Goal: Task Accomplishment & Management: Complete application form

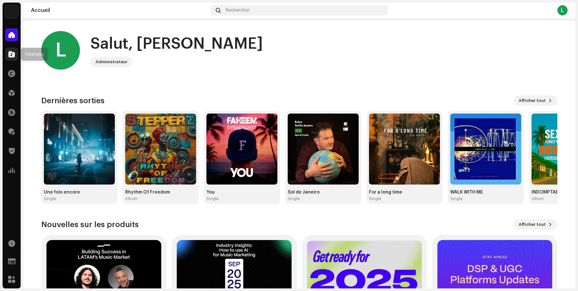
click at [11, 55] on span at bounding box center [11, 54] width 6 height 5
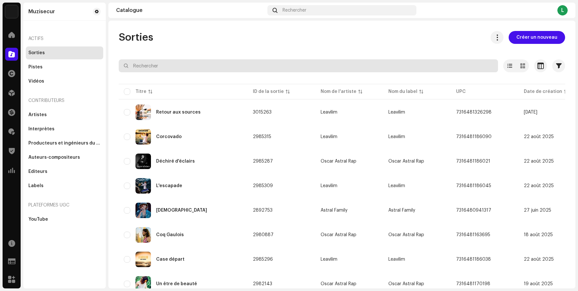
click at [207, 67] on input "text" at bounding box center [308, 65] width 379 height 13
type input "zogo"
click at [194, 65] on input "zogo" at bounding box center [308, 65] width 379 height 13
click at [189, 66] on input "zogo" at bounding box center [308, 65] width 379 height 13
click at [151, 66] on input "zogo" at bounding box center [308, 65] width 379 height 13
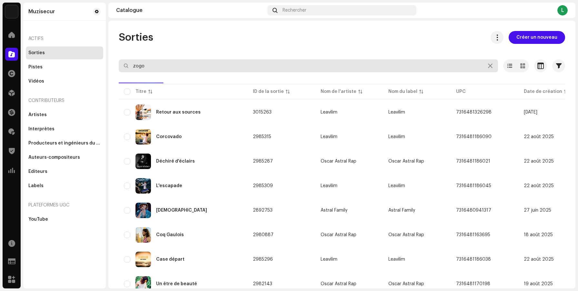
click at [180, 68] on input "zogo" at bounding box center [308, 65] width 379 height 13
click at [176, 64] on input "zogo" at bounding box center [308, 65] width 379 height 13
click at [205, 64] on input "text" at bounding box center [308, 65] width 379 height 13
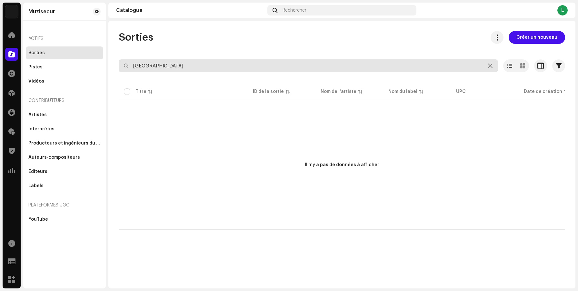
drag, startPoint x: 157, startPoint y: 67, endPoint x: 115, endPoint y: 63, distance: 41.5
click at [116, 63] on div "Sorties Créer un nouveau togo Sélectionné 0 Désélectionner tout 0 Options Filtr…" at bounding box center [341, 130] width 467 height 199
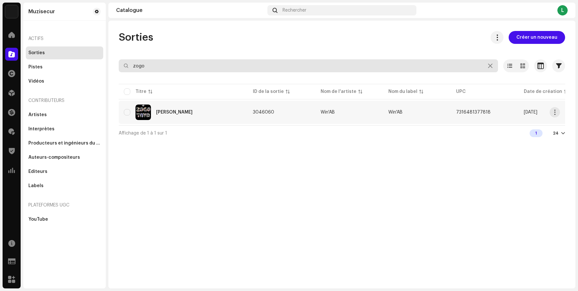
type input "zogo"
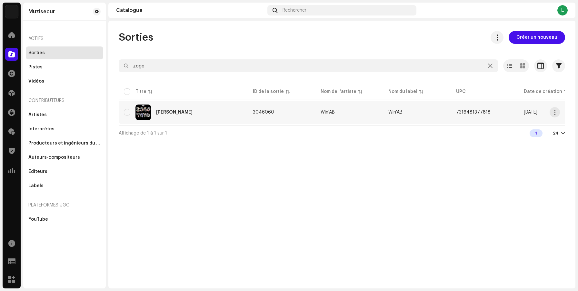
click at [171, 114] on div "ZOGO TAYA" at bounding box center [174, 112] width 36 height 5
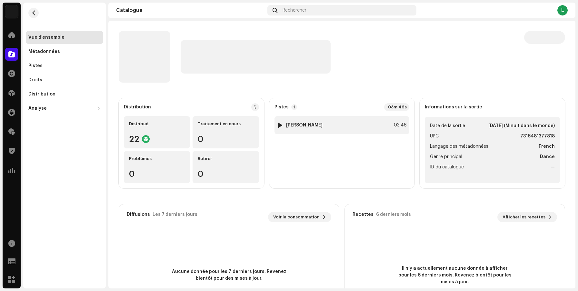
click at [278, 125] on div at bounding box center [280, 125] width 5 height 5
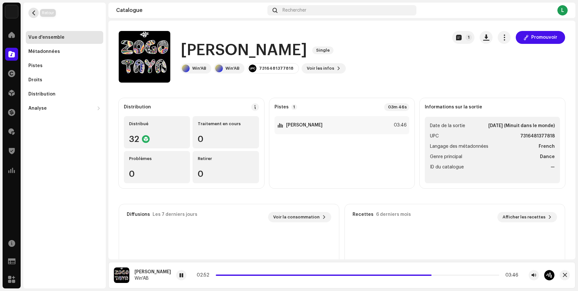
click at [35, 13] on span "button" at bounding box center [33, 12] width 5 height 5
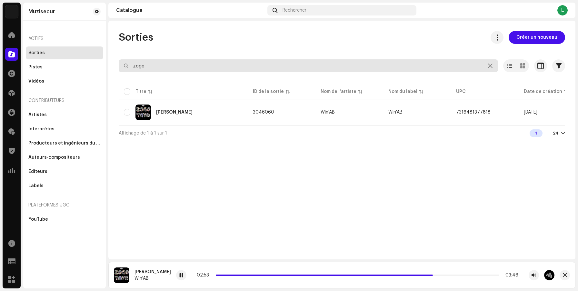
drag, startPoint x: 197, startPoint y: 68, endPoint x: 142, endPoint y: 59, distance: 55.9
click at [142, 59] on div "Sorties Créer un nouveau zogo Sélectionné 0 Options Filtres Statut de distribut…" at bounding box center [341, 86] width 467 height 110
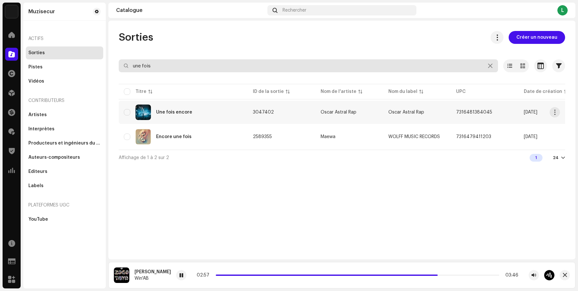
type input "une fois"
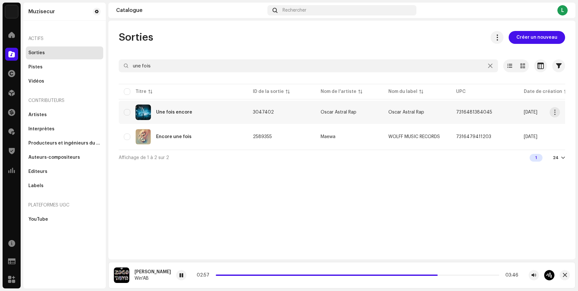
click at [181, 113] on div "Une fois encore" at bounding box center [174, 112] width 36 height 5
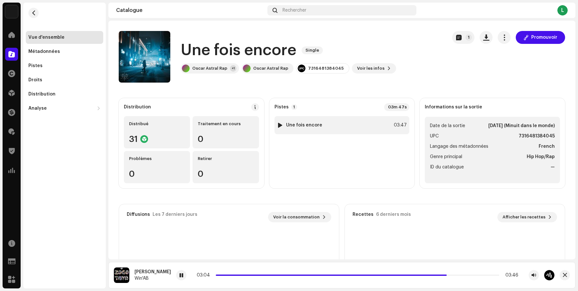
click at [274, 127] on div "1 Une fois encore 03:47" at bounding box center [341, 125] width 135 height 18
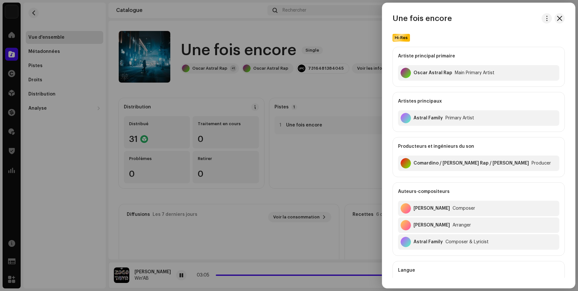
click at [279, 125] on div at bounding box center [289, 145] width 578 height 291
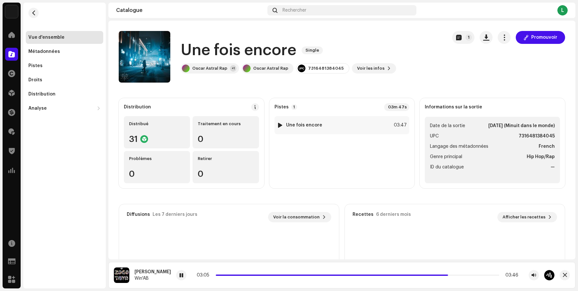
click at [279, 125] on div at bounding box center [280, 125] width 5 height 5
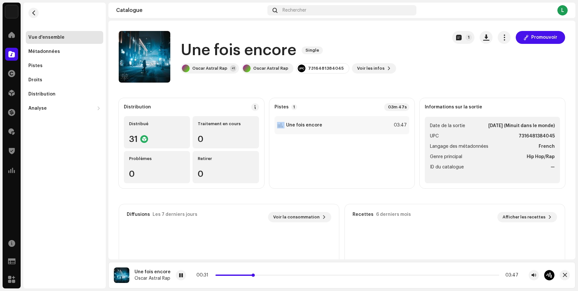
drag, startPoint x: 267, startPoint y: 275, endPoint x: 253, endPoint y: 275, distance: 13.9
click at [253, 275] on span at bounding box center [252, 274] width 3 height 3
click at [181, 274] on span at bounding box center [181, 275] width 4 height 5
click at [34, 14] on span "button" at bounding box center [33, 12] width 5 height 5
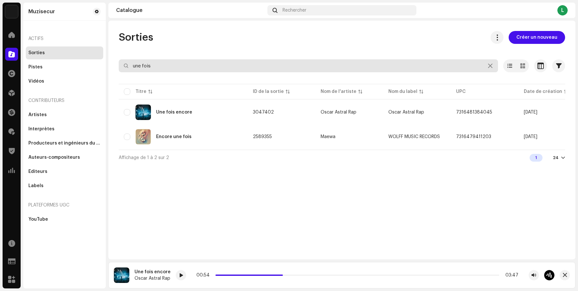
click at [203, 66] on input "une fois" at bounding box center [308, 65] width 379 height 13
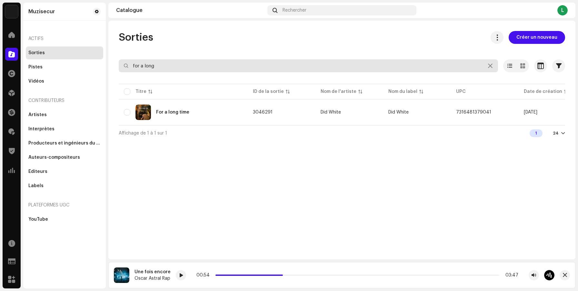
type input "for a long"
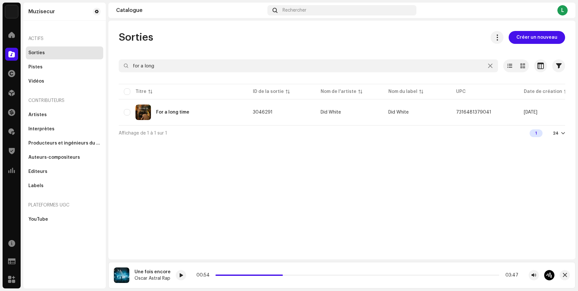
click at [172, 117] on div "For a long time" at bounding box center [183, 111] width 119 height 15
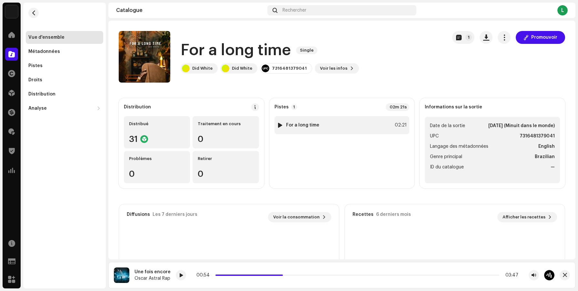
click at [278, 124] on div at bounding box center [280, 125] width 5 height 5
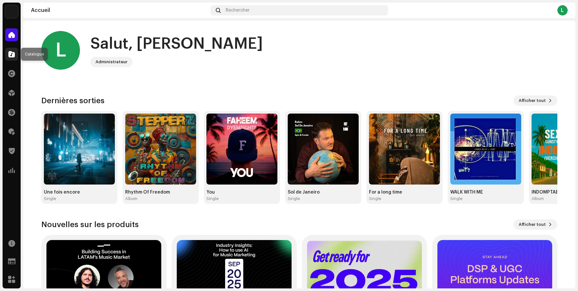
click at [10, 53] on span at bounding box center [11, 54] width 6 height 5
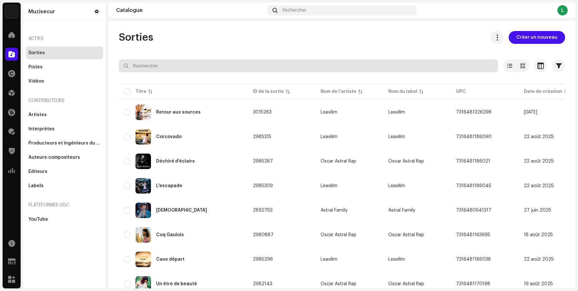
click at [153, 68] on input "text" at bounding box center [308, 65] width 379 height 13
paste input "7316481219934"
type input "7316481219934"
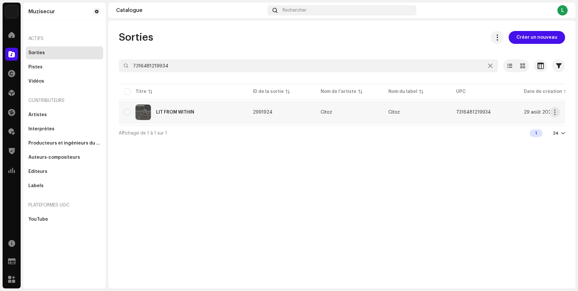
click at [188, 114] on div "LIT FROM WITHIN" at bounding box center [183, 111] width 119 height 15
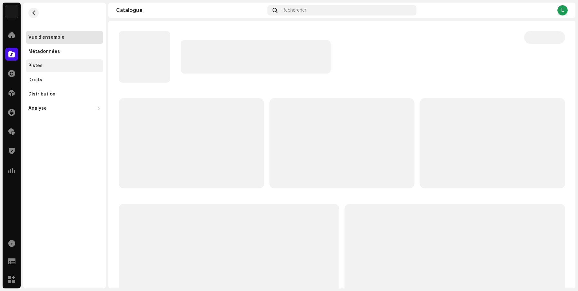
click at [38, 67] on div "Pistes" at bounding box center [35, 65] width 14 height 5
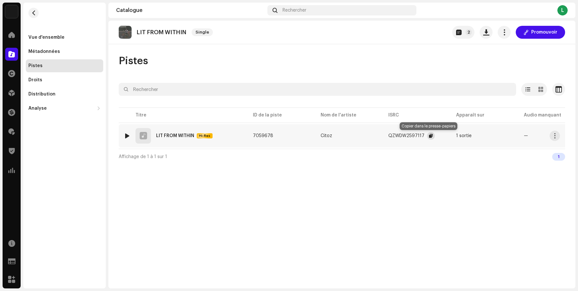
click at [428, 133] on button "button" at bounding box center [431, 136] width 8 height 8
drag, startPoint x: 186, startPoint y: 31, endPoint x: 136, endPoint y: 31, distance: 49.6
click at [136, 31] on div "LIT FROM WITHIN Single" at bounding box center [167, 32] width 97 height 13
copy p "LIT FROM WITHIN"
click at [9, 52] on span at bounding box center [11, 54] width 6 height 5
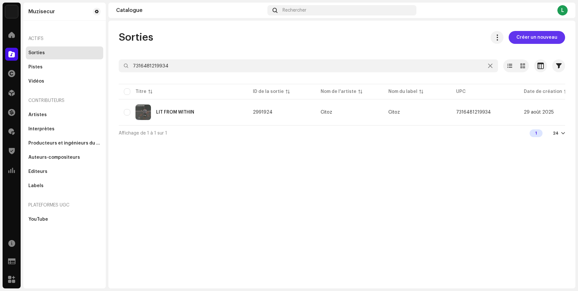
click at [534, 37] on span "Créer un nouveau" at bounding box center [536, 37] width 41 height 13
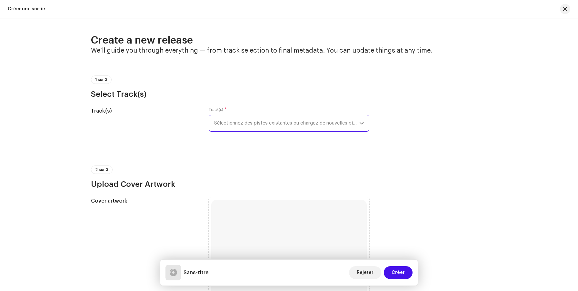
click at [263, 123] on span "Sélectionnez des pistes existantes ou chargez de nouvelles pistes" at bounding box center [286, 123] width 145 height 16
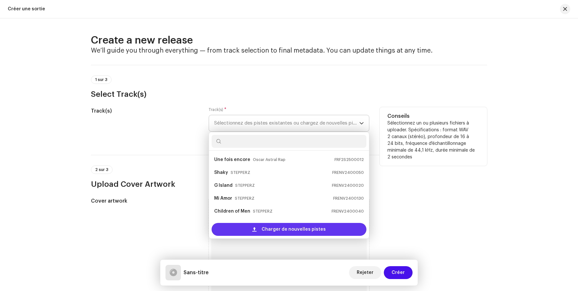
click at [238, 228] on div "Charger de nouvelles pistes" at bounding box center [288, 229] width 155 height 13
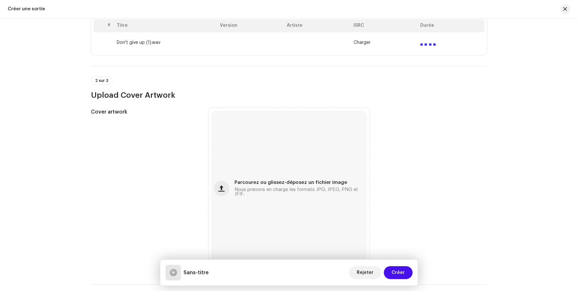
scroll to position [190, 0]
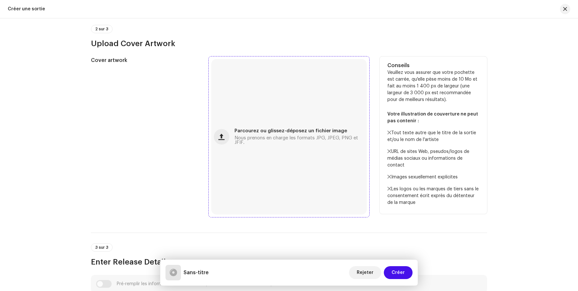
click at [279, 147] on div "Parcourez ou glissez-déposez un fichier image Nous prenons en charge les format…" at bounding box center [288, 136] width 155 height 155
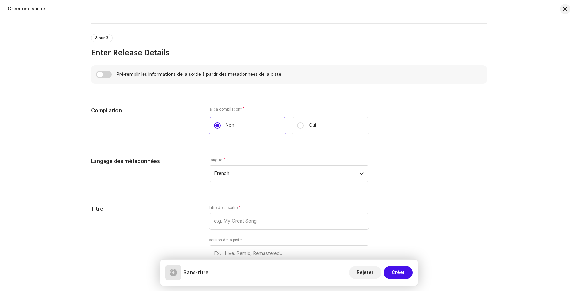
scroll to position [508, 0]
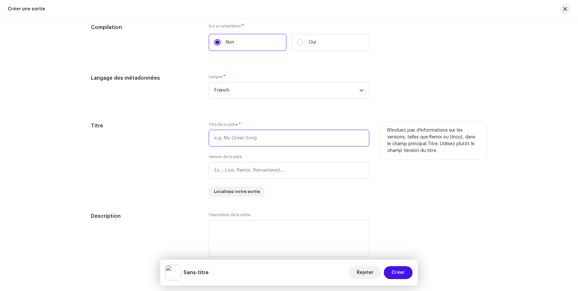
click at [275, 133] on input "text" at bounding box center [289, 138] width 161 height 17
paste input "Don't give up"
type input "Don't give up"
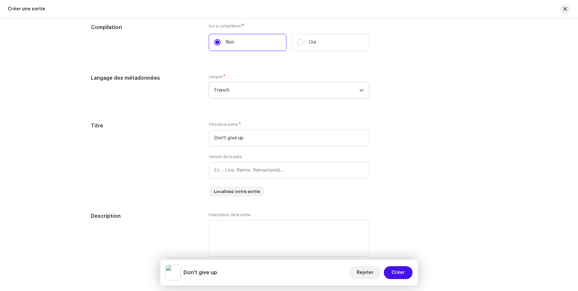
click at [268, 91] on span "French" at bounding box center [286, 90] width 145 height 16
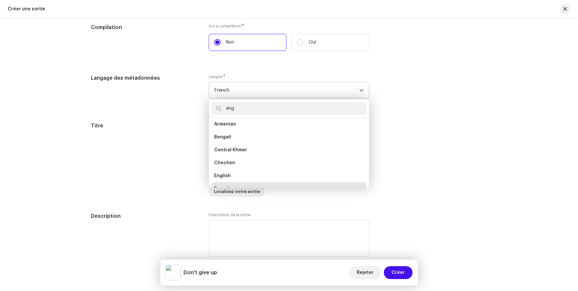
scroll to position [0, 0]
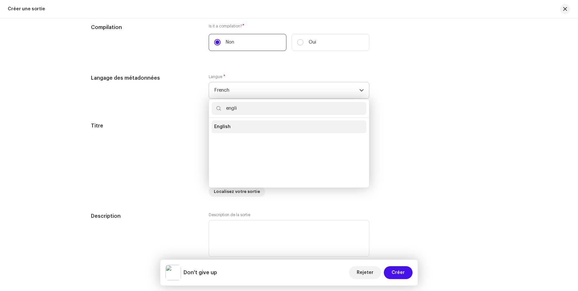
type input "engli"
click at [246, 124] on li "English" at bounding box center [288, 126] width 155 height 13
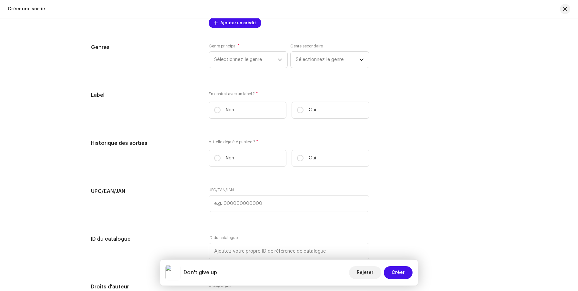
scroll to position [889, 0]
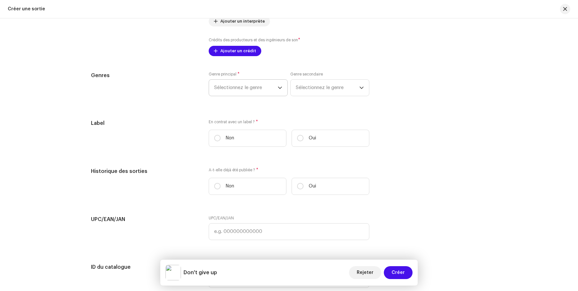
click at [239, 89] on span "Sélectionnez le genre" at bounding box center [246, 88] width 64 height 16
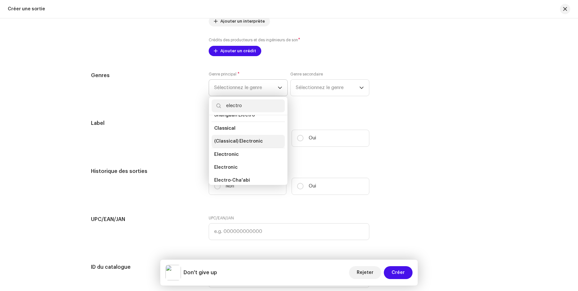
scroll to position [25, 0]
type input "electro"
click at [233, 165] on span "Electronic" at bounding box center [226, 164] width 24 height 6
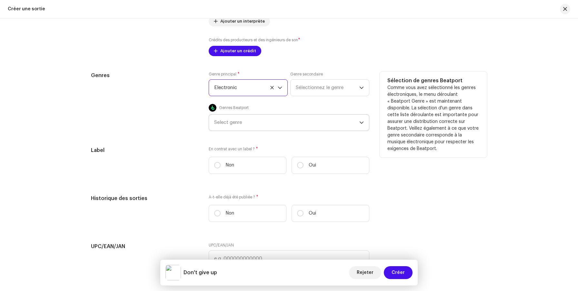
click at [250, 124] on div "Select genre" at bounding box center [286, 122] width 145 height 16
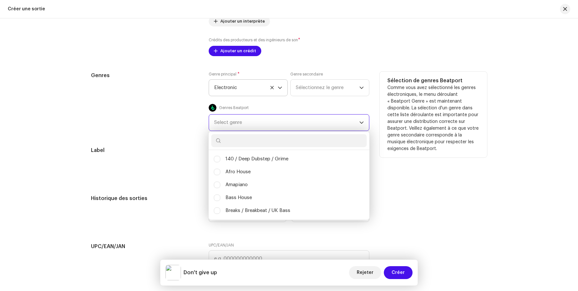
scroll to position [346, 0]
click at [242, 142] on input "text" at bounding box center [288, 140] width 155 height 13
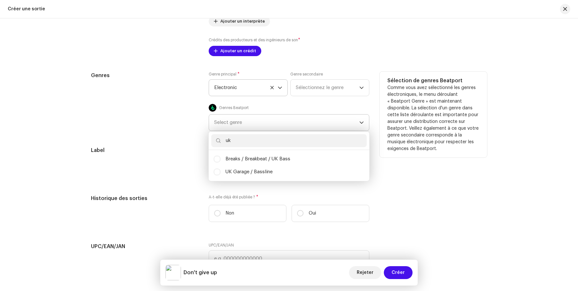
scroll to position [0, 0]
type input "uk"
click at [219, 173] on li "UK Garage / Bassline" at bounding box center [288, 171] width 155 height 13
checkbox input "true"
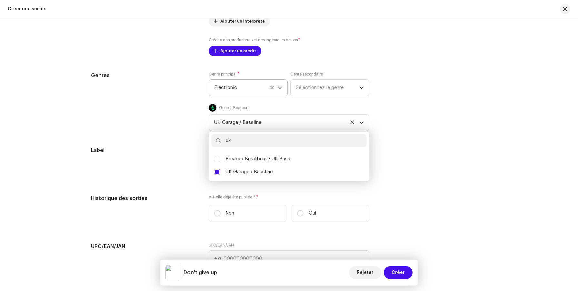
click at [181, 167] on div "Label" at bounding box center [144, 162] width 107 height 33
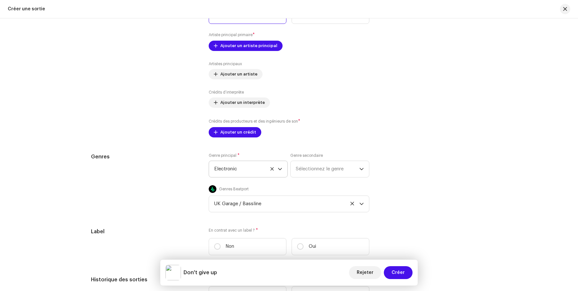
scroll to position [767, 0]
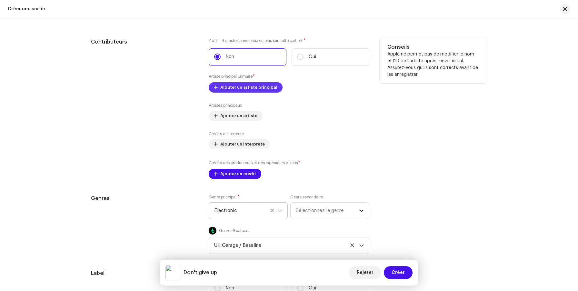
click at [242, 92] on span "Ajouter un artiste principal" at bounding box center [248, 87] width 57 height 13
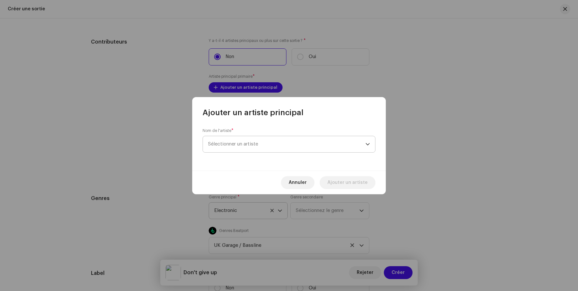
click at [248, 147] on span "Sélectionner un artiste" at bounding box center [286, 144] width 157 height 16
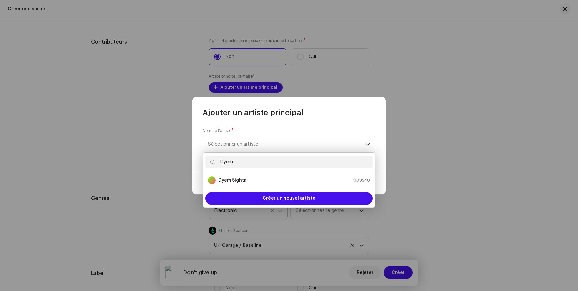
type input "Dyem"
click at [248, 187] on ul "Dyem Sighta 1109540" at bounding box center [289, 180] width 172 height 18
click at [246, 180] on div "Dyem Sighta 1109540" at bounding box center [289, 180] width 162 height 8
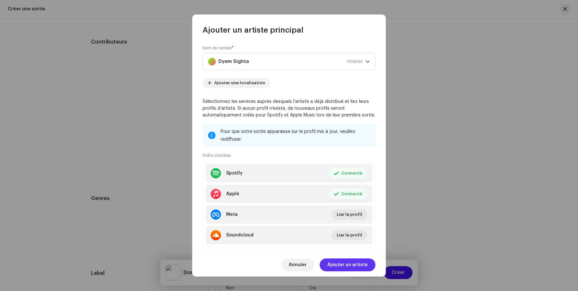
click at [343, 265] on span "Ajouter un artiste" at bounding box center [347, 264] width 40 height 13
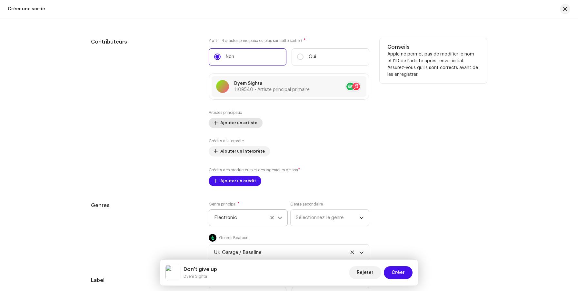
click at [233, 124] on span "Ajouter un artiste" at bounding box center [238, 122] width 37 height 13
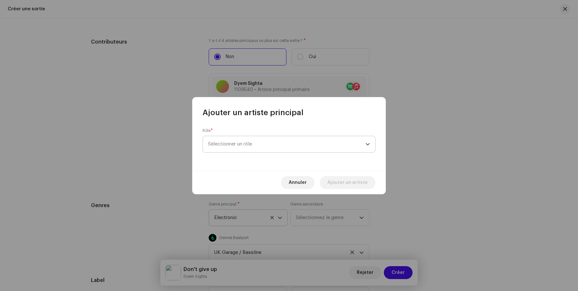
click at [224, 145] on span "Sélectionner un rôle" at bounding box center [286, 144] width 157 height 16
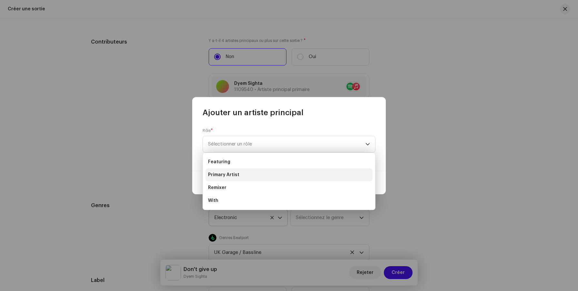
drag, startPoint x: 227, startPoint y: 158, endPoint x: 225, endPoint y: 178, distance: 19.8
click at [225, 178] on ul "Featuring Primary Artist Remixer With" at bounding box center [289, 181] width 172 height 57
click at [225, 178] on span "Primary Artist" at bounding box center [223, 175] width 31 height 6
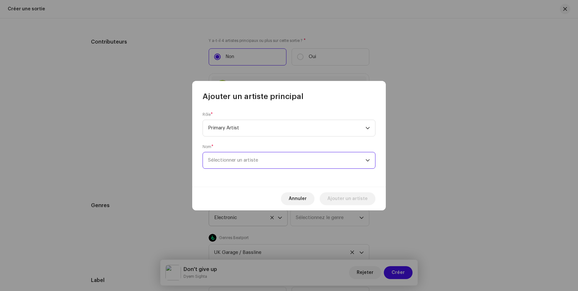
click at [220, 161] on span "Sélectionner un artiste" at bounding box center [233, 160] width 50 height 5
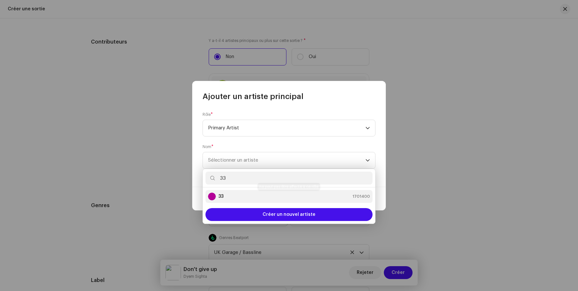
type input "33"
click at [223, 195] on strong "33" at bounding box center [220, 196] width 5 height 6
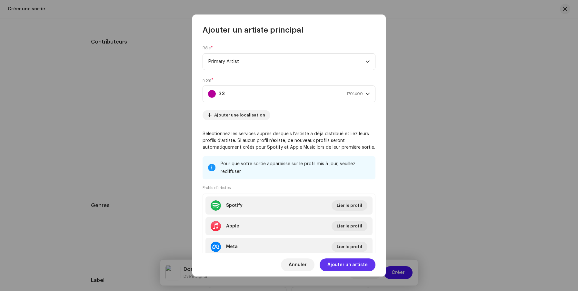
click at [339, 269] on span "Ajouter un artiste" at bounding box center [347, 264] width 40 height 13
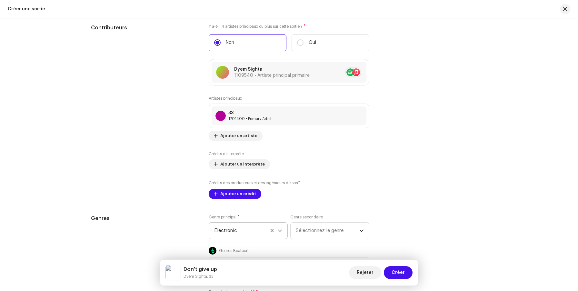
scroll to position [781, 0]
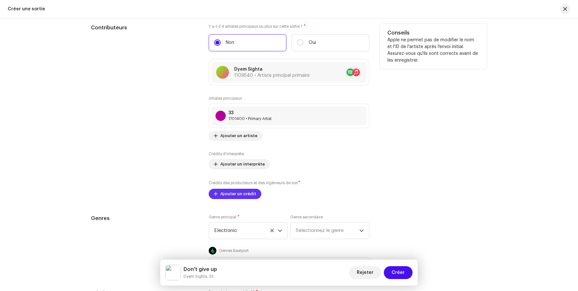
click at [231, 194] on span "Ajouter un crédit" at bounding box center [238, 193] width 36 height 13
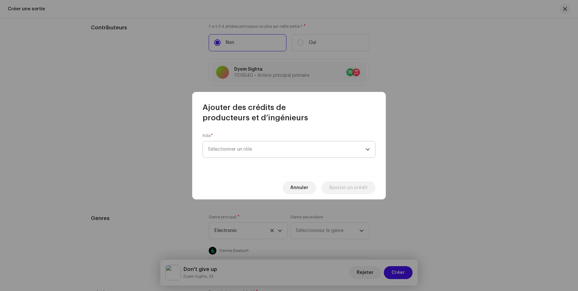
click at [236, 152] on span "Sélectionner un rôle" at bounding box center [286, 149] width 157 height 16
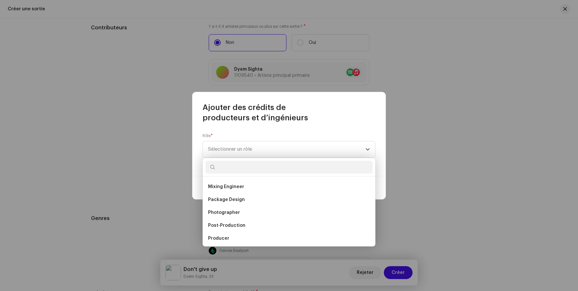
scroll to position [212, 0]
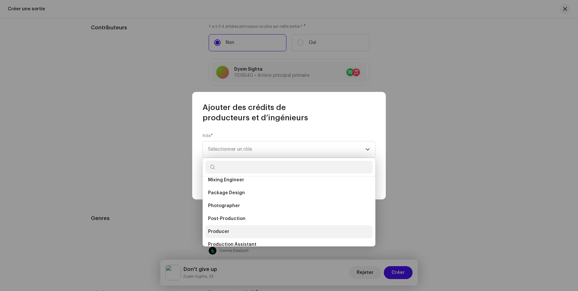
click at [223, 231] on span "Producer" at bounding box center [218, 231] width 21 height 6
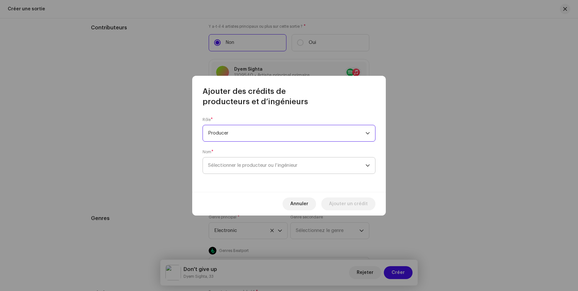
click at [226, 168] on span "Sélectionner le producteur ou l’ingénieur" at bounding box center [252, 165] width 89 height 5
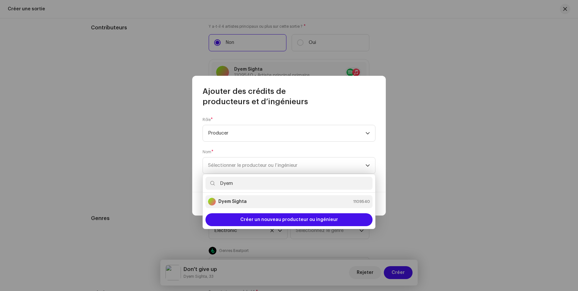
type input "Dyem"
click at [235, 197] on li "Dyem Sighta 1109540" at bounding box center [288, 201] width 167 height 13
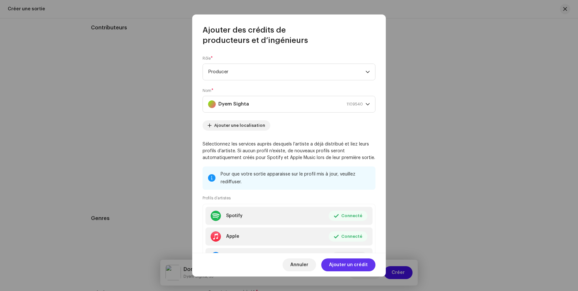
click at [352, 267] on span "Ajouter un crédit" at bounding box center [348, 264] width 39 height 13
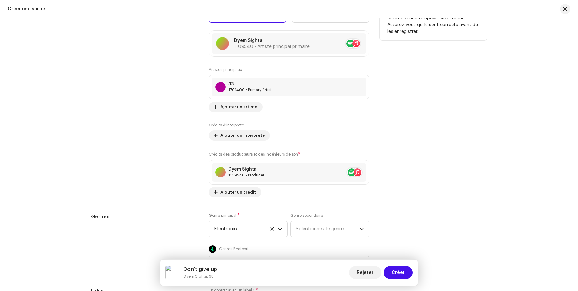
scroll to position [814, 0]
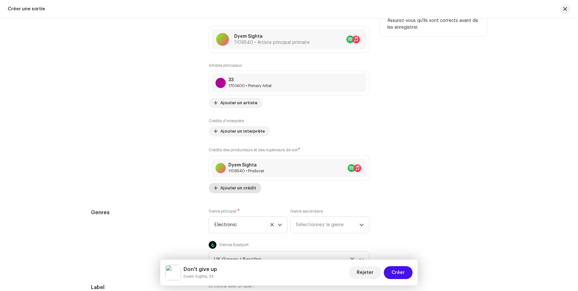
click at [242, 190] on span "Ajouter un crédit" at bounding box center [238, 187] width 36 height 13
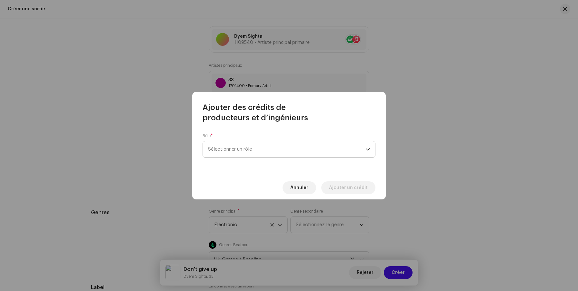
click at [236, 152] on span "Sélectionner un rôle" at bounding box center [286, 149] width 157 height 16
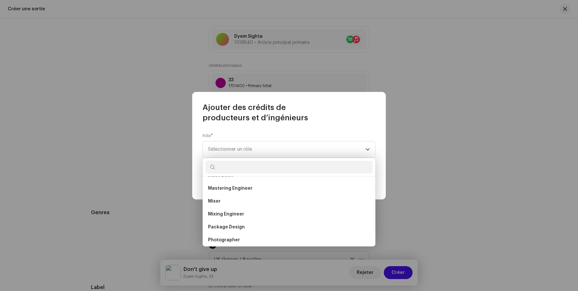
scroll to position [75, 0]
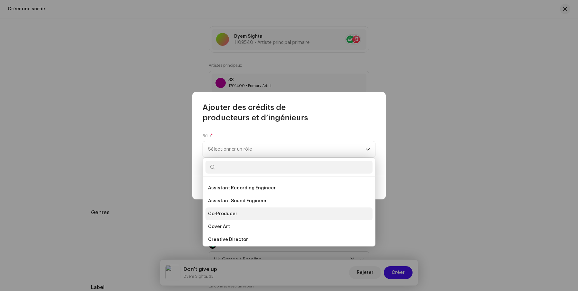
click at [232, 215] on span "Co-Producer" at bounding box center [222, 214] width 29 height 6
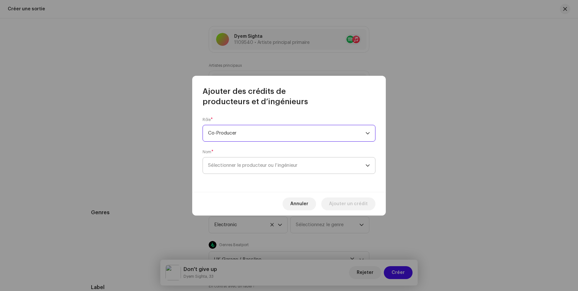
click at [242, 164] on span "Sélectionner le producteur ou l’ingénieur" at bounding box center [252, 165] width 89 height 5
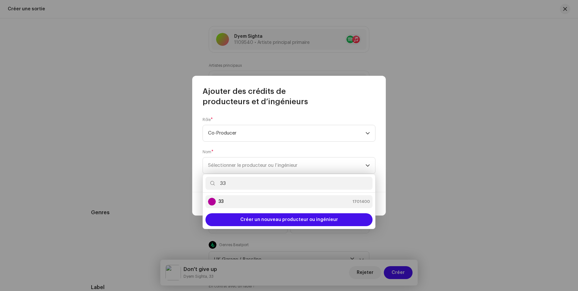
type input "33"
click at [232, 205] on div "33 1701400" at bounding box center [289, 202] width 162 height 8
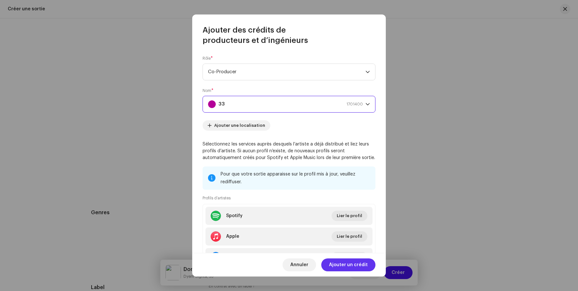
click at [343, 265] on span "Ajouter un crédit" at bounding box center [348, 264] width 39 height 13
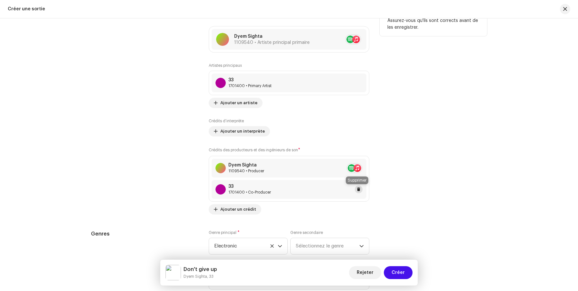
click at [357, 189] on span at bounding box center [359, 189] width 4 height 5
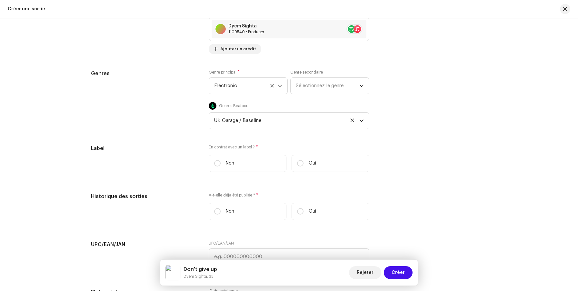
scroll to position [981, 0]
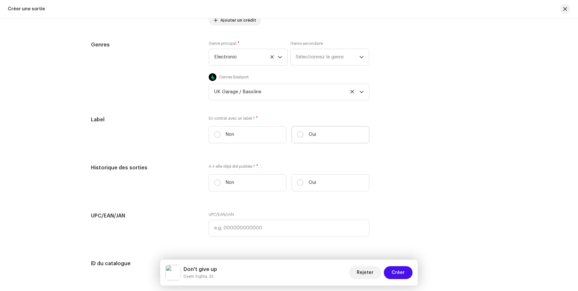
click at [311, 138] on p "Oui" at bounding box center [312, 134] width 7 height 7
click at [303, 138] on input "Oui" at bounding box center [300, 134] width 6 height 6
radio input "true"
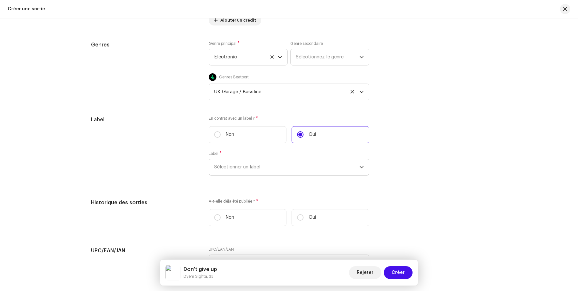
click at [236, 166] on span "Sélectionner un label" at bounding box center [286, 167] width 145 height 16
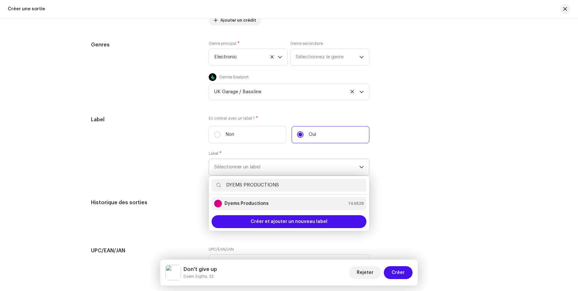
type input "DYEMS PRODUCTIONS"
click at [240, 204] on strong "Dyems Productions" at bounding box center [246, 203] width 44 height 6
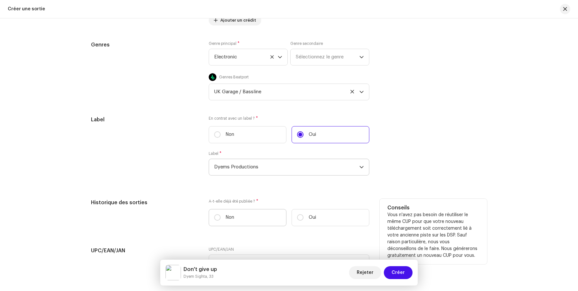
click at [229, 220] on p "Non" at bounding box center [230, 217] width 8 height 7
click at [221, 220] on input "Non" at bounding box center [217, 217] width 6 height 6
radio input "true"
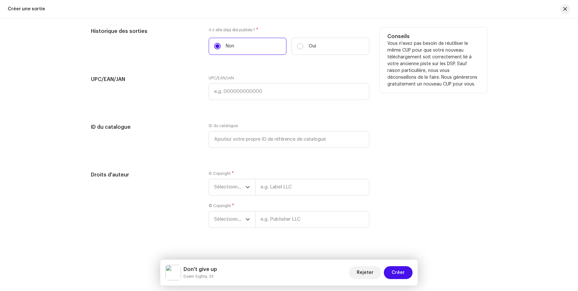
scroll to position [1161, 0]
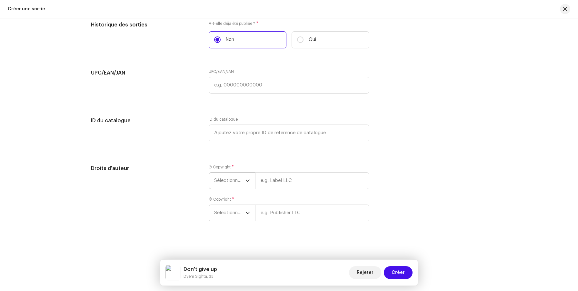
click at [231, 182] on span "Sélectionner une année" at bounding box center [229, 180] width 31 height 16
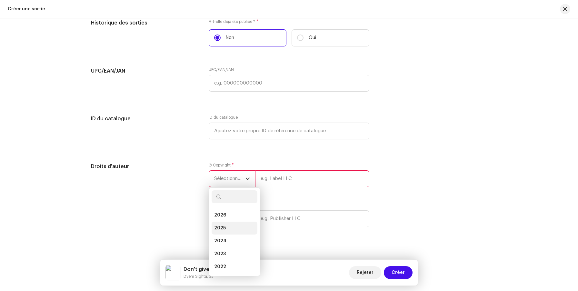
click at [223, 224] on li "2025" at bounding box center [234, 227] width 46 height 13
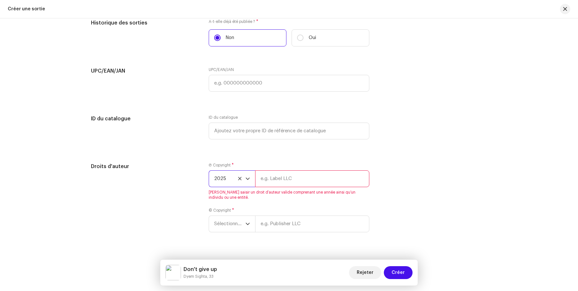
click at [274, 183] on input "text" at bounding box center [312, 178] width 114 height 17
type input "DYEMS PRODUCTIONS"
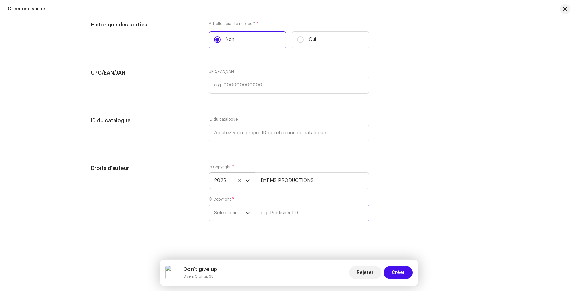
click at [284, 213] on input "text" at bounding box center [312, 212] width 114 height 17
paste input "DYEMS PRODUCTIONS"
type input "DYEMS PRODUCTIONS"
click at [230, 212] on span "Sélectionner une année" at bounding box center [229, 213] width 31 height 16
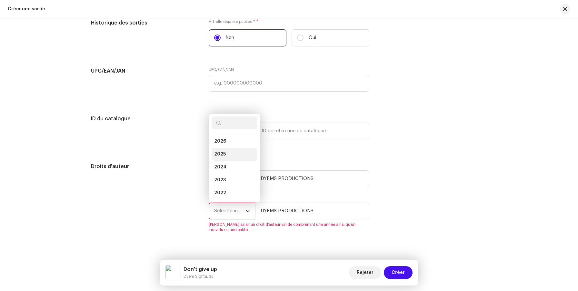
click at [227, 155] on li "2025" at bounding box center [234, 154] width 46 height 13
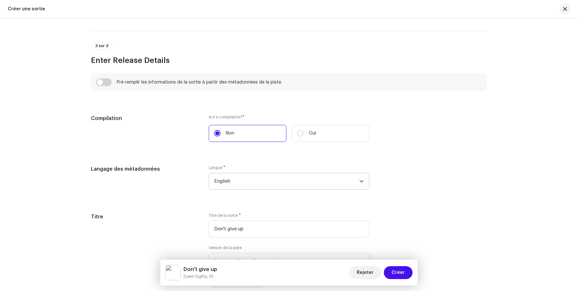
scroll to position [420, 0]
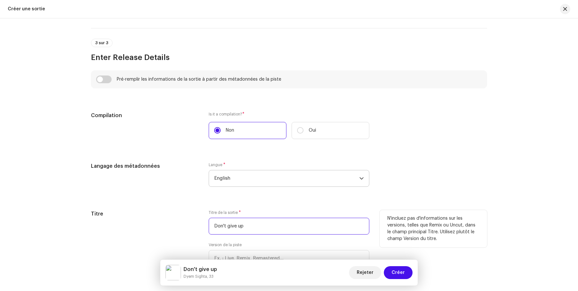
drag, startPoint x: 247, startPoint y: 229, endPoint x: 195, endPoint y: 223, distance: 51.9
click at [197, 224] on div "Titre Titre de la sortie * Don't give up Version de la piste Localisez votre so…" at bounding box center [289, 247] width 396 height 75
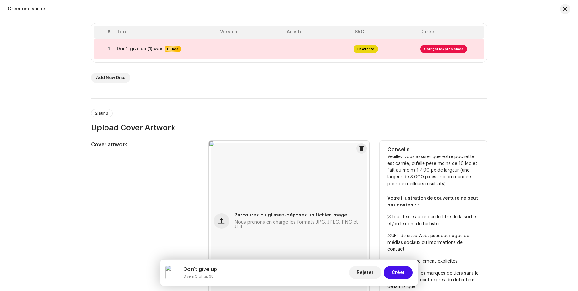
scroll to position [0, 0]
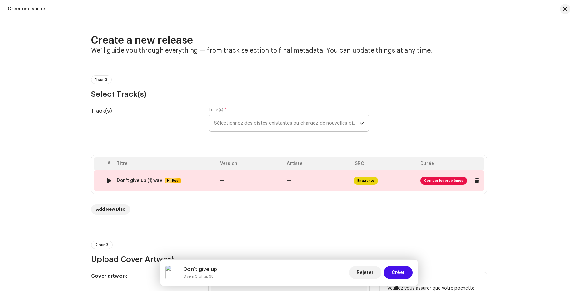
click at [200, 191] on td "Don't give up (1).wav Hi-Res" at bounding box center [165, 180] width 103 height 21
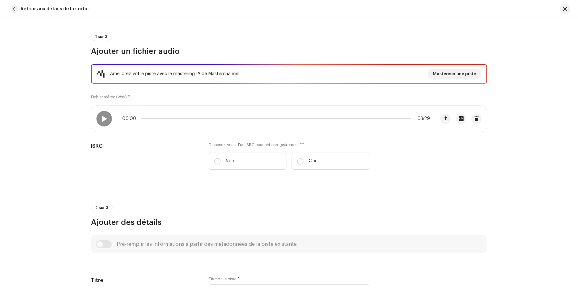
scroll to position [46, 0]
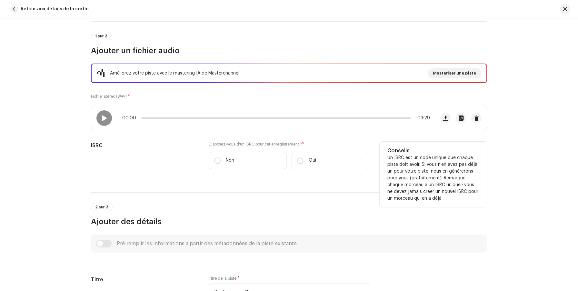
click at [246, 161] on label "Non" at bounding box center [248, 160] width 78 height 17
click at [221, 161] on input "Non" at bounding box center [217, 160] width 6 height 6
radio input "true"
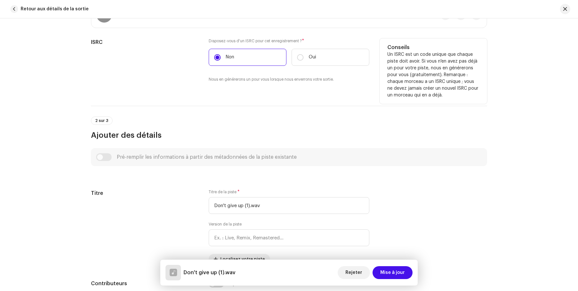
scroll to position [239, 0]
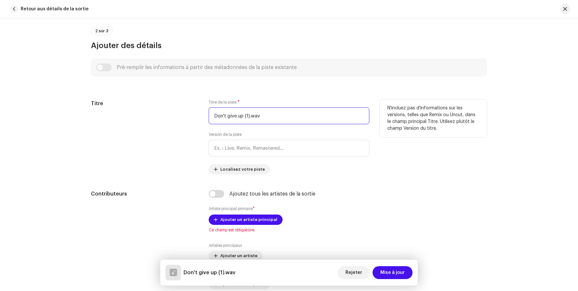
drag, startPoint x: 270, startPoint y: 114, endPoint x: 163, endPoint y: 106, distance: 106.7
click at [166, 107] on div "Titre Titre de la piste * Don't give up (1).wav Version de la piste Localisez v…" at bounding box center [289, 137] width 396 height 75
paste input "text"
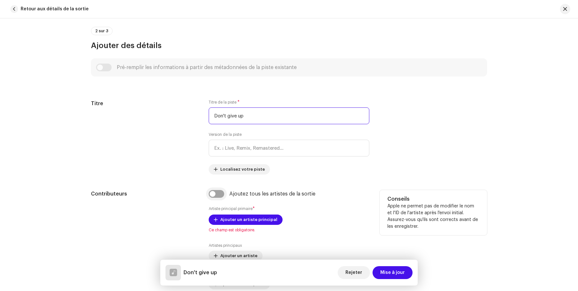
type input "Don't give up"
click at [220, 198] on input "checkbox" at bounding box center [216, 194] width 15 height 8
checkbox input "true"
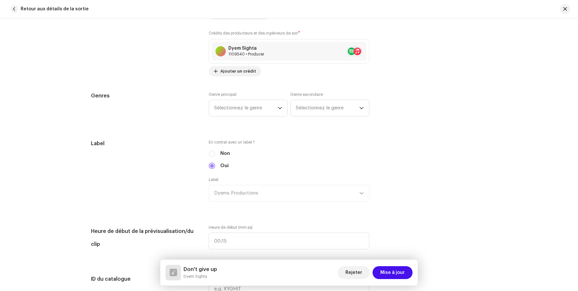
scroll to position [553, 0]
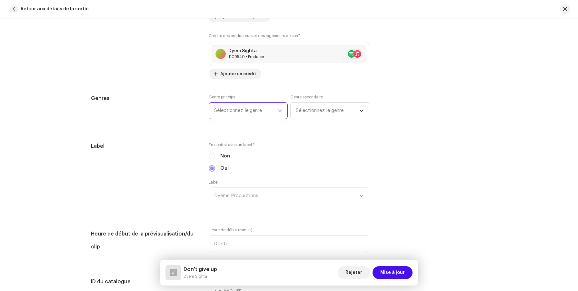
click at [261, 112] on span "Sélectionnez le genre" at bounding box center [246, 111] width 64 height 16
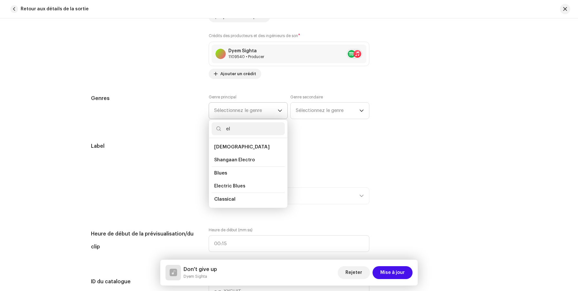
type input "e"
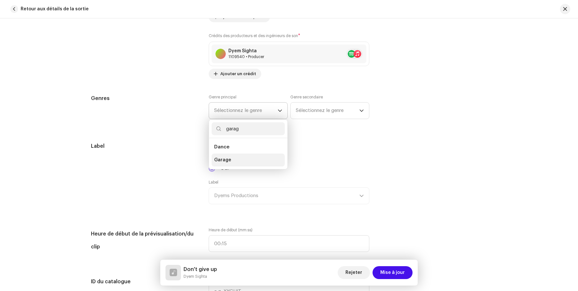
type input "garag"
click at [238, 157] on li "Garage" at bounding box center [247, 159] width 73 height 13
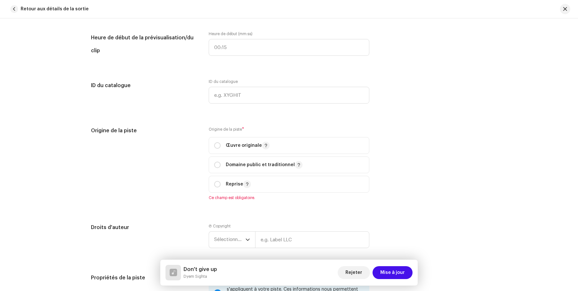
scroll to position [761, 0]
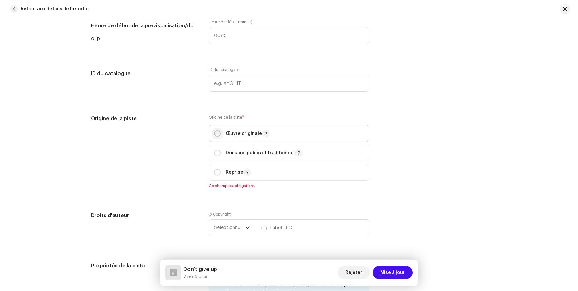
click at [218, 134] on input "radio" at bounding box center [217, 133] width 6 height 6
radio input "true"
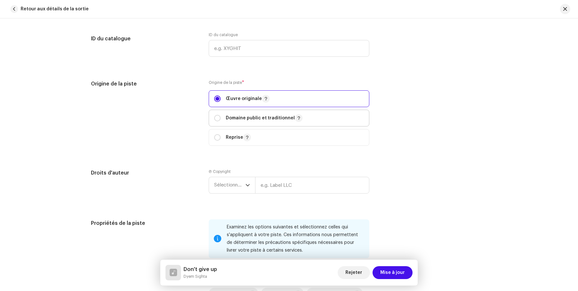
scroll to position [862, 0]
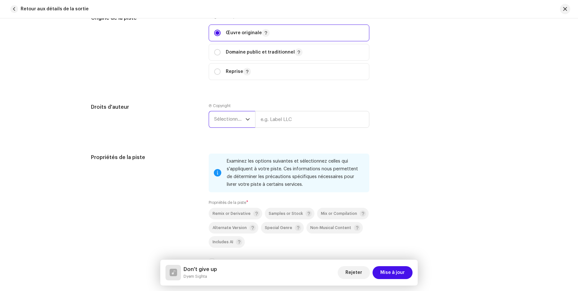
click at [236, 119] on span "Sélectionner une année" at bounding box center [229, 119] width 31 height 16
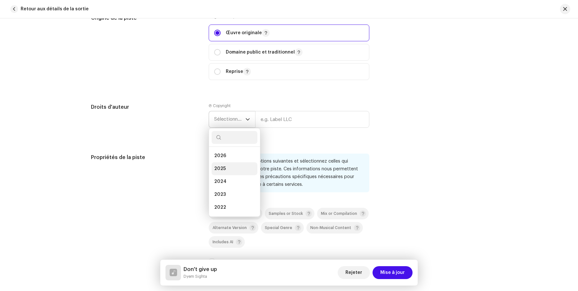
click at [231, 173] on li "2025" at bounding box center [234, 168] width 46 height 13
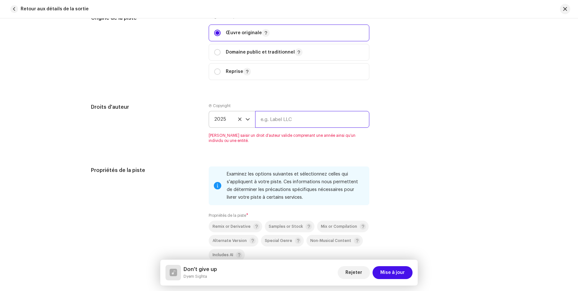
click at [271, 121] on input "text" at bounding box center [312, 119] width 114 height 17
type input "DYEMS PRODUCTIONS"
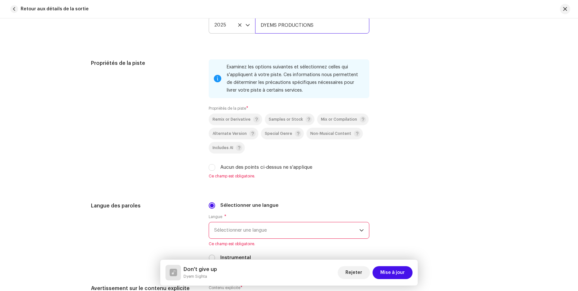
scroll to position [999, 0]
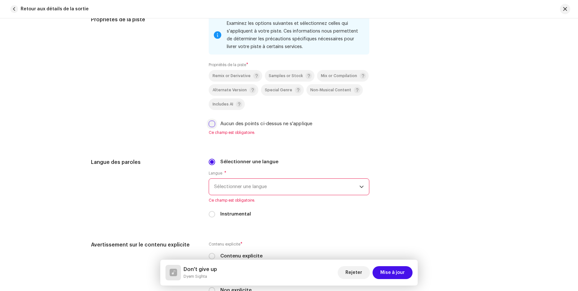
click at [213, 126] on input "Aucun des points ci-dessus ne s'applique" at bounding box center [212, 124] width 6 height 6
checkbox input "true"
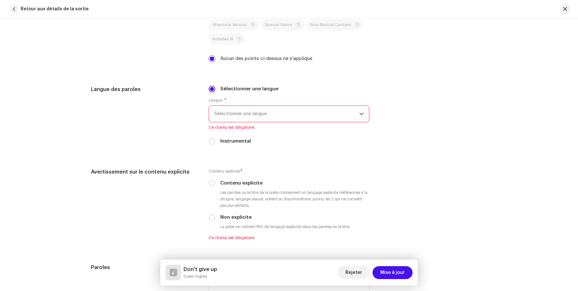
scroll to position [1070, 0]
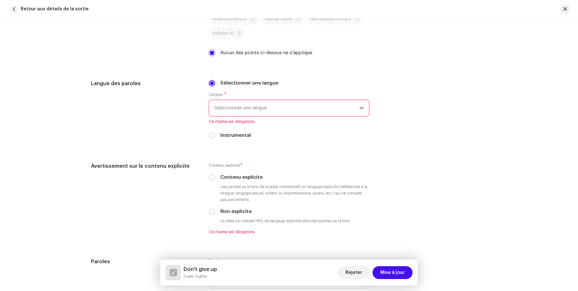
click at [244, 113] on span "Sélectionner une langue" at bounding box center [286, 108] width 145 height 16
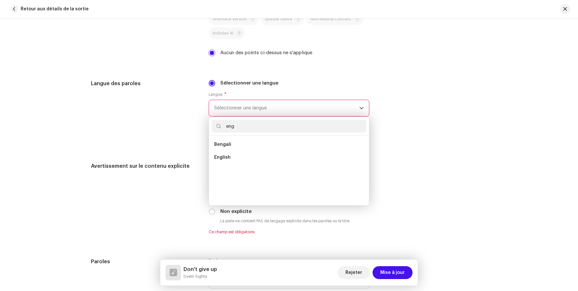
scroll to position [0, 0]
type input "eng"
click at [226, 154] on li "English" at bounding box center [288, 157] width 155 height 13
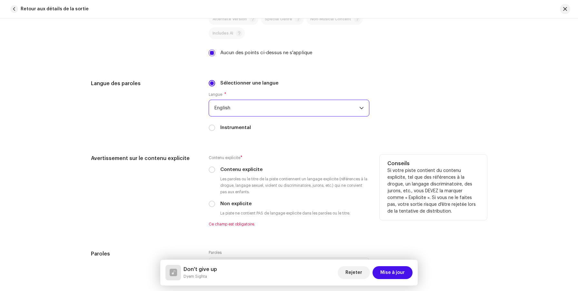
click at [214, 204] on div "Non explicite" at bounding box center [289, 203] width 161 height 7
click at [210, 205] on input "Non explicite" at bounding box center [212, 204] width 6 height 6
radio input "true"
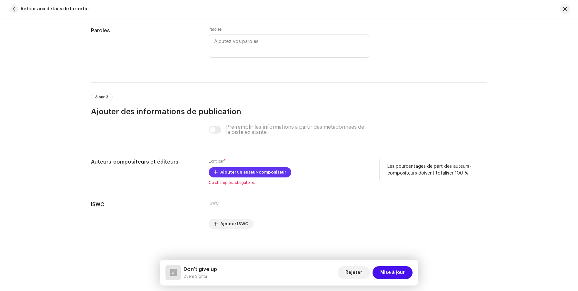
click at [255, 173] on span "Ajouter un auteur-compositeur" at bounding box center [253, 172] width 66 height 13
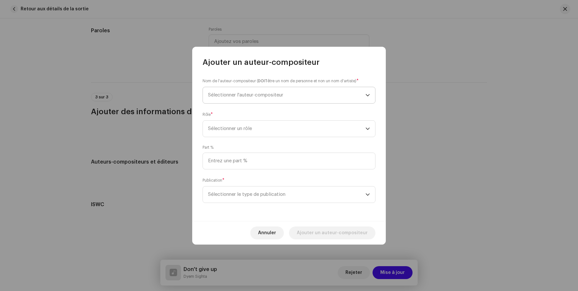
click at [243, 96] on span "Sélectionner l'auteur-compositeur" at bounding box center [245, 95] width 75 height 5
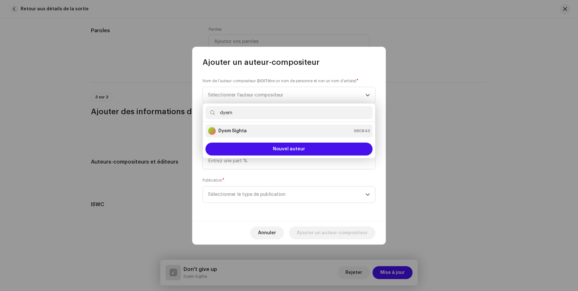
type input "dyem"
click at [247, 131] on div "Dyem Sighta 980843" at bounding box center [289, 131] width 162 height 8
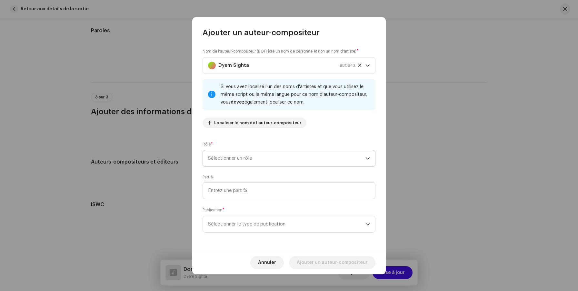
click at [243, 162] on span "Sélectionner un rôle" at bounding box center [286, 158] width 157 height 16
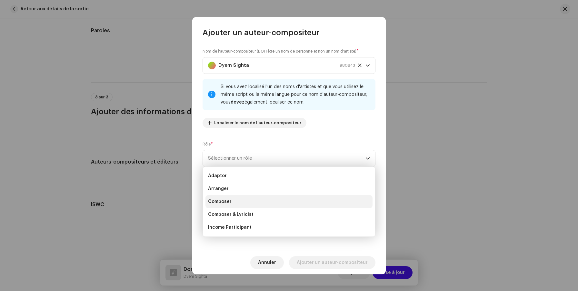
click at [239, 201] on li "Composer" at bounding box center [288, 201] width 167 height 13
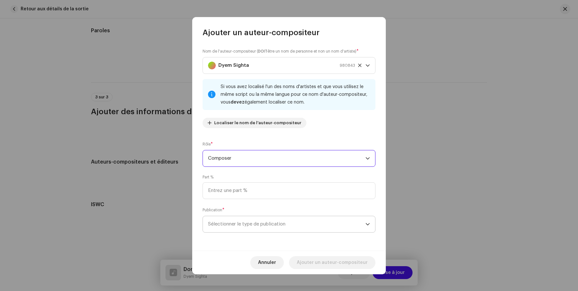
click at [235, 221] on span "Sélectionner le type de publication" at bounding box center [286, 224] width 157 height 16
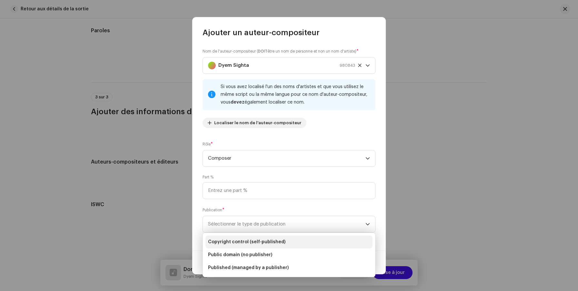
click at [236, 242] on span "Copyright control (self-published)" at bounding box center [246, 242] width 77 height 6
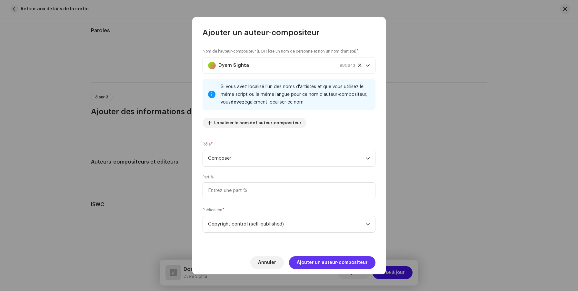
click at [347, 266] on span "Ajouter un auteur-compositeur" at bounding box center [332, 262] width 71 height 13
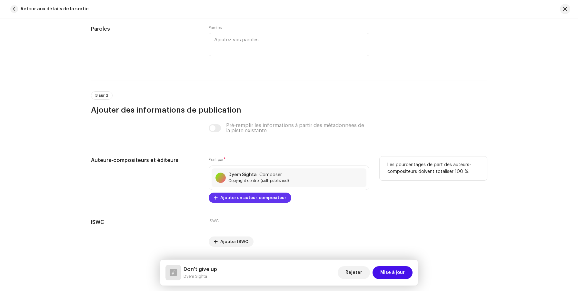
click at [261, 197] on span "Ajouter un auteur-compositeur" at bounding box center [253, 197] width 66 height 13
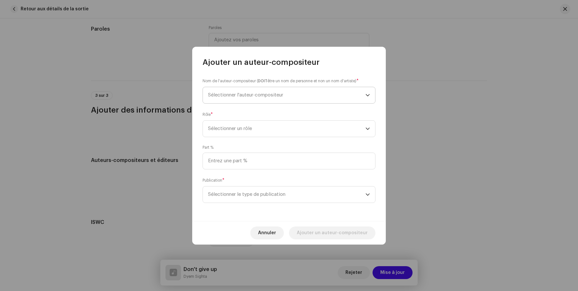
click at [296, 94] on span "Sélectionner l'auteur-compositeur" at bounding box center [286, 95] width 157 height 16
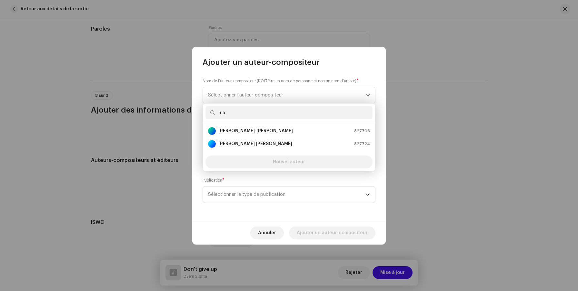
type input "n"
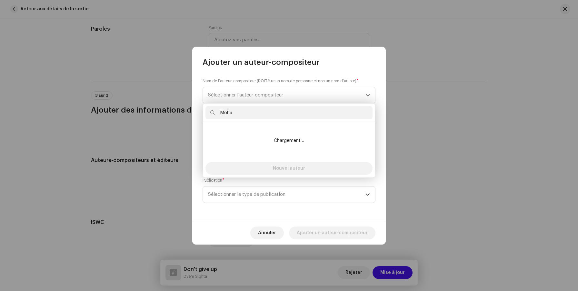
type input "Moham"
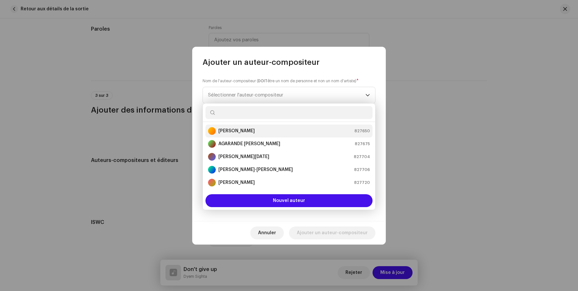
paste input "Mohamed NACER"
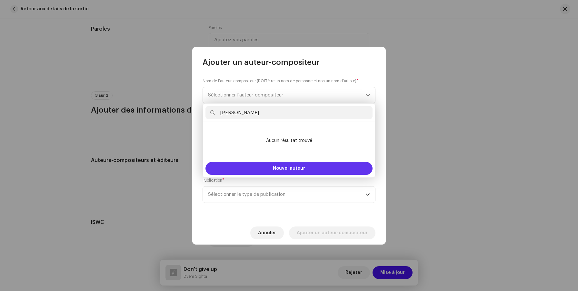
type input "Mohamed NACER"
click at [254, 169] on button "Nouvel auteur" at bounding box center [288, 168] width 167 height 13
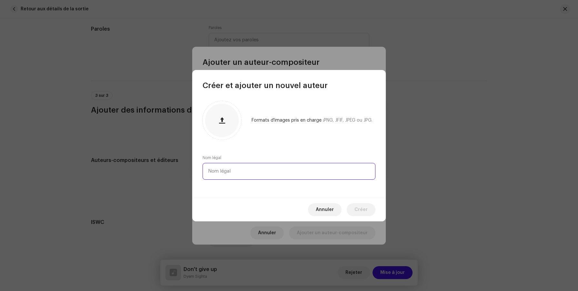
click at [233, 178] on input "text" at bounding box center [288, 171] width 173 height 17
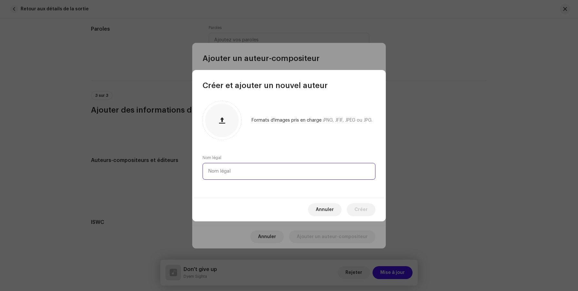
paste input "Mohamed NACER"
type input "Mohamed NACER"
click at [359, 207] on span "Créer" at bounding box center [360, 209] width 13 height 13
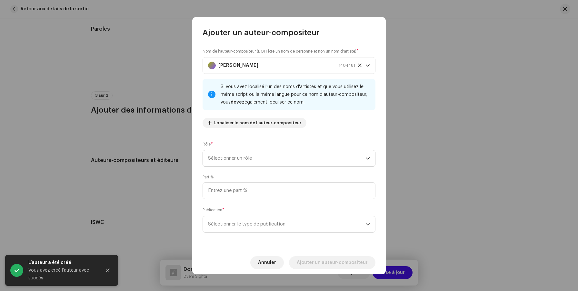
click at [256, 157] on span "Sélectionner un rôle" at bounding box center [286, 158] width 157 height 16
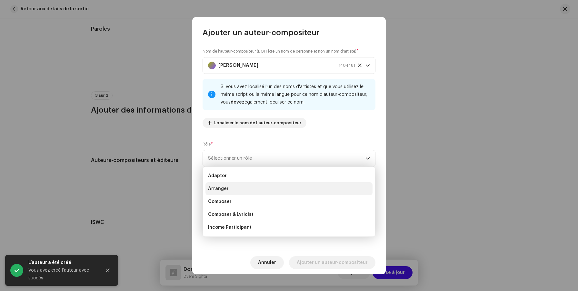
scroll to position [10, 0]
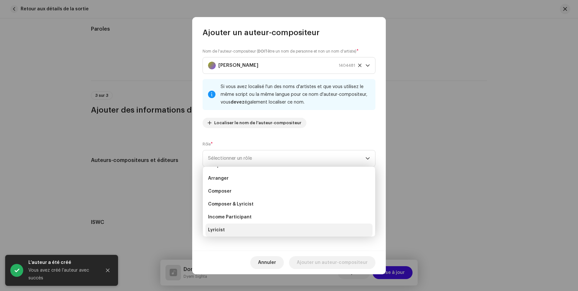
click at [233, 230] on li "Lyricist" at bounding box center [288, 229] width 167 height 13
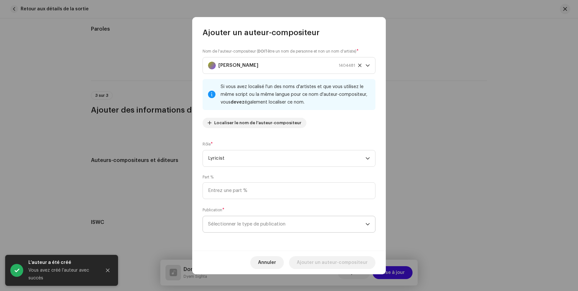
click at [229, 224] on span "Sélectionner le type de publication" at bounding box center [286, 224] width 157 height 16
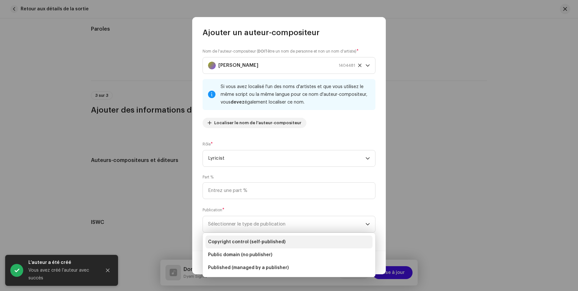
click at [226, 247] on li "Copyright control (self-published)" at bounding box center [288, 241] width 167 height 13
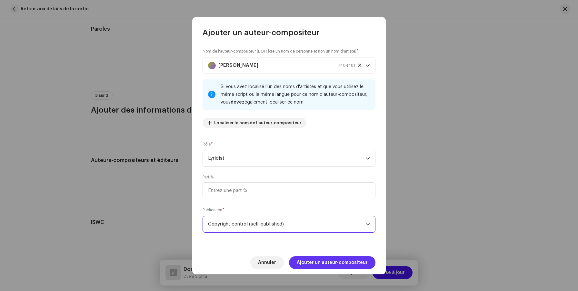
click at [331, 265] on span "Ajouter un auteur-compositeur" at bounding box center [332, 262] width 71 height 13
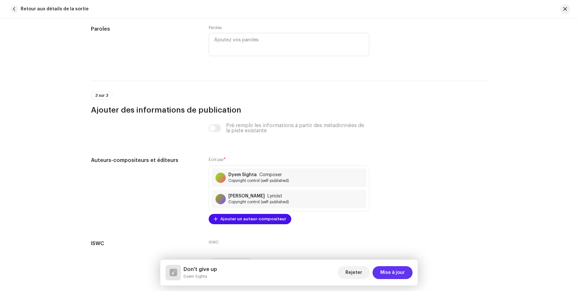
click at [401, 273] on span "Mise à jour" at bounding box center [392, 272] width 25 height 13
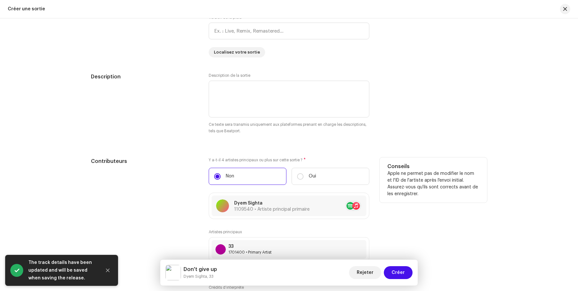
scroll to position [660, 0]
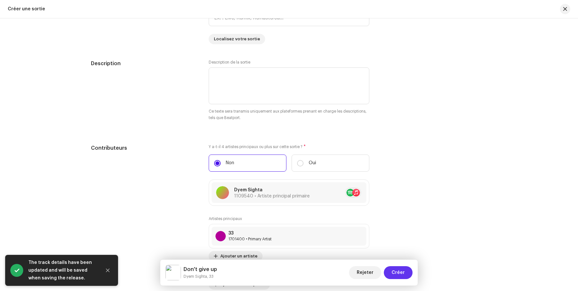
click at [402, 271] on span "Créer" at bounding box center [397, 272] width 13 height 13
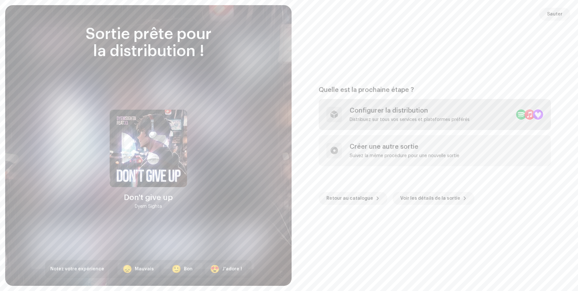
click at [397, 112] on div "Configurer la distribution" at bounding box center [409, 111] width 120 height 8
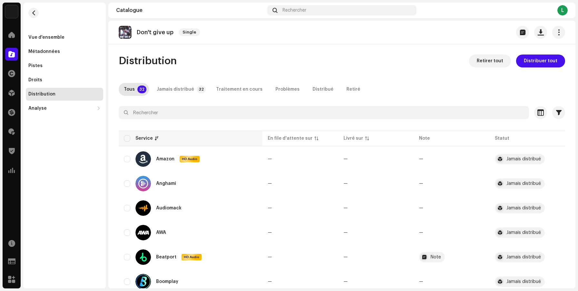
click at [131, 140] on div "Service" at bounding box center [190, 138] width 133 height 6
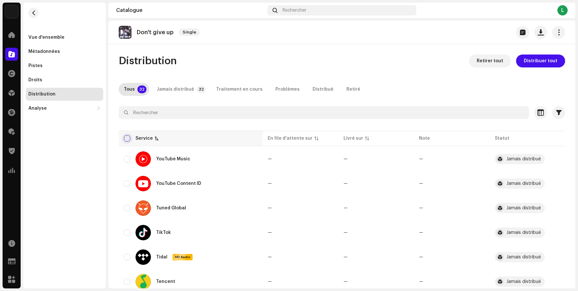
click at [127, 139] on input "checkbox" at bounding box center [127, 138] width 6 height 6
checkbox input "true"
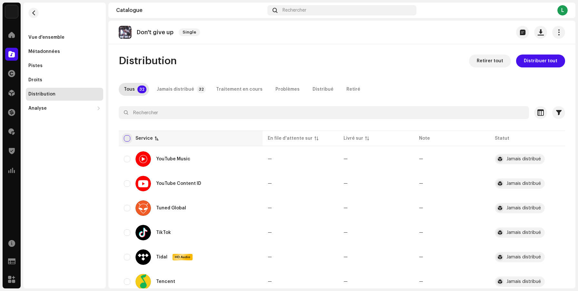
checkbox input "true"
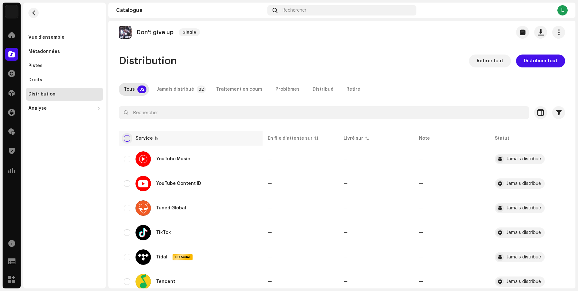
checkbox input "true"
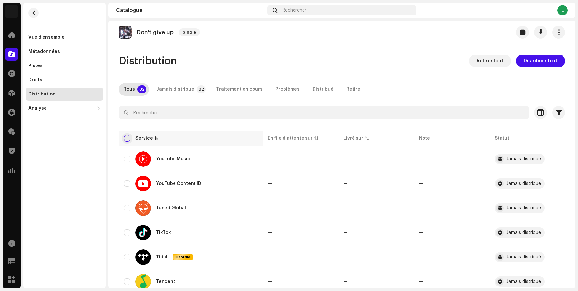
checkbox input "true"
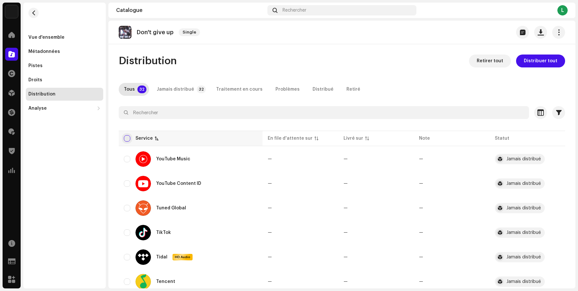
checkbox input "true"
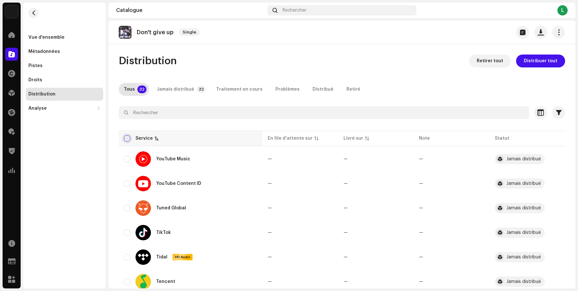
checkbox input "true"
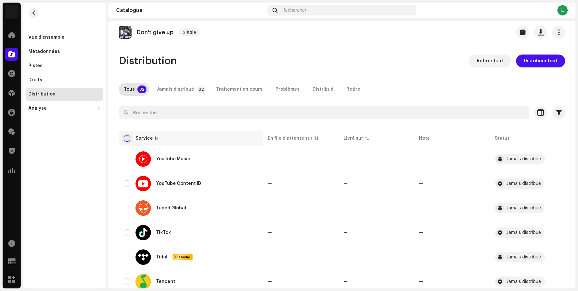
checkbox input "true"
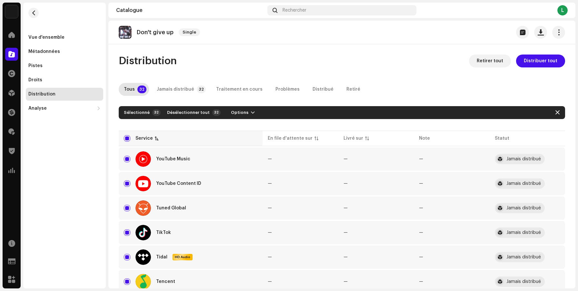
click at [140, 140] on div "Service" at bounding box center [143, 138] width 17 height 6
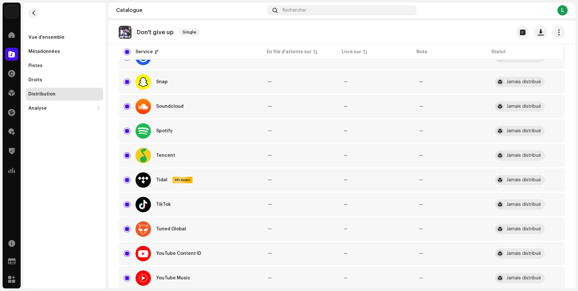
scroll to position [660, 0]
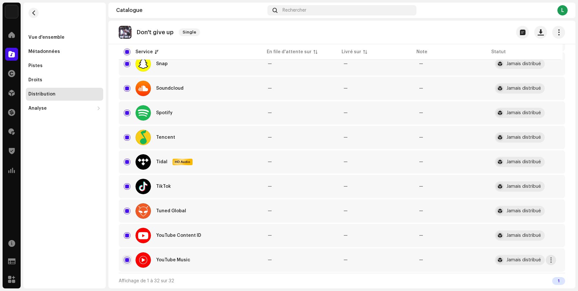
click at [126, 260] on input "Row Selected" at bounding box center [127, 260] width 6 height 6
checkbox input "false"
click at [127, 235] on input "Row Selected" at bounding box center [127, 235] width 6 height 6
checkbox input "false"
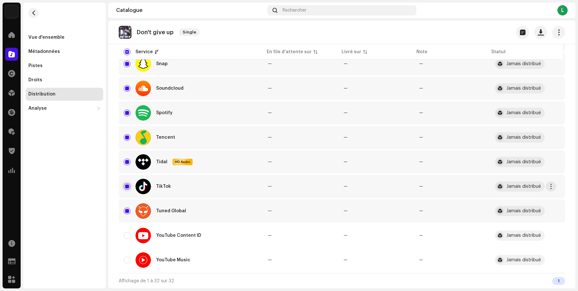
click at [127, 187] on input "Row Selected" at bounding box center [127, 186] width 6 height 6
checkbox input "false"
click at [128, 88] on input "Row Selected" at bounding box center [127, 88] width 6 height 6
checkbox input "false"
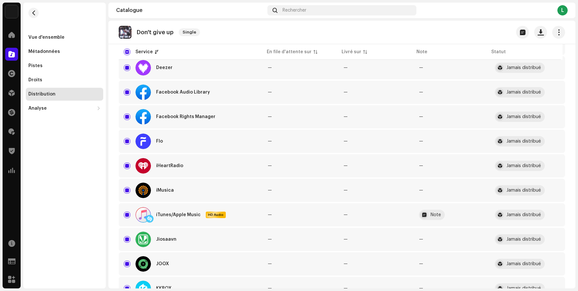
scroll to position [233, 0]
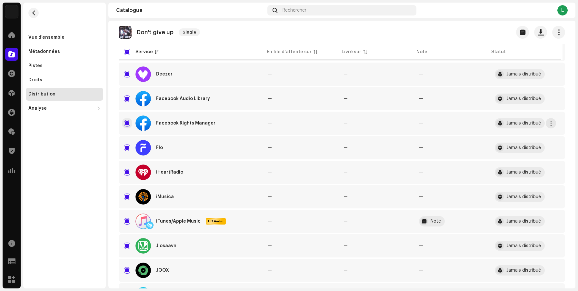
click at [126, 125] on input "Row Selected" at bounding box center [127, 123] width 6 height 6
checkbox input "false"
click at [126, 98] on input "Row Selected" at bounding box center [127, 98] width 6 height 6
checkbox input "false"
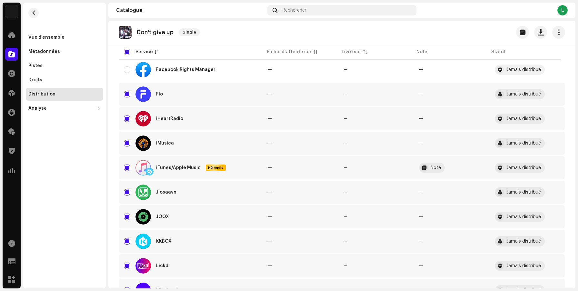
scroll to position [0, 0]
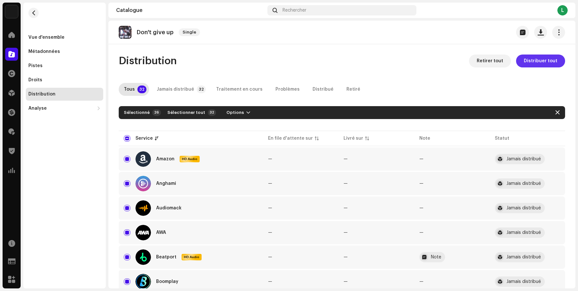
click at [524, 62] on span "Distribuer tout" at bounding box center [541, 60] width 34 height 13
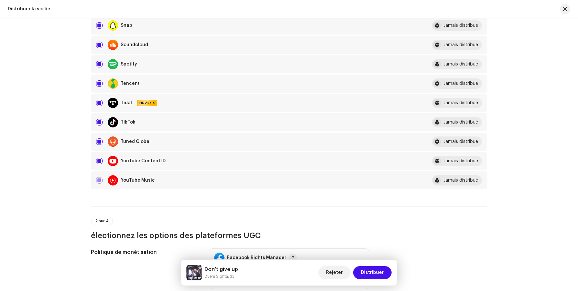
scroll to position [532, 0]
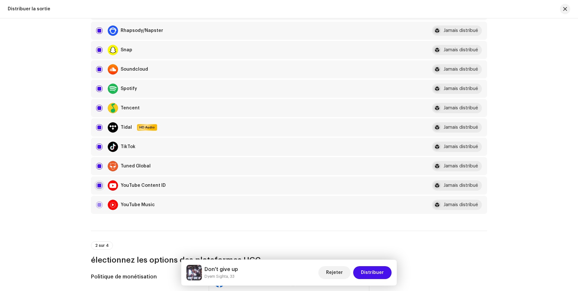
click at [99, 185] on input "checkbox" at bounding box center [99, 185] width 6 height 6
checkbox input "false"
click at [99, 205] on input "Row Selected" at bounding box center [99, 204] width 6 height 6
checkbox input "false"
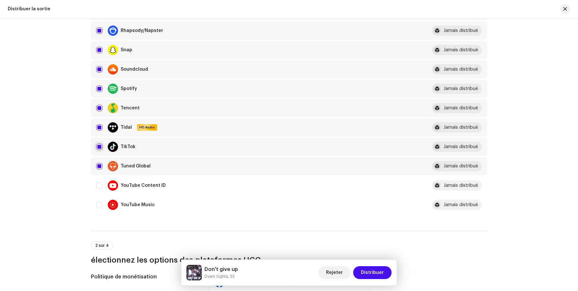
click at [99, 147] on input "Row Selected" at bounding box center [99, 146] width 6 height 6
checkbox input "false"
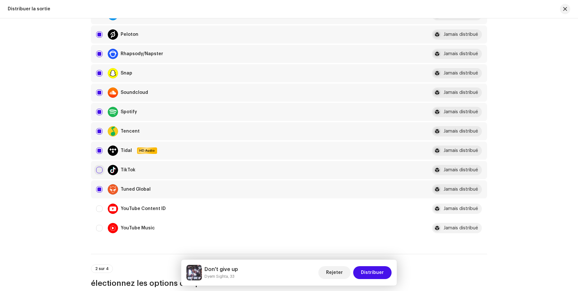
scroll to position [509, 0]
click at [98, 92] on input "Row Selected" at bounding box center [99, 92] width 6 height 6
checkbox input "false"
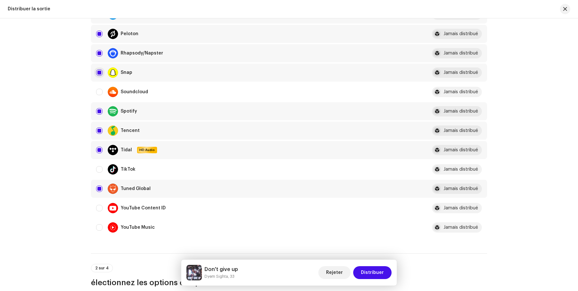
click at [98, 71] on input "Row Selected" at bounding box center [99, 72] width 6 height 6
checkbox input "false"
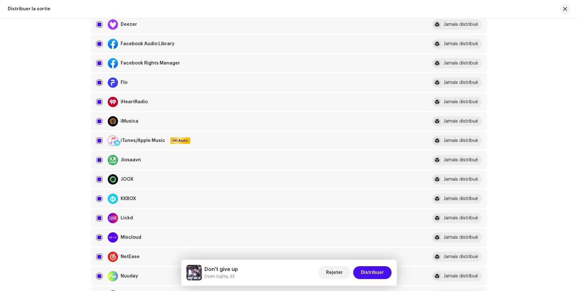
scroll to position [198, 0]
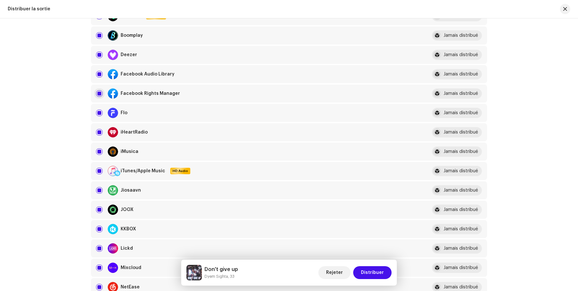
click at [99, 91] on input "Row Selected" at bounding box center [99, 93] width 6 height 6
checkbox input "false"
click at [98, 74] on input "Row Selected" at bounding box center [99, 74] width 6 height 6
checkbox input "false"
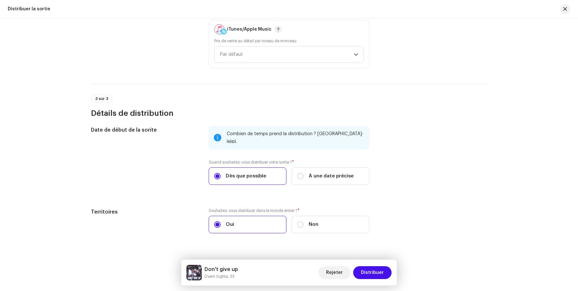
scroll to position [837, 0]
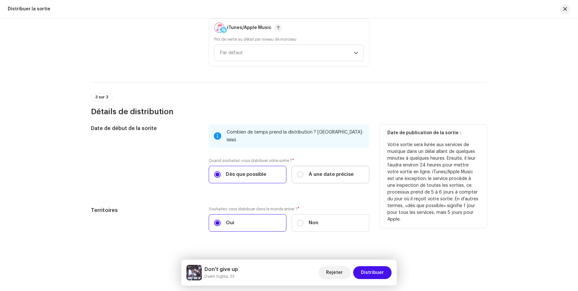
click at [333, 171] on span "À une date précise" at bounding box center [331, 174] width 45 height 7
click at [303, 171] on input "À une date précise" at bounding box center [300, 174] width 6 height 6
radio input "true"
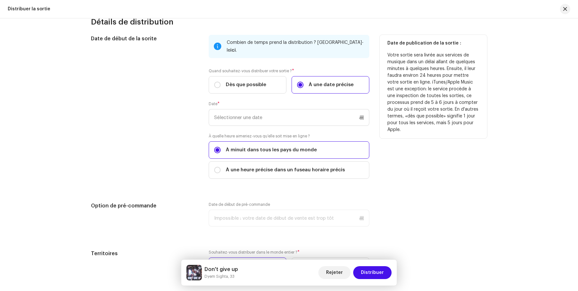
scroll to position [906, 0]
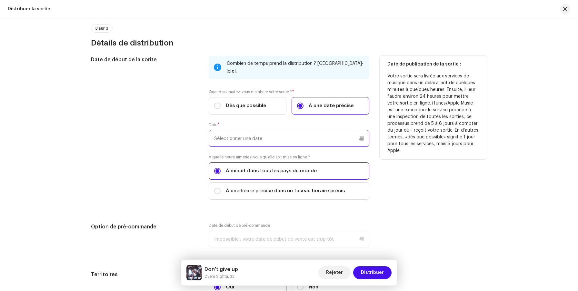
click at [297, 130] on input "text" at bounding box center [289, 138] width 161 height 17
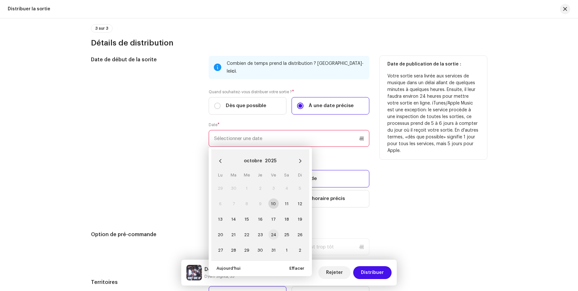
click at [272, 229] on span "24" at bounding box center [273, 234] width 10 height 10
type input "24/10/2025"
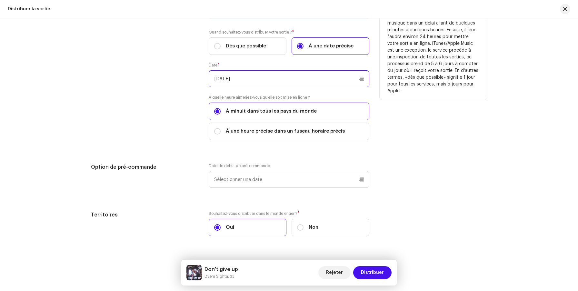
scroll to position [973, 0]
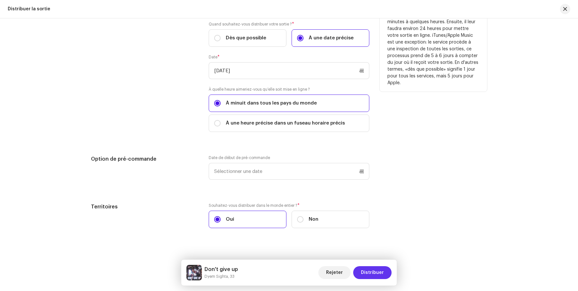
click at [376, 270] on span "Distribuer" at bounding box center [372, 272] width 23 height 13
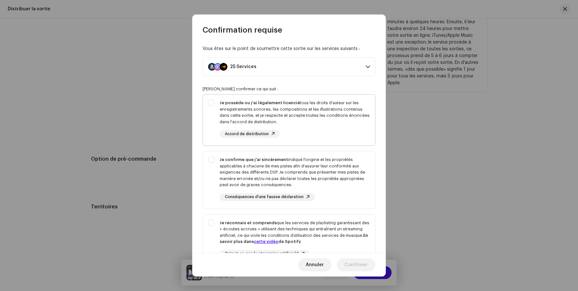
click at [208, 106] on div "Je possède ou j'ai légalement licencié tous les droits d'auteur sur les enregis…" at bounding box center [289, 118] width 172 height 48
checkbox input "true"
click at [213, 172] on div "Je confirme que j'ai sincèrement indiqué l'origine et les propriétés applicable…" at bounding box center [289, 178] width 172 height 55
checkbox input "true"
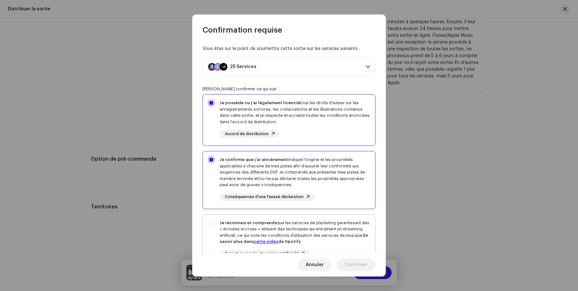
click at [215, 225] on div "Je reconnais et comprends que les services de playlisting garantissant des « éc…" at bounding box center [289, 243] width 172 height 59
checkbox input "true"
click at [360, 262] on span "Confirmer" at bounding box center [355, 264] width 23 height 13
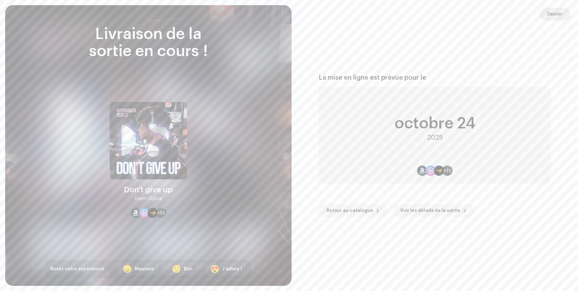
click at [559, 18] on span "Sauter" at bounding box center [554, 14] width 15 height 13
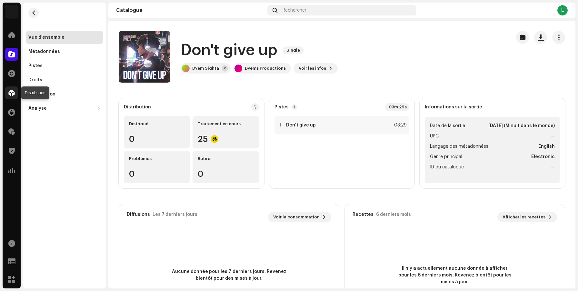
click at [13, 88] on div at bounding box center [11, 92] width 13 height 13
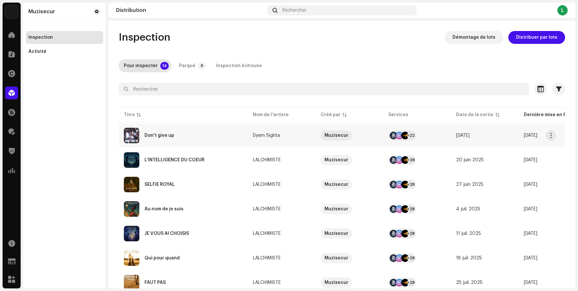
click at [526, 136] on span "[DATE]" at bounding box center [531, 135] width 14 height 5
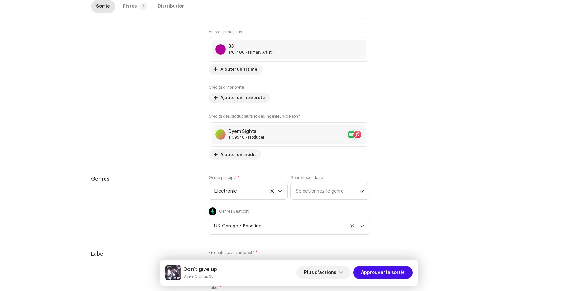
scroll to position [712, 0]
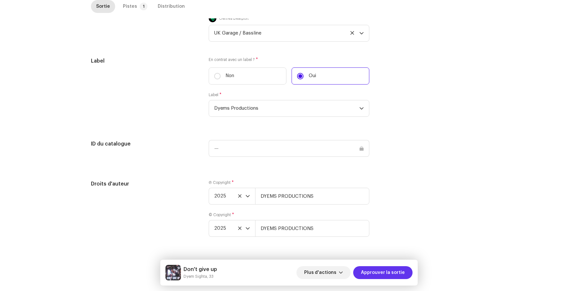
click at [381, 274] on span "Approuver la sortie" at bounding box center [383, 272] width 44 height 13
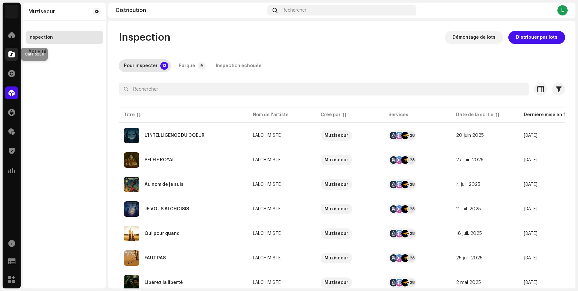
click at [12, 57] on div at bounding box center [11, 54] width 13 height 13
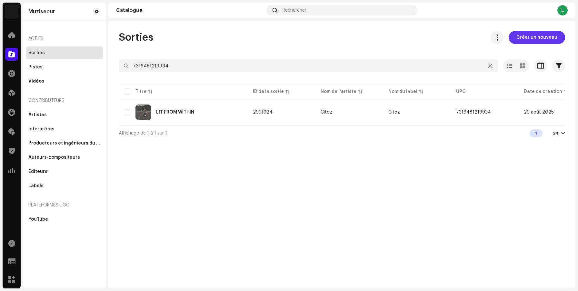
click at [544, 34] on span "Créer un nouveau" at bounding box center [536, 37] width 41 height 13
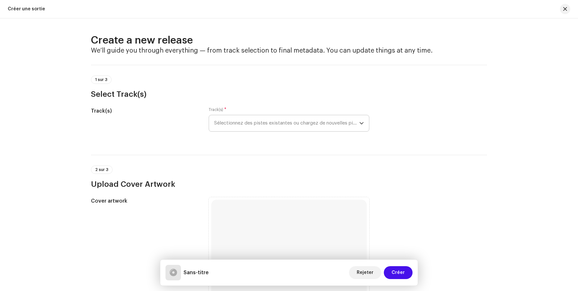
click at [237, 125] on span "Sélectionnez des pistes existantes ou chargez de nouvelles pistes" at bounding box center [286, 123] width 145 height 16
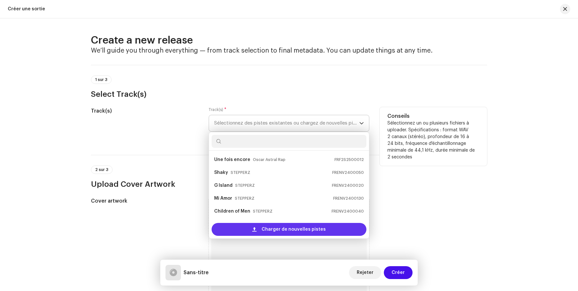
click at [240, 229] on div "Charger de nouvelles pistes" at bounding box center [288, 229] width 155 height 13
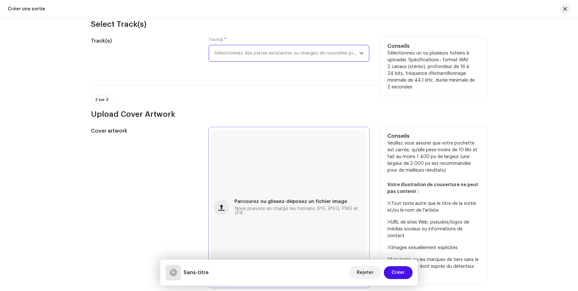
scroll to position [213, 0]
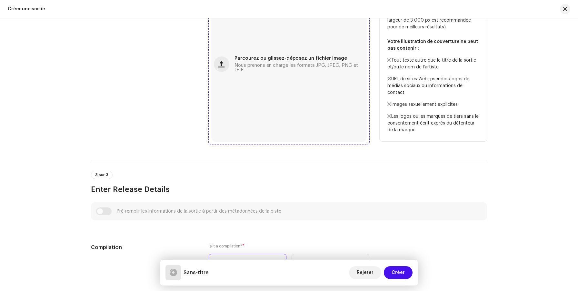
click at [246, 54] on div "Parcourez ou glissez-déposez un fichier image Nous prenons en charge les format…" at bounding box center [288, 63] width 155 height 155
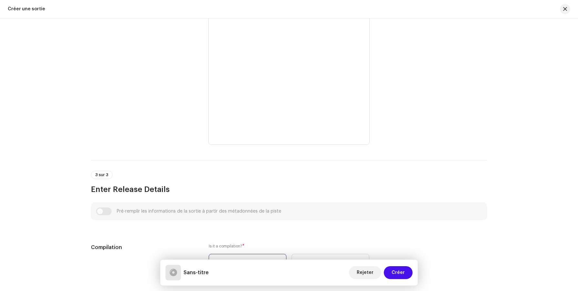
scroll to position [0, 0]
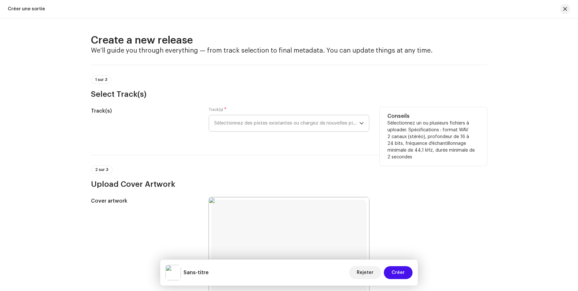
click at [235, 123] on span "Sélectionnez des pistes existantes ou chargez de nouvelles pistes" at bounding box center [286, 123] width 145 height 16
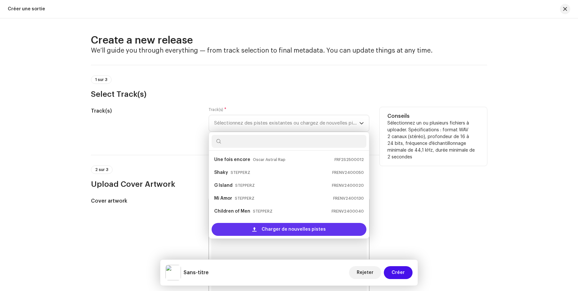
scroll to position [10, 0]
click at [232, 232] on div "Charger de nouvelles pistes" at bounding box center [288, 229] width 155 height 13
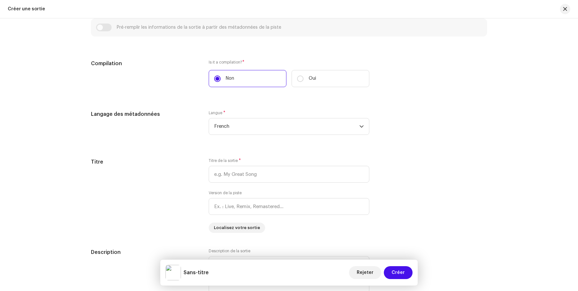
scroll to position [463, 0]
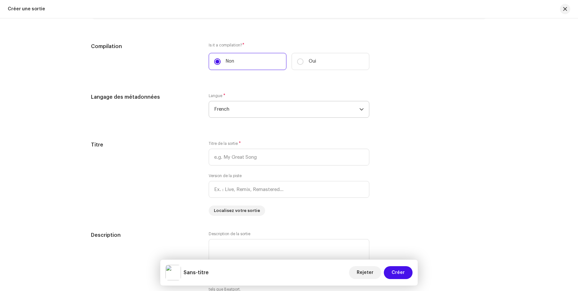
click at [242, 107] on span "French" at bounding box center [286, 109] width 145 height 16
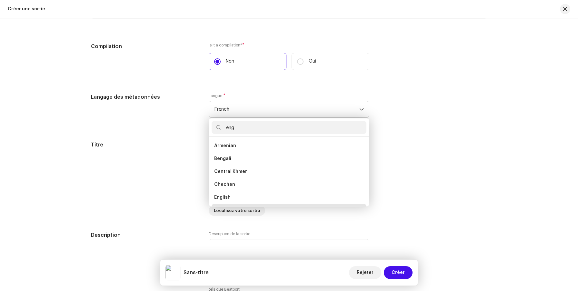
scroll to position [0, 0]
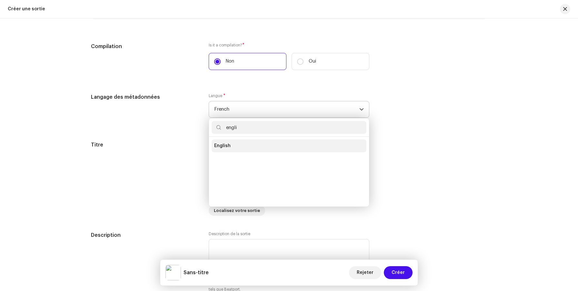
type input "engli"
click at [243, 146] on li "English" at bounding box center [288, 145] width 155 height 13
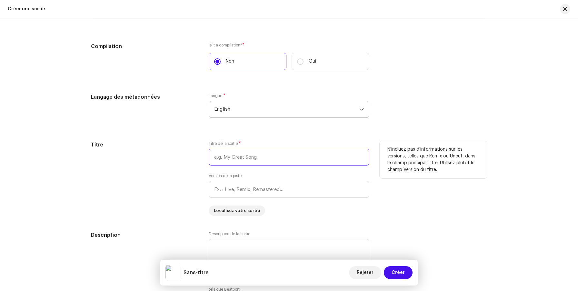
click at [235, 152] on input "text" at bounding box center [289, 157] width 161 height 17
paste input "Feel alone"
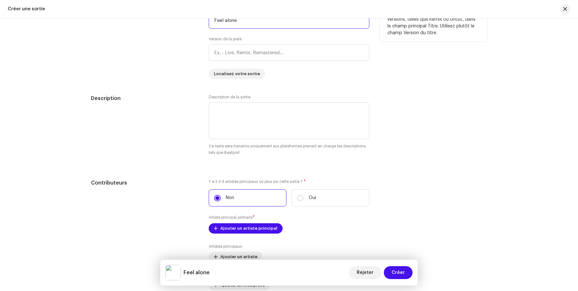
scroll to position [697, 0]
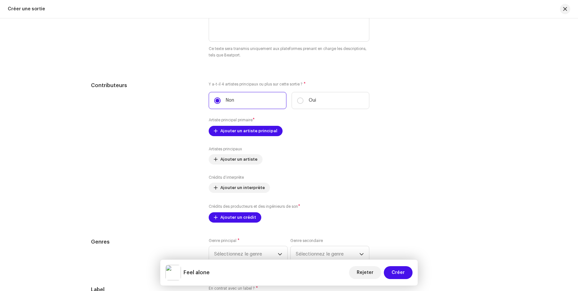
type input "Feel alone"
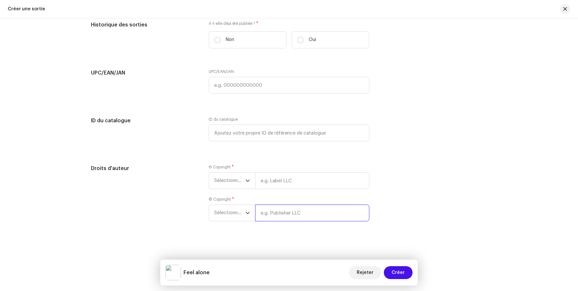
click at [289, 213] on input "text" at bounding box center [312, 212] width 114 height 17
paste input "Georges Petit Train"
type input "Georges Petit Train"
click at [243, 215] on span "Sélectionner une année" at bounding box center [229, 213] width 31 height 16
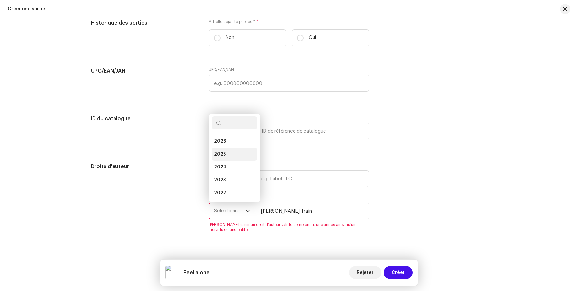
click at [236, 159] on li "2025" at bounding box center [234, 154] width 46 height 13
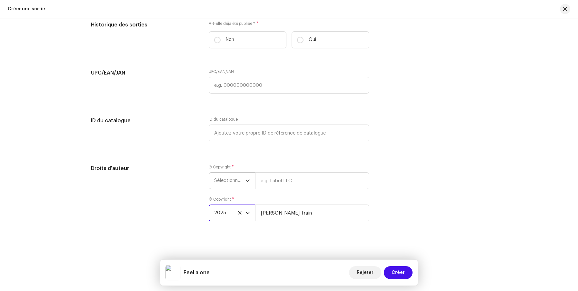
click at [232, 186] on span "Sélectionner une année" at bounding box center [229, 180] width 31 height 16
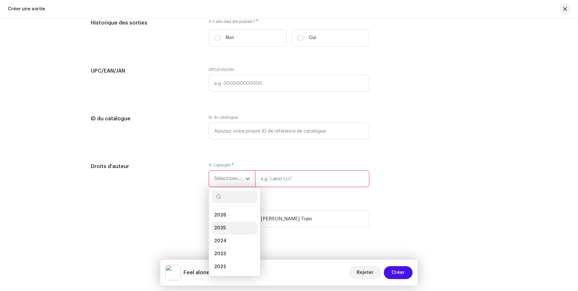
click at [222, 228] on span "2025" at bounding box center [220, 228] width 12 height 6
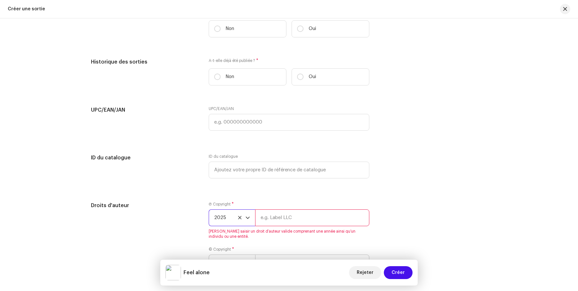
scroll to position [1051, 0]
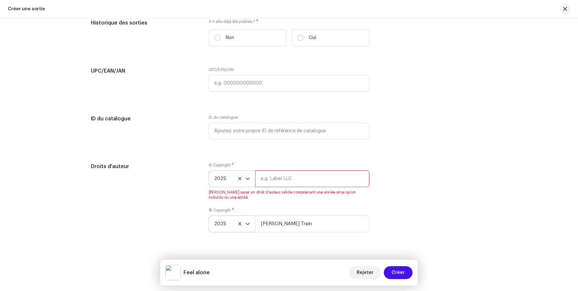
click at [309, 180] on input "text" at bounding box center [312, 178] width 114 height 17
paste input "DYEMS PRODUCTIONS"
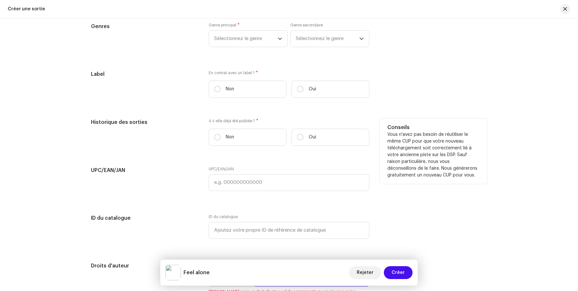
scroll to position [923, 0]
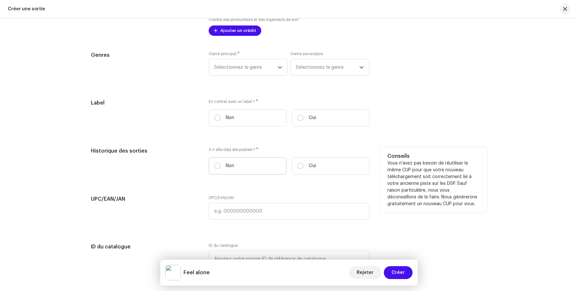
type input "DYEMS PRODUCTIONS"
click at [261, 171] on label "Non" at bounding box center [248, 165] width 78 height 17
click at [221, 169] on input "Non" at bounding box center [217, 165] width 6 height 6
radio input "true"
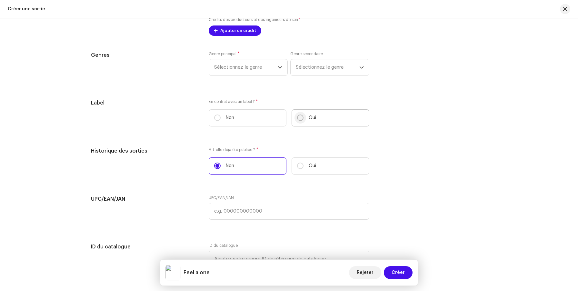
click at [300, 121] on p-radiobutton at bounding box center [300, 117] width 6 height 6
click at [300, 121] on input "Oui" at bounding box center [300, 117] width 6 height 6
radio input "true"
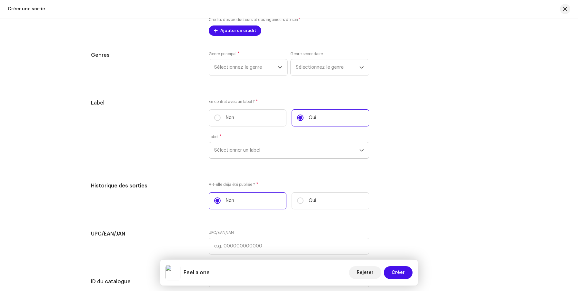
click at [241, 152] on span "Sélectionner un label" at bounding box center [286, 150] width 145 height 16
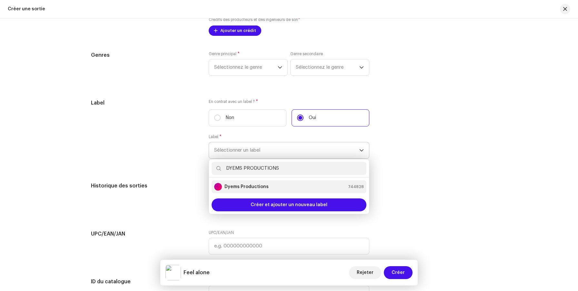
type input "DYEMS PRODUCTIONS"
click at [243, 191] on div "Dyems Productions" at bounding box center [241, 187] width 54 height 8
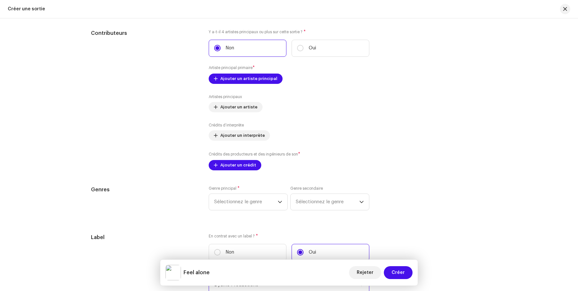
scroll to position [772, 0]
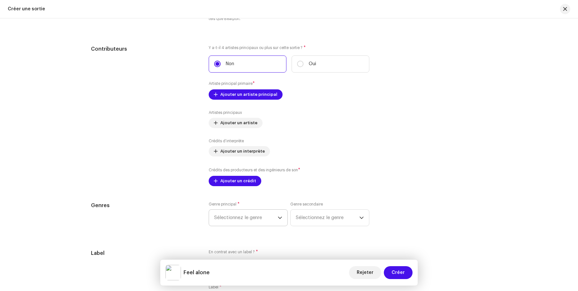
click at [232, 216] on span "Sélectionnez le genre" at bounding box center [246, 218] width 64 height 16
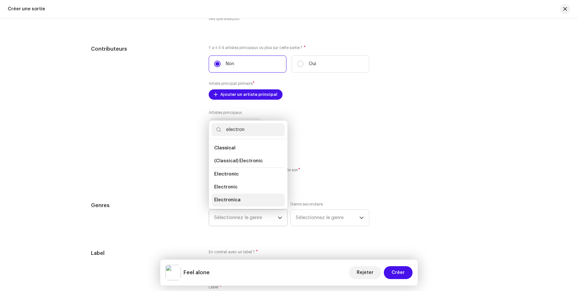
scroll to position [11, 0]
type input "electron"
click at [240, 189] on li "Electronica" at bounding box center [247, 189] width 73 height 13
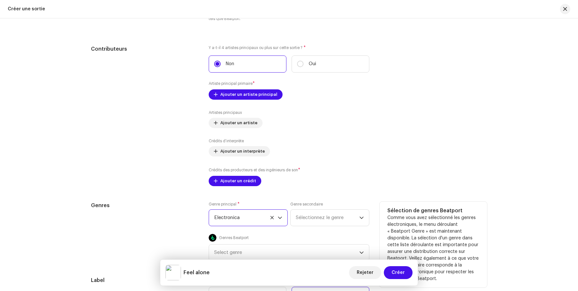
click at [239, 221] on span "Electronica" at bounding box center [246, 218] width 64 height 16
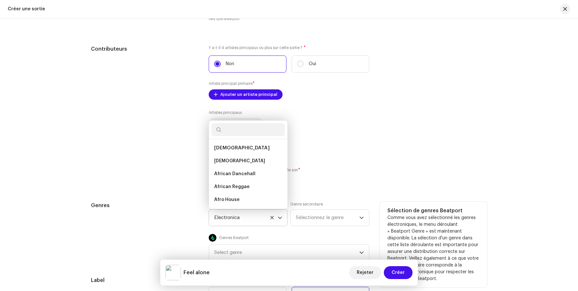
scroll to position [2375, 0]
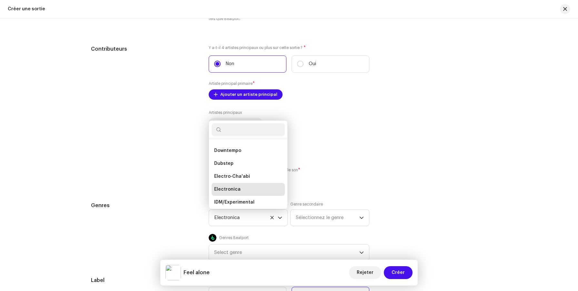
click at [237, 130] on input "text" at bounding box center [247, 129] width 73 height 13
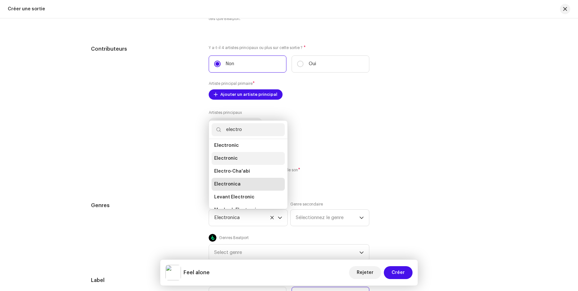
type input "electro"
click at [233, 158] on span "Electronic" at bounding box center [226, 158] width 24 height 6
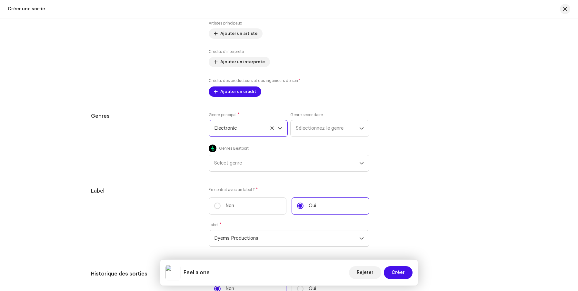
scroll to position [871, 0]
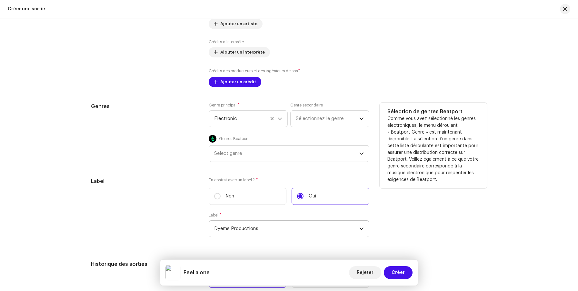
click at [235, 152] on div "Select genre" at bounding box center [286, 153] width 145 height 16
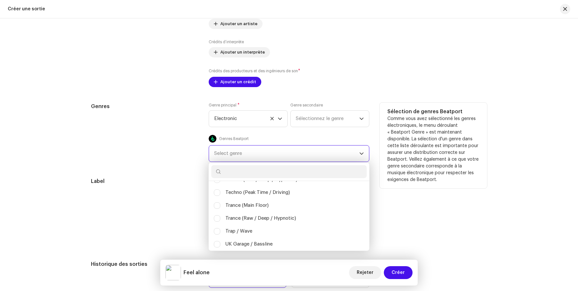
scroll to position [338, 0]
click at [232, 172] on input "text" at bounding box center [288, 171] width 155 height 13
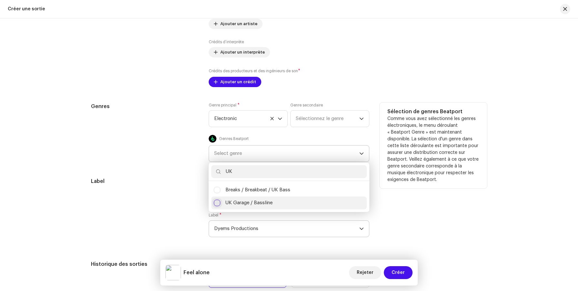
type input "UK"
click at [217, 203] on input "UK Garage / Bassline" at bounding box center [217, 203] width 6 height 6
checkbox input "false"
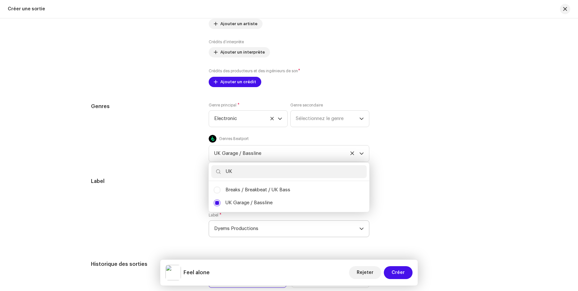
click at [179, 195] on div "Label" at bounding box center [144, 210] width 107 height 67
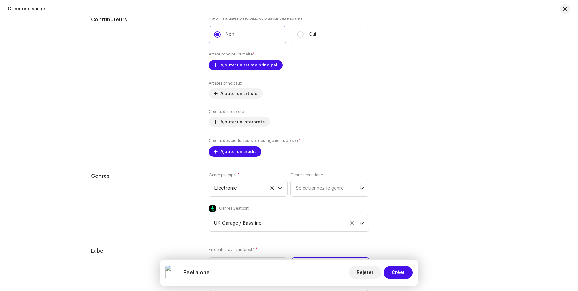
scroll to position [725, 0]
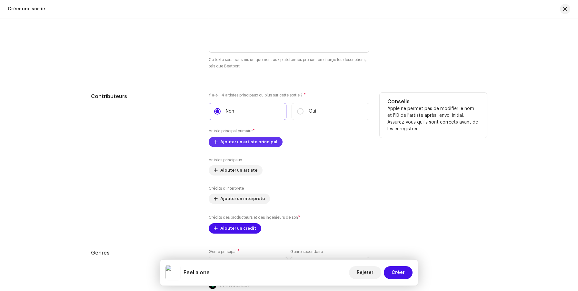
click at [243, 142] on span "Ajouter un artiste principal" at bounding box center [248, 141] width 57 height 13
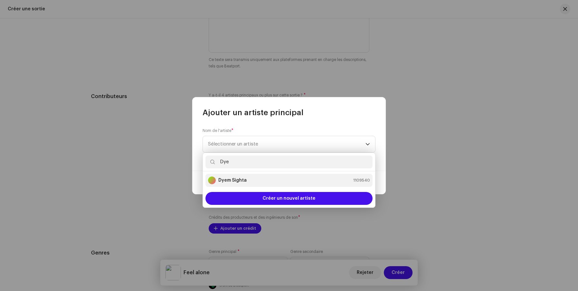
type input "Dye"
click at [234, 186] on li "Dyem Sighta 1109540" at bounding box center [288, 180] width 167 height 13
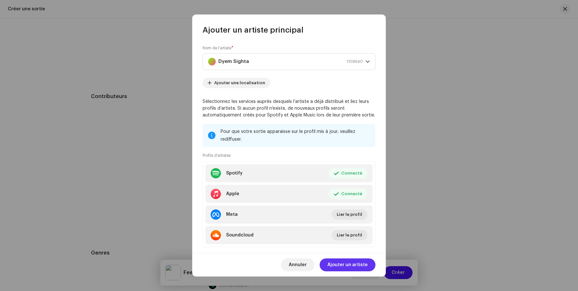
click at [353, 265] on span "Ajouter un artiste" at bounding box center [347, 264] width 40 height 13
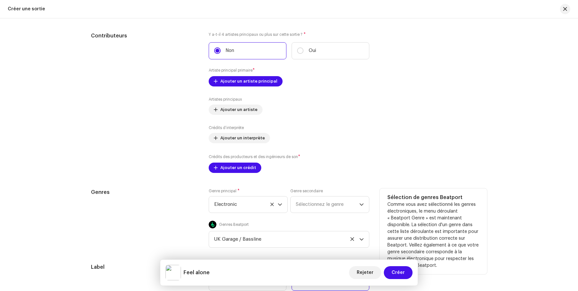
scroll to position [797, 0]
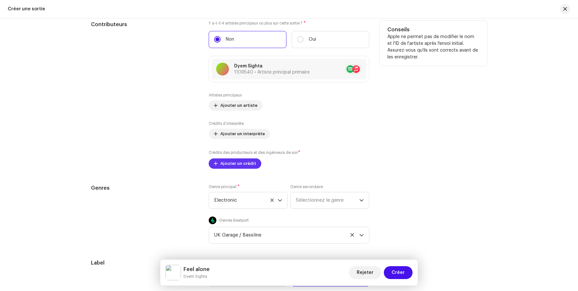
click at [243, 159] on span "Ajouter un crédit" at bounding box center [238, 163] width 36 height 13
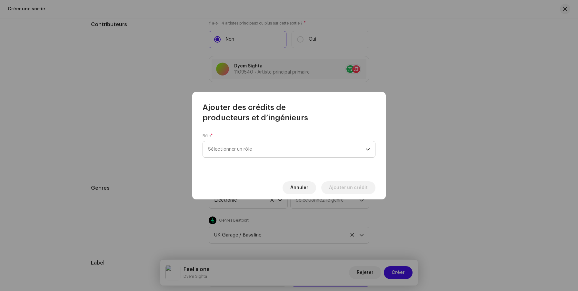
click at [240, 147] on span "Sélectionner un rôle" at bounding box center [286, 149] width 157 height 16
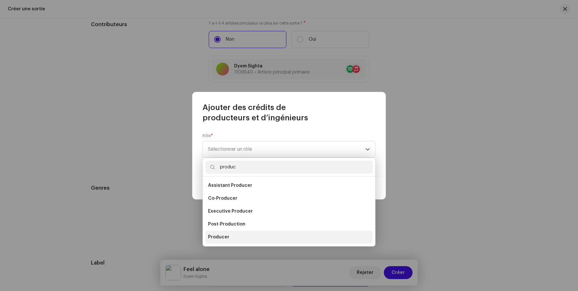
type input "produc"
click at [238, 232] on li "Producer" at bounding box center [288, 236] width 167 height 13
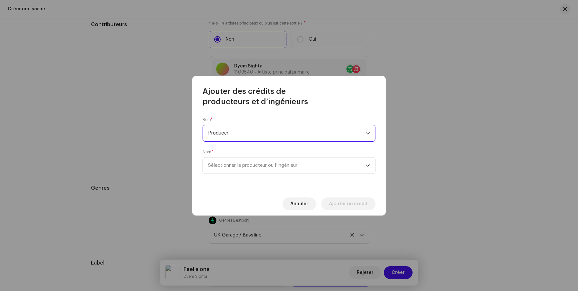
click at [243, 163] on span "Sélectionner le producteur ou l’ingénieur" at bounding box center [252, 165] width 89 height 5
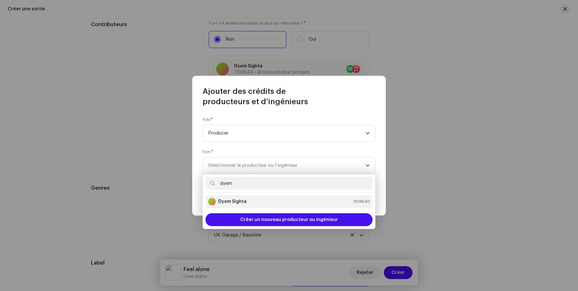
type input "dyem"
click at [238, 200] on strong "Dyem Sighta" at bounding box center [232, 201] width 28 height 6
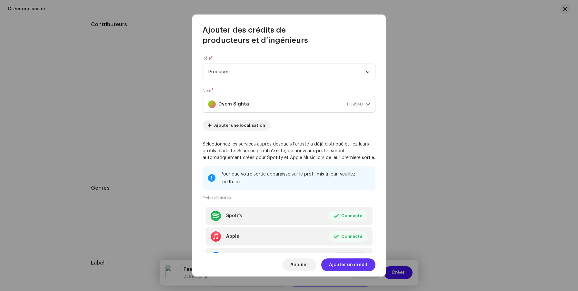
click at [348, 267] on span "Ajouter un crédit" at bounding box center [348, 264] width 39 height 13
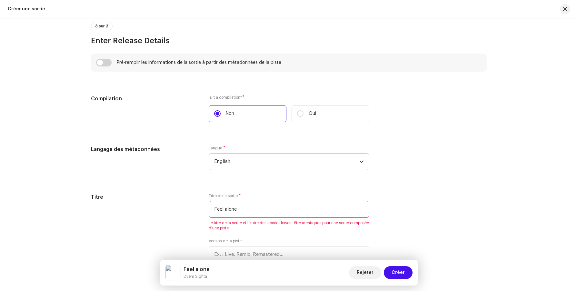
scroll to position [487, 0]
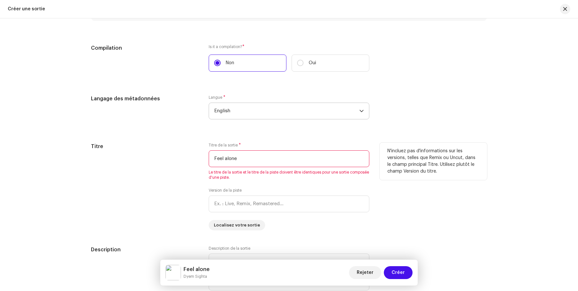
click at [265, 160] on input "Feel alone" at bounding box center [289, 158] width 161 height 17
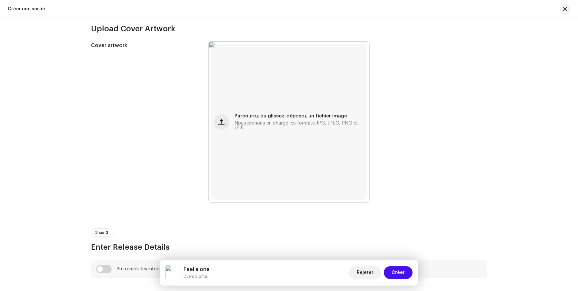
scroll to position [0, 0]
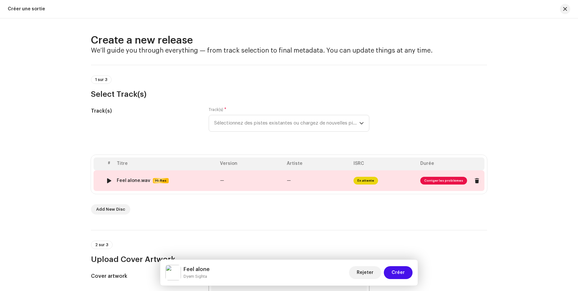
click at [241, 177] on td "—" at bounding box center [250, 180] width 67 height 21
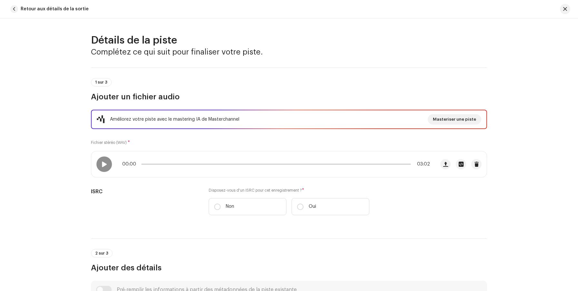
scroll to position [149, 0]
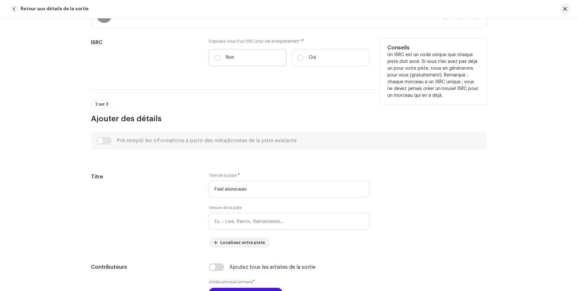
click at [251, 57] on label "Non" at bounding box center [248, 57] width 78 height 17
click at [221, 57] on input "Non" at bounding box center [217, 57] width 6 height 6
radio input "true"
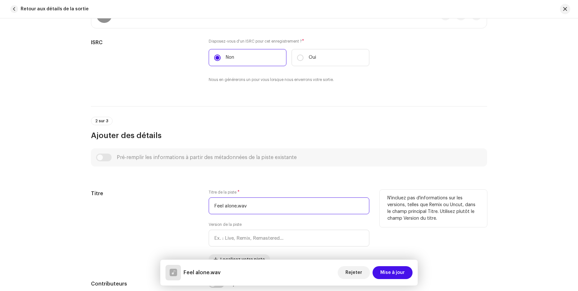
drag, startPoint x: 255, startPoint y: 209, endPoint x: 189, endPoint y: 203, distance: 66.4
click at [189, 203] on div "Titre Titre de la piste * Feel alone.wav Version de la piste Localisez votre pi…" at bounding box center [289, 227] width 396 height 75
paste input "text"
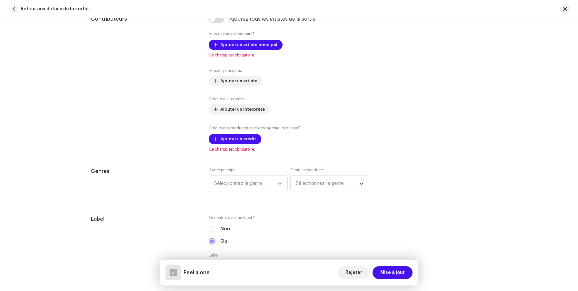
scroll to position [375, 0]
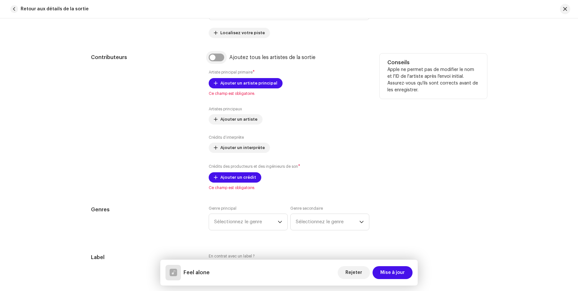
type input "Feel alone"
click at [219, 59] on input "checkbox" at bounding box center [216, 58] width 15 height 8
checkbox input "true"
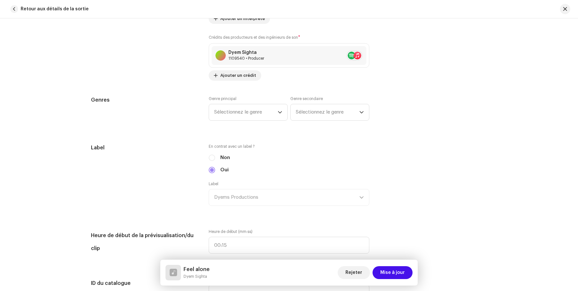
scroll to position [540, 0]
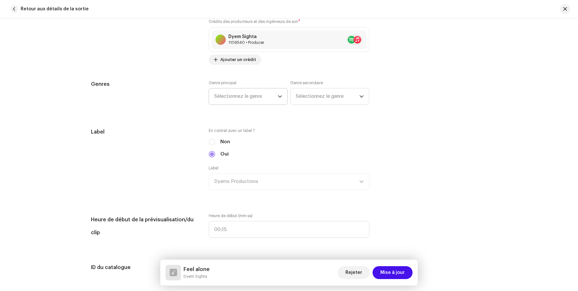
click at [250, 97] on span "Sélectionnez le genre" at bounding box center [246, 96] width 64 height 16
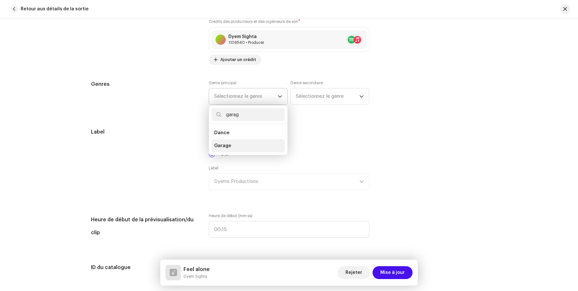
type input "garag"
click at [226, 144] on span "Garage" at bounding box center [222, 145] width 17 height 6
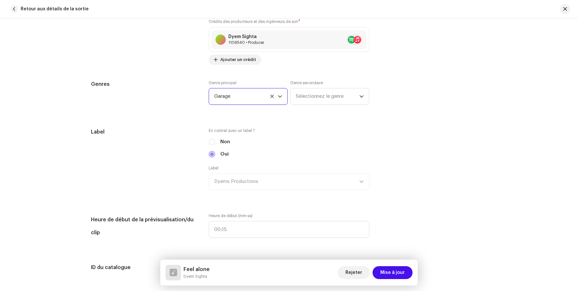
scroll to position [677, 0]
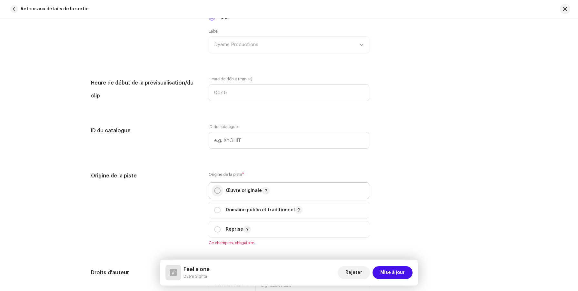
click at [216, 188] on input "radio" at bounding box center [217, 190] width 6 height 6
radio input "true"
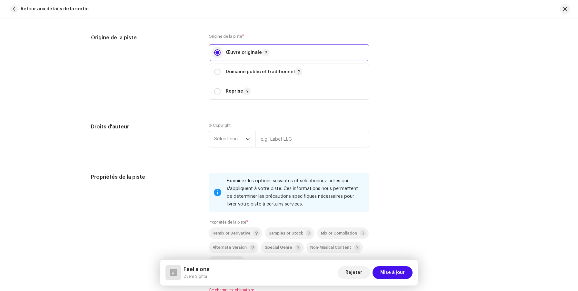
scroll to position [839, 0]
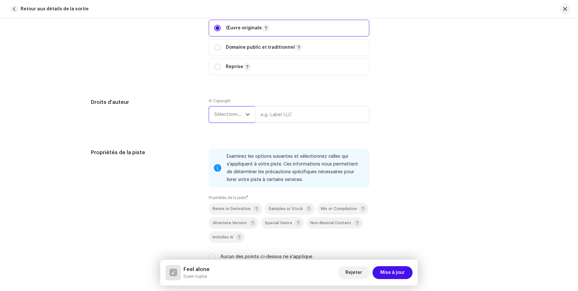
click at [230, 118] on span "Sélectionner une année" at bounding box center [229, 114] width 31 height 16
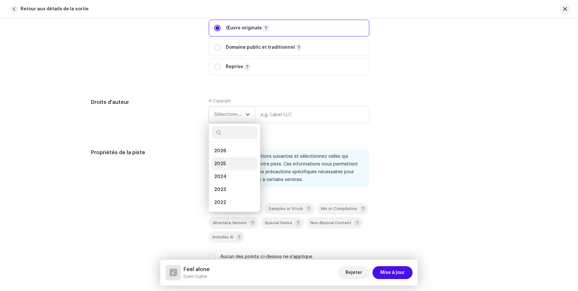
click at [222, 164] on span "2025" at bounding box center [220, 164] width 12 height 6
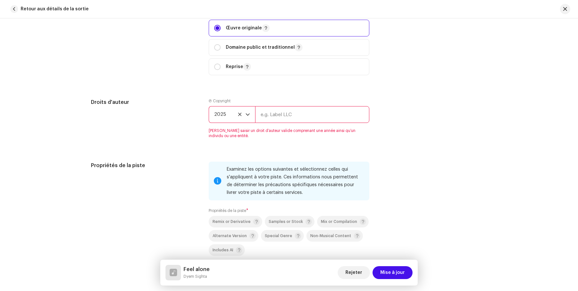
click at [273, 118] on input "text" at bounding box center [312, 114] width 114 height 17
type input "DYEMS PRODUCTIONS"
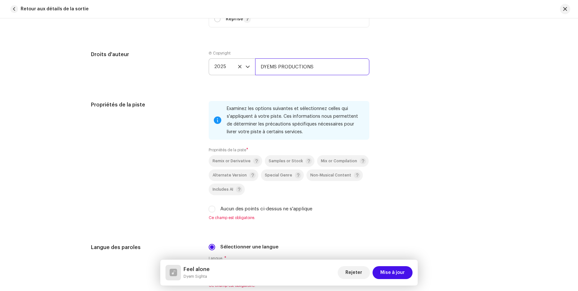
scroll to position [972, 0]
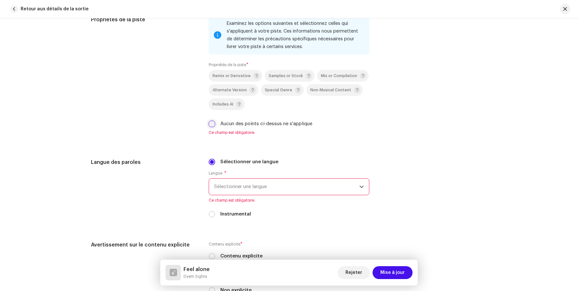
click at [212, 127] on input "Aucun des points ci-dessus ne s'applique" at bounding box center [212, 124] width 6 height 6
checkbox input "true"
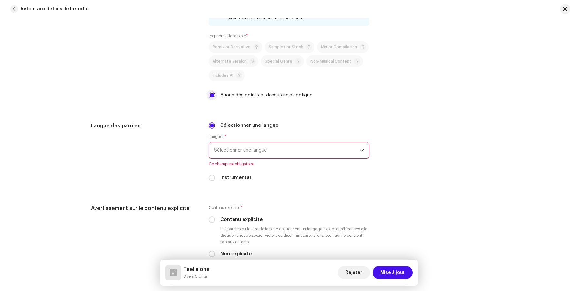
scroll to position [1033, 0]
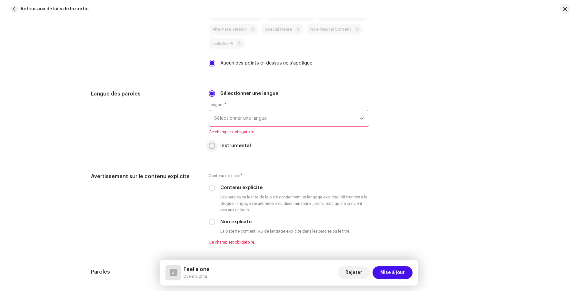
click at [210, 148] on input "Instrumental" at bounding box center [212, 145] width 6 height 6
radio input "true"
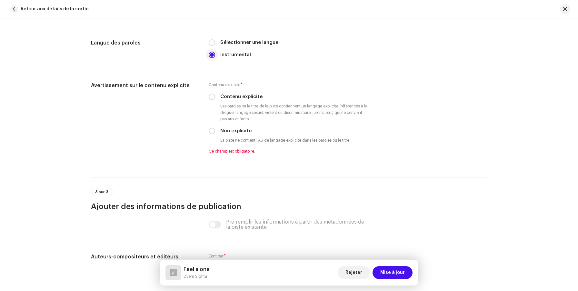
scroll to position [1092, 0]
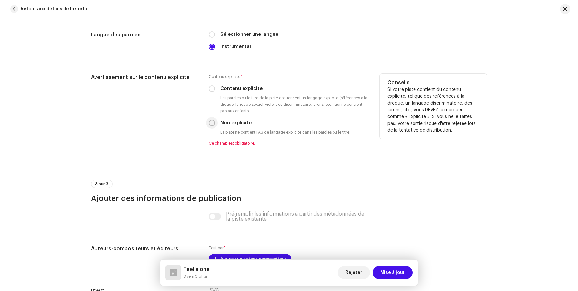
click at [211, 124] on input "Non explicite" at bounding box center [212, 123] width 6 height 6
radio input "true"
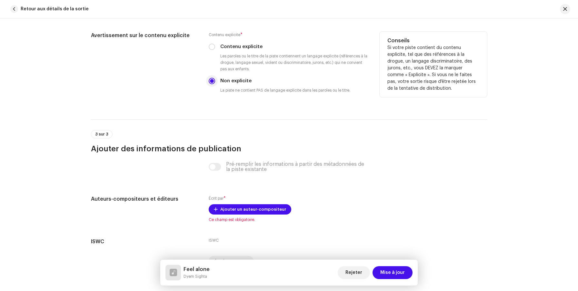
scroll to position [1172, 0]
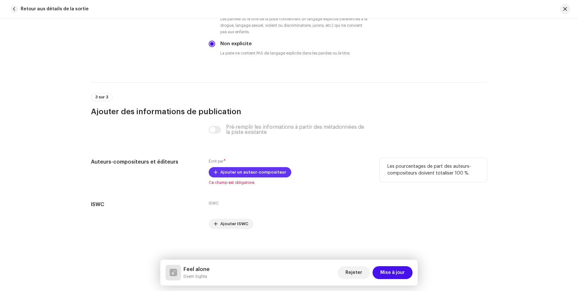
click at [227, 170] on span "Ajouter un auteur-compositeur" at bounding box center [253, 172] width 66 height 13
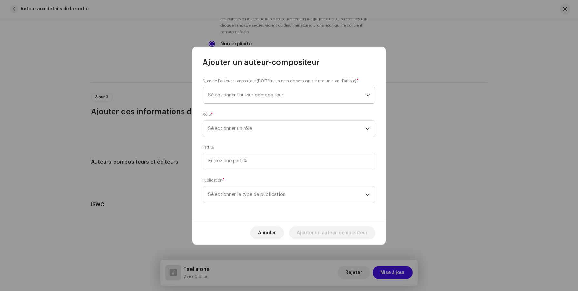
click at [230, 97] on span "Sélectionner l'auteur-compositeur" at bounding box center [245, 95] width 75 height 5
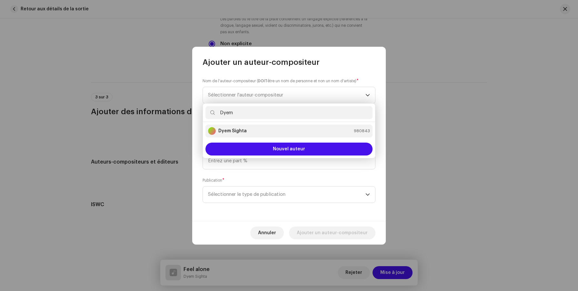
type input "Dyem"
click at [235, 127] on li "Dyem Sighta 980843" at bounding box center [288, 130] width 167 height 13
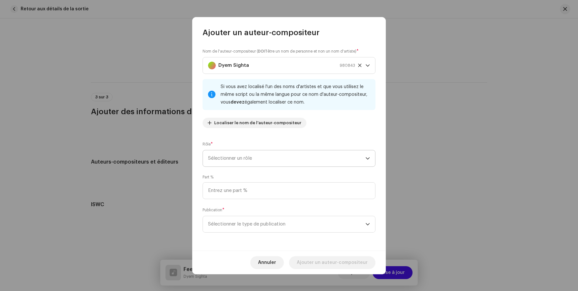
click at [244, 163] on span "Sélectionner un rôle" at bounding box center [286, 158] width 157 height 16
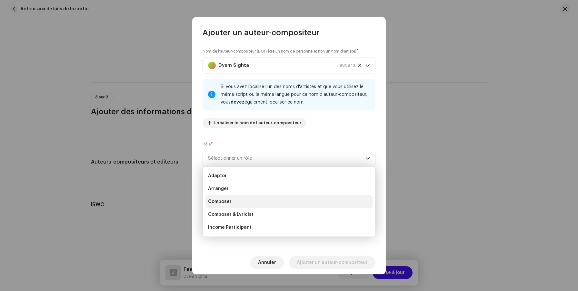
click at [235, 202] on li "Composer" at bounding box center [288, 201] width 167 height 13
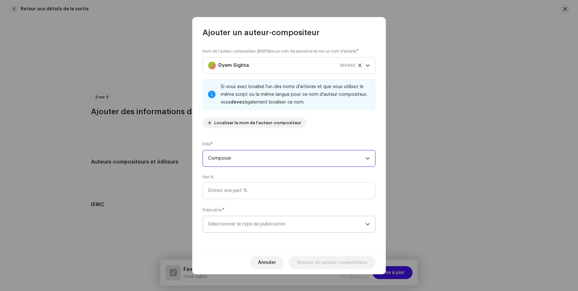
click at [230, 230] on span "Sélectionner le type de publication" at bounding box center [286, 224] width 157 height 16
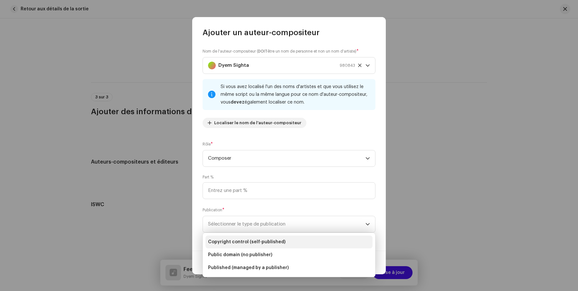
click at [229, 239] on span "Copyright control (self-published)" at bounding box center [246, 242] width 77 height 6
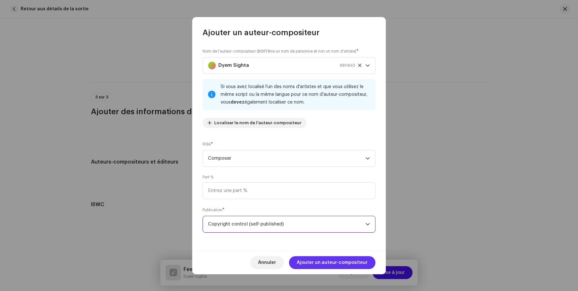
click at [317, 260] on span "Ajouter un auteur-compositeur" at bounding box center [332, 262] width 71 height 13
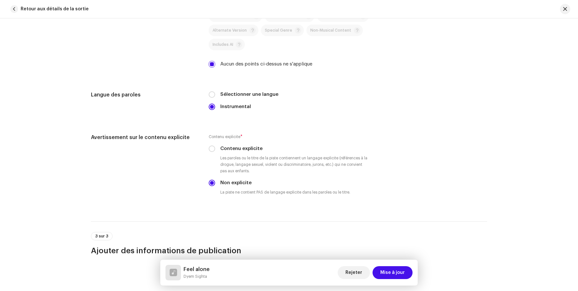
scroll to position [1191, 0]
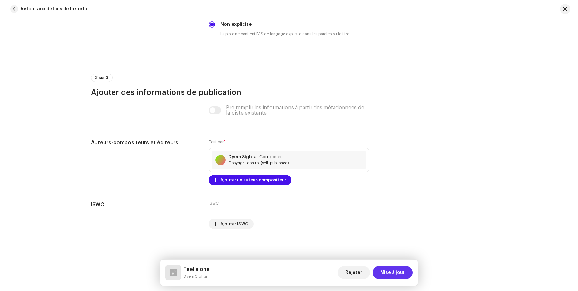
click at [390, 266] on span "Mise à jour" at bounding box center [392, 272] width 25 height 13
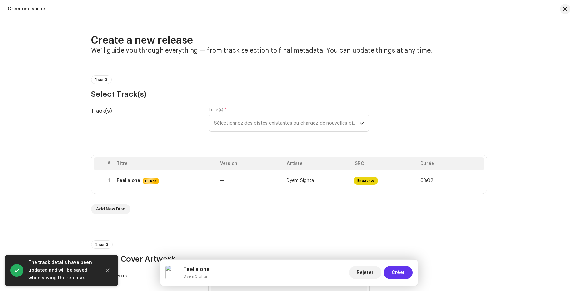
click at [401, 276] on span "Créer" at bounding box center [397, 272] width 13 height 13
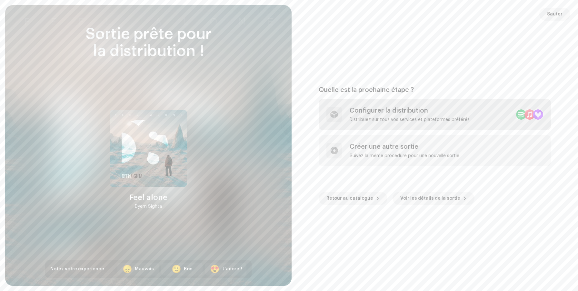
click at [392, 111] on div "Configurer la distribution" at bounding box center [409, 111] width 120 height 8
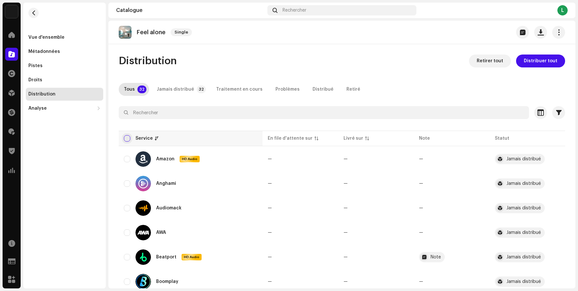
click at [128, 136] on input "checkbox" at bounding box center [127, 138] width 6 height 6
checkbox input "true"
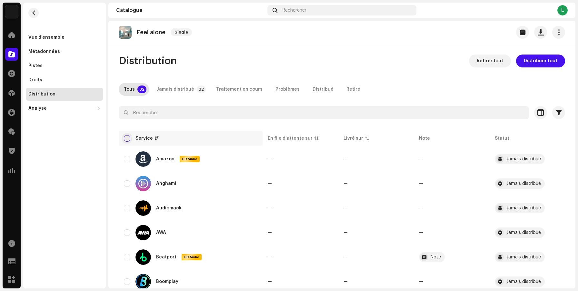
checkbox input "true"
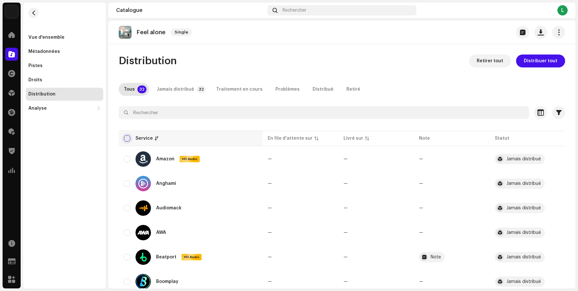
checkbox input "true"
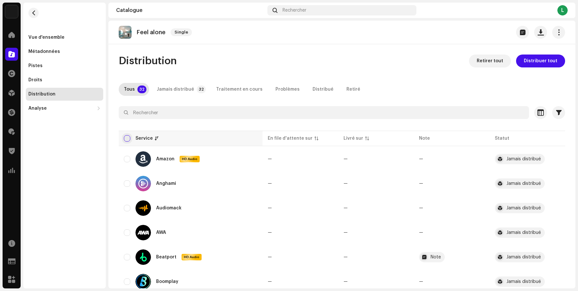
checkbox input "true"
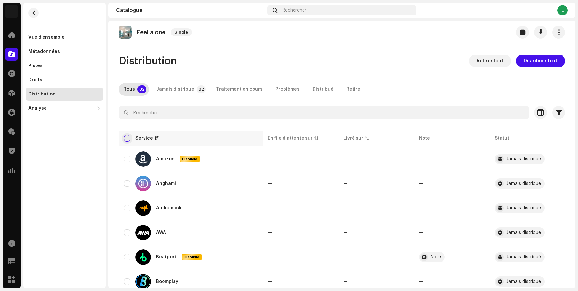
checkbox input "true"
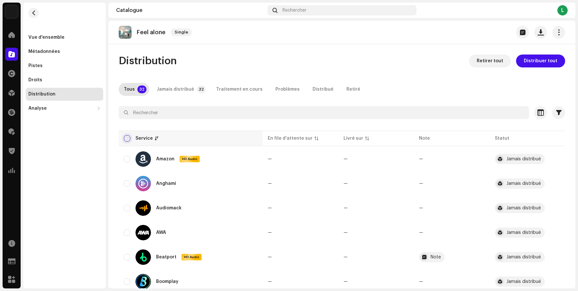
checkbox input "true"
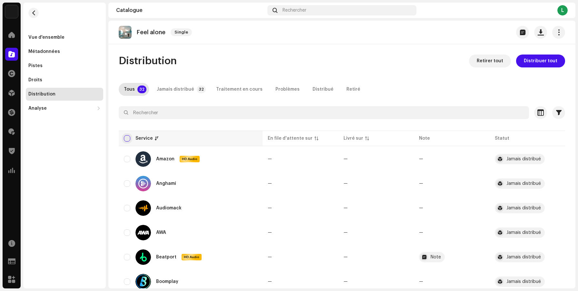
checkbox input "true"
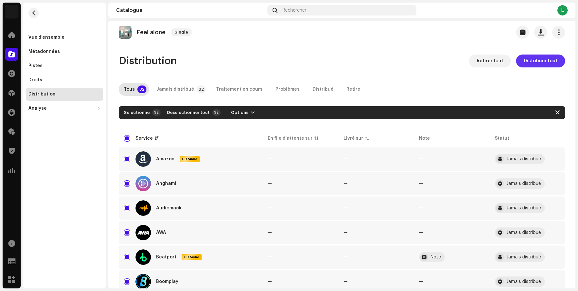
click at [545, 62] on span "Distribuer tout" at bounding box center [541, 60] width 34 height 13
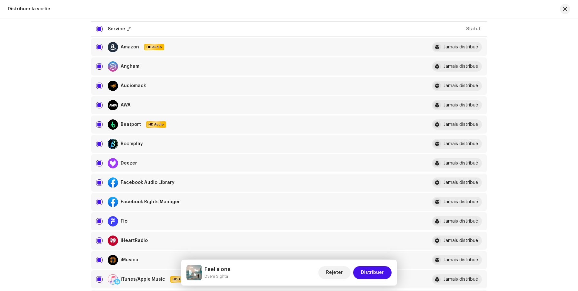
scroll to position [93, 0]
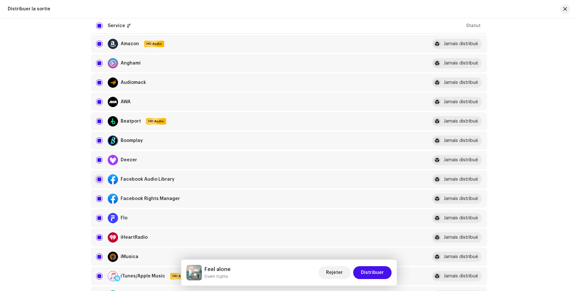
click at [98, 178] on input "checkbox" at bounding box center [99, 179] width 6 height 6
checkbox input "false"
click at [97, 198] on input "Row Selected" at bounding box center [99, 198] width 6 height 6
checkbox input "false"
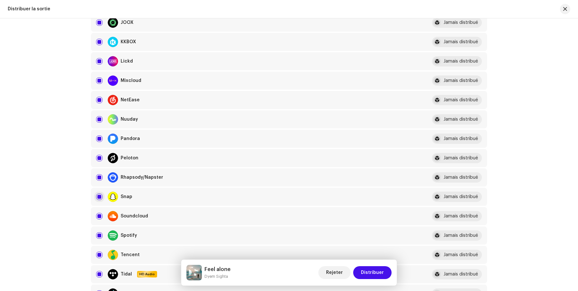
click at [100, 196] on input "Row Selected" at bounding box center [99, 196] width 6 height 6
checkbox input "false"
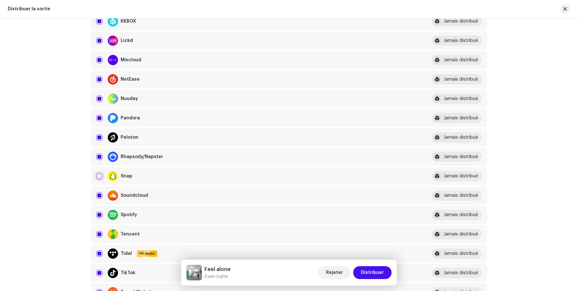
click at [100, 196] on input "Row Selected" at bounding box center [99, 195] width 6 height 6
checkbox input "false"
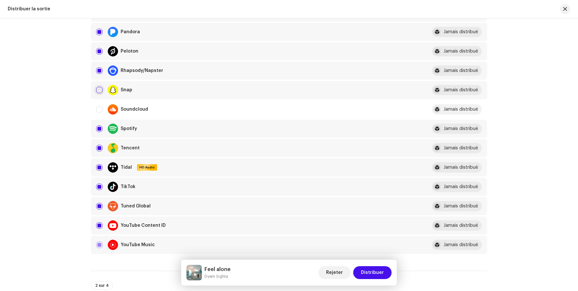
scroll to position [520, 0]
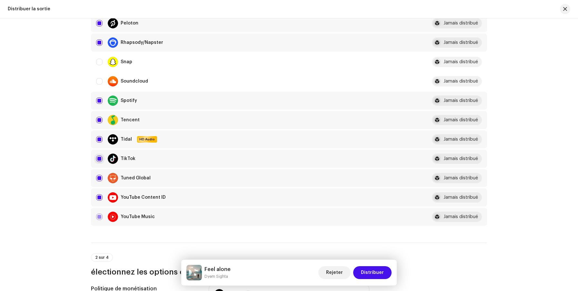
click at [99, 158] on input "Row Selected" at bounding box center [99, 158] width 6 height 6
checkbox input "false"
click at [99, 199] on input "Row Selected" at bounding box center [99, 197] width 6 height 6
checkbox input "false"
click at [98, 215] on input "Row Selected" at bounding box center [99, 216] width 6 height 6
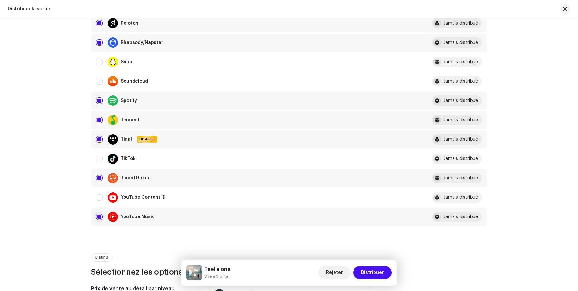
checkbox input "false"
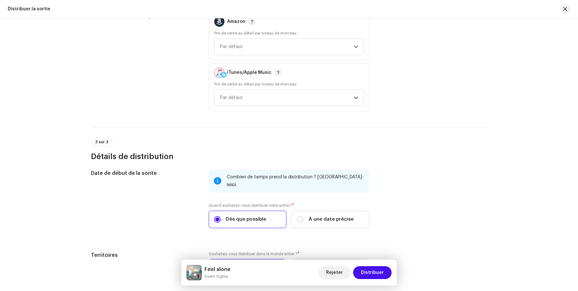
scroll to position [824, 0]
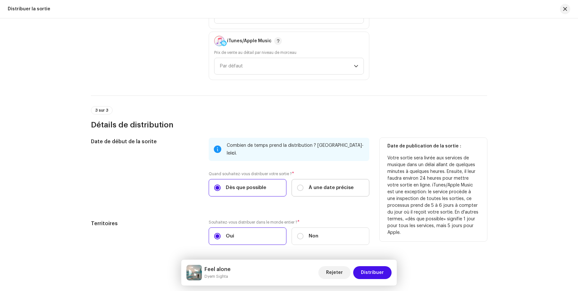
click at [320, 179] on label "À une date précise" at bounding box center [330, 187] width 78 height 17
click at [303, 184] on input "À une date précise" at bounding box center [300, 187] width 6 height 6
radio input "true"
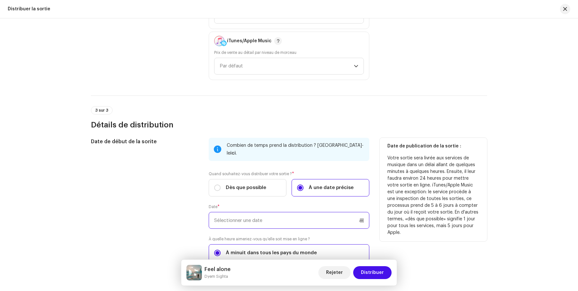
click at [261, 212] on input "text" at bounding box center [289, 220] width 161 height 17
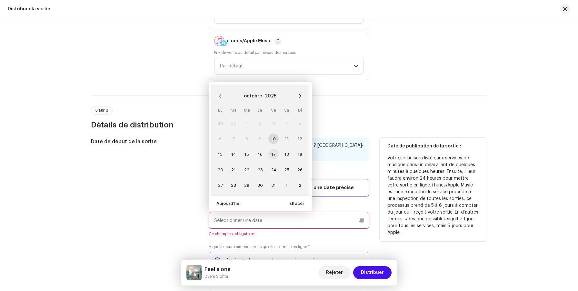
click at [274, 149] on span "17" at bounding box center [273, 154] width 10 height 10
type input "17/10/2025"
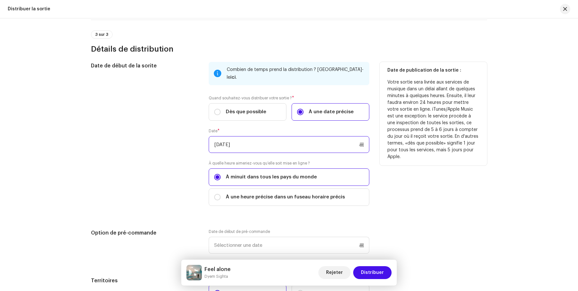
scroll to position [973, 0]
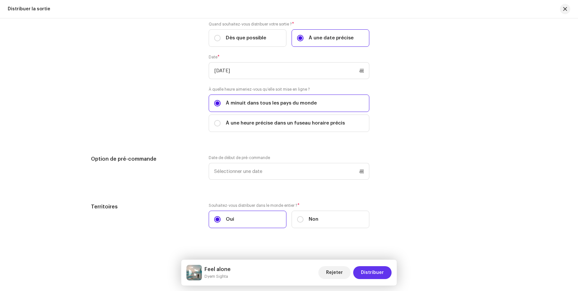
click at [379, 274] on span "Distribuer" at bounding box center [372, 272] width 23 height 13
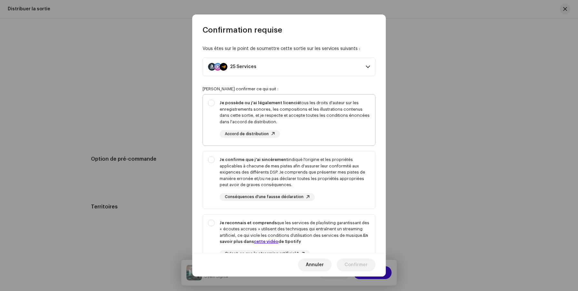
click at [211, 104] on div "Je possède ou j'ai légalement licencié tous les droits d'auteur sur les enregis…" at bounding box center [289, 118] width 172 height 48
checkbox input "true"
click at [211, 160] on div "Je confirme que j'ai sincèrement indiqué l'origine et les propriétés applicable…" at bounding box center [289, 178] width 172 height 55
checkbox input "true"
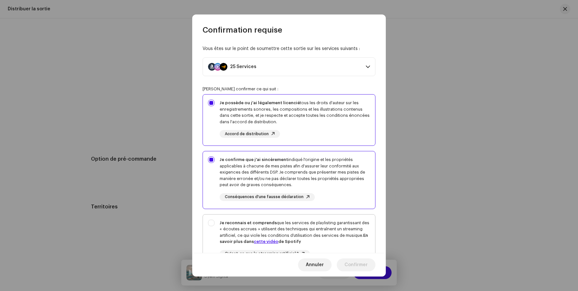
click at [211, 223] on div "Je reconnais et comprends que les services de playlisting garantissant des « éc…" at bounding box center [289, 243] width 172 height 59
checkbox input "true"
click at [361, 263] on span "Confirmer" at bounding box center [355, 264] width 23 height 13
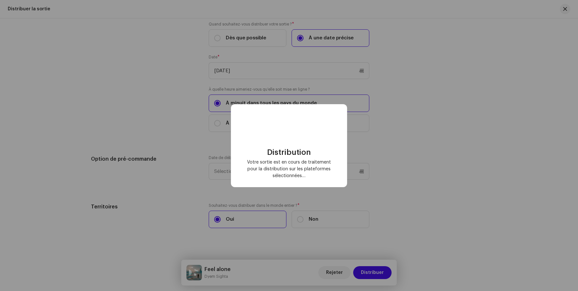
checkbox input "false"
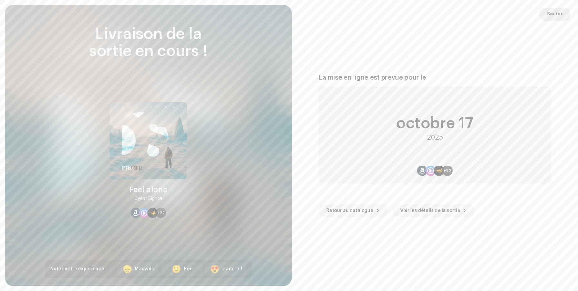
click at [559, 13] on span "Sauter" at bounding box center [554, 14] width 15 height 13
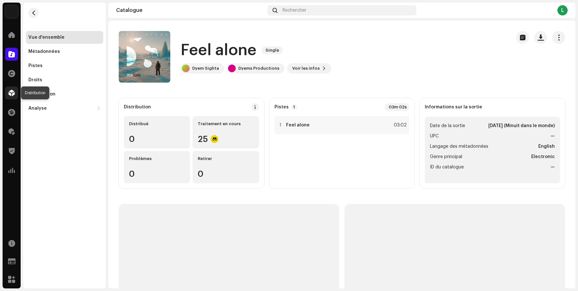
click at [9, 95] on span at bounding box center [11, 92] width 6 height 5
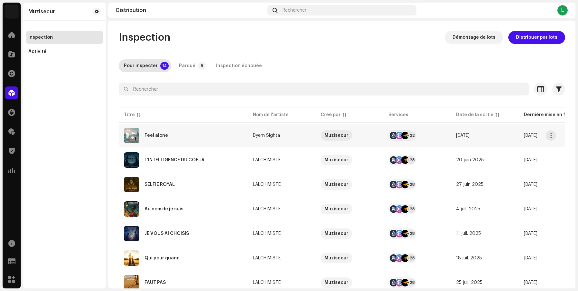
click at [356, 139] on re-a-table-vip "Muzisecur" at bounding box center [348, 135] width 57 height 10
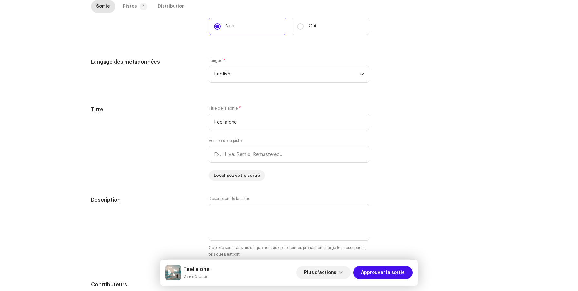
scroll to position [111, 0]
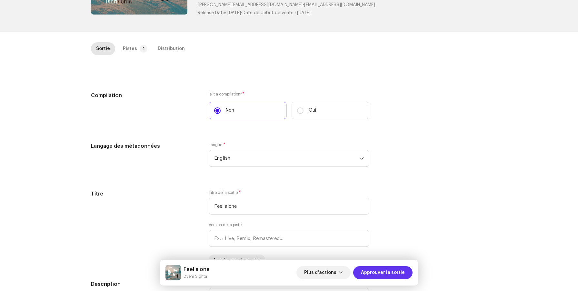
click at [385, 266] on span "Approuver la sortie" at bounding box center [383, 272] width 44 height 13
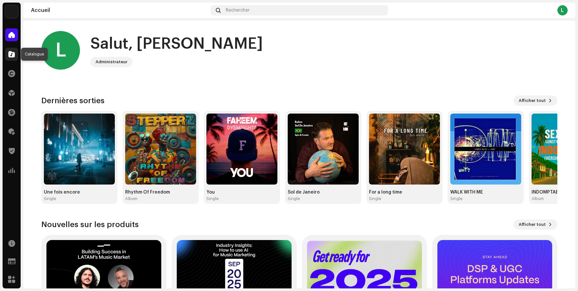
click at [10, 52] on span at bounding box center [11, 54] width 6 height 5
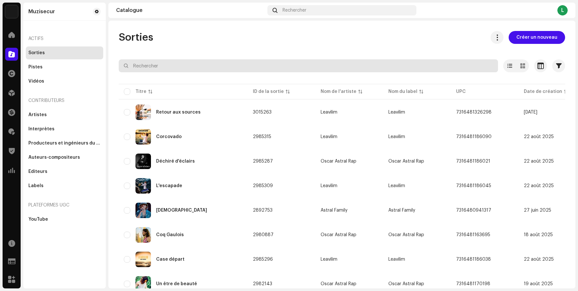
click at [240, 67] on input "text" at bounding box center [308, 65] width 379 height 13
type input "don't give up"
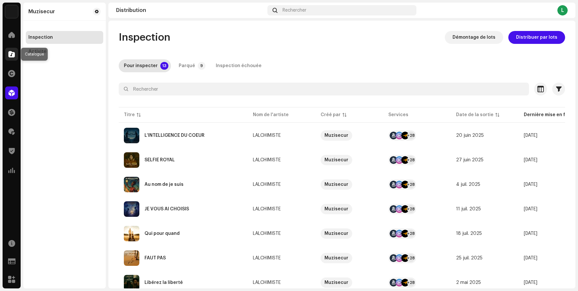
click at [14, 56] on span at bounding box center [11, 54] width 6 height 5
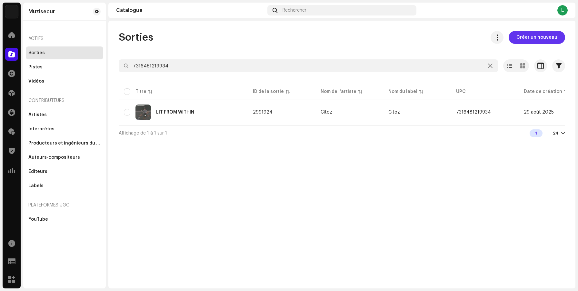
click at [538, 36] on span "Créer un nouveau" at bounding box center [536, 37] width 41 height 13
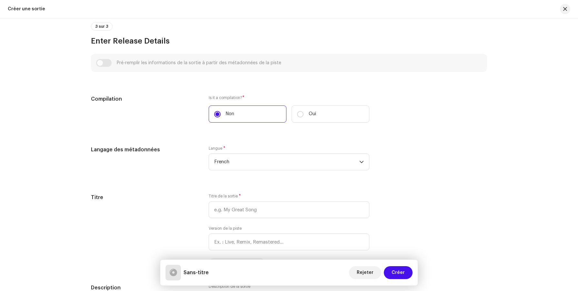
scroll to position [360, 0]
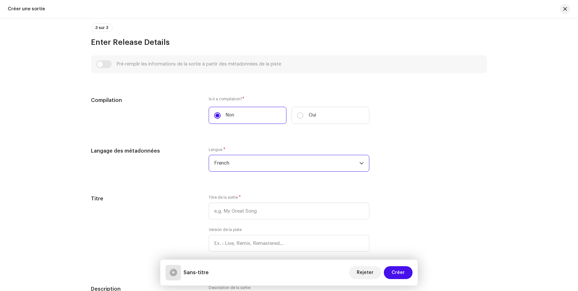
click at [246, 166] on span "French" at bounding box center [286, 163] width 145 height 16
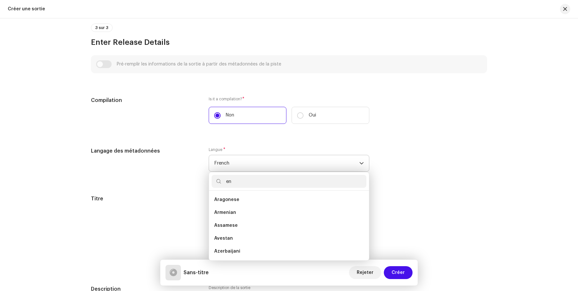
scroll to position [0, 0]
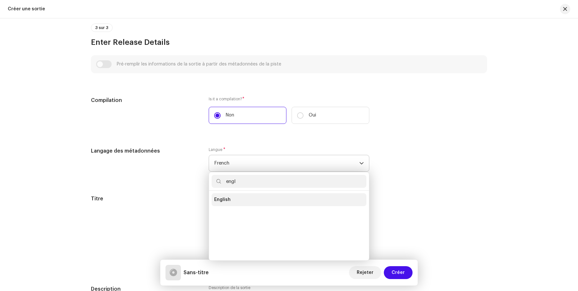
type input "engl"
click at [240, 199] on li "English" at bounding box center [288, 199] width 155 height 13
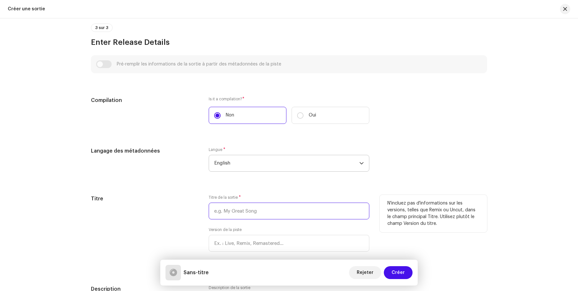
click at [251, 210] on input "text" at bounding box center [289, 210] width 161 height 17
paste input "Callin'me"
type input "Callin'me"
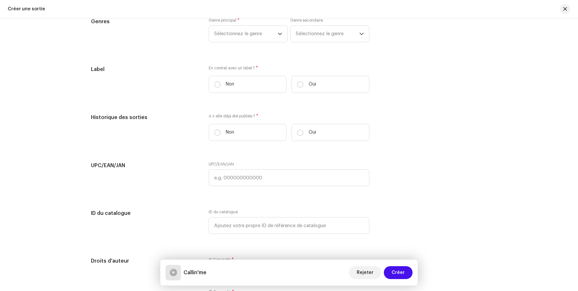
scroll to position [963, 0]
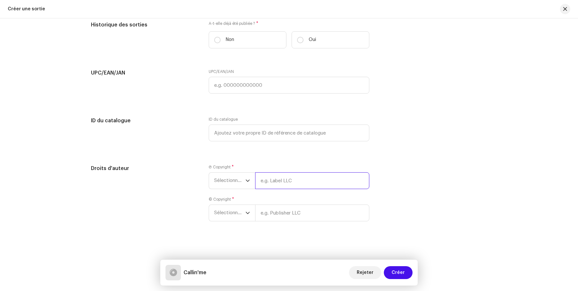
click at [308, 182] on input "text" at bounding box center [312, 180] width 114 height 17
paste input "DYEMS PRODUCTIONS"
type input "DYEMS PRODUCTIONS"
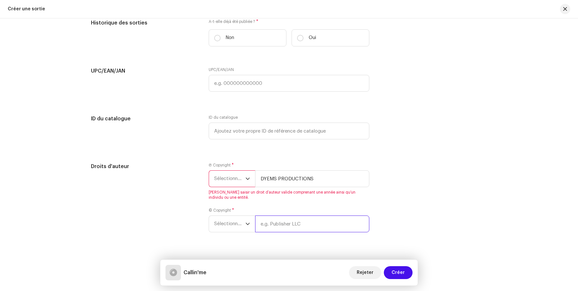
click at [268, 211] on div "© Copyright * Sélectionner une année" at bounding box center [289, 220] width 161 height 25
paste input "DYEMS PRODUCTIONS"
type input "DYEMS PRODUCTIONS"
click at [234, 227] on span "Sélectionner une année" at bounding box center [229, 224] width 31 height 16
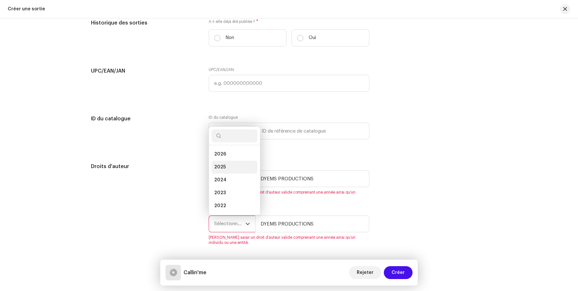
click at [226, 169] on li "2025" at bounding box center [234, 167] width 46 height 13
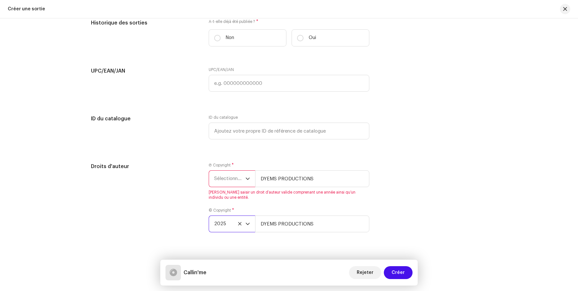
click at [227, 184] on span "Sélectionner une année" at bounding box center [229, 179] width 31 height 16
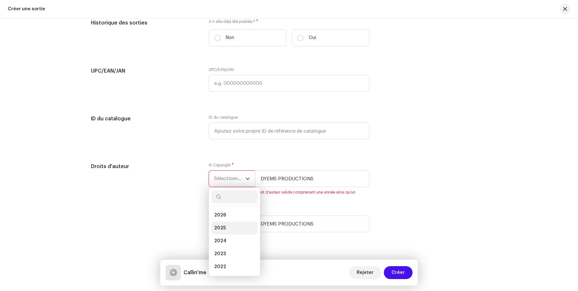
click at [221, 229] on span "2025" at bounding box center [220, 228] width 12 height 6
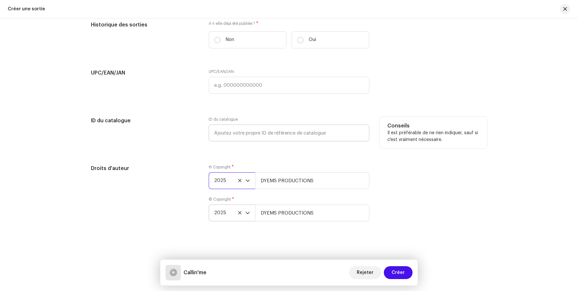
scroll to position [846, 0]
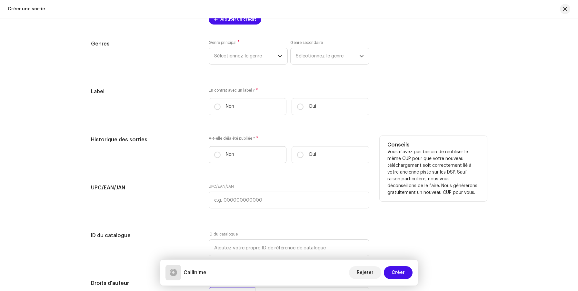
click at [229, 156] on p "Non" at bounding box center [230, 154] width 8 height 7
click at [221, 156] on input "Non" at bounding box center [217, 155] width 6 height 6
radio input "true"
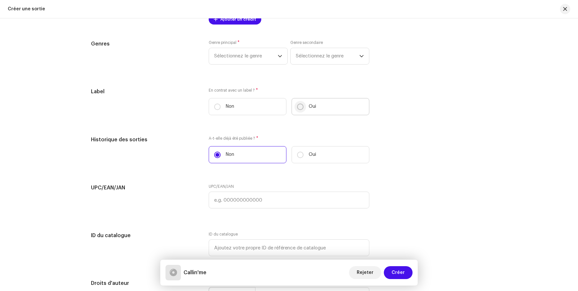
click at [301, 110] on p-radiobutton at bounding box center [300, 106] width 6 height 6
click at [301, 110] on input "Oui" at bounding box center [300, 106] width 6 height 6
radio input "true"
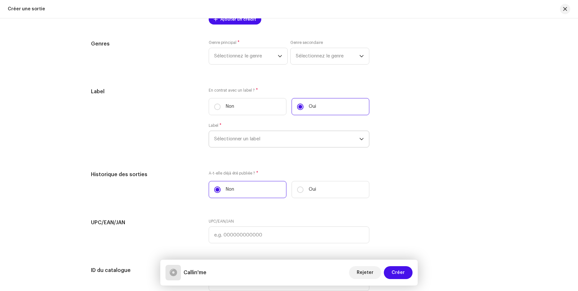
click at [230, 133] on span "Sélectionner un label" at bounding box center [286, 139] width 145 height 16
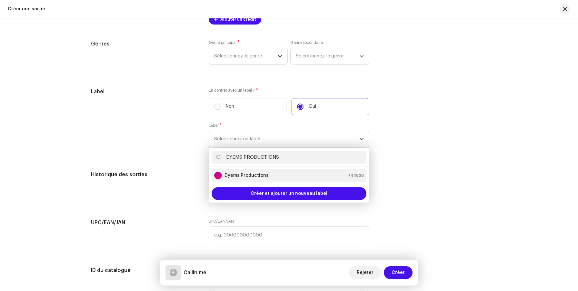
type input "DYEMS PRODUCTIONS"
click at [240, 175] on strong "Dyems Productions" at bounding box center [246, 175] width 44 height 6
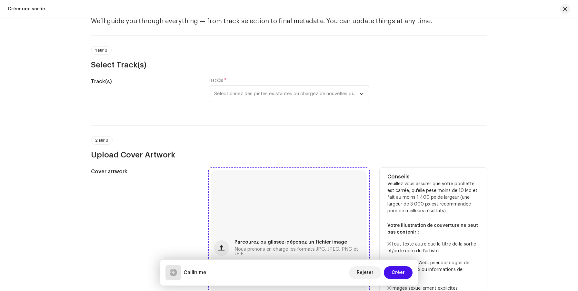
scroll to position [7, 0]
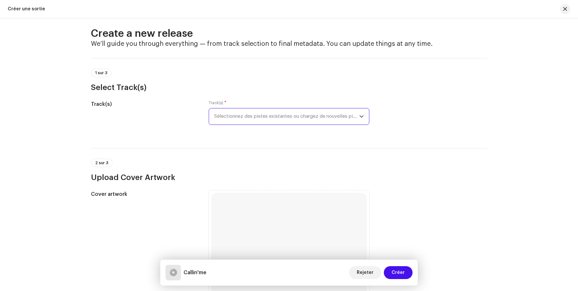
click at [248, 124] on span "Sélectionnez des pistes existantes ou chargez de nouvelles pistes" at bounding box center [286, 116] width 145 height 16
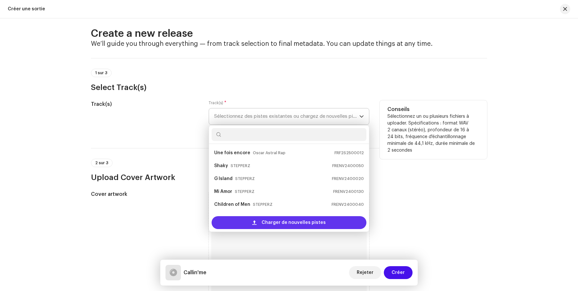
click at [240, 224] on div "Charger de nouvelles pistes" at bounding box center [288, 222] width 155 height 13
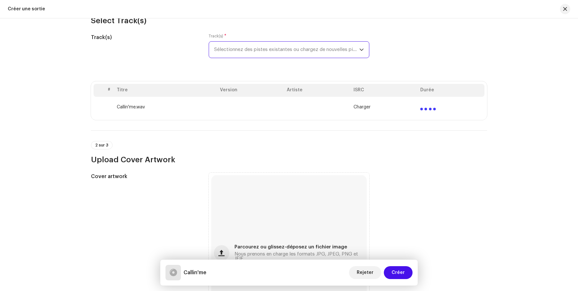
scroll to position [134, 0]
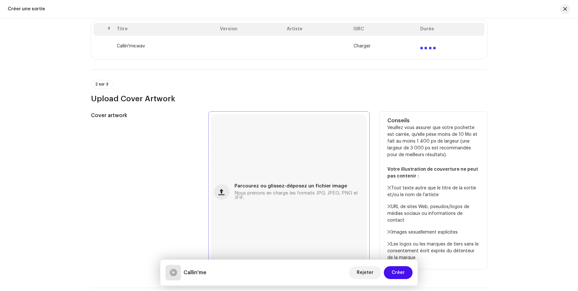
click at [244, 146] on div "Parcourez ou glissez-déposez un fichier image Nous prenons en charge les format…" at bounding box center [288, 191] width 155 height 155
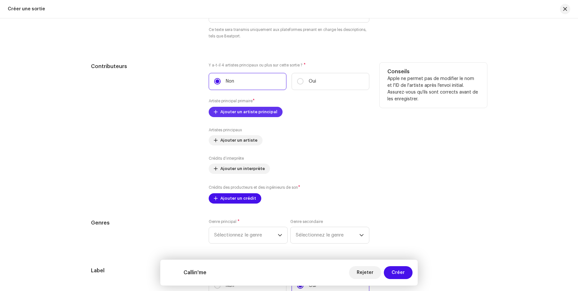
scroll to position [741, 0]
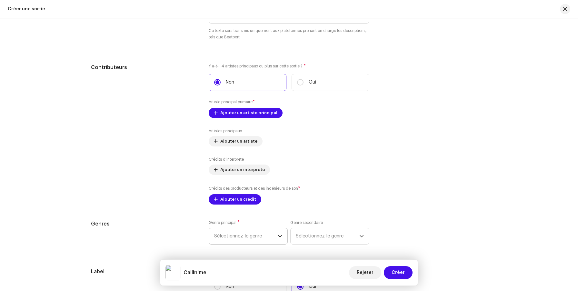
click at [226, 240] on span "Sélectionnez le genre" at bounding box center [246, 236] width 64 height 16
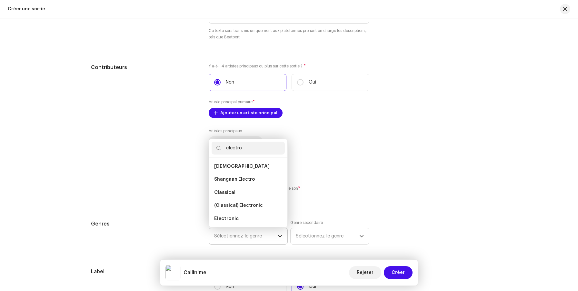
scroll to position [21, 0]
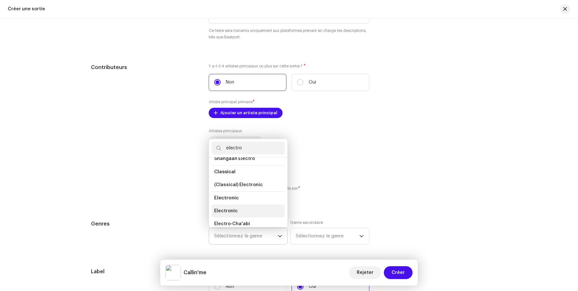
type input "electro"
click at [238, 210] on li "Electronic" at bounding box center [247, 210] width 73 height 13
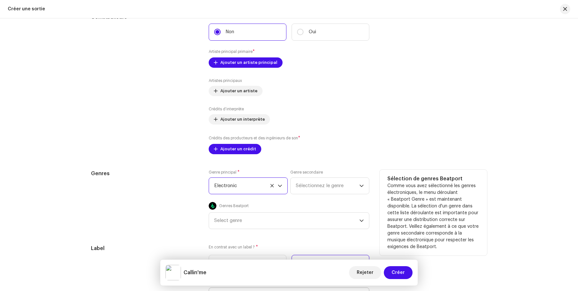
scroll to position [820, 0]
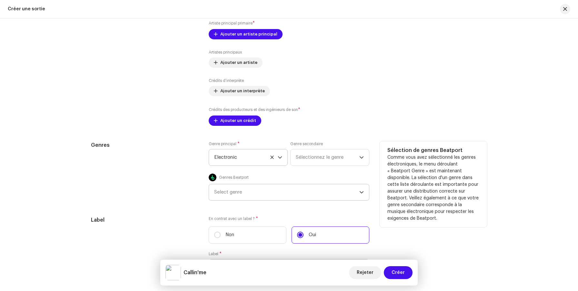
click at [232, 198] on div "Select genre" at bounding box center [286, 192] width 145 height 16
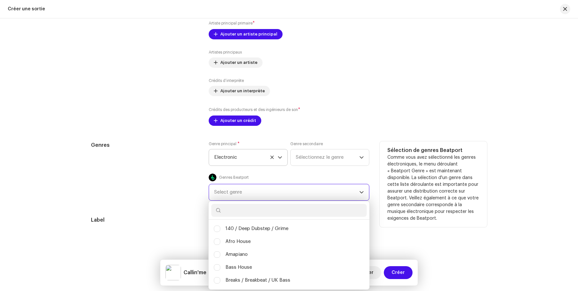
scroll to position [3, 24]
click at [232, 210] on input "text" at bounding box center [288, 210] width 155 height 13
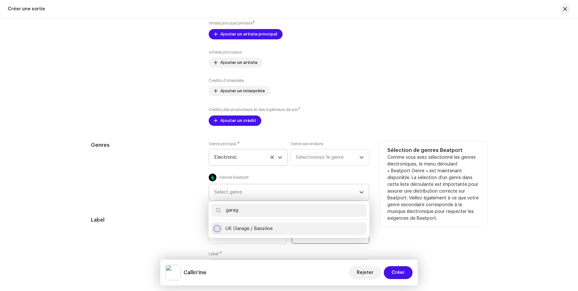
type input "garag"
click at [218, 231] on input "UK Garage / Bassline" at bounding box center [217, 228] width 6 height 6
checkbox input "false"
click at [171, 198] on div "Genres" at bounding box center [144, 170] width 107 height 59
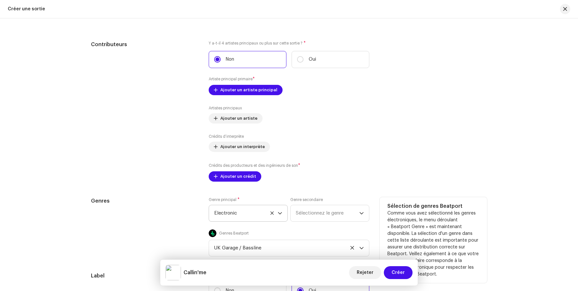
scroll to position [763, 0]
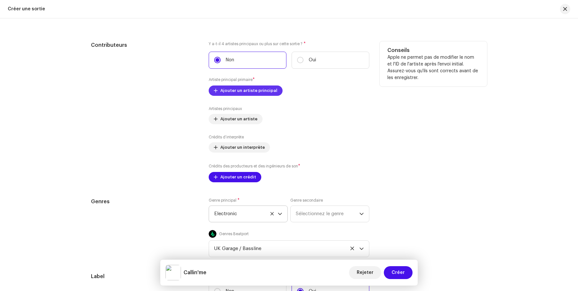
click at [233, 91] on span "Ajouter un artiste principal" at bounding box center [248, 90] width 57 height 13
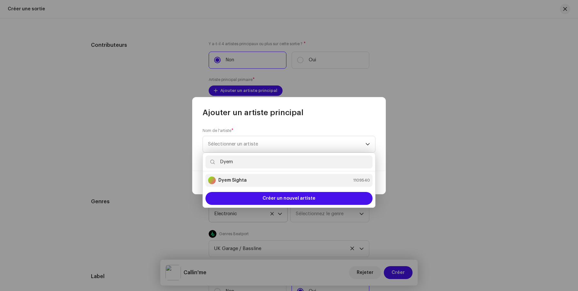
type input "Dyem"
click at [239, 183] on div "Dyem Sighta" at bounding box center [227, 180] width 39 height 8
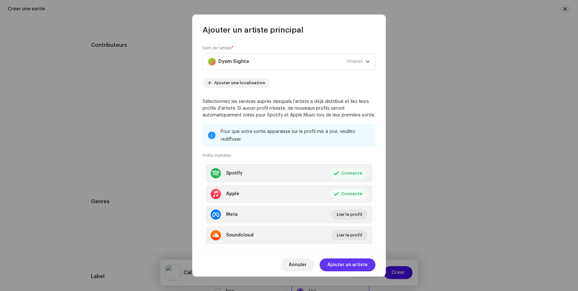
click at [346, 266] on span "Ajouter un artiste" at bounding box center [347, 264] width 40 height 13
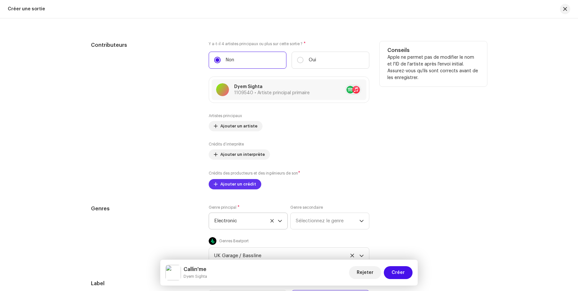
click at [230, 180] on span "Ajouter un crédit" at bounding box center [238, 184] width 36 height 13
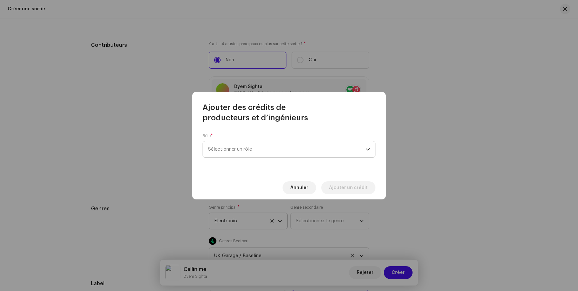
click at [237, 156] on span "Sélectionner un rôle" at bounding box center [286, 149] width 157 height 16
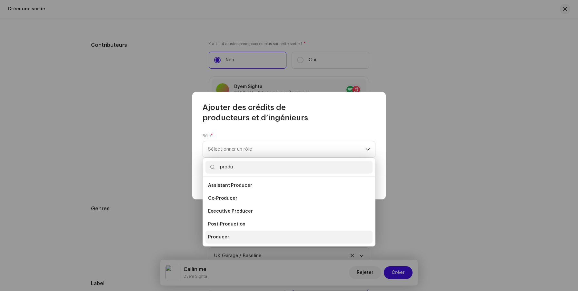
type input "produ"
click at [228, 241] on li "Producer" at bounding box center [288, 236] width 167 height 13
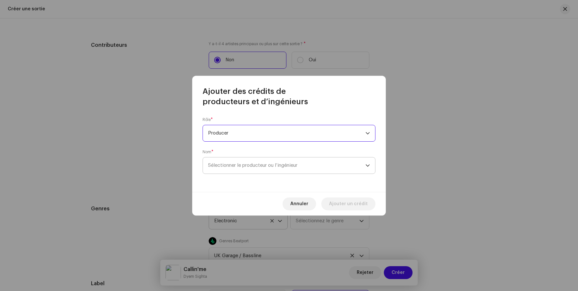
click at [236, 165] on span "Sélectionner le producteur ou l’ingénieur" at bounding box center [252, 165] width 89 height 5
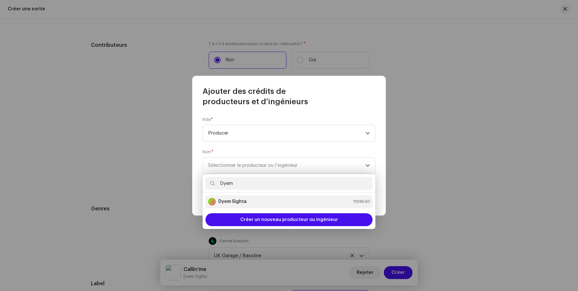
type input "Dyem"
click at [238, 202] on strong "Dyem Sighta" at bounding box center [232, 201] width 28 height 6
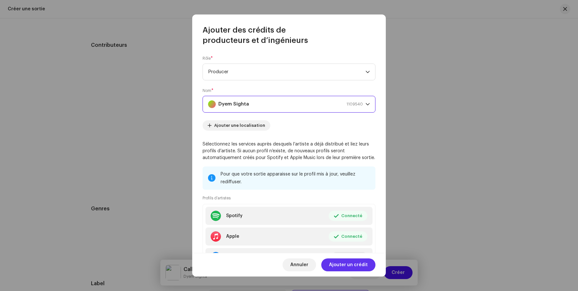
click at [347, 264] on span "Ajouter un crédit" at bounding box center [348, 264] width 39 height 13
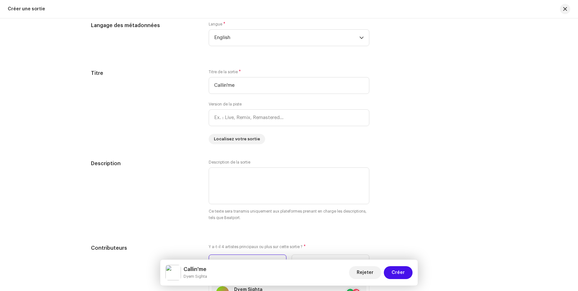
scroll to position [492, 0]
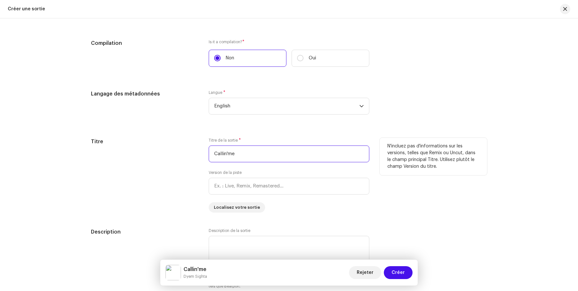
drag, startPoint x: 246, startPoint y: 154, endPoint x: 189, endPoint y: 153, distance: 56.7
click at [191, 153] on div "Titre Titre de la sortie * Callin'me Version de la piste Localisez votre sortie…" at bounding box center [289, 175] width 396 height 75
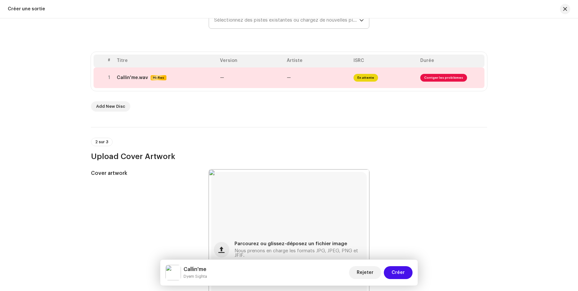
scroll to position [100, 0]
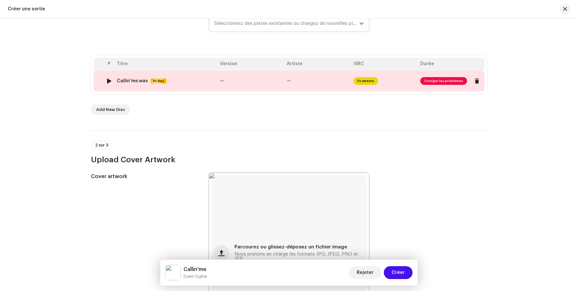
click at [220, 79] on span "—" at bounding box center [222, 81] width 4 height 5
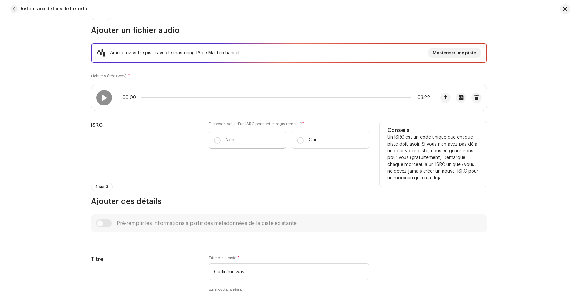
click at [262, 142] on label "Non" at bounding box center [248, 140] width 78 height 17
click at [221, 142] on input "Non" at bounding box center [217, 140] width 6 height 6
radio input "true"
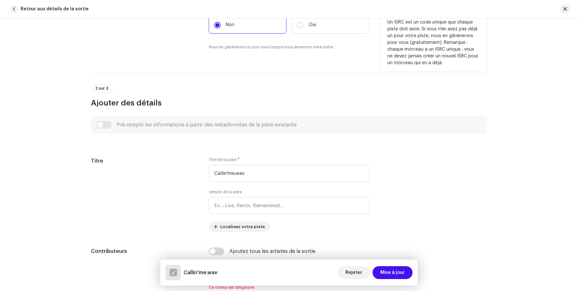
scroll to position [259, 0]
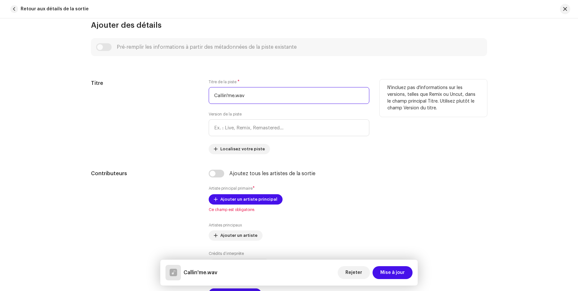
drag, startPoint x: 256, startPoint y: 99, endPoint x: 178, endPoint y: 93, distance: 78.3
click at [179, 93] on div "Titre Titre de la piste * Callin'me.wav Version de la piste Localisez votre pis…" at bounding box center [289, 116] width 396 height 75
paste input "text"
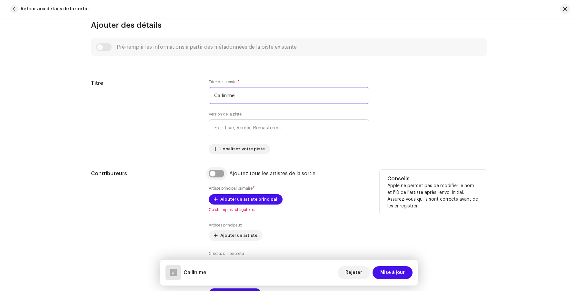
type input "Callin'me"
click at [216, 174] on input "checkbox" at bounding box center [216, 174] width 15 height 8
checkbox input "true"
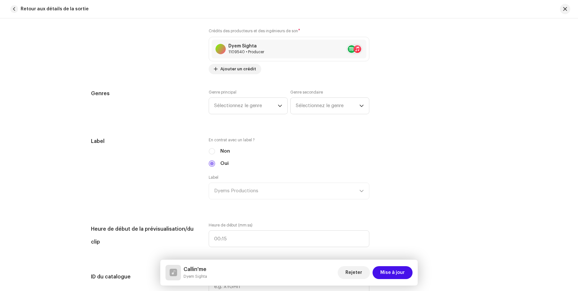
scroll to position [572, 0]
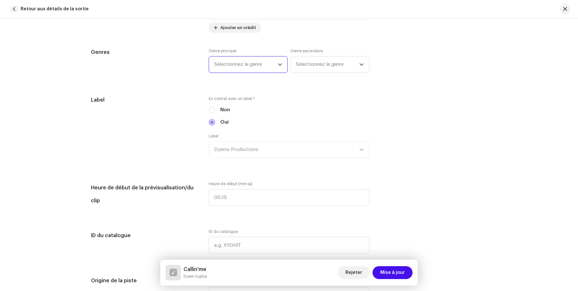
click at [254, 60] on span "Sélectionnez le genre" at bounding box center [246, 64] width 64 height 16
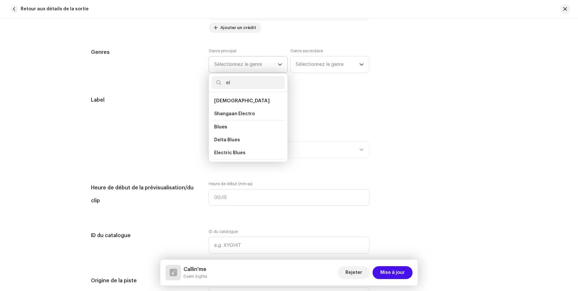
type input "e"
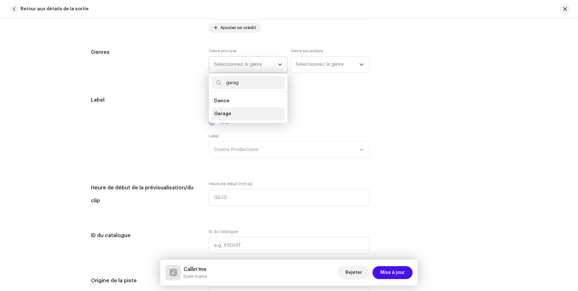
type input "garag"
click at [234, 115] on li "Garage" at bounding box center [247, 113] width 73 height 13
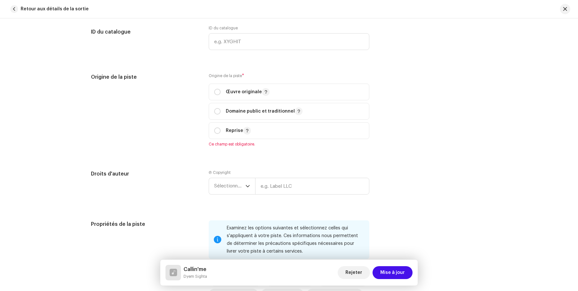
scroll to position [799, 0]
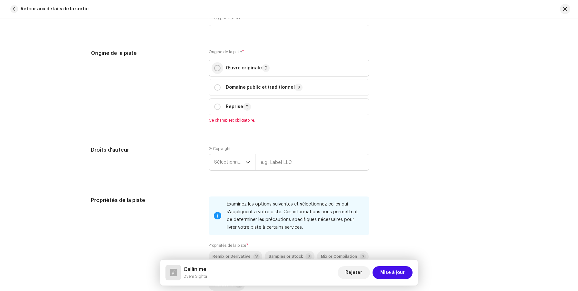
click at [217, 70] on input "radio" at bounding box center [217, 68] width 6 height 6
radio input "true"
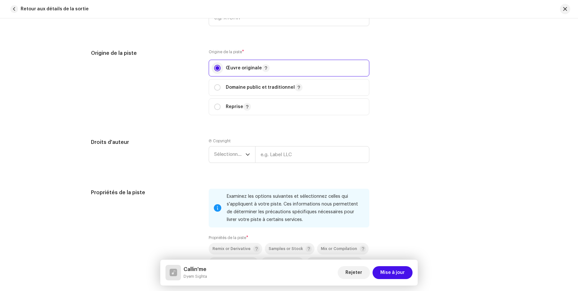
scroll to position [839, 0]
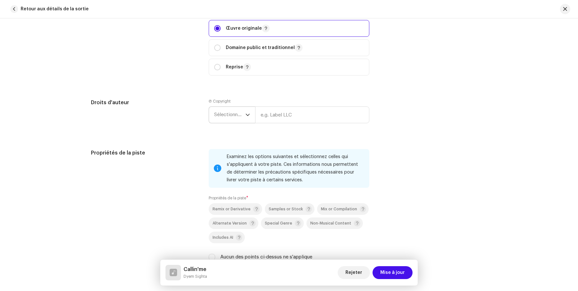
click at [227, 116] on span "Sélectionner une année" at bounding box center [229, 115] width 31 height 16
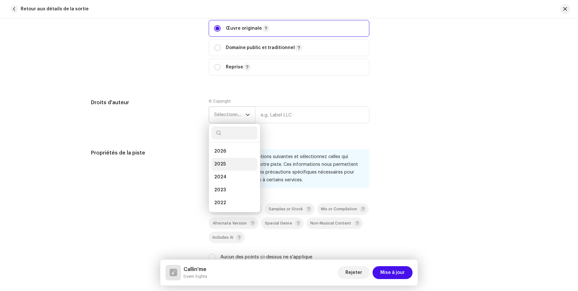
click at [227, 162] on li "2025" at bounding box center [234, 164] width 46 height 13
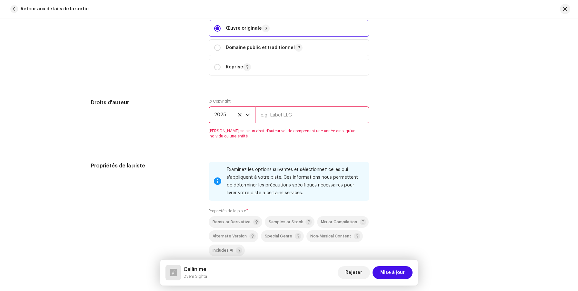
click at [276, 119] on input "text" at bounding box center [312, 114] width 114 height 17
type input "G"
type input "DYEMS PRODUCTIONS"
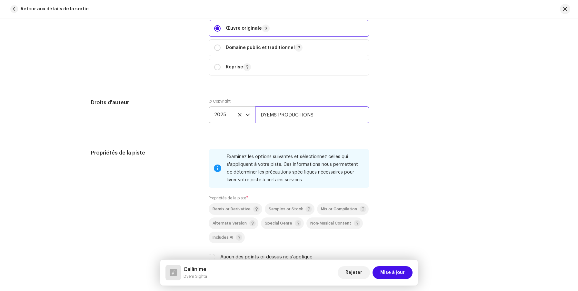
scroll to position [947, 0]
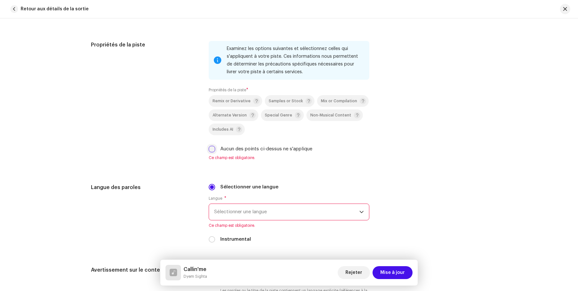
click at [211, 151] on input "Aucun des points ci-dessus ne s'applique" at bounding box center [212, 149] width 6 height 6
checkbox input "true"
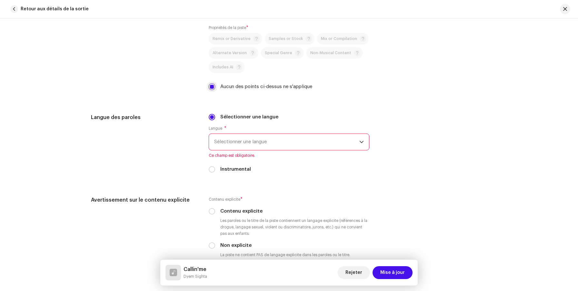
scroll to position [1015, 0]
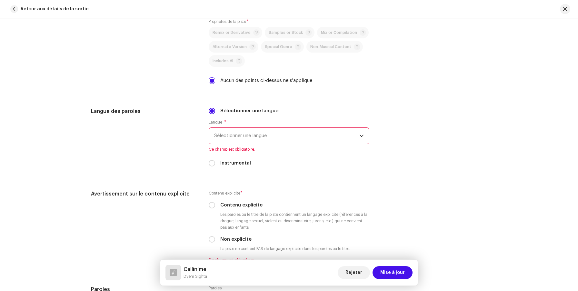
click at [211, 167] on div "Instrumental" at bounding box center [289, 163] width 161 height 7
click at [212, 164] on input "Instrumental" at bounding box center [212, 163] width 6 height 6
radio input "true"
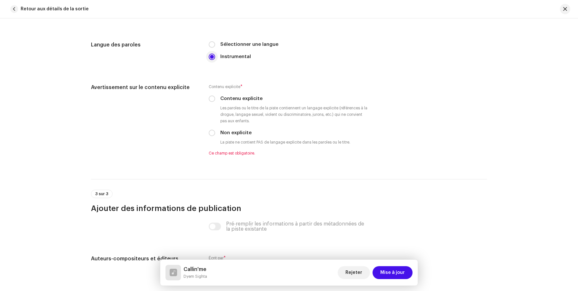
scroll to position [1095, 0]
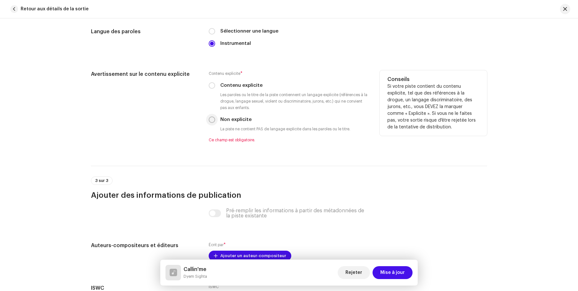
click at [210, 120] on input "Non explicite" at bounding box center [212, 119] width 6 height 6
radio input "true"
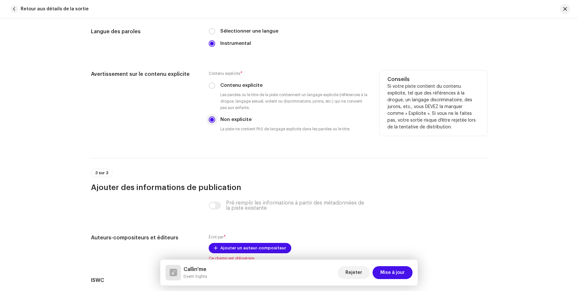
scroll to position [1172, 0]
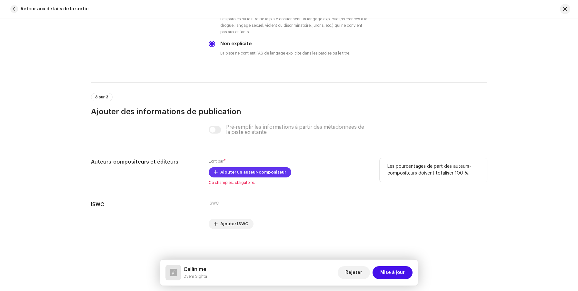
click at [224, 173] on span "Ajouter un auteur-compositeur" at bounding box center [253, 172] width 66 height 13
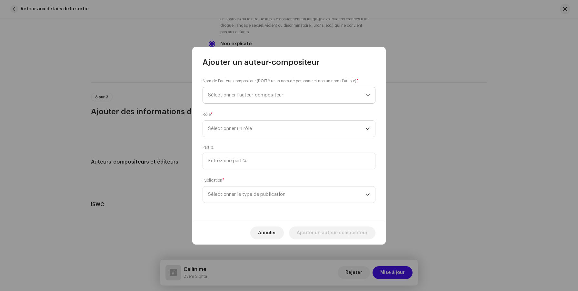
click at [248, 98] on span "Sélectionner l'auteur-compositeur" at bounding box center [286, 95] width 157 height 16
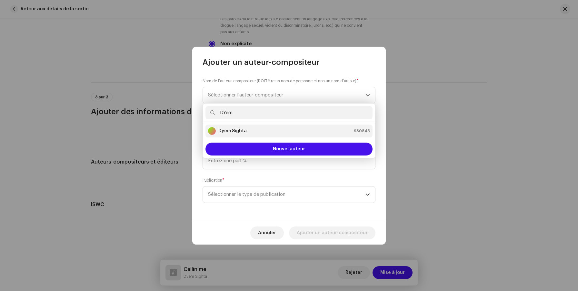
type input "DYem"
click at [248, 129] on div "Dyem Sighta 980843" at bounding box center [289, 131] width 162 height 8
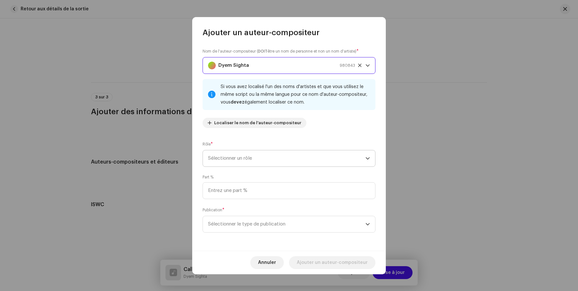
click at [289, 164] on span "Sélectionner un rôle" at bounding box center [286, 158] width 157 height 16
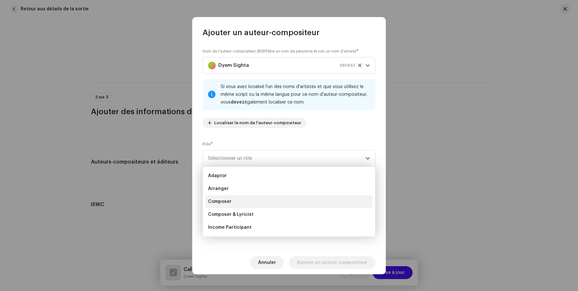
click at [274, 201] on li "Composer" at bounding box center [288, 201] width 167 height 13
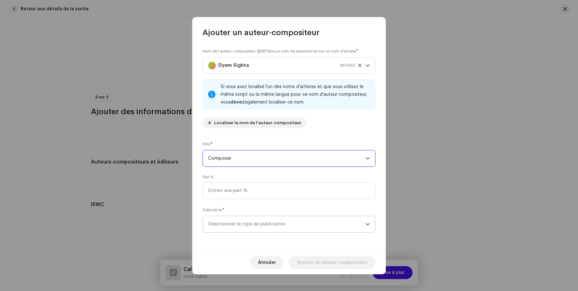
click at [260, 221] on span "Sélectionner le type de publication" at bounding box center [286, 224] width 157 height 16
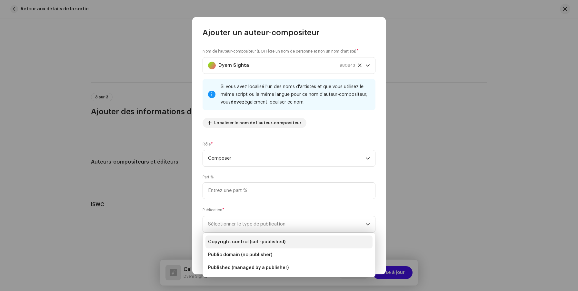
click at [249, 236] on li "Copyright control (self-published)" at bounding box center [288, 241] width 167 height 13
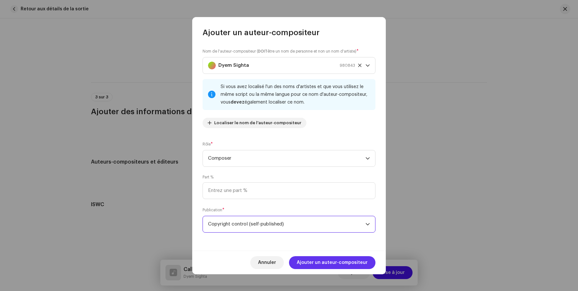
click at [334, 262] on span "Ajouter un auteur-compositeur" at bounding box center [332, 262] width 71 height 13
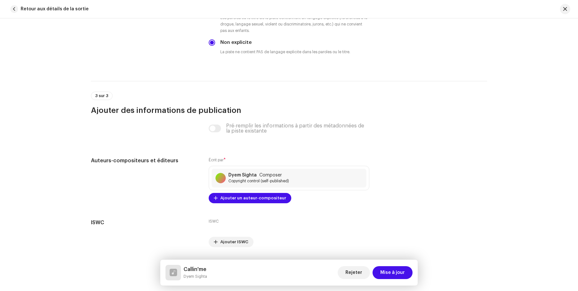
click at [399, 279] on div "Rejeter Mise à jour" at bounding box center [375, 272] width 75 height 15
click at [392, 272] on span "Mise à jour" at bounding box center [392, 272] width 25 height 13
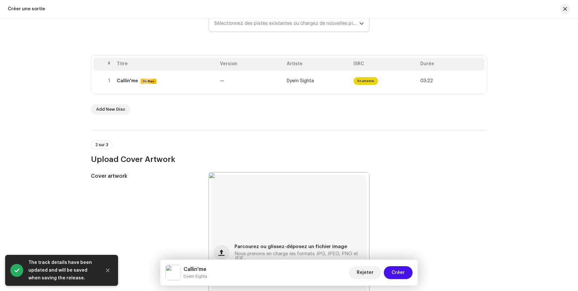
click at [392, 272] on span "Créer" at bounding box center [397, 272] width 13 height 13
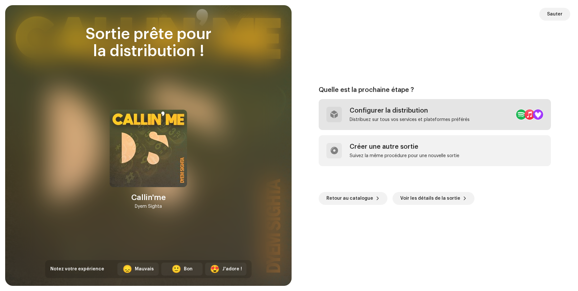
click at [437, 116] on div "Configurer la distribution Distribuez sur tous vos services et plateformes préf…" at bounding box center [409, 114] width 120 height 15
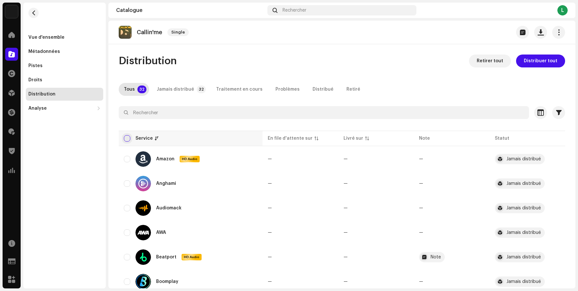
click at [129, 137] on input "checkbox" at bounding box center [127, 138] width 6 height 6
checkbox input "true"
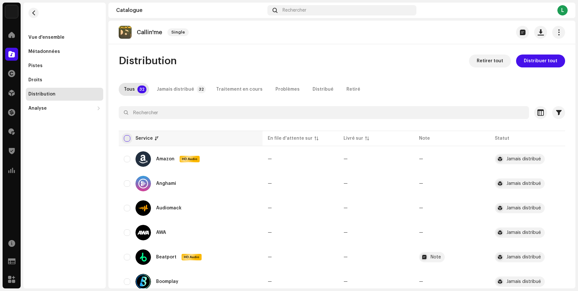
checkbox input "true"
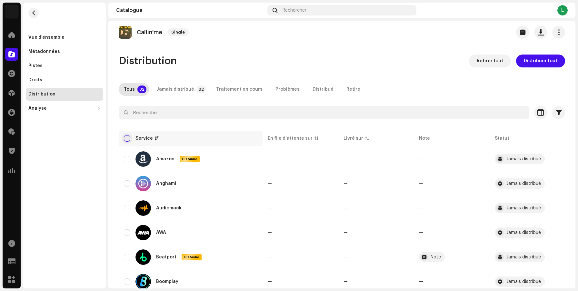
checkbox input "true"
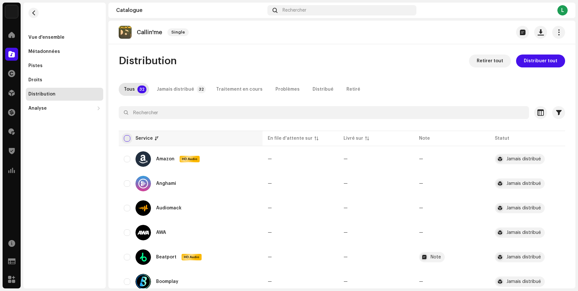
checkbox input "true"
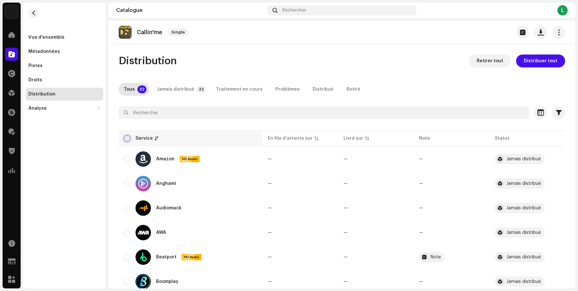
checkbox input "true"
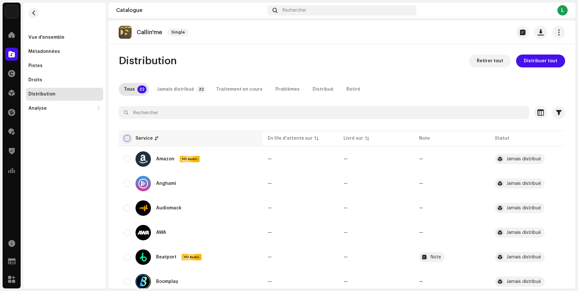
checkbox input "true"
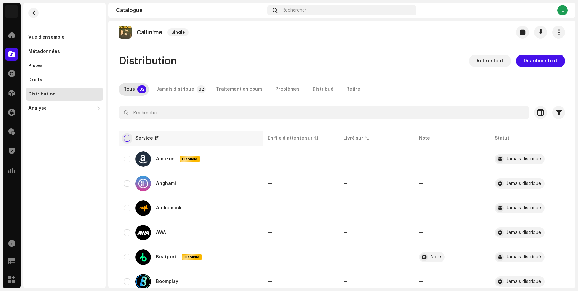
checkbox input "true"
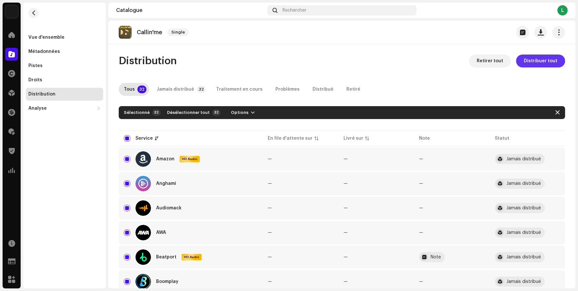
click at [558, 65] on button "Distribuer tout" at bounding box center [540, 60] width 49 height 13
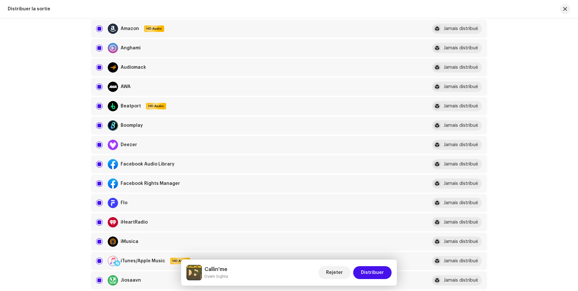
scroll to position [129, 0]
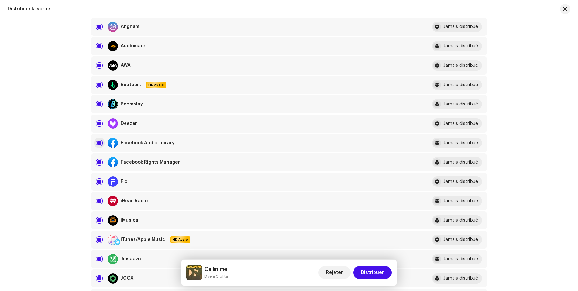
click at [99, 143] on input "checkbox" at bounding box center [99, 143] width 6 height 6
checkbox input "false"
click at [99, 162] on input "Row Selected" at bounding box center [99, 162] width 6 height 6
checkbox input "false"
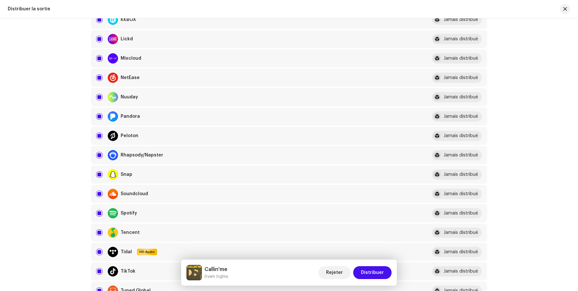
scroll to position [416, 0]
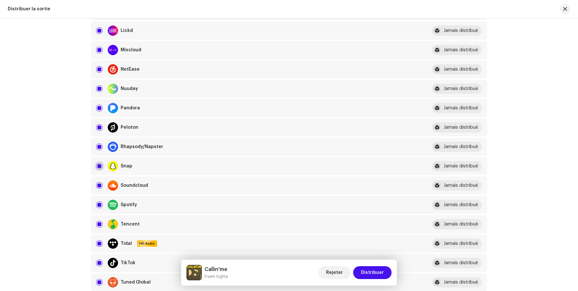
click at [98, 167] on input "Row Selected" at bounding box center [99, 166] width 6 height 6
checkbox input "false"
click at [98, 187] on input "Row Selected" at bounding box center [99, 185] width 6 height 6
checkbox input "false"
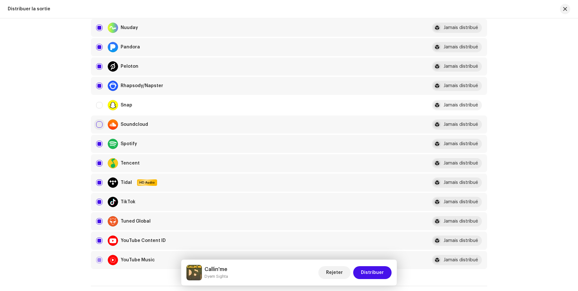
scroll to position [482, 0]
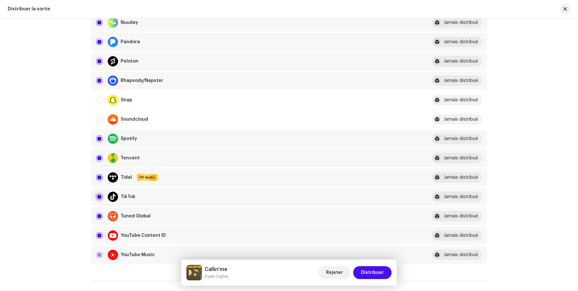
click at [98, 195] on input "Row Selected" at bounding box center [99, 196] width 6 height 6
checkbox input "false"
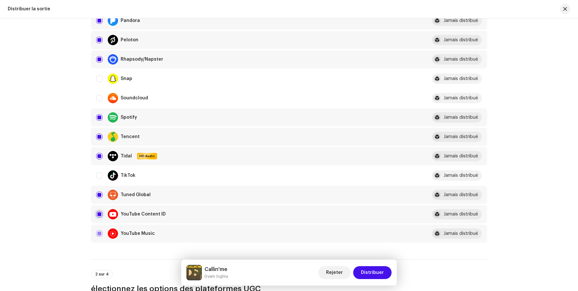
click at [99, 216] on input "Row Selected" at bounding box center [99, 214] width 6 height 6
checkbox input "false"
click at [99, 230] on input "Row Selected" at bounding box center [99, 233] width 6 height 6
checkbox input "false"
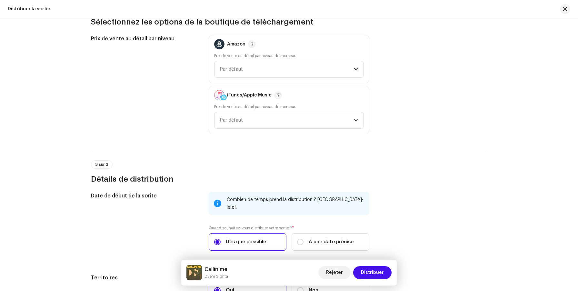
scroll to position [840, 0]
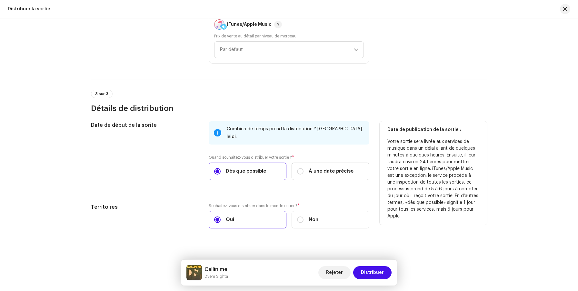
click at [326, 162] on label "À une date précise" at bounding box center [330, 170] width 78 height 17
click at [303, 168] on input "À une date précise" at bounding box center [300, 171] width 6 height 6
radio input "true"
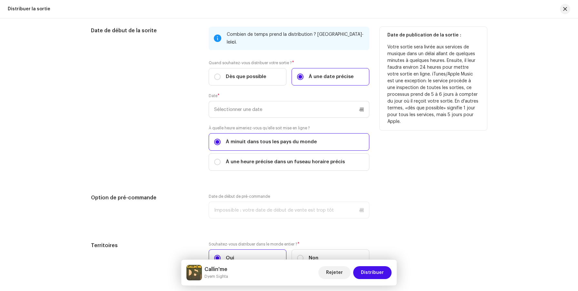
scroll to position [922, 0]
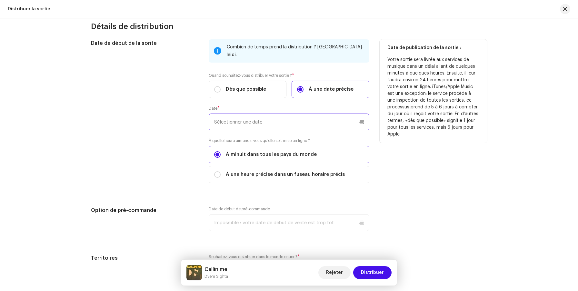
click at [290, 113] on input "text" at bounding box center [289, 121] width 161 height 17
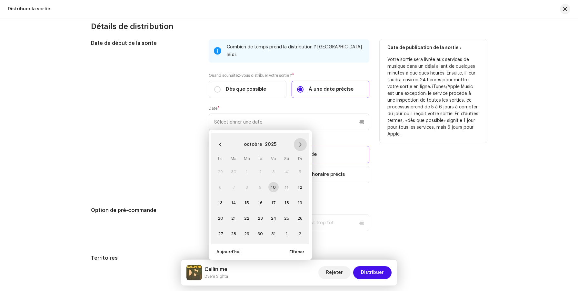
click at [296, 138] on button "Next Month" at bounding box center [300, 144] width 13 height 13
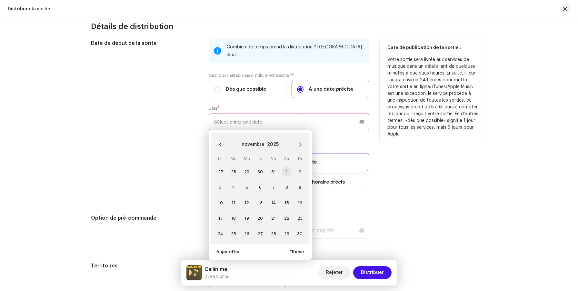
click at [286, 166] on span "1" at bounding box center [286, 171] width 10 height 10
type input "01/11/2025"
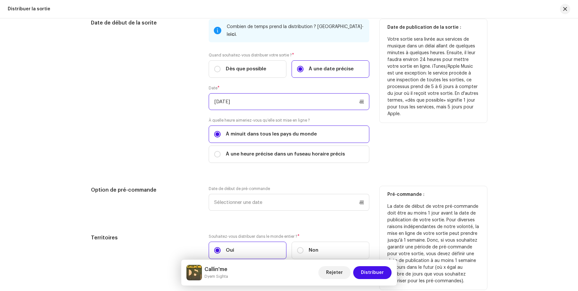
scroll to position [973, 0]
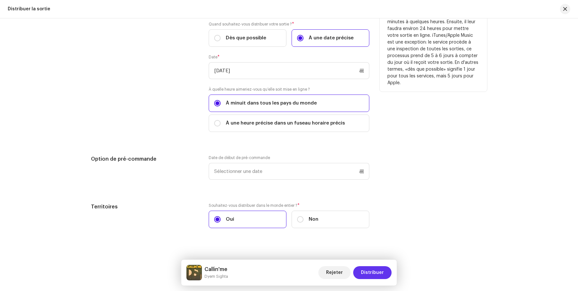
click at [375, 270] on span "Distribuer" at bounding box center [372, 272] width 23 height 13
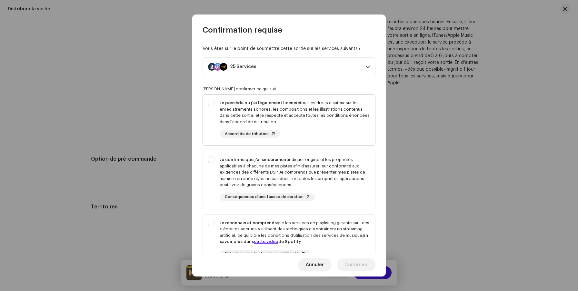
click at [211, 104] on div "Je possède ou j'ai légalement licencié tous les droits d'auteur sur les enregis…" at bounding box center [289, 118] width 172 height 48
checkbox input "true"
click at [210, 161] on div "Je confirme que j'ai sincèrement indiqué l'origine et les propriétés applicable…" at bounding box center [289, 178] width 172 height 55
checkbox input "true"
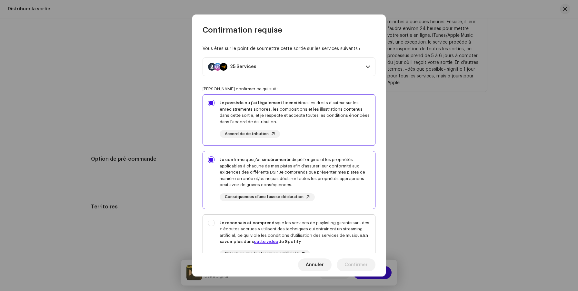
click at [210, 224] on div "Je reconnais et comprends que les services de playlisting garantissant des « éc…" at bounding box center [289, 243] width 172 height 59
checkbox input "true"
click at [353, 264] on span "Confirmer" at bounding box center [355, 264] width 23 height 13
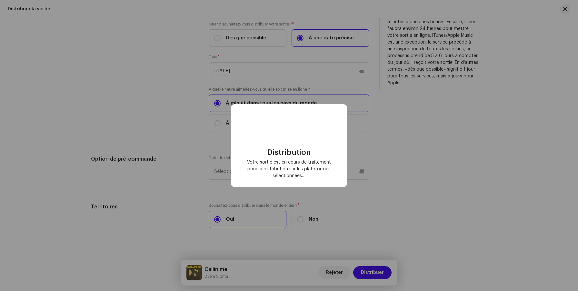
checkbox input "false"
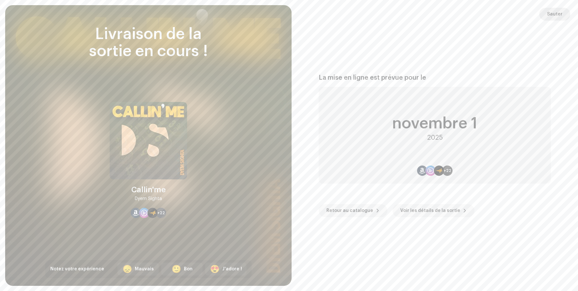
click at [550, 12] on span "Sauter" at bounding box center [554, 14] width 15 height 13
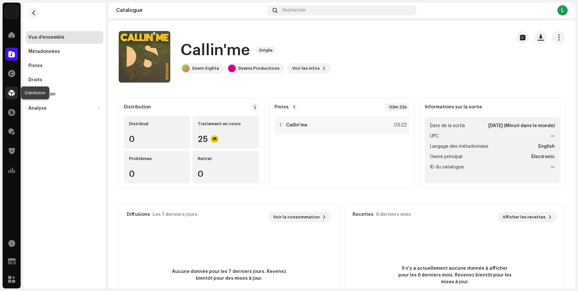
click at [10, 96] on div at bounding box center [11, 92] width 13 height 13
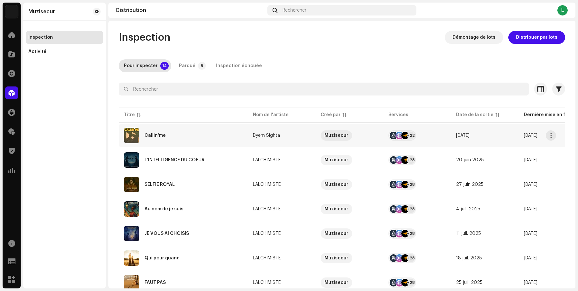
click at [169, 135] on div "Callin'me" at bounding box center [183, 135] width 119 height 15
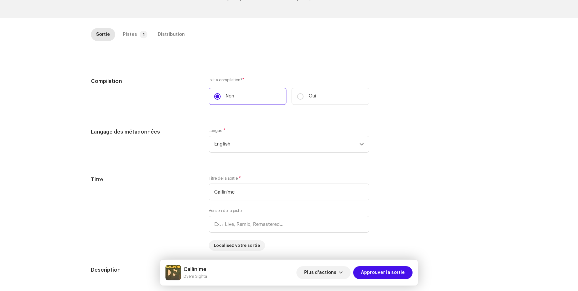
scroll to position [40, 0]
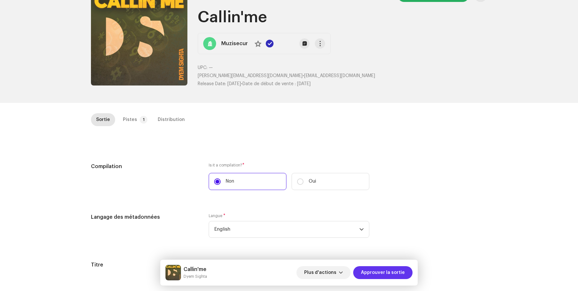
click at [398, 274] on span "Approuver la sortie" at bounding box center [383, 272] width 44 height 13
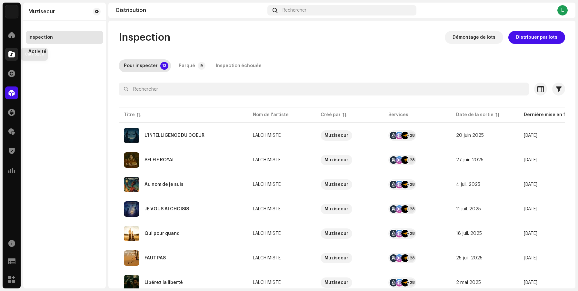
click at [11, 53] on span at bounding box center [11, 54] width 6 height 5
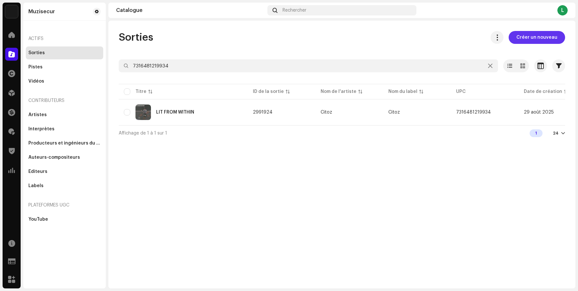
click at [543, 37] on span "Créer un nouveau" at bounding box center [536, 37] width 41 height 13
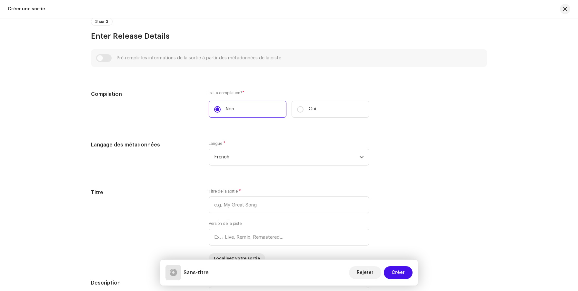
scroll to position [389, 0]
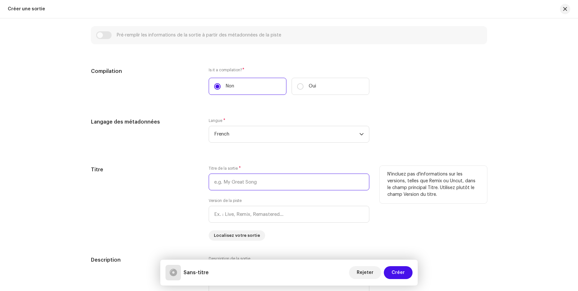
click at [242, 190] on input "text" at bounding box center [289, 181] width 161 height 17
paste input "TU HABITES MES REVES"
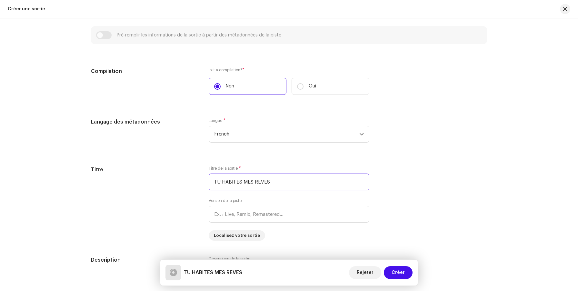
type input "TU HABITES MES REVES"
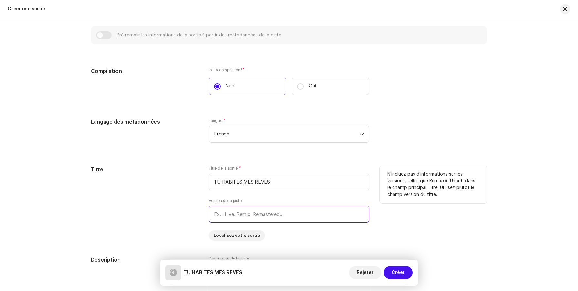
click at [230, 216] on input "text" at bounding box center [289, 214] width 161 height 17
paste input "Re-Edit 2025"
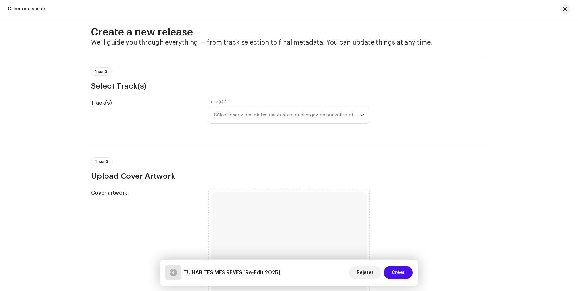
scroll to position [4, 0]
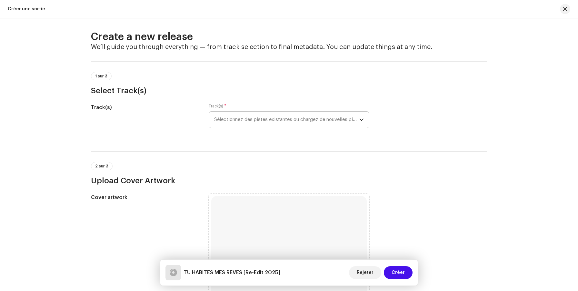
type input "Re-Edit 2025"
click at [255, 113] on span "Sélectionnez des pistes existantes ou chargez de nouvelles pistes" at bounding box center [286, 120] width 145 height 16
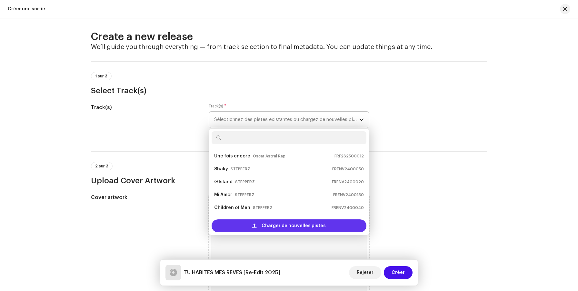
scroll to position [10, 0]
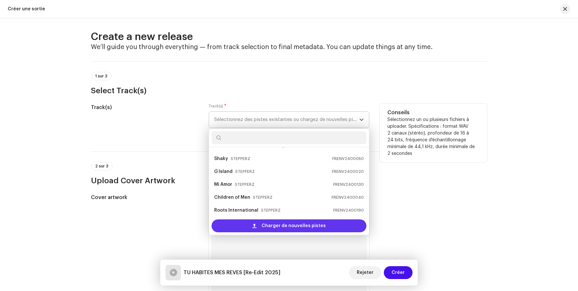
click at [233, 226] on div "Charger de nouvelles pistes" at bounding box center [288, 225] width 155 height 13
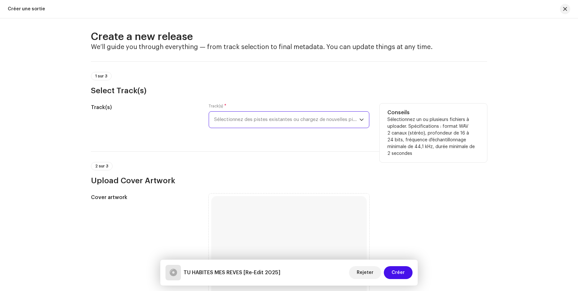
click at [283, 116] on span "Sélectionnez des pistes existantes ou chargez de nouvelles pistes" at bounding box center [286, 120] width 145 height 16
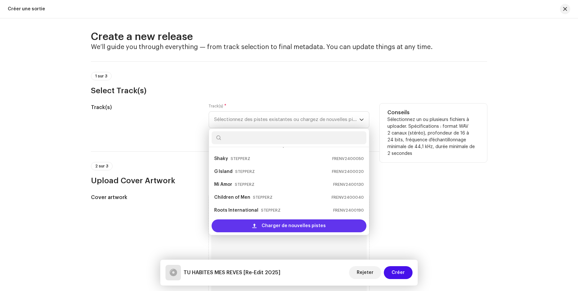
click at [245, 221] on div "Charger de nouvelles pistes" at bounding box center [288, 225] width 155 height 13
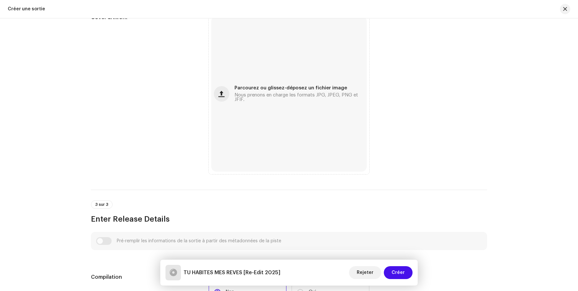
scroll to position [236, 0]
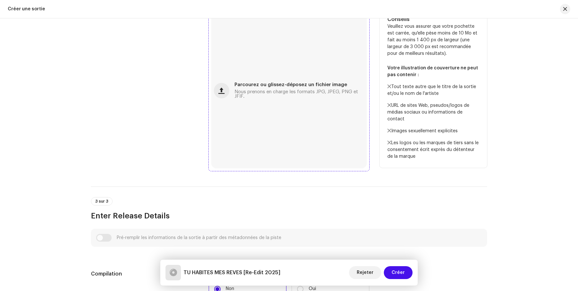
click at [233, 105] on div "Parcourez ou glissez-déposez un fichier image Nous prenons en charge les format…" at bounding box center [288, 90] width 155 height 155
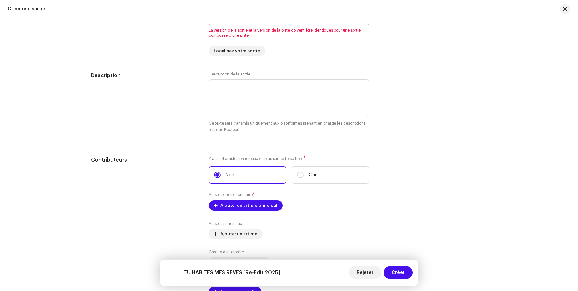
scroll to position [716, 0]
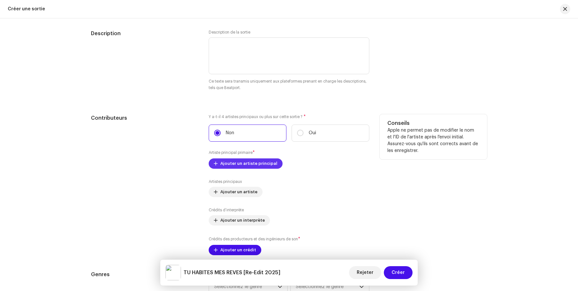
click at [253, 164] on span "Ajouter un artiste principal" at bounding box center [248, 163] width 57 height 13
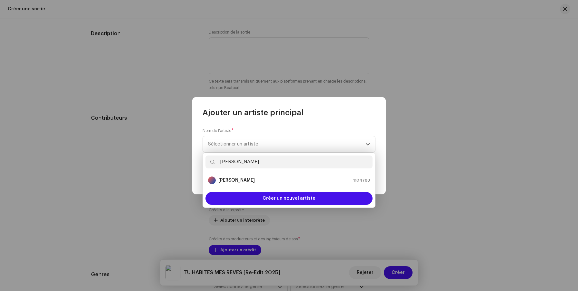
type input "david s"
click at [249, 187] on ul "David SWANN 1104783" at bounding box center [289, 180] width 172 height 18
click at [249, 186] on li "David SWANN 1104783" at bounding box center [288, 180] width 167 height 13
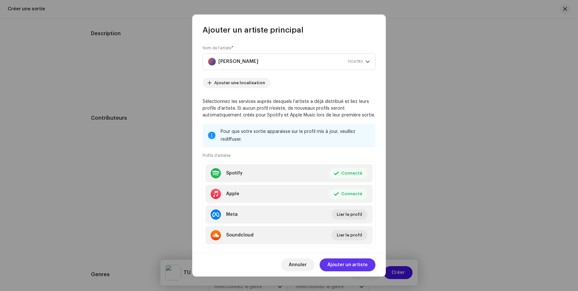
click at [350, 267] on span "Ajouter un artiste" at bounding box center [347, 264] width 40 height 13
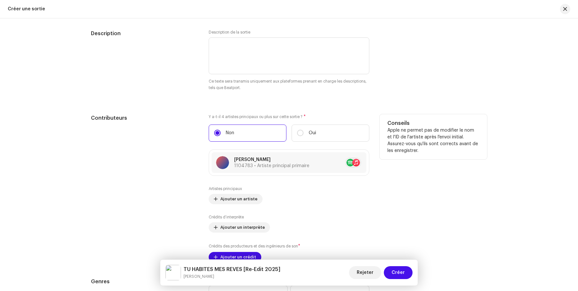
scroll to position [1071, 0]
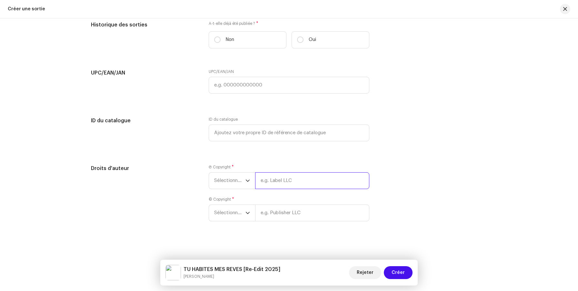
click at [301, 187] on input "text" at bounding box center [312, 180] width 114 height 17
type input "DAVID SWANN"
drag, startPoint x: 298, startPoint y: 181, endPoint x: 254, endPoint y: 177, distance: 44.4
click at [256, 177] on input "DAVID SWANN" at bounding box center [312, 180] width 114 height 17
click at [289, 221] on div "Ⓟ Copyright * Sélectionner une année DAVID SWANN © Copyright * Sélectionner une…" at bounding box center [289, 196] width 161 height 64
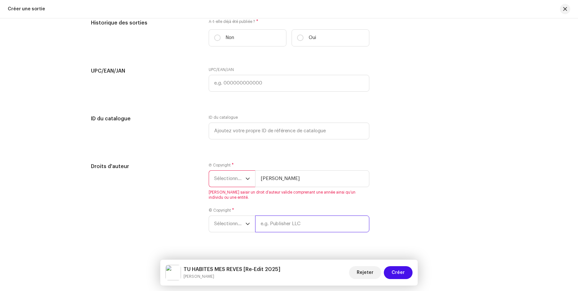
click at [276, 227] on input "text" at bounding box center [312, 223] width 114 height 17
paste input "DAVID SWANN"
type input "DAVID SWANN"
click at [238, 227] on span "Sélectionner une année" at bounding box center [229, 224] width 31 height 16
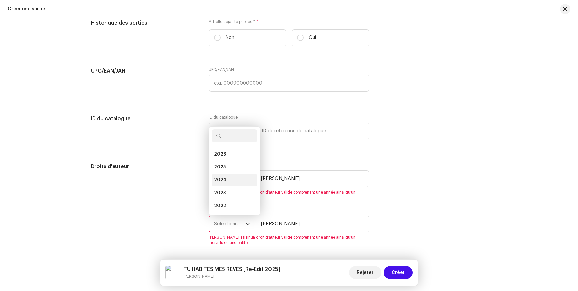
scroll to position [10, 0]
click at [223, 171] on span "2024" at bounding box center [220, 169] width 12 height 6
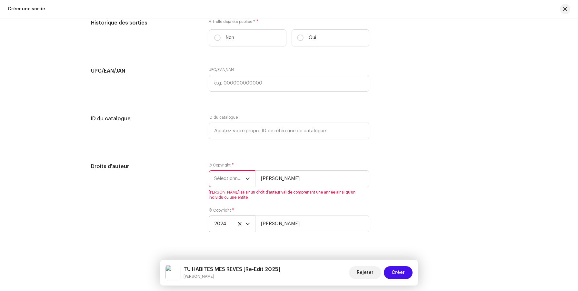
click at [245, 228] on div "dropdown trigger" at bounding box center [247, 224] width 5 height 16
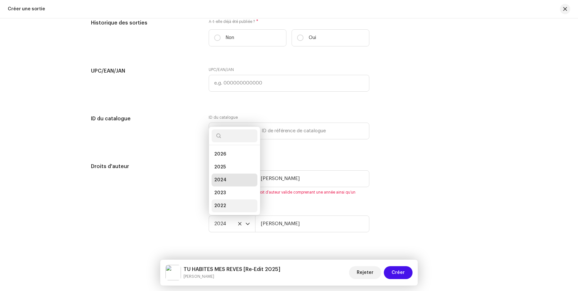
scroll to position [3, 0]
click at [225, 168] on li "2025" at bounding box center [234, 164] width 46 height 13
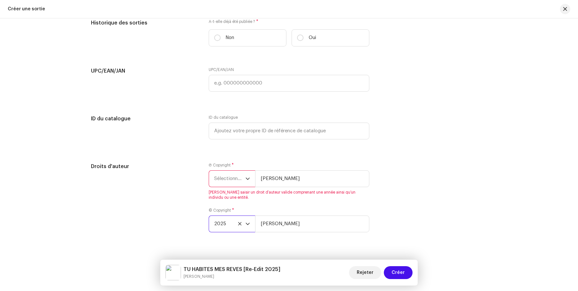
click at [228, 186] on span "Sélectionner une année" at bounding box center [229, 179] width 31 height 16
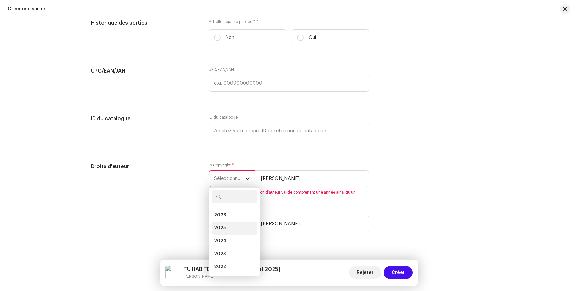
click at [224, 231] on li "2025" at bounding box center [234, 227] width 46 height 13
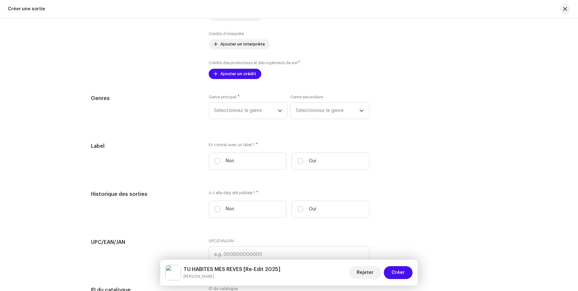
scroll to position [886, 0]
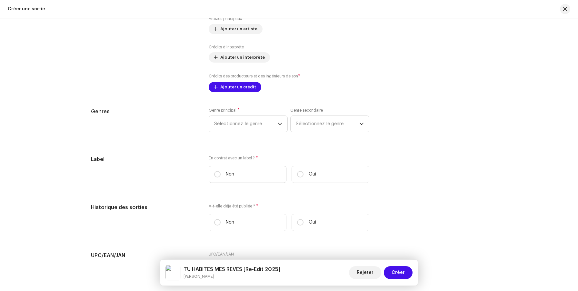
click at [221, 178] on label "Non" at bounding box center [248, 174] width 78 height 17
click at [221, 177] on input "Non" at bounding box center [217, 174] width 6 height 6
radio input "true"
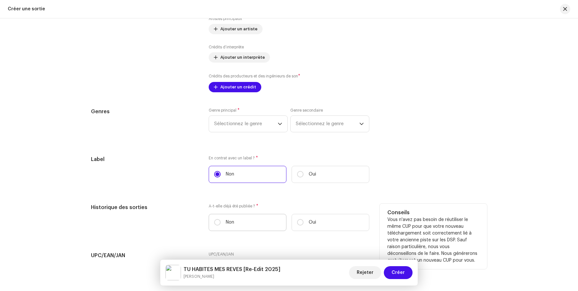
click at [227, 226] on p "Non" at bounding box center [230, 222] width 8 height 7
click at [221, 225] on input "Non" at bounding box center [217, 222] width 6 height 6
radio input "true"
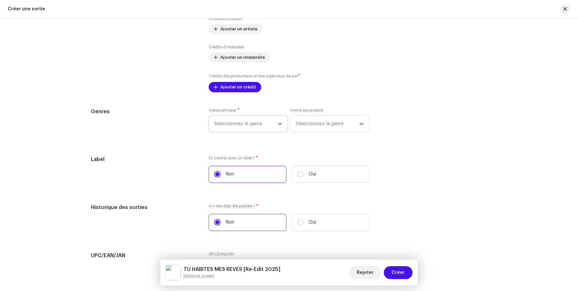
click at [257, 128] on span "Sélectionnez le genre" at bounding box center [246, 124] width 64 height 16
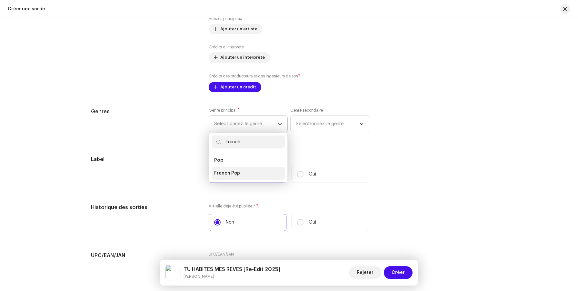
type input "french"
click at [243, 173] on li "French Pop" at bounding box center [247, 173] width 73 height 13
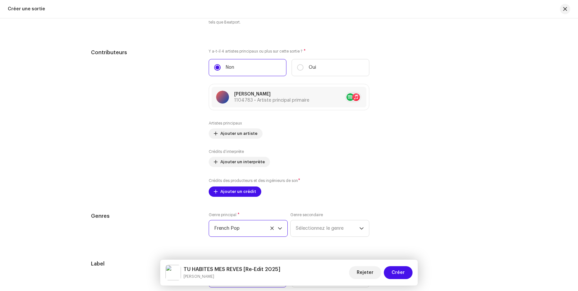
scroll to position [770, 0]
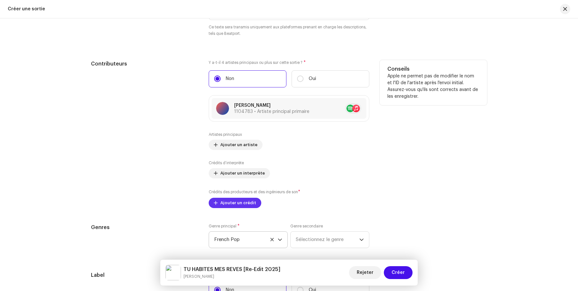
click at [240, 203] on span "Ajouter un crédit" at bounding box center [238, 202] width 36 height 13
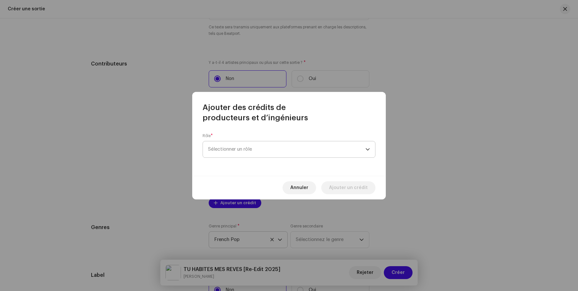
click at [342, 151] on span "Sélectionner un rôle" at bounding box center [286, 149] width 157 height 16
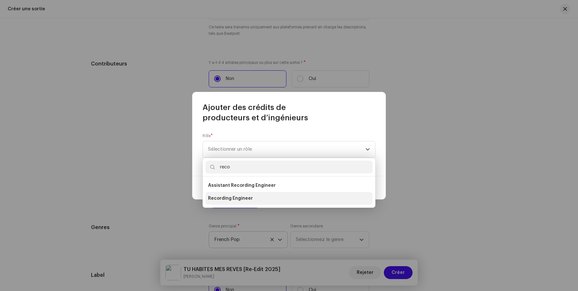
type input "reco"
click at [293, 197] on li "Recording Engineer" at bounding box center [288, 198] width 167 height 13
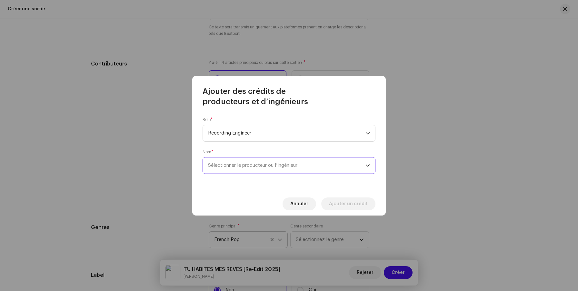
click at [269, 170] on span "Sélectionner le producteur ou l’ingénieur" at bounding box center [286, 165] width 157 height 16
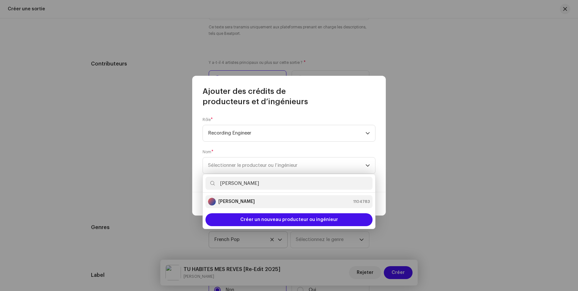
type input "David s"
click at [243, 201] on strong "[PERSON_NAME]" at bounding box center [236, 201] width 36 height 6
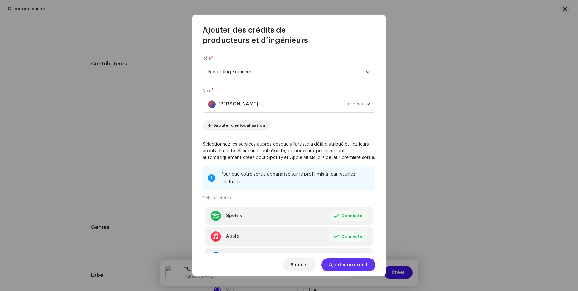
click at [348, 266] on span "Ajouter un crédit" at bounding box center [348, 264] width 39 height 13
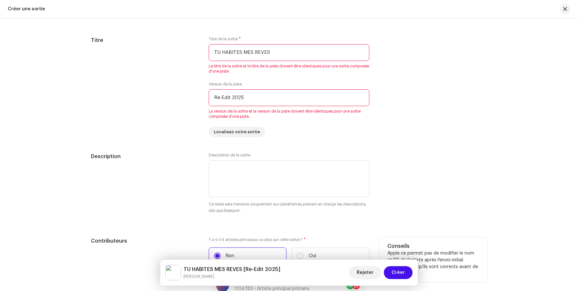
scroll to position [555, 0]
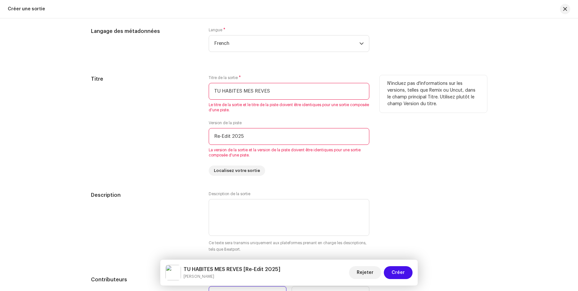
drag, startPoint x: 276, startPoint y: 97, endPoint x: 198, endPoint y: 78, distance: 80.0
click at [198, 78] on div "Titre Titre de la sortie * TU HABITES MES REVES Le titre de la sortie et le tit…" at bounding box center [289, 125] width 396 height 101
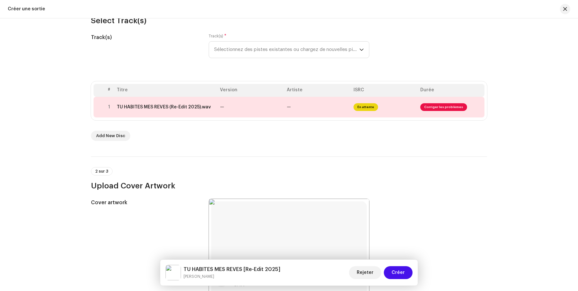
scroll to position [0, 0]
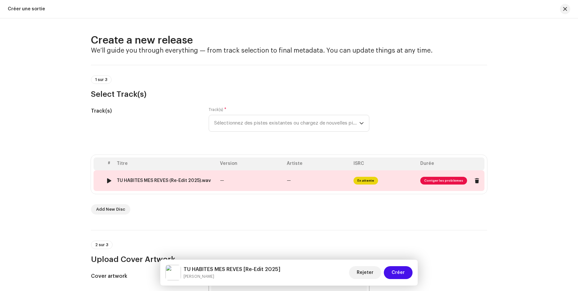
click at [195, 177] on td "TU HABITES MES REVES (Re-Edit 2025).wav" at bounding box center [165, 180] width 103 height 21
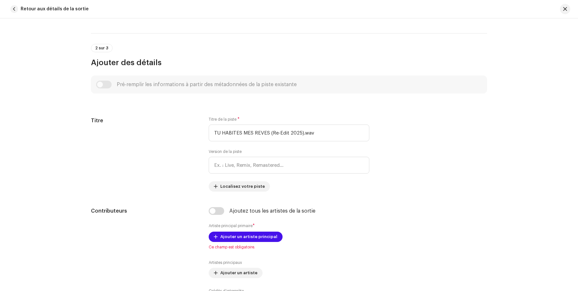
scroll to position [275, 0]
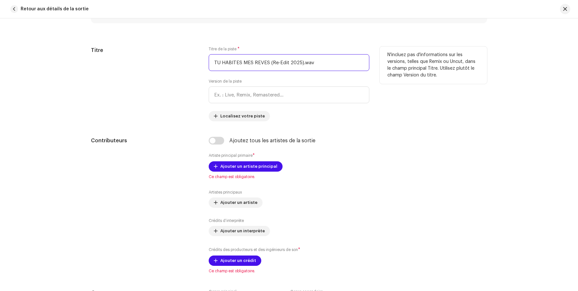
drag, startPoint x: 317, startPoint y: 66, endPoint x: 199, endPoint y: 56, distance: 118.7
click at [209, 58] on input "TU HABITES MES REVES (Re-Edit 2025).wav" at bounding box center [289, 62] width 161 height 17
paste input "text"
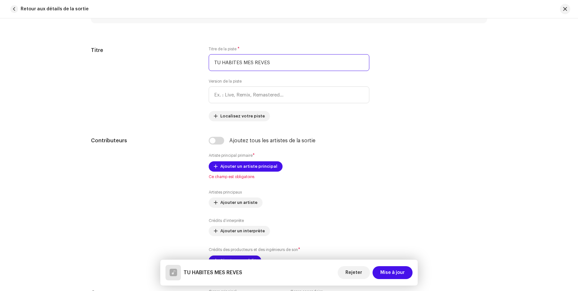
type input "TU HABITES MES REVES"
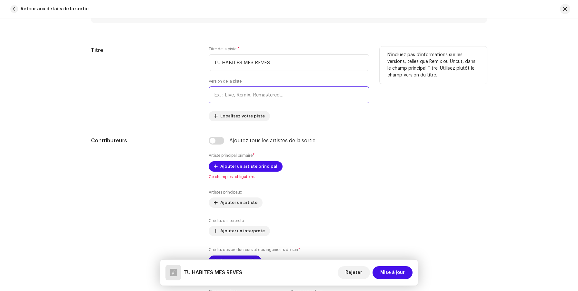
click at [287, 94] on input "text" at bounding box center [289, 94] width 161 height 17
paste input "Re-Edit 2025"
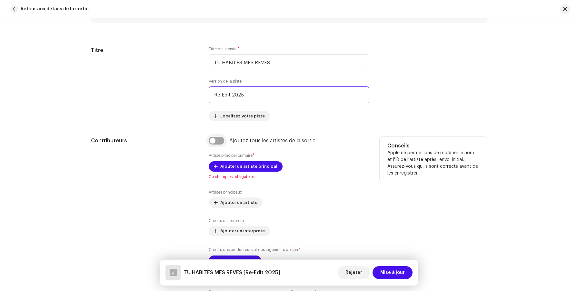
type input "Re-Edit 2025"
click at [217, 142] on input "checkbox" at bounding box center [216, 141] width 15 height 8
checkbox input "true"
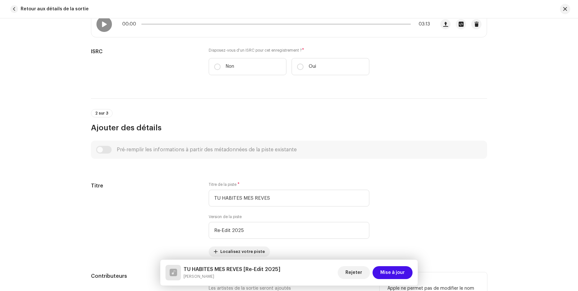
scroll to position [139, 0]
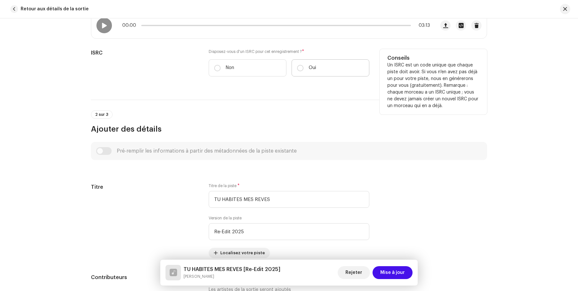
click at [311, 66] on p "Oui" at bounding box center [312, 67] width 7 height 7
click at [303, 66] on input "Oui" at bounding box center [300, 68] width 6 height 6
radio input "true"
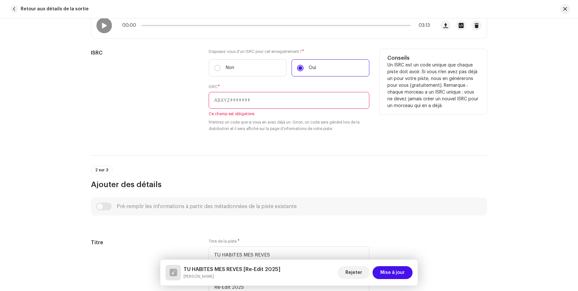
click at [301, 99] on input "text" at bounding box center [289, 100] width 161 height 17
paste input "FRDSL2500020"
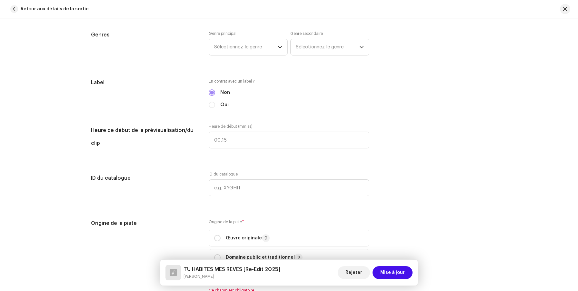
scroll to position [507, 0]
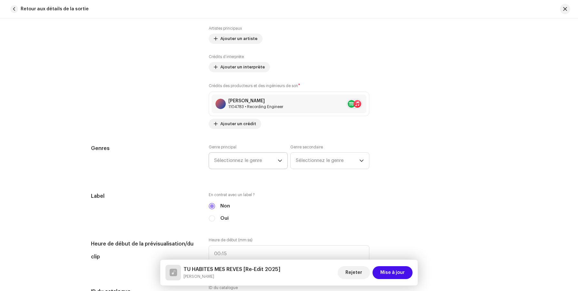
type input "FRDSL2500020"
click at [253, 159] on span "Sélectionnez le genre" at bounding box center [246, 160] width 64 height 16
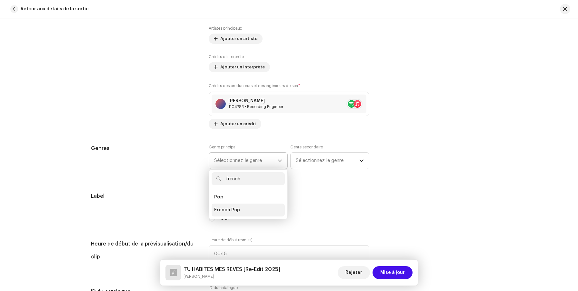
type input "french"
click at [229, 209] on span "French Pop" at bounding box center [227, 210] width 26 height 6
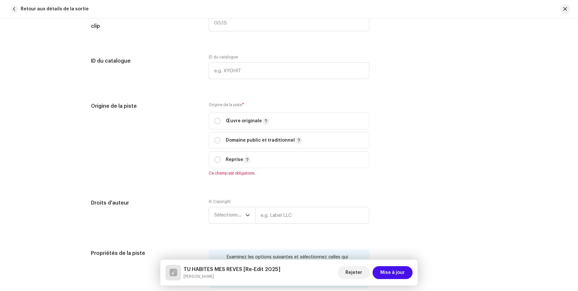
scroll to position [714, 0]
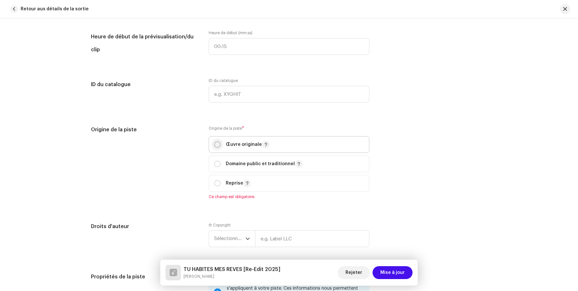
click at [216, 146] on input "radio" at bounding box center [217, 144] width 6 height 6
radio input "true"
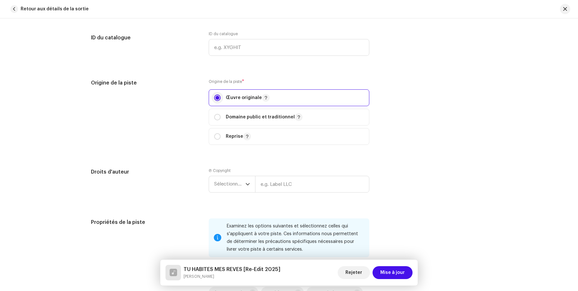
scroll to position [771, 0]
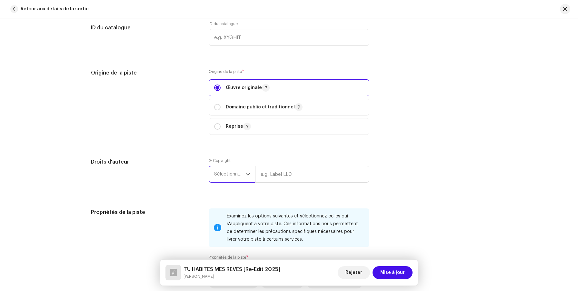
click at [231, 175] on span "Sélectionner une année" at bounding box center [229, 174] width 31 height 16
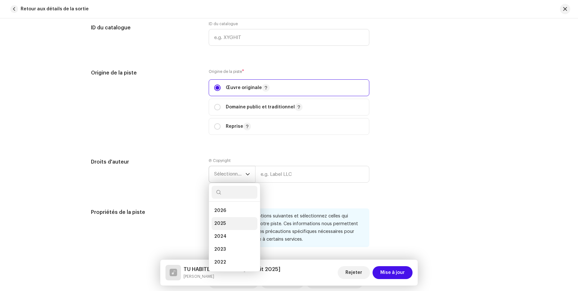
click at [223, 222] on span "2025" at bounding box center [220, 223] width 12 height 6
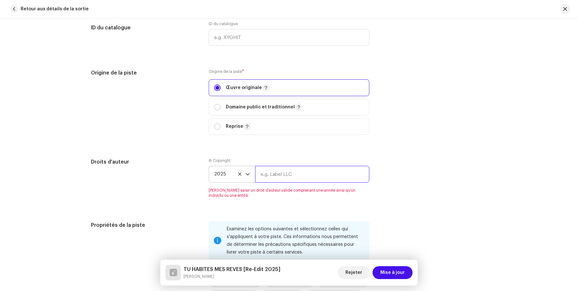
click at [276, 175] on input "text" at bounding box center [312, 174] width 114 height 17
type input "DAVID SWANN"
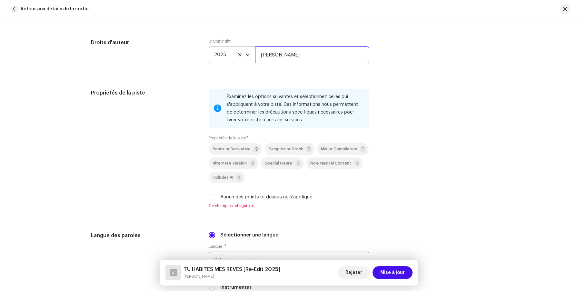
scroll to position [913, 0]
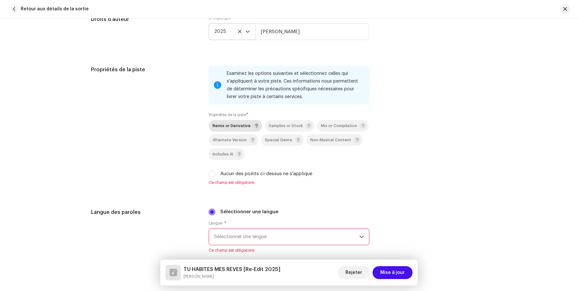
click at [230, 127] on span "Remix or Derivative" at bounding box center [231, 126] width 38 height 4
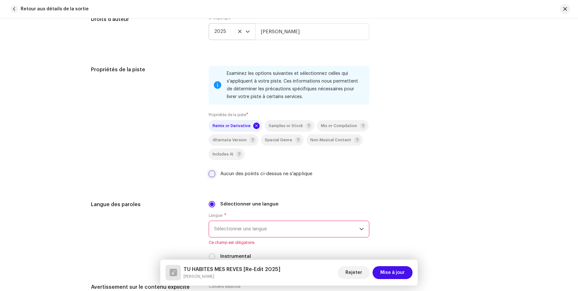
click at [211, 176] on input "Aucun des points ci-dessus ne s'applique" at bounding box center [212, 174] width 6 height 6
click at [230, 123] on p-selectbutton "Remix or Derivative Samples or Stock Mix or Compilation Alternate Version Speci…" at bounding box center [289, 140] width 161 height 40
click at [230, 127] on p-selectbutton "Remix or Derivative Samples or Stock Mix or Compilation Alternate Version Speci…" at bounding box center [289, 140] width 161 height 40
click at [210, 176] on input "Aucun des points ci-dessus ne s'applique" at bounding box center [212, 174] width 6 height 6
checkbox input "false"
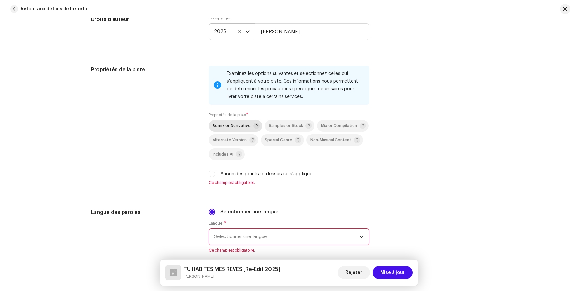
click at [230, 126] on span "Remix or Derivative" at bounding box center [231, 126] width 38 height 4
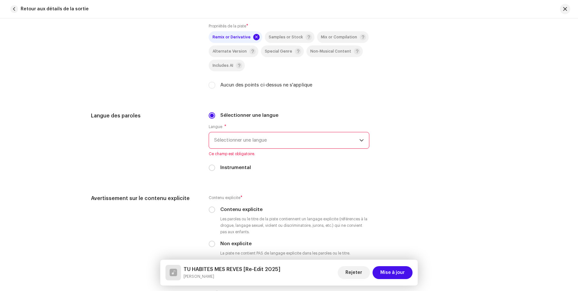
scroll to position [1006, 0]
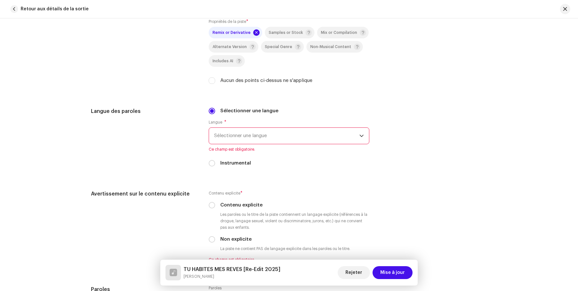
click at [239, 135] on span "Sélectionner une langue" at bounding box center [286, 136] width 145 height 16
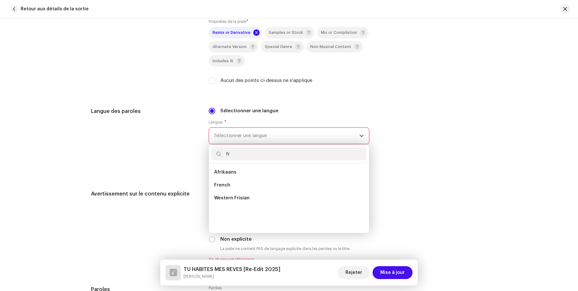
scroll to position [0, 0]
type input "fren"
click at [231, 173] on li "French" at bounding box center [288, 172] width 155 height 13
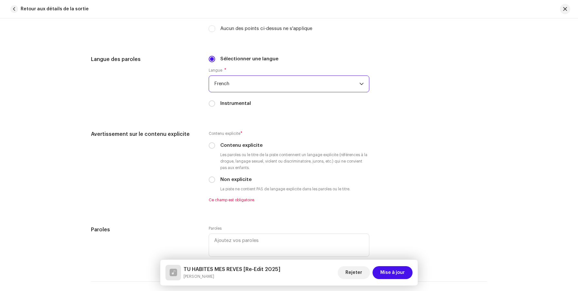
scroll to position [1125, 0]
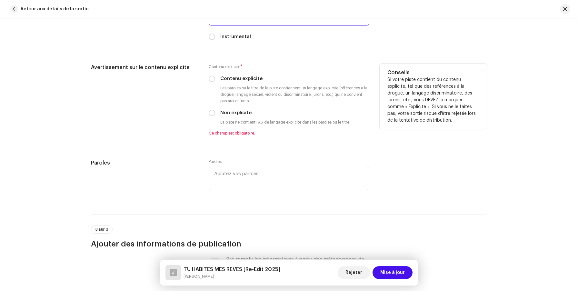
click at [212, 110] on div "Contenu explicite * Contenu explicite Les paroles ou le titre de la piste conti…" at bounding box center [289, 100] width 161 height 72
click at [213, 115] on input "Non explicite" at bounding box center [212, 113] width 6 height 6
radio input "true"
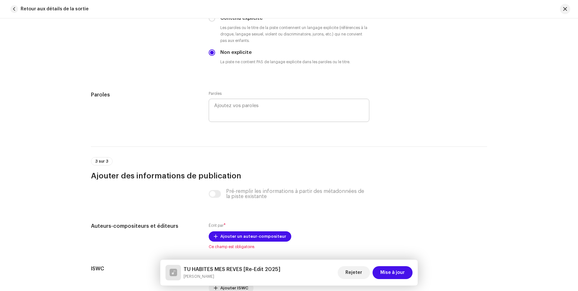
scroll to position [1251, 0]
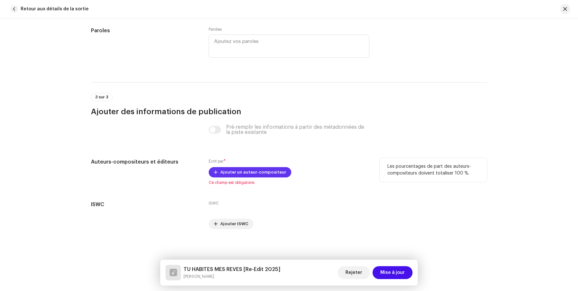
click at [234, 173] on span "Ajouter un auteur-compositeur" at bounding box center [253, 172] width 66 height 13
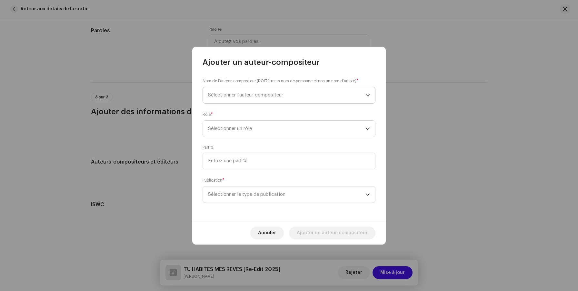
click at [246, 93] on span "Sélectionner l'auteur-compositeur" at bounding box center [245, 95] width 75 height 5
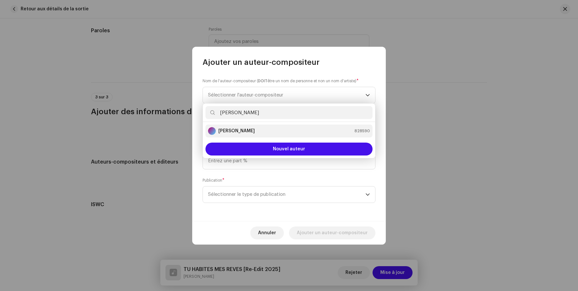
type input "David F"
click at [256, 127] on div "David FOULON 828590" at bounding box center [289, 131] width 162 height 8
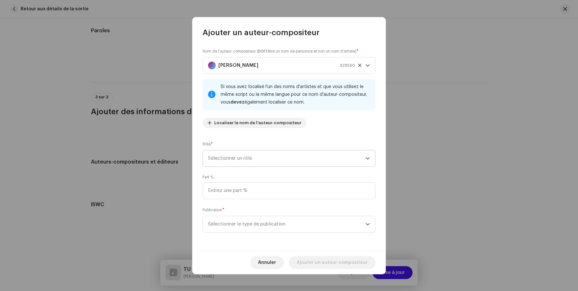
click at [249, 160] on span "Sélectionner un rôle" at bounding box center [286, 158] width 157 height 16
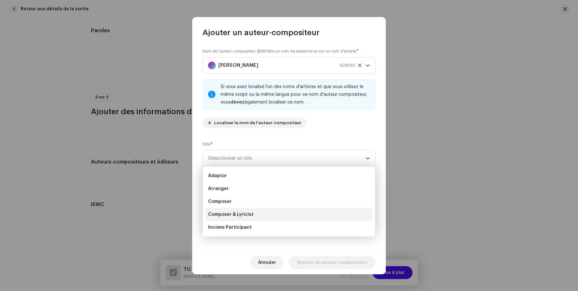
click at [241, 215] on span "Composer & Lyricist" at bounding box center [230, 214] width 45 height 6
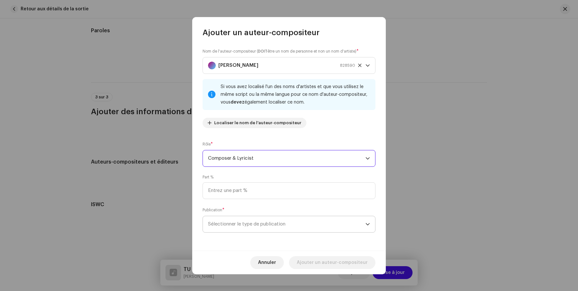
click at [244, 227] on span "Sélectionner le type de publication" at bounding box center [286, 224] width 157 height 16
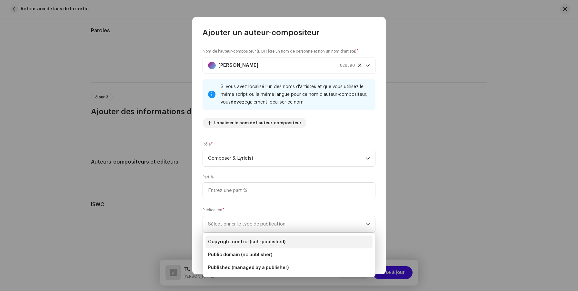
click at [234, 241] on span "Copyright control (self-published)" at bounding box center [246, 242] width 77 height 6
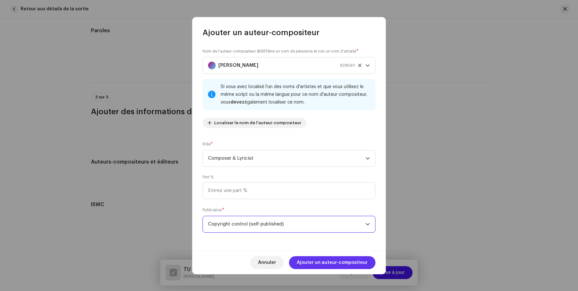
click at [329, 263] on span "Ajouter un auteur-compositeur" at bounding box center [332, 262] width 71 height 13
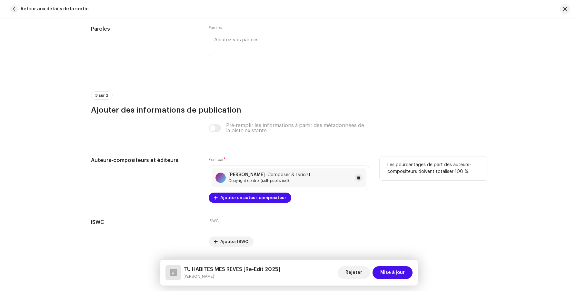
click at [360, 181] on div at bounding box center [359, 178] width 8 height 8
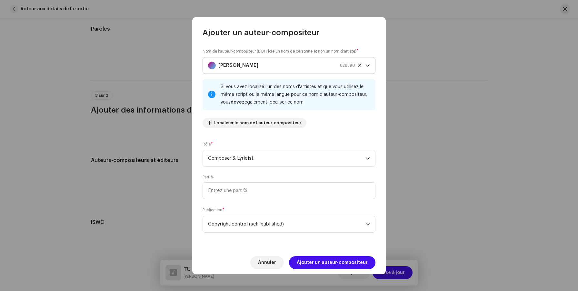
click at [265, 70] on div "David FOULON 828590" at bounding box center [281, 65] width 147 height 16
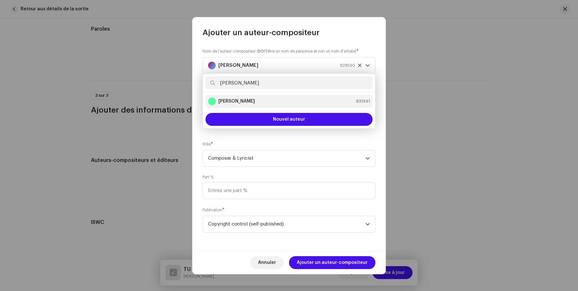
type input "Thierry BRENNER"
click at [262, 101] on div "Thierry Brenner 831341" at bounding box center [289, 101] width 162 height 8
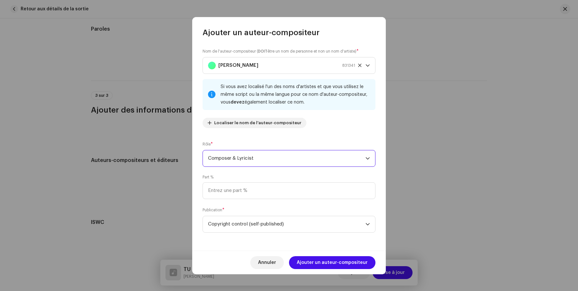
click at [253, 159] on span "Composer & Lyricist" at bounding box center [286, 158] width 157 height 16
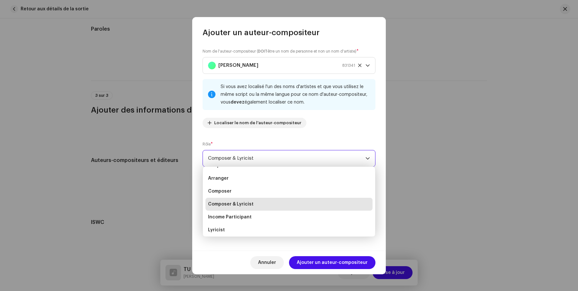
scroll to position [3, 0]
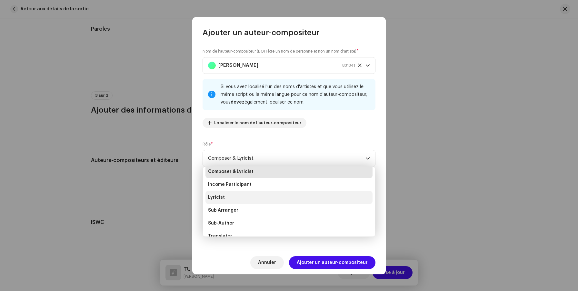
click at [241, 198] on li "Lyricist" at bounding box center [288, 197] width 167 height 13
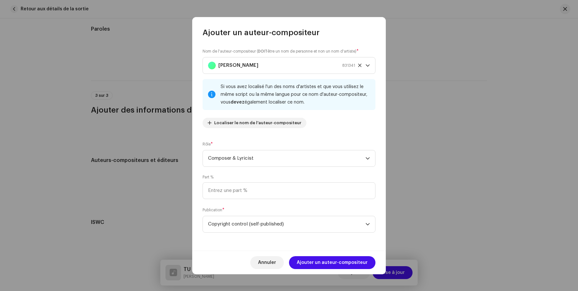
scroll to position [41, 0]
click at [324, 260] on span "Ajouter un auteur-compositeur" at bounding box center [332, 262] width 71 height 13
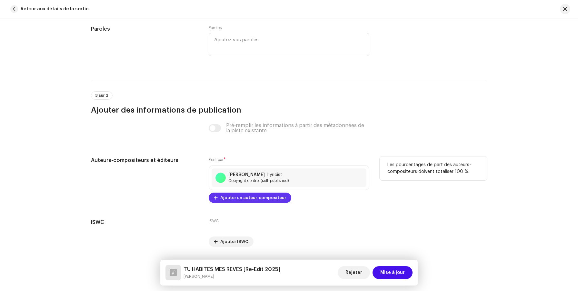
click at [240, 199] on span "Ajouter un auteur-compositeur" at bounding box center [253, 197] width 66 height 13
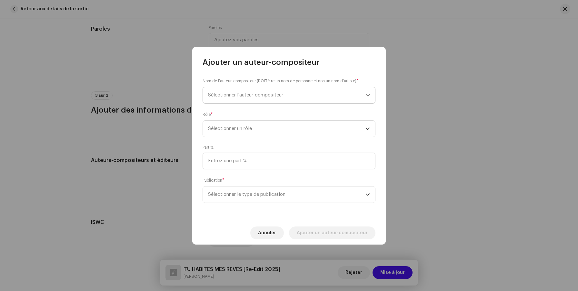
click at [235, 96] on span "Sélectionner l'auteur-compositeur" at bounding box center [245, 95] width 75 height 5
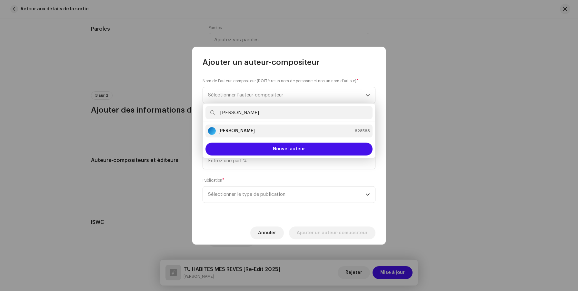
type input "Sébastien MARTIN"
click at [246, 129] on strong "Sébastien MARTIN" at bounding box center [236, 131] width 36 height 6
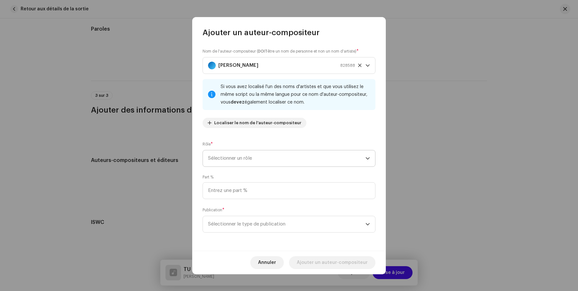
click at [242, 155] on span "Sélectionner un rôle" at bounding box center [286, 158] width 157 height 16
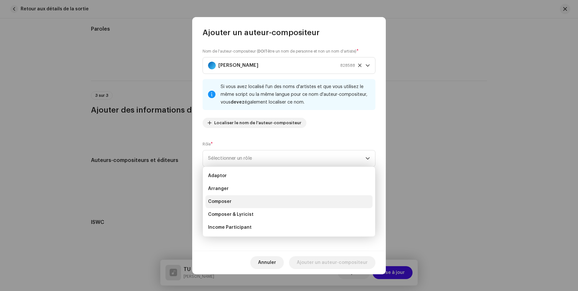
click at [230, 201] on span "Composer" at bounding box center [220, 201] width 24 height 6
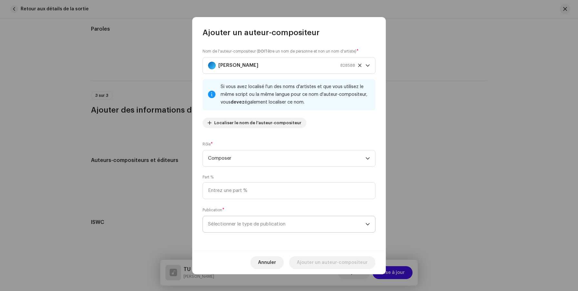
click at [242, 223] on span "Sélectionner le type de publication" at bounding box center [286, 224] width 157 height 16
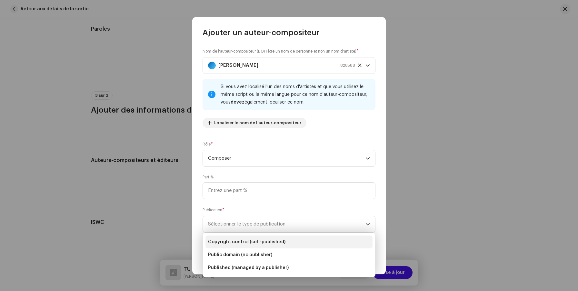
click at [233, 243] on span "Copyright control (self-published)" at bounding box center [246, 242] width 77 height 6
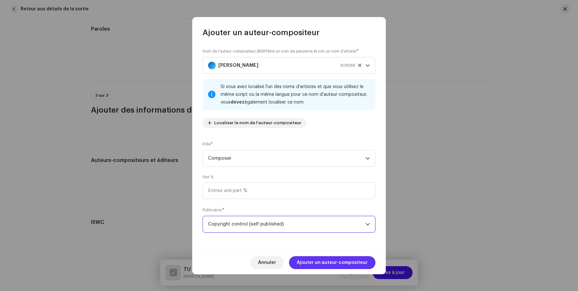
click at [327, 263] on span "Ajouter un auteur-compositeur" at bounding box center [332, 262] width 71 height 13
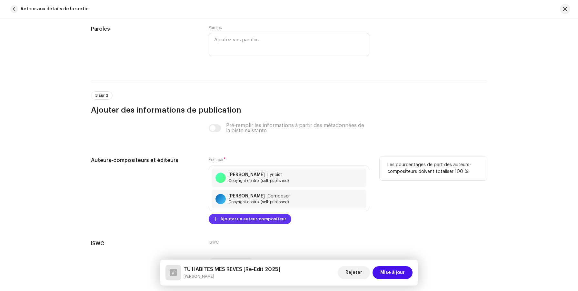
click at [249, 219] on span "Ajouter un auteur-compositeur" at bounding box center [253, 218] width 66 height 13
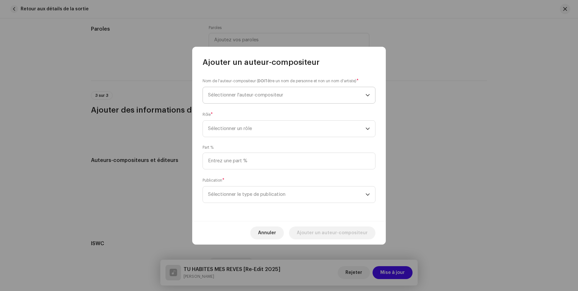
click at [261, 89] on span "Sélectionner l'auteur-compositeur" at bounding box center [286, 95] width 157 height 16
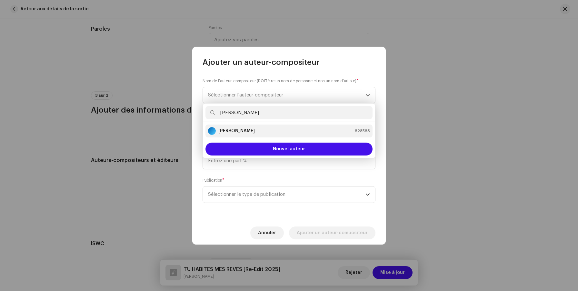
type input "Sébastien MARTIN"
click at [251, 131] on strong "Sébastien MARTIN" at bounding box center [236, 131] width 36 height 6
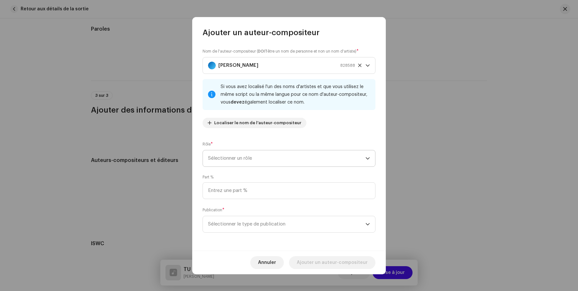
click at [246, 160] on span "Sélectionner un rôle" at bounding box center [286, 158] width 157 height 16
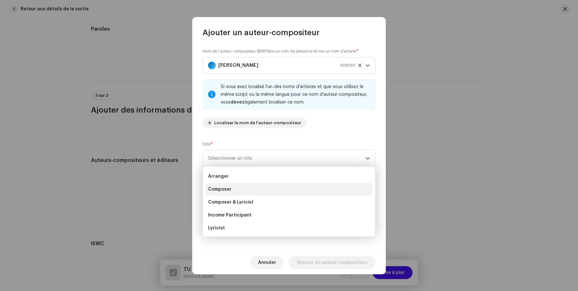
scroll to position [0, 0]
click at [323, 135] on div "Nom de l'auteur-compositeur ( DOIT être un nom de personne et non un nom d'arti…" at bounding box center [288, 144] width 193 height 213
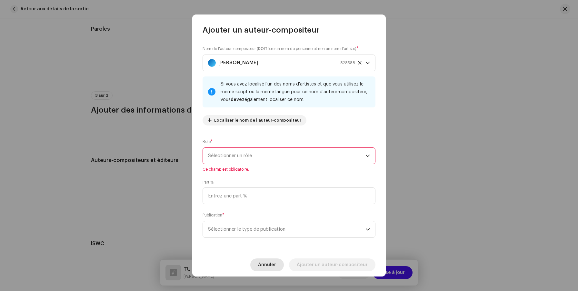
click at [283, 260] on button "Annuler" at bounding box center [267, 264] width 34 height 13
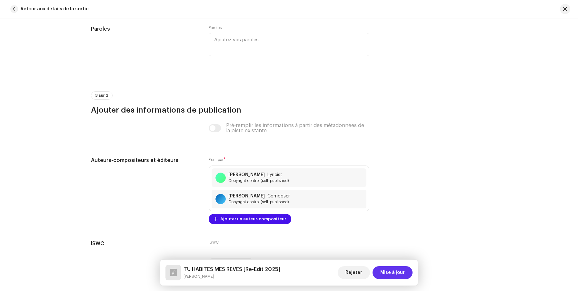
click at [395, 272] on span "Mise à jour" at bounding box center [392, 272] width 25 height 13
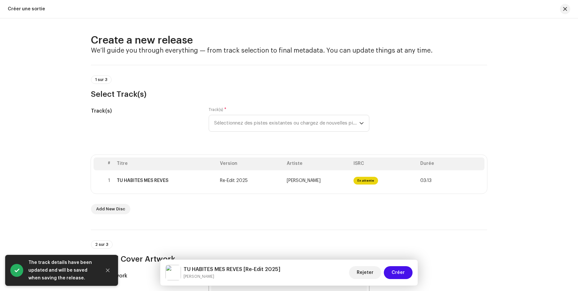
click at [395, 272] on span "Créer" at bounding box center [397, 272] width 13 height 13
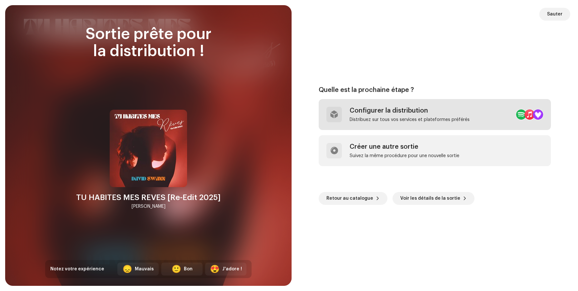
click at [449, 111] on div "Configurer la distribution" at bounding box center [409, 111] width 120 height 8
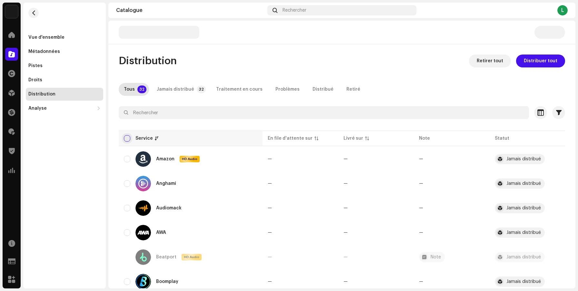
click at [129, 140] on input "checkbox" at bounding box center [127, 138] width 6 height 6
checkbox input "true"
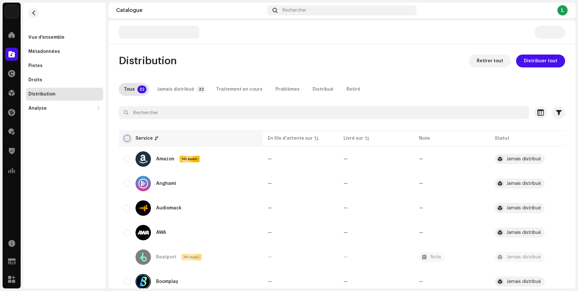
checkbox input "true"
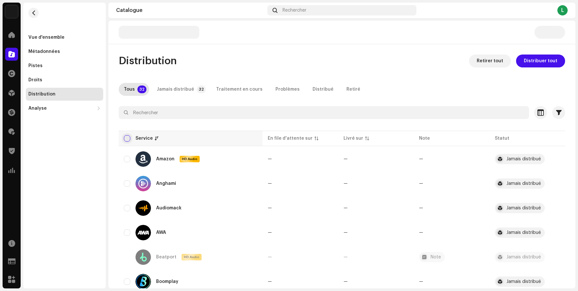
checkbox input "true"
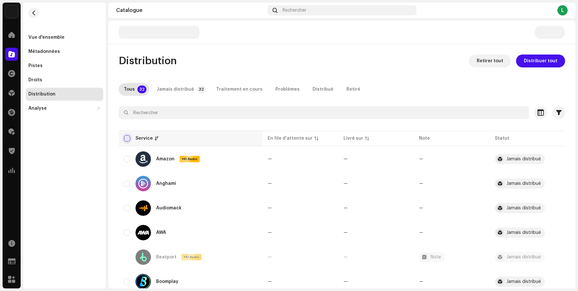
checkbox input "true"
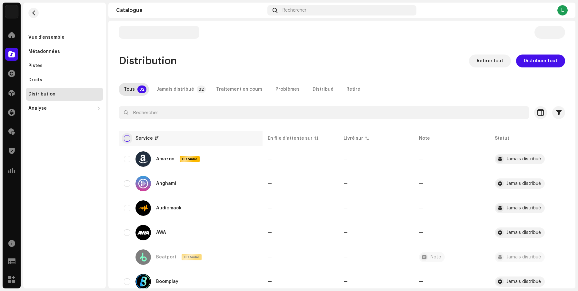
checkbox input "true"
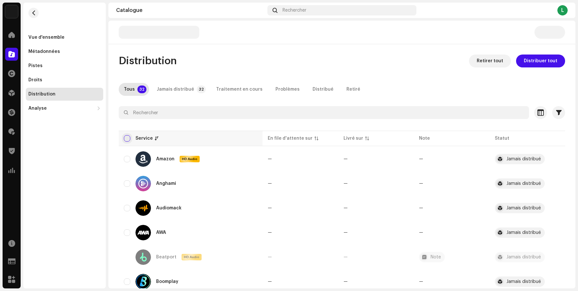
checkbox input "true"
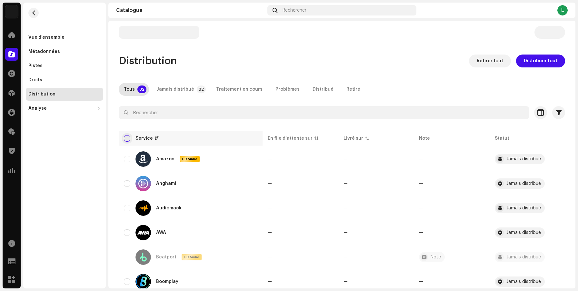
checkbox input "true"
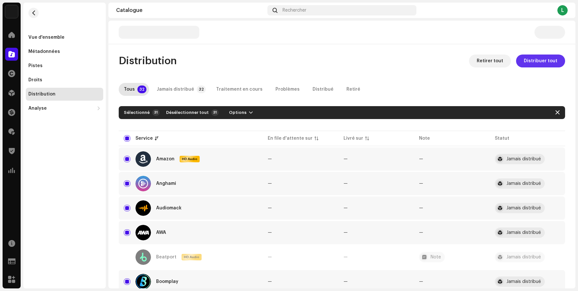
click at [525, 61] on span "Distribuer tout" at bounding box center [541, 60] width 34 height 13
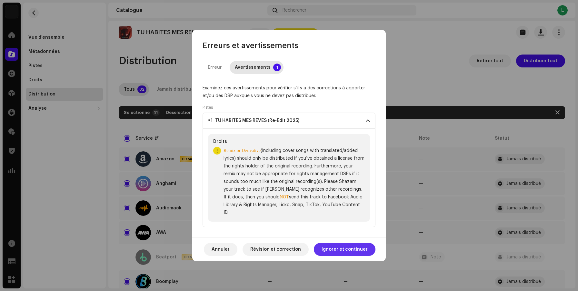
click at [341, 246] on span "Ignorer et continuer" at bounding box center [344, 249] width 46 height 13
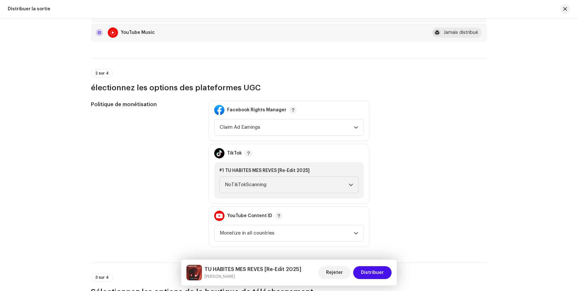
scroll to position [699, 0]
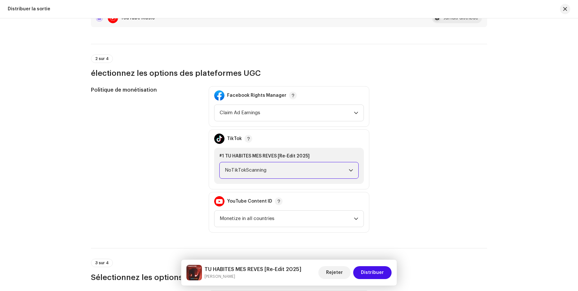
click at [244, 167] on span "NoTikTokScanning" at bounding box center [287, 170] width 124 height 16
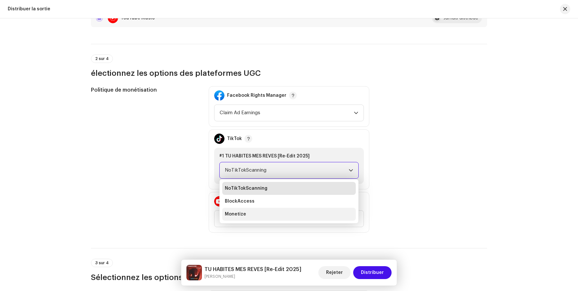
click at [242, 212] on span "Monetize" at bounding box center [235, 214] width 21 height 6
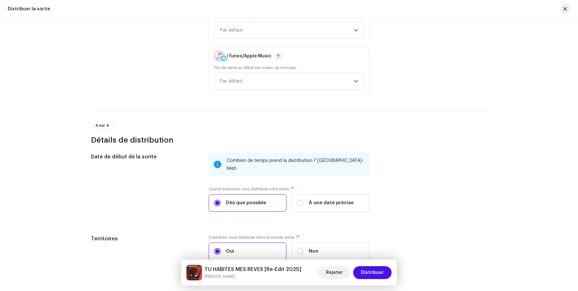
scroll to position [1025, 0]
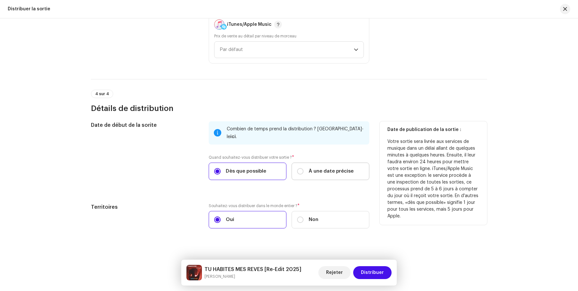
click at [317, 168] on span "À une date précise" at bounding box center [331, 171] width 45 height 7
click at [303, 168] on input "À une date précise" at bounding box center [300, 171] width 6 height 6
radio input "true"
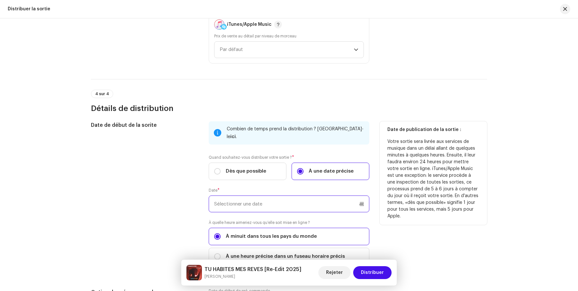
click at [287, 197] on input "text" at bounding box center [289, 203] width 161 height 17
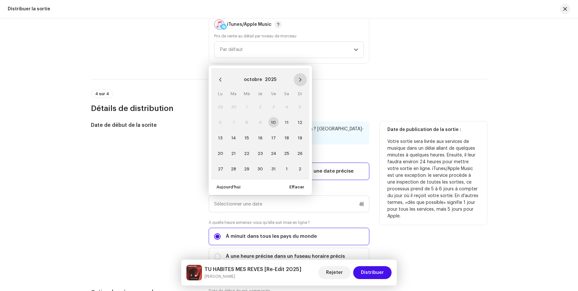
click at [299, 73] on button "Next Month" at bounding box center [300, 79] width 13 height 13
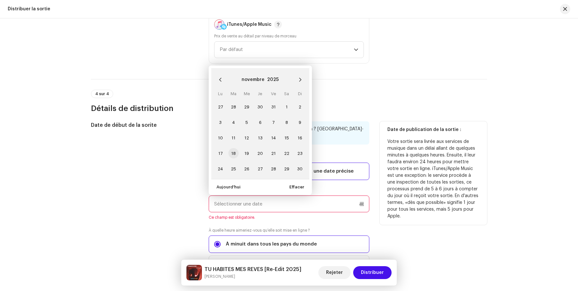
click at [230, 148] on span "18" at bounding box center [233, 153] width 10 height 10
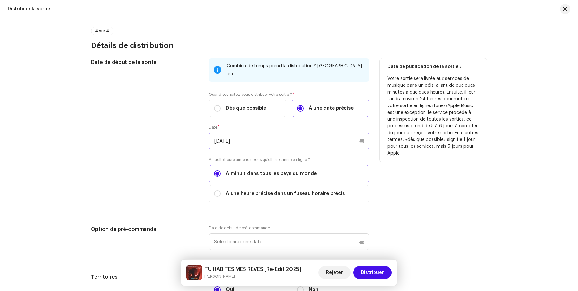
scroll to position [1127, 0]
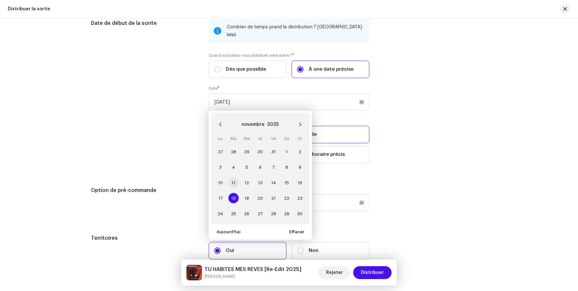
click at [231, 177] on span "11" at bounding box center [233, 182] width 10 height 10
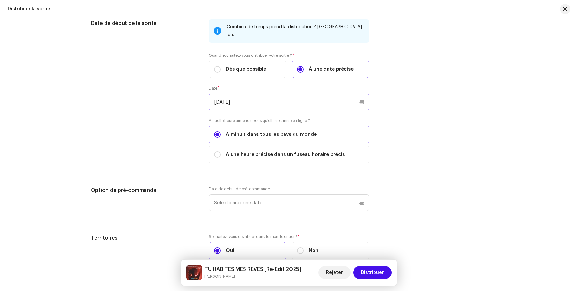
click at [266, 96] on input "11/11/2025" at bounding box center [289, 101] width 161 height 17
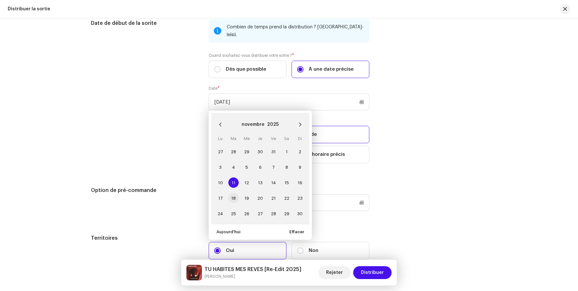
click at [234, 193] on span "18" at bounding box center [233, 198] width 10 height 10
type input "18/11/2025"
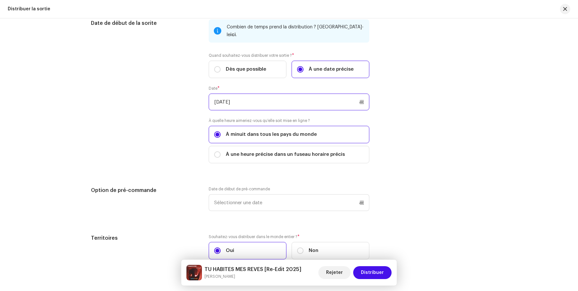
scroll to position [1158, 0]
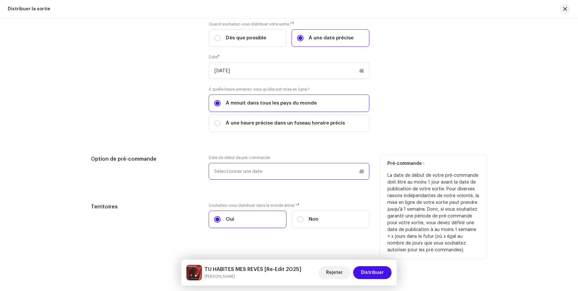
click at [243, 163] on input "text" at bounding box center [289, 171] width 161 height 17
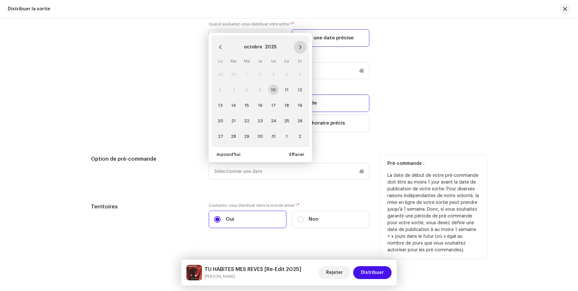
click at [298, 45] on icon "Next Month" at bounding box center [300, 47] width 5 height 5
click at [231, 100] on span "11" at bounding box center [233, 105] width 10 height 10
type input "11/11/2025"
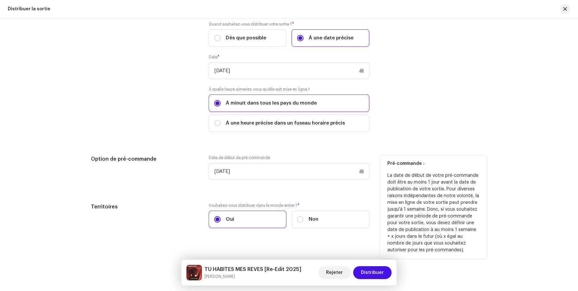
click at [400, 147] on div "Date de début de la sorite Combien de temps prend la distribution ? Découvrez-l…" at bounding box center [289, 112] width 396 height 248
click at [369, 269] on span "Distribuer" at bounding box center [372, 272] width 23 height 13
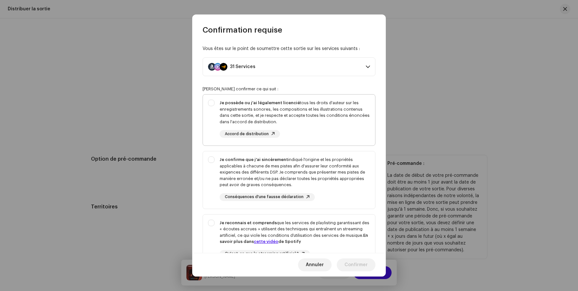
click at [211, 103] on div "Je possède ou j'ai légalement licencié tous les droits d'auteur sur les enregis…" at bounding box center [289, 118] width 172 height 48
checkbox input "true"
click at [211, 158] on div "Je confirme que j'ai sincèrement indiqué l'origine et les propriétés applicable…" at bounding box center [289, 178] width 172 height 55
checkbox input "true"
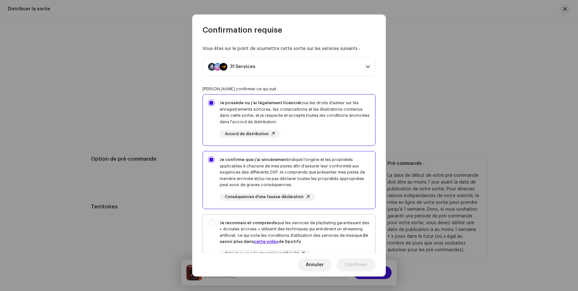
click at [211, 223] on div "Je reconnais et comprends que les services de playlisting garantissant des « éc…" at bounding box center [289, 243] width 172 height 59
checkbox input "true"
click at [359, 262] on span "Confirmer" at bounding box center [355, 264] width 23 height 13
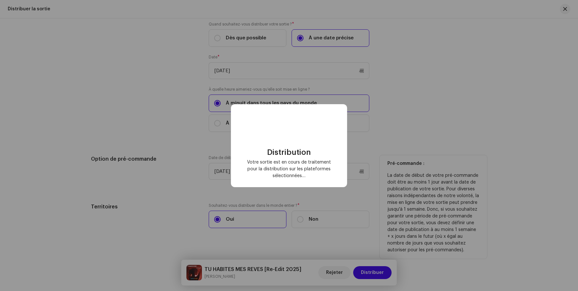
checkbox input "false"
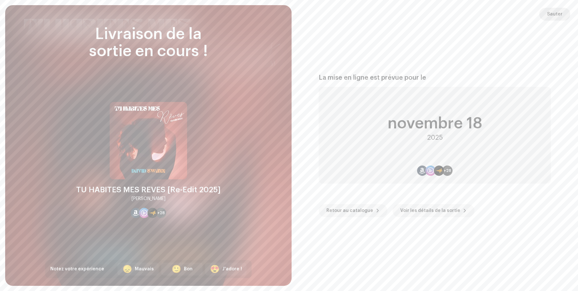
click at [558, 15] on span "Sauter" at bounding box center [554, 14] width 15 height 13
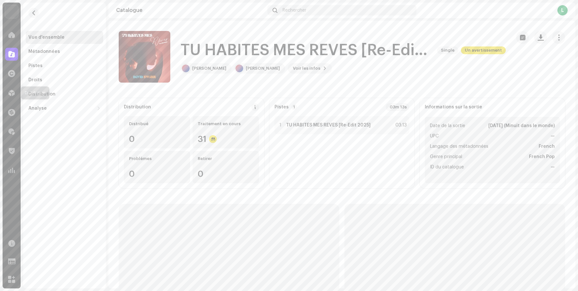
click at [11, 91] on span at bounding box center [11, 92] width 6 height 5
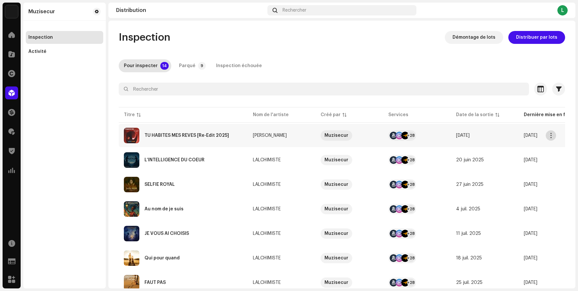
click at [550, 135] on span "button" at bounding box center [550, 135] width 5 height 5
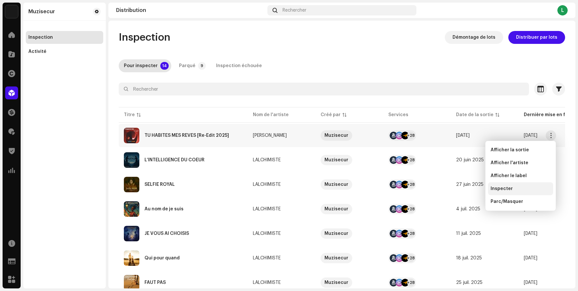
click at [501, 188] on span "Inspecter" at bounding box center [501, 188] width 22 height 5
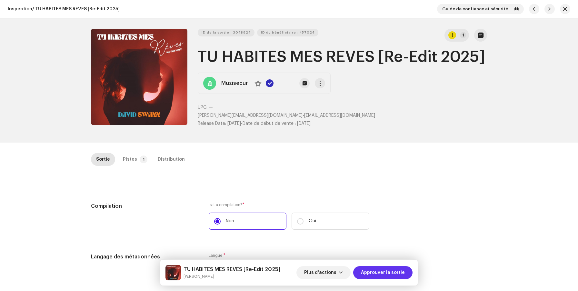
click at [396, 270] on span "Approuver la sortie" at bounding box center [383, 272] width 44 height 13
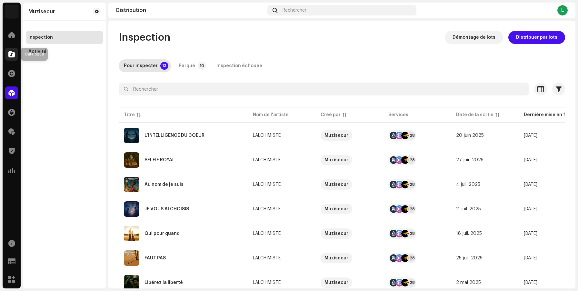
click at [8, 57] on span at bounding box center [11, 54] width 6 height 5
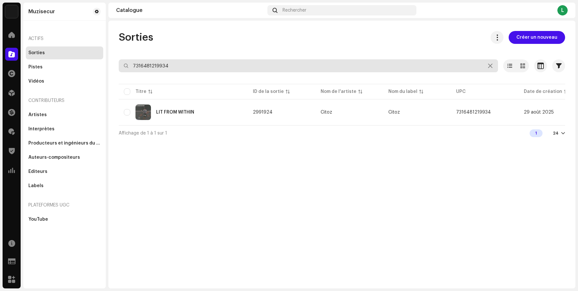
drag, startPoint x: 234, startPoint y: 63, endPoint x: 82, endPoint y: 59, distance: 152.2
click at [82, 59] on div "Muzisecur Accueil Catalogue Droits Distribution Finances Redevances Trust & Saf…" at bounding box center [289, 145] width 578 height 291
paste input "WE ARE THEY"
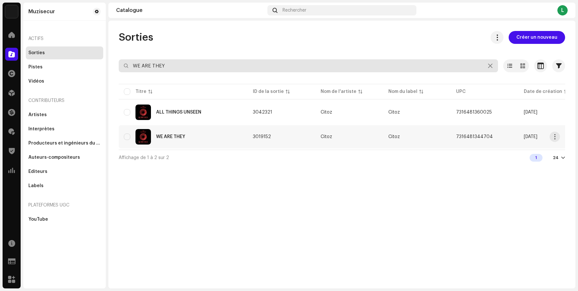
type input "WE ARE THEY"
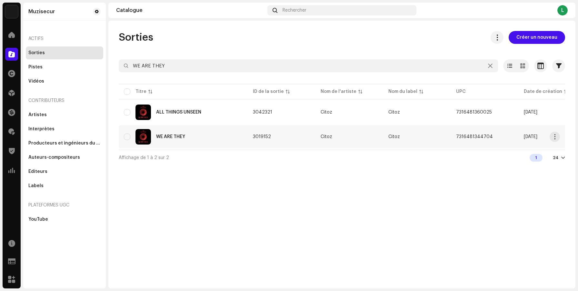
click at [217, 136] on div "WE ARE THEY" at bounding box center [183, 136] width 119 height 15
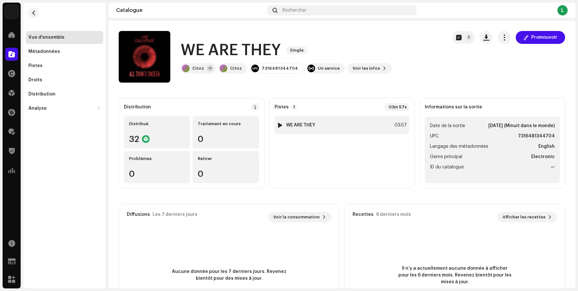
click at [280, 123] on div at bounding box center [280, 125] width 5 height 5
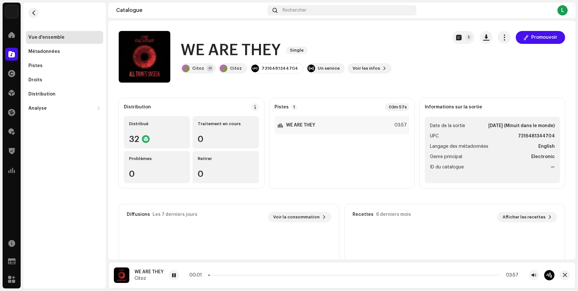
click at [233, 277] on div "00:01 03:57" at bounding box center [353, 274] width 329 height 5
click at [236, 275] on p-slider at bounding box center [353, 274] width 291 height 1
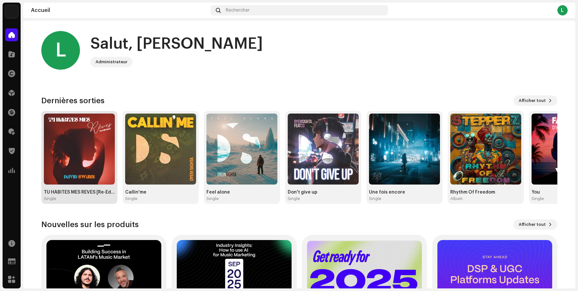
click at [85, 126] on img at bounding box center [79, 148] width 71 height 71
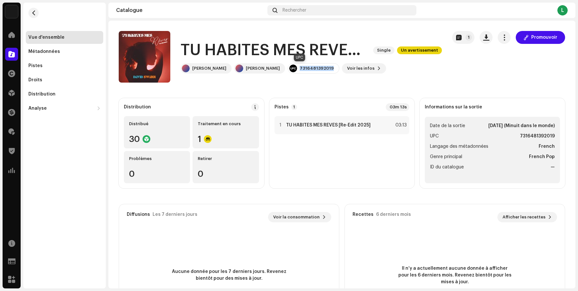
drag, startPoint x: 319, startPoint y: 69, endPoint x: 288, endPoint y: 69, distance: 30.9
click at [288, 69] on div "7316481392019" at bounding box center [314, 68] width 52 height 10
copy div "7316481392019"
click at [351, 65] on span "Voir les infos" at bounding box center [360, 68] width 27 height 13
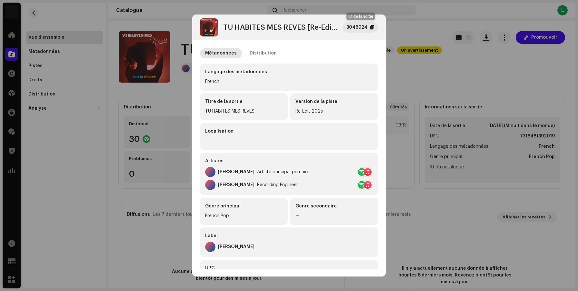
click at [370, 27] on div at bounding box center [372, 27] width 4 height 5
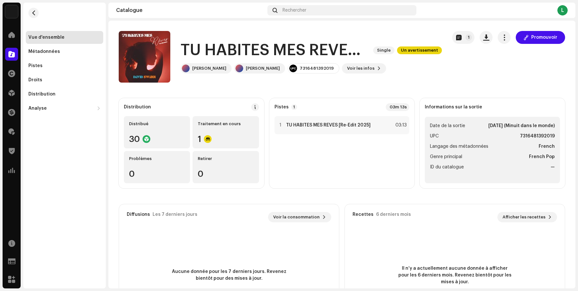
click at [403, 27] on div "TU HABITES MES REVES [Re-Edit 2025] 3048924 Métadonnées Distribution Langage de…" at bounding box center [289, 145] width 578 height 291
click at [6, 54] on div at bounding box center [11, 54] width 13 height 13
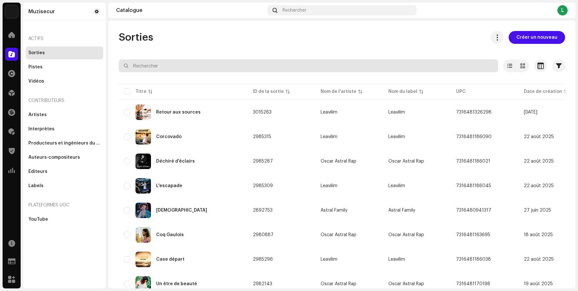
click at [182, 66] on input "text" at bounding box center [308, 65] width 379 height 13
type input "child"
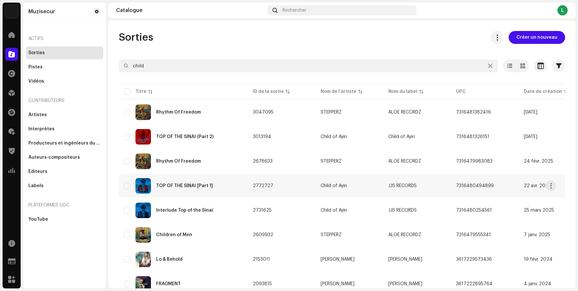
click at [191, 189] on div "TOP OF THE SINAÏ [Part 1]" at bounding box center [183, 185] width 119 height 15
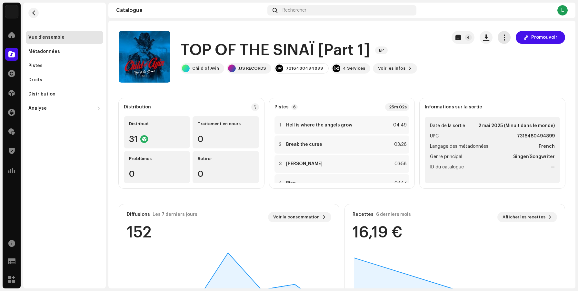
click at [501, 39] on span "button" at bounding box center [504, 37] width 6 height 5
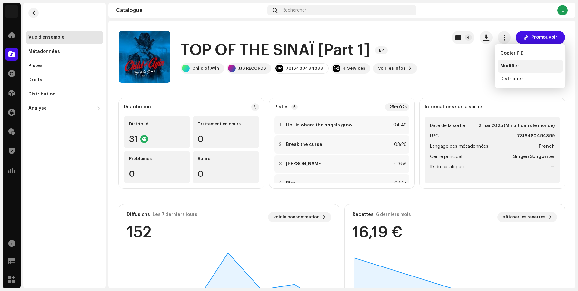
click at [507, 65] on span "Modifier" at bounding box center [509, 66] width 19 height 5
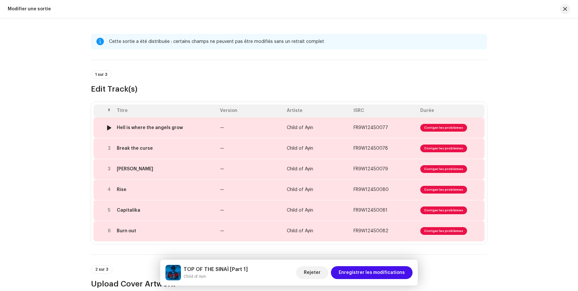
click at [249, 127] on td "—" at bounding box center [250, 127] width 67 height 21
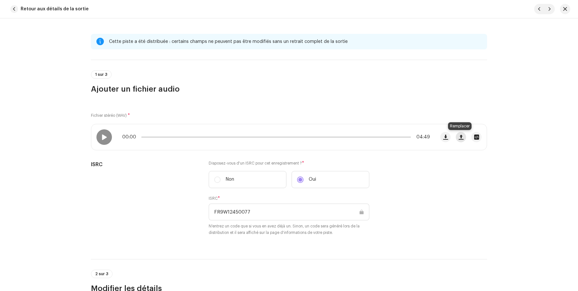
click at [460, 137] on span "button" at bounding box center [460, 136] width 5 height 5
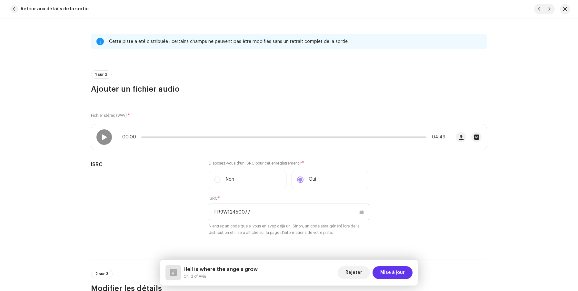
click at [391, 276] on span "Mise à jour" at bounding box center [392, 272] width 25 height 13
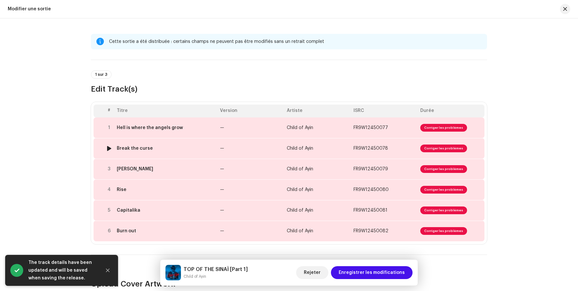
click at [244, 152] on td "—" at bounding box center [250, 148] width 67 height 21
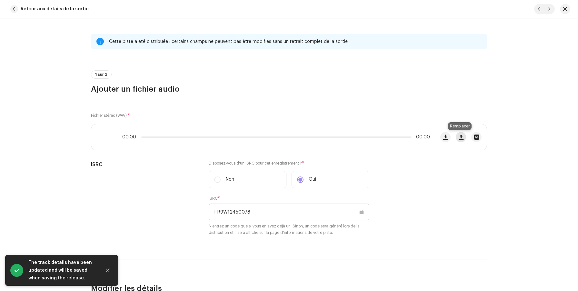
click at [460, 138] on span "button" at bounding box center [460, 136] width 5 height 5
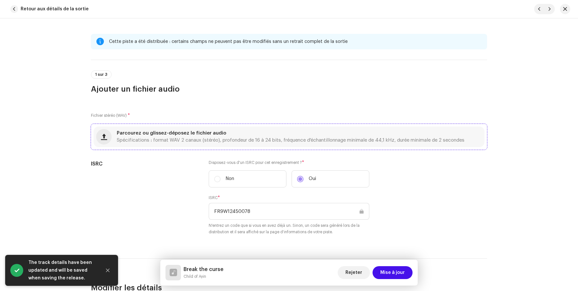
click at [278, 138] on span "Spécifications : format WAV 2 canaux (stéréo), profondeur de 16 à 24 bits, fréq…" at bounding box center [291, 140] width 348 height 5
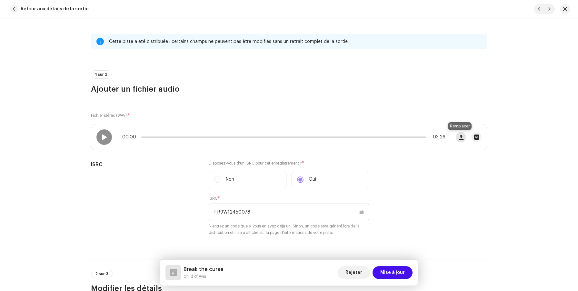
click at [459, 134] on span "button" at bounding box center [460, 136] width 5 height 5
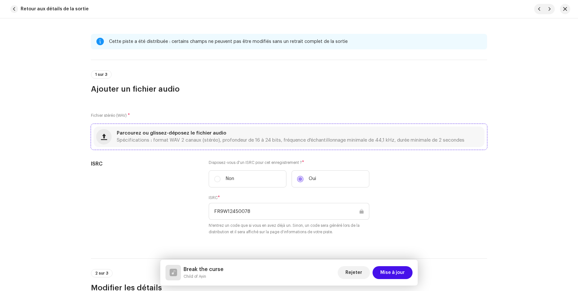
click at [175, 138] on span "Spécifications : format WAV 2 canaux (stéréo), profondeur de 16 à 24 bits, fréq…" at bounding box center [291, 140] width 348 height 5
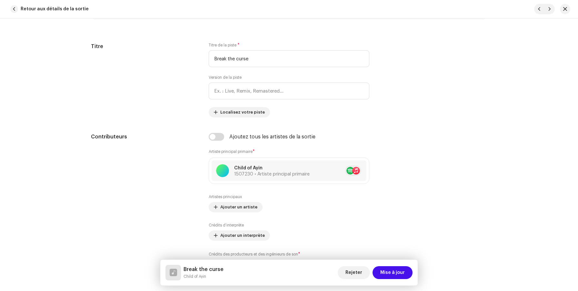
scroll to position [320, 0]
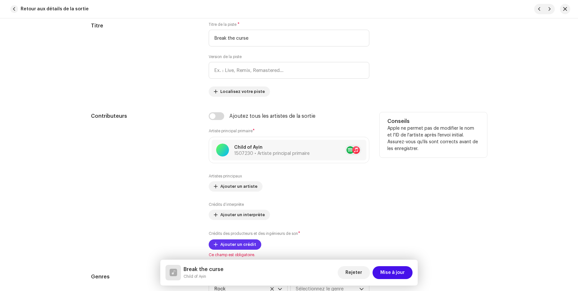
click at [241, 245] on span "Ajouter un crédit" at bounding box center [238, 244] width 36 height 13
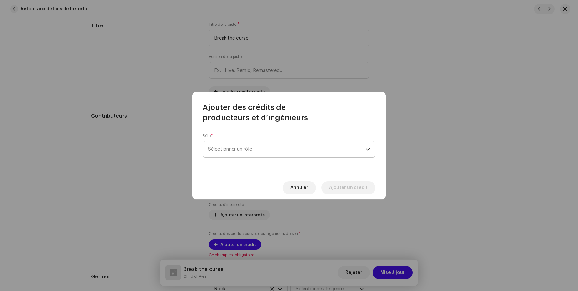
click at [255, 149] on span "Sélectionner un rôle" at bounding box center [286, 149] width 157 height 16
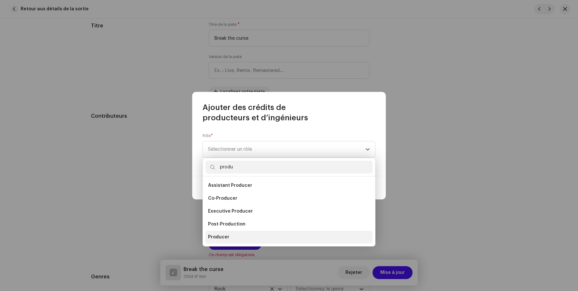
type input "produ"
click at [251, 236] on li "Producer" at bounding box center [288, 236] width 167 height 13
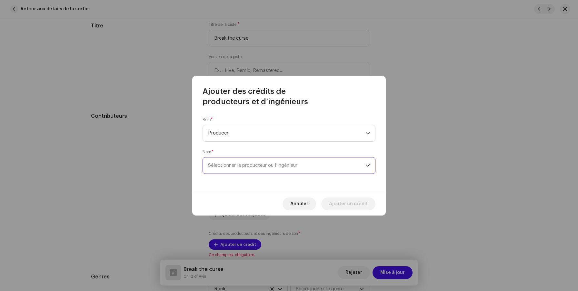
click at [240, 164] on span "Sélectionner le producteur ou l’ingénieur" at bounding box center [252, 165] width 89 height 5
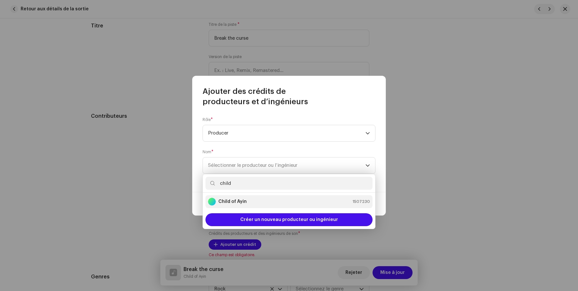
type input "child"
click at [232, 207] on li "Child of Ayin 1507230" at bounding box center [288, 201] width 167 height 13
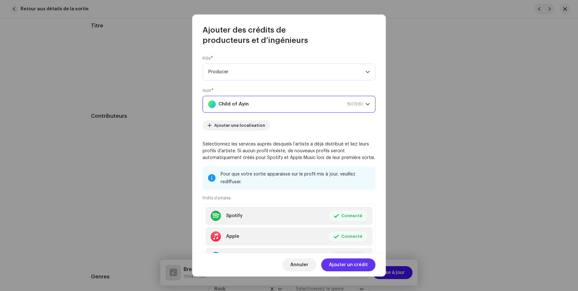
click at [346, 265] on span "Ajouter un crédit" at bounding box center [348, 264] width 39 height 13
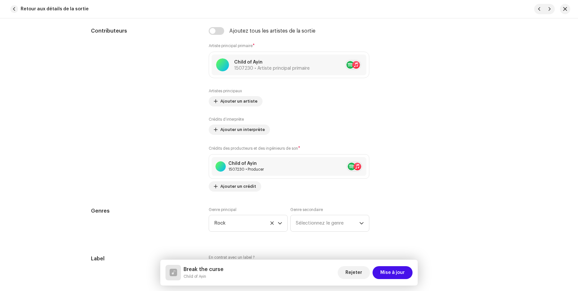
scroll to position [595, 0]
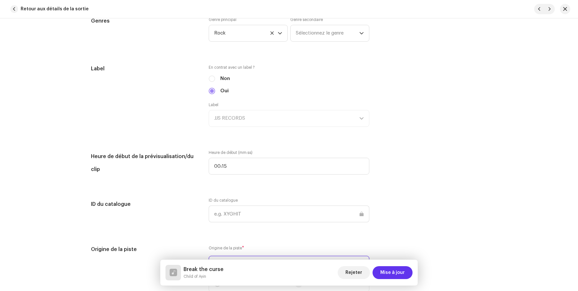
click at [392, 272] on span "Mise à jour" at bounding box center [392, 272] width 25 height 13
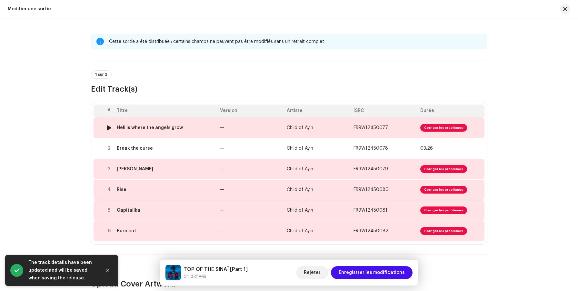
click at [198, 130] on td "Hell is where the angels grow" at bounding box center [165, 127] width 103 height 21
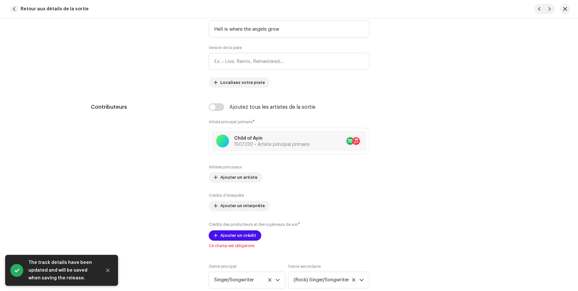
scroll to position [438, 0]
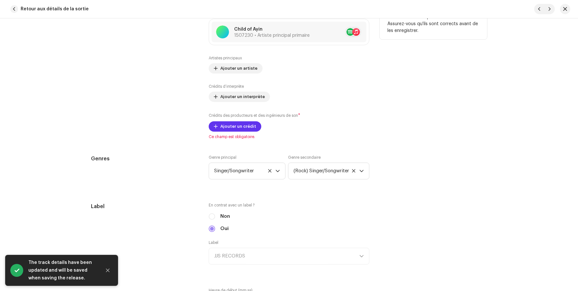
click at [229, 130] on span "Ajouter un crédit" at bounding box center [238, 126] width 36 height 13
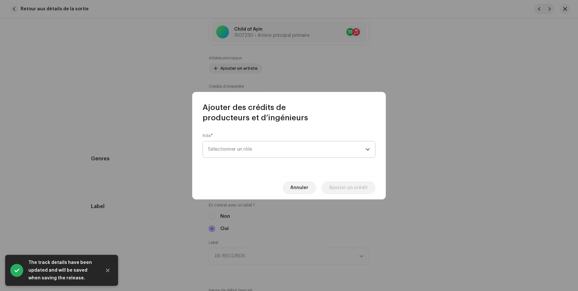
click at [228, 144] on span "Sélectionner un rôle" at bounding box center [286, 149] width 157 height 16
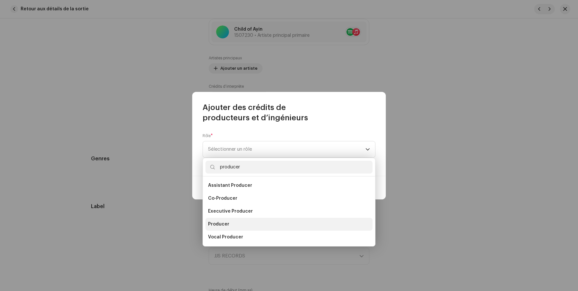
type input "producer"
click at [226, 227] on li "Producer" at bounding box center [288, 224] width 167 height 13
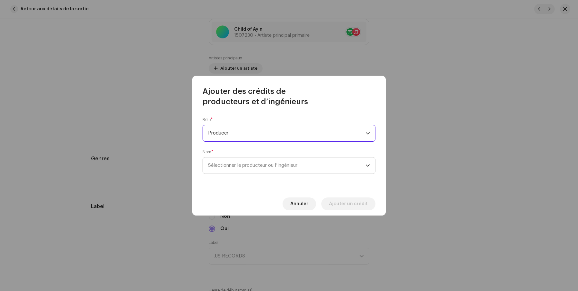
click at [224, 163] on span "Sélectionner le producteur ou l’ingénieur" at bounding box center [252, 165] width 89 height 5
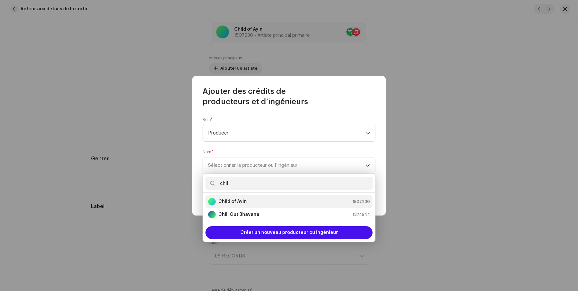
type input "chil"
click at [225, 198] on strong "Child of Ayin" at bounding box center [232, 201] width 28 height 6
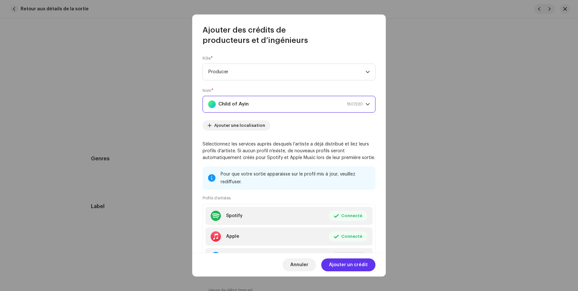
click at [348, 268] on span "Ajouter un crédit" at bounding box center [348, 264] width 39 height 13
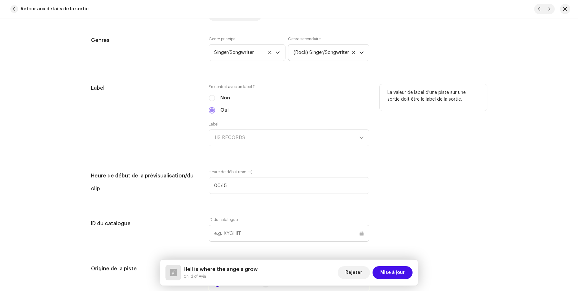
scroll to position [691, 0]
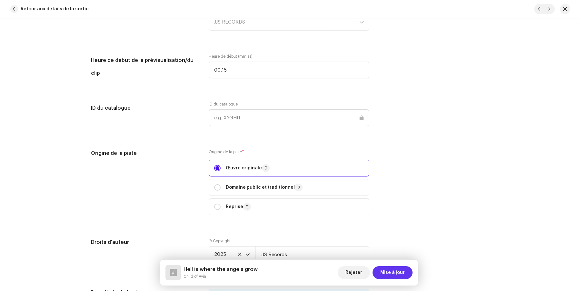
click at [391, 277] on span "Mise à jour" at bounding box center [392, 272] width 25 height 13
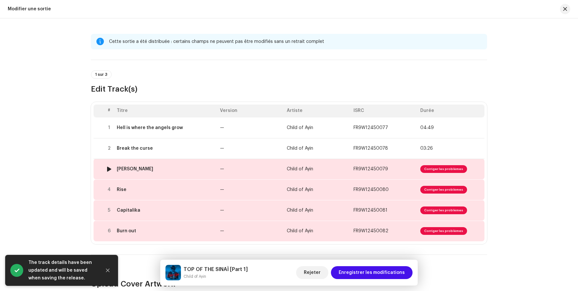
click at [227, 167] on td "—" at bounding box center [250, 169] width 67 height 21
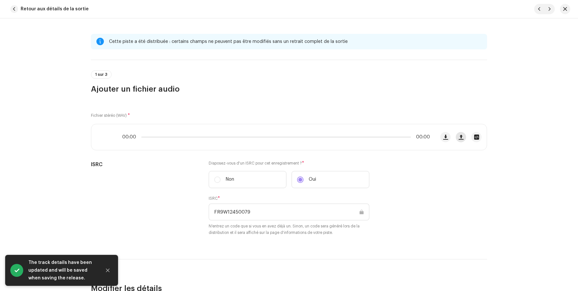
click at [460, 139] on span "button" at bounding box center [460, 136] width 5 height 5
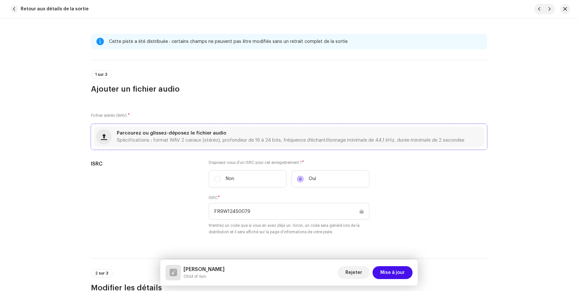
click at [406, 139] on span "Spécifications : format WAV 2 canaux (stéréo), profondeur de 16 à 24 bits, fréq…" at bounding box center [291, 140] width 348 height 5
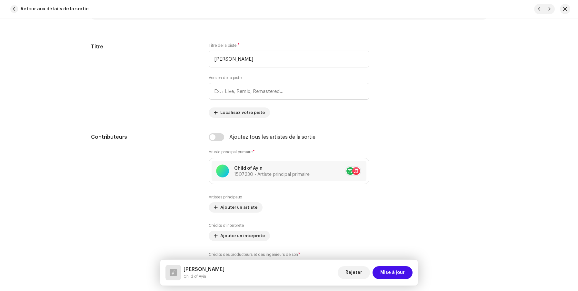
scroll to position [391, 0]
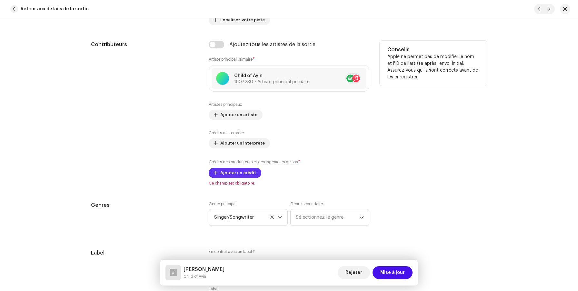
click at [231, 172] on span "Ajouter un crédit" at bounding box center [238, 172] width 36 height 13
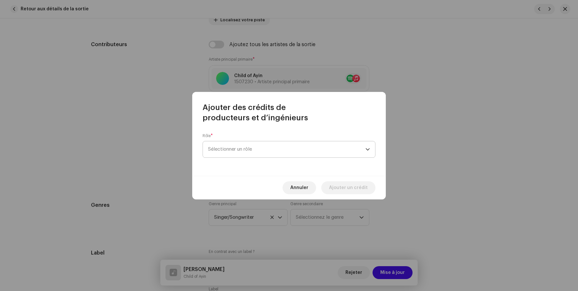
click at [230, 144] on span "Sélectionner un rôle" at bounding box center [286, 149] width 157 height 16
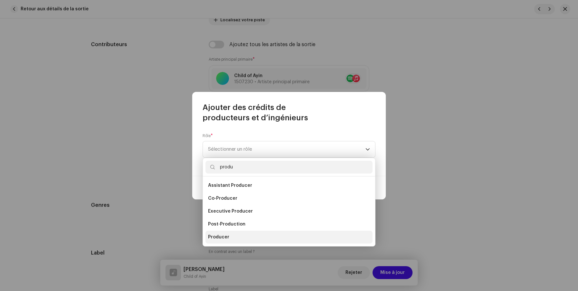
type input "produ"
click at [221, 234] on span "Producer" at bounding box center [218, 237] width 21 height 6
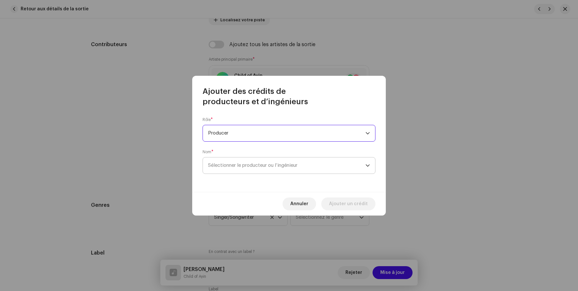
click at [242, 166] on span "Sélectionner le producteur ou l’ingénieur" at bounding box center [252, 165] width 89 height 5
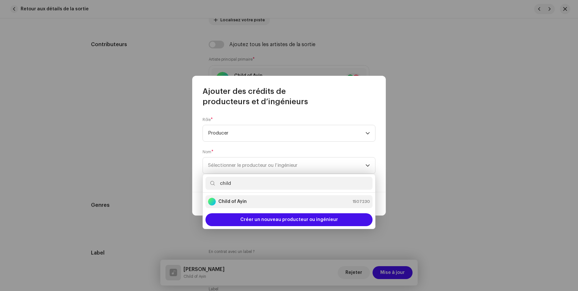
type input "child"
click at [231, 202] on strong "Child of Ayin" at bounding box center [232, 201] width 28 height 6
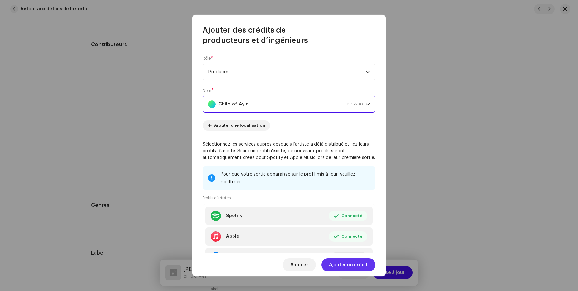
click at [343, 265] on span "Ajouter un crédit" at bounding box center [348, 264] width 39 height 13
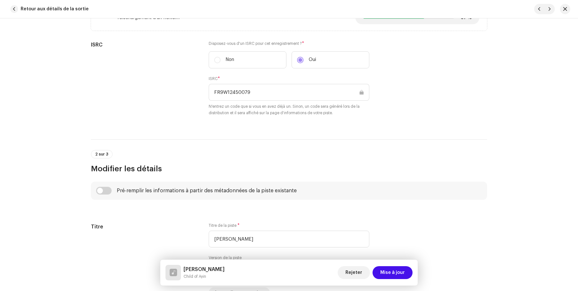
scroll to position [83, 0]
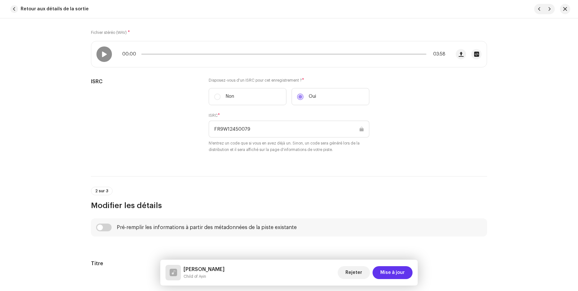
click at [396, 271] on span "Mise à jour" at bounding box center [392, 272] width 25 height 13
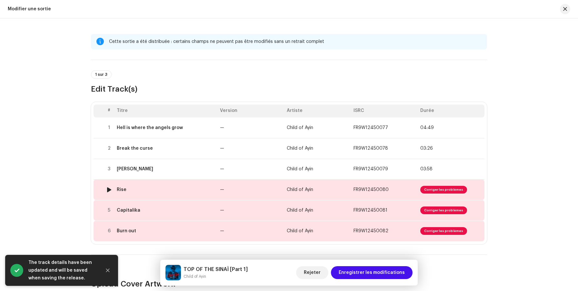
click at [233, 187] on td "—" at bounding box center [250, 189] width 67 height 21
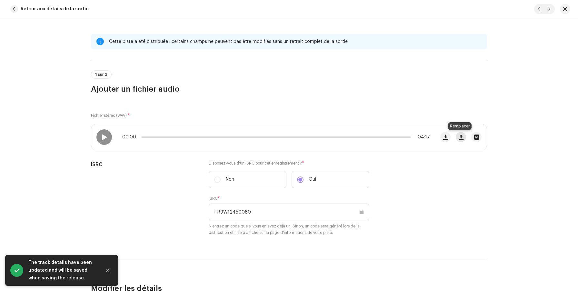
click at [459, 138] on span "button" at bounding box center [460, 136] width 5 height 5
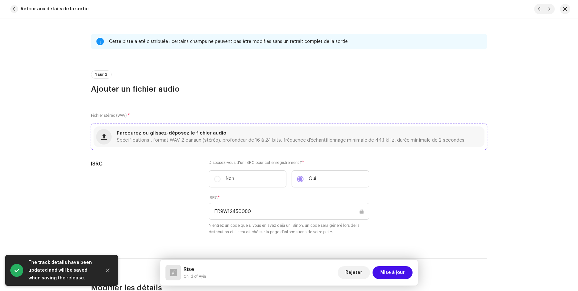
click at [330, 134] on div "Parcourez ou glissez-déposez le fichier audio Spécifications : format WAV 2 can…" at bounding box center [291, 137] width 348 height 12
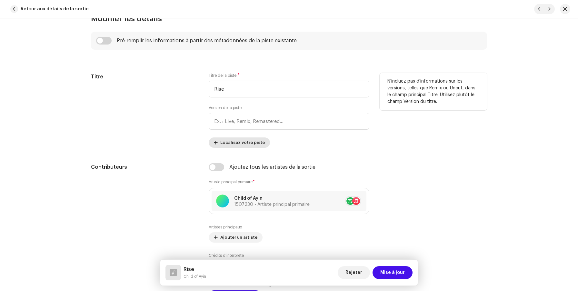
scroll to position [350, 0]
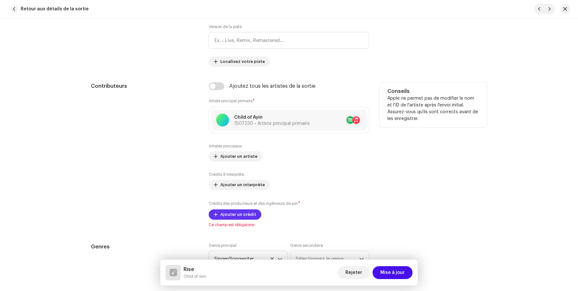
click at [230, 210] on span "Ajouter un crédit" at bounding box center [238, 214] width 36 height 13
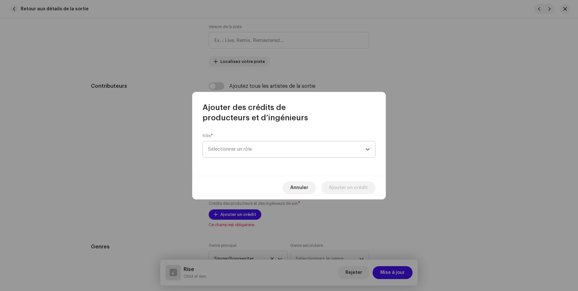
click at [239, 149] on span "Sélectionner un rôle" at bounding box center [286, 149] width 157 height 16
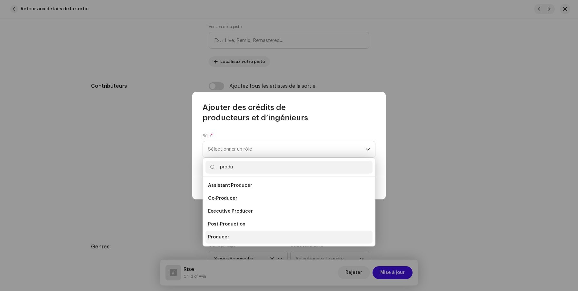
type input "produ"
click at [226, 232] on li "Producer" at bounding box center [288, 236] width 167 height 13
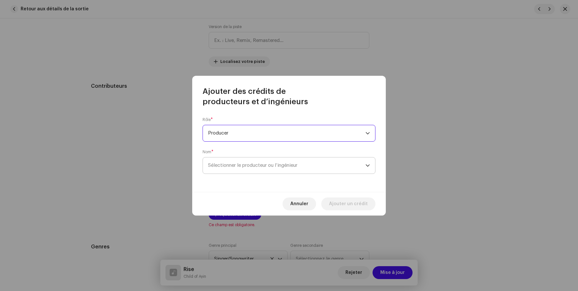
click at [257, 169] on span "Sélectionner le producteur ou l’ingénieur" at bounding box center [286, 165] width 157 height 16
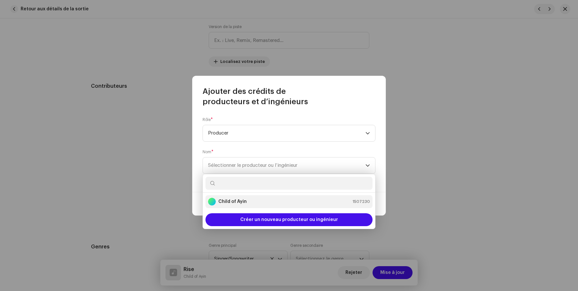
click at [244, 201] on strong "Child of Ayin" at bounding box center [232, 201] width 28 height 6
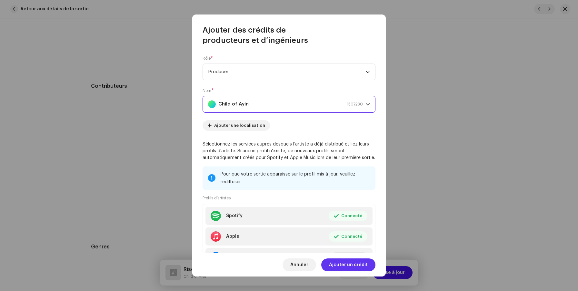
click at [348, 267] on span "Ajouter un crédit" at bounding box center [348, 264] width 39 height 13
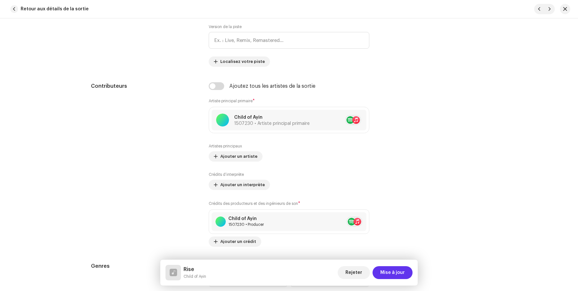
click at [390, 269] on span "Mise à jour" at bounding box center [392, 272] width 25 height 13
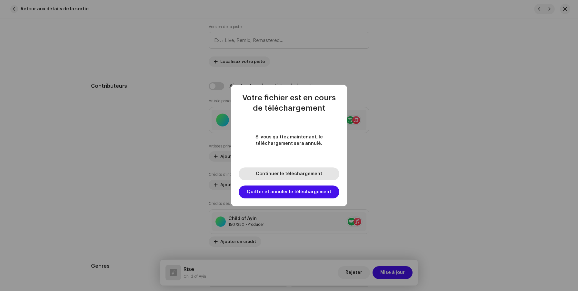
click at [326, 174] on button "Continuer le téléchargement" at bounding box center [289, 173] width 101 height 13
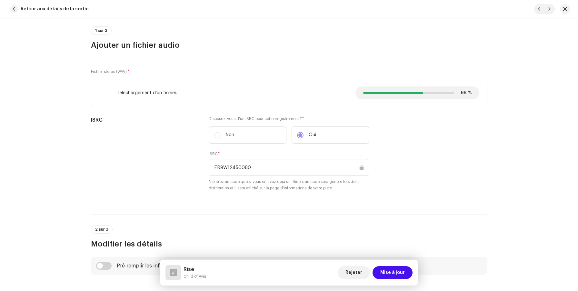
scroll to position [35, 0]
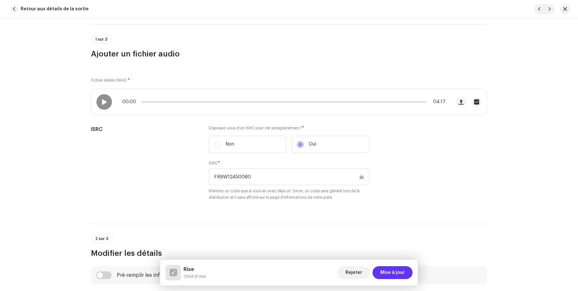
click at [396, 272] on span "Mise à jour" at bounding box center [392, 272] width 25 height 13
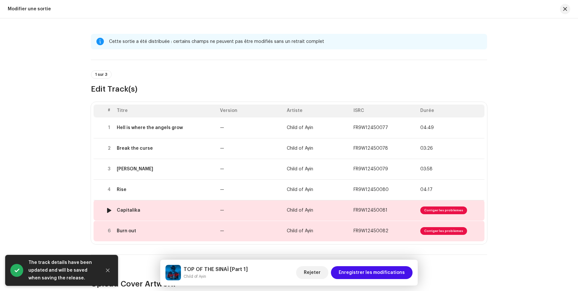
click at [231, 216] on td "—" at bounding box center [250, 210] width 67 height 21
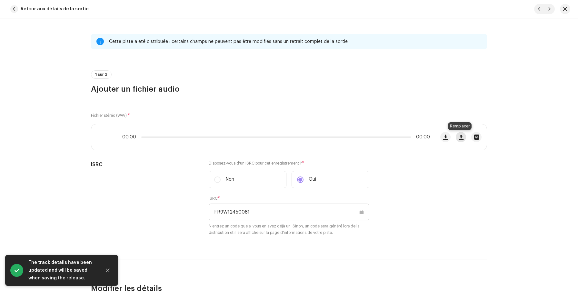
click at [456, 138] on button "button" at bounding box center [461, 137] width 10 height 10
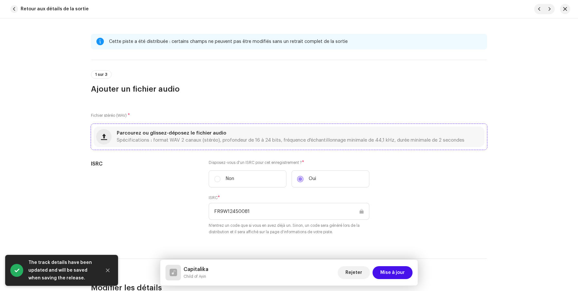
click at [309, 139] on span "Spécifications : format WAV 2 canaux (stéréo), profondeur de 16 à 24 bits, fréq…" at bounding box center [291, 140] width 348 height 5
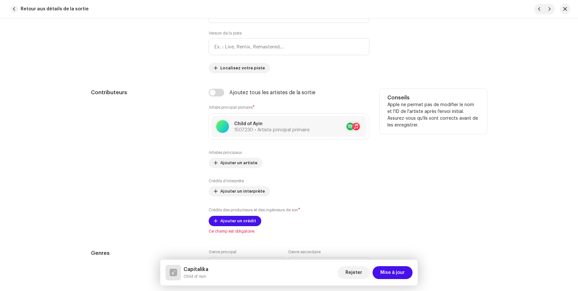
scroll to position [354, 0]
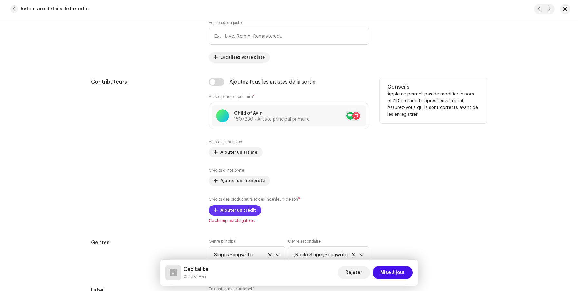
click at [227, 208] on span "Ajouter un crédit" at bounding box center [238, 210] width 36 height 13
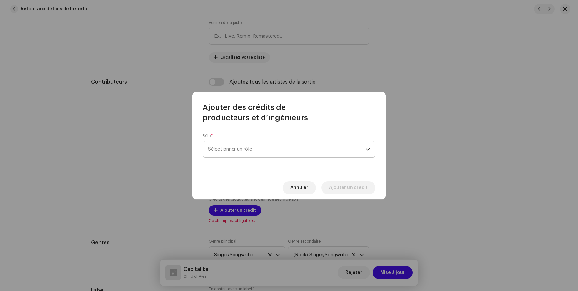
click at [235, 154] on span "Sélectionner un rôle" at bounding box center [286, 149] width 157 height 16
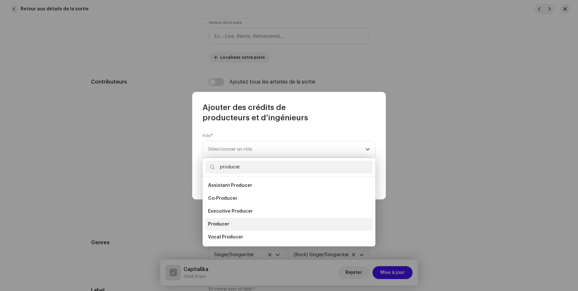
type input "producer"
click at [231, 226] on li "Producer" at bounding box center [288, 224] width 167 height 13
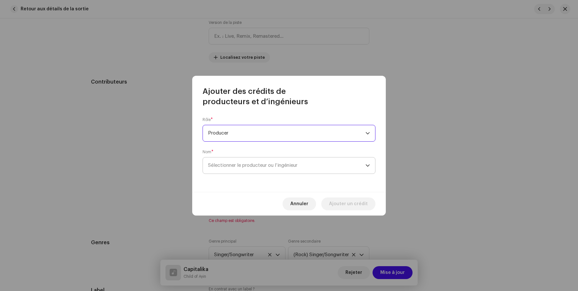
click at [240, 166] on span "Sélectionner le producteur ou l’ingénieur" at bounding box center [252, 165] width 89 height 5
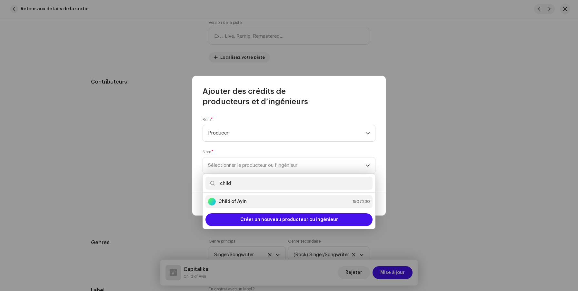
type input "child"
click at [235, 200] on strong "Child of Ayin" at bounding box center [232, 201] width 28 height 6
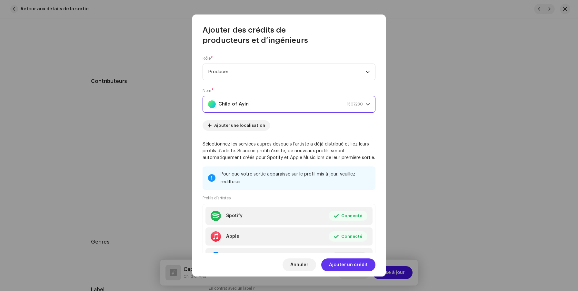
click at [339, 269] on span "Ajouter un crédit" at bounding box center [348, 264] width 39 height 13
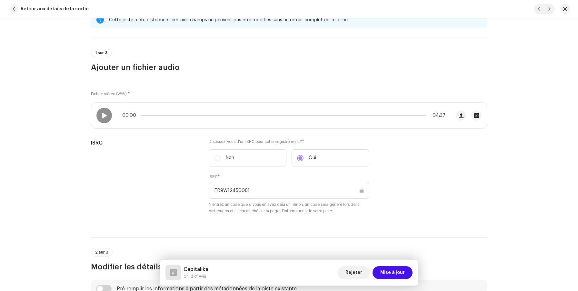
scroll to position [31, 0]
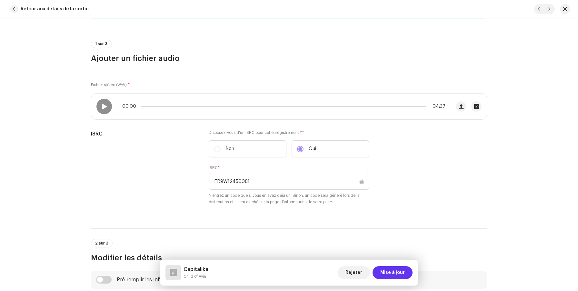
click at [400, 271] on span "Mise à jour" at bounding box center [392, 272] width 25 height 13
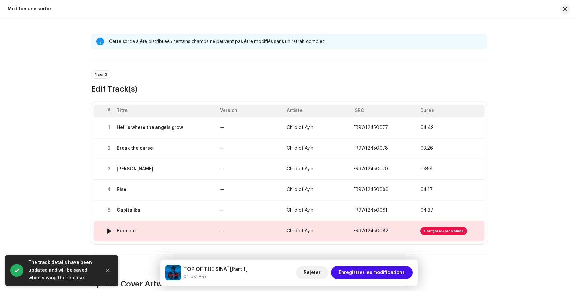
click at [294, 237] on td "Child of Ayin" at bounding box center [317, 231] width 67 height 21
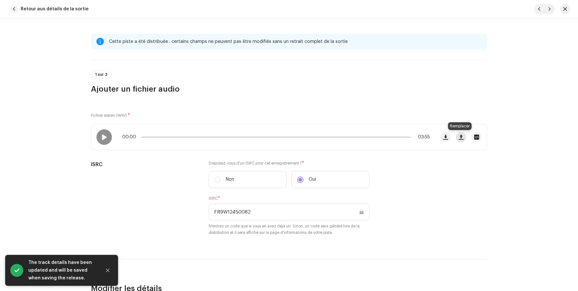
click at [459, 135] on span "button" at bounding box center [460, 136] width 5 height 5
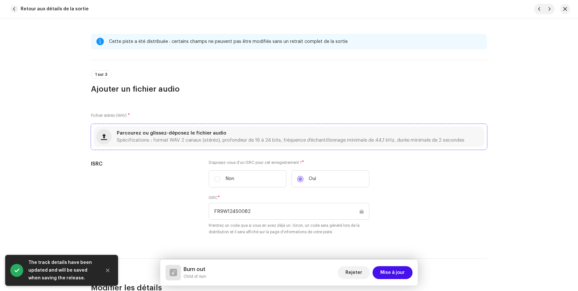
click at [321, 135] on div "Parcourez ou glissez-déposez le fichier audio Spécifications : format WAV 2 can…" at bounding box center [291, 137] width 348 height 12
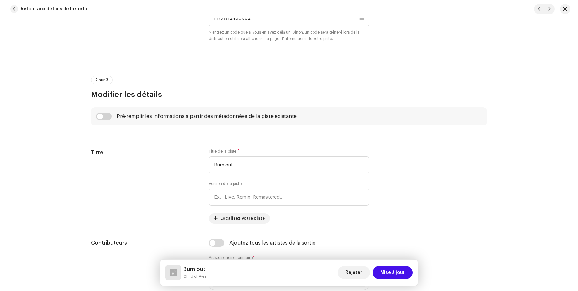
scroll to position [329, 0]
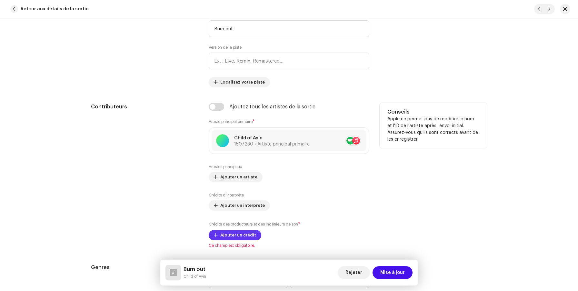
click at [238, 238] on span "Ajouter un crédit" at bounding box center [238, 235] width 36 height 13
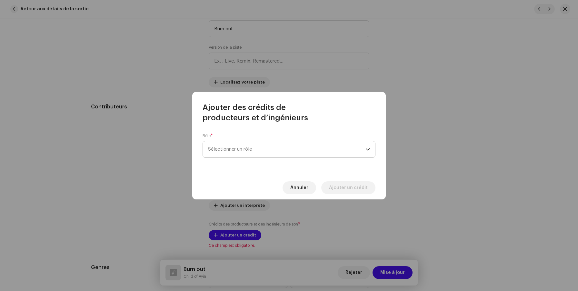
click at [239, 150] on span "Sélectionner un rôle" at bounding box center [286, 149] width 157 height 16
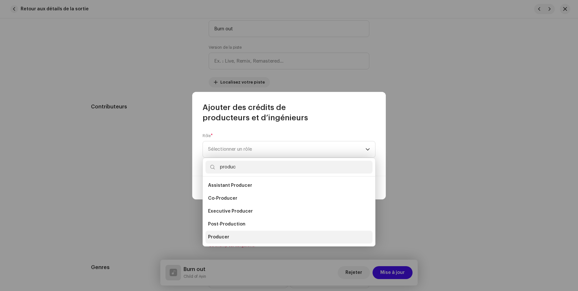
type input "produc"
click at [232, 236] on li "Producer" at bounding box center [288, 236] width 167 height 13
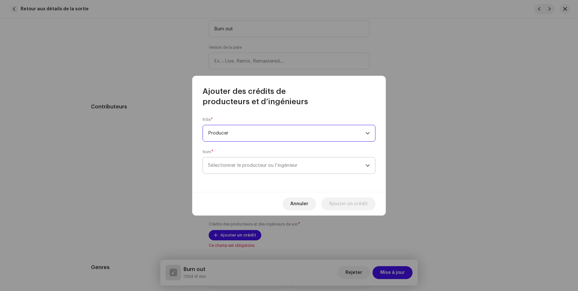
click at [250, 168] on span "Sélectionner le producteur ou l’ingénieur" at bounding box center [286, 165] width 157 height 16
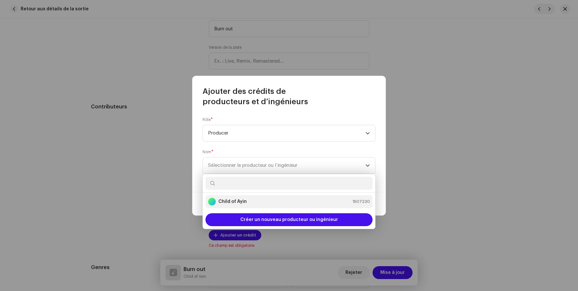
click at [251, 201] on div "Child of Ayin 1507230" at bounding box center [289, 202] width 162 height 8
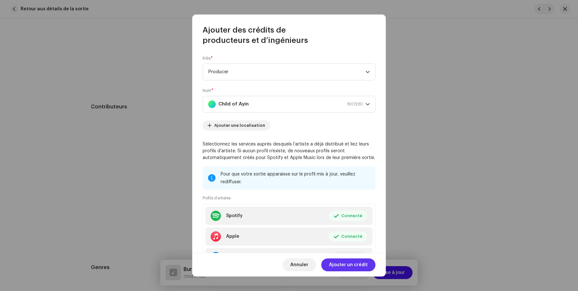
click at [339, 263] on span "Ajouter un crédit" at bounding box center [348, 264] width 39 height 13
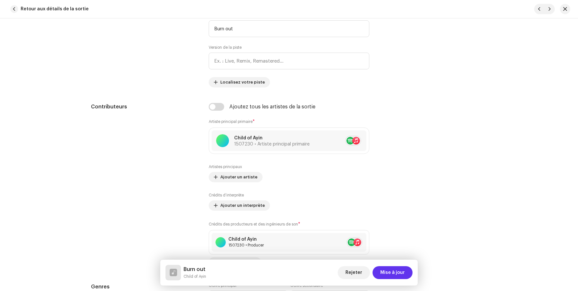
click at [390, 273] on span "Mise à jour" at bounding box center [392, 272] width 25 height 13
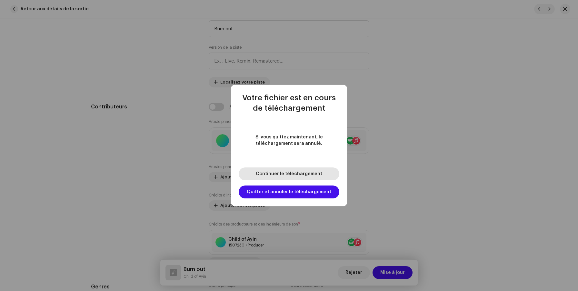
click at [321, 175] on button "Continuer le téléchargement" at bounding box center [289, 173] width 101 height 13
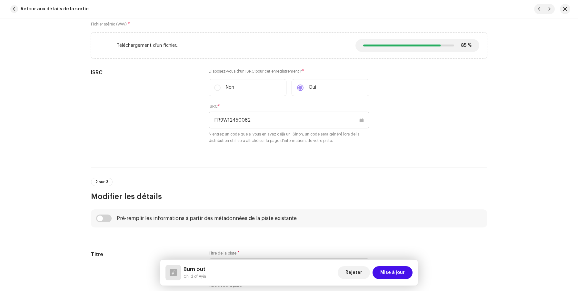
scroll to position [0, 0]
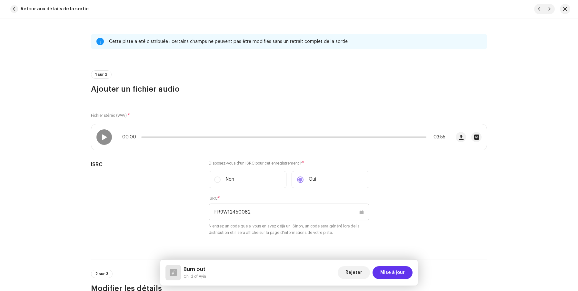
click at [397, 271] on span "Mise à jour" at bounding box center [392, 272] width 25 height 13
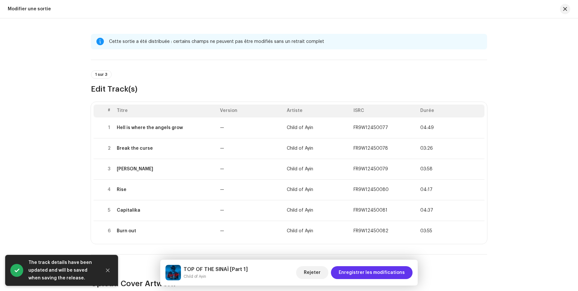
click at [391, 271] on span "Enregistrer les modifications" at bounding box center [371, 272] width 66 height 13
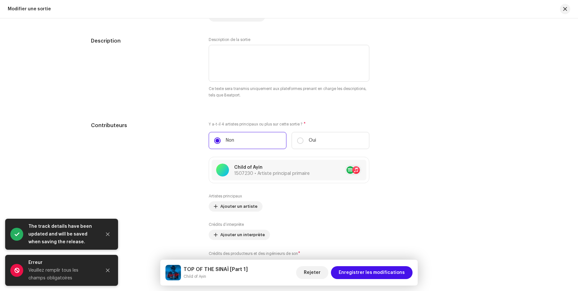
scroll to position [727, 0]
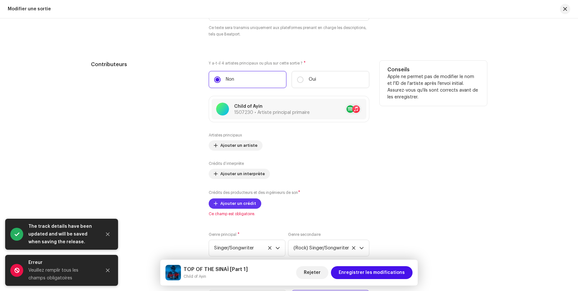
click at [241, 201] on span "Ajouter un crédit" at bounding box center [238, 203] width 36 height 13
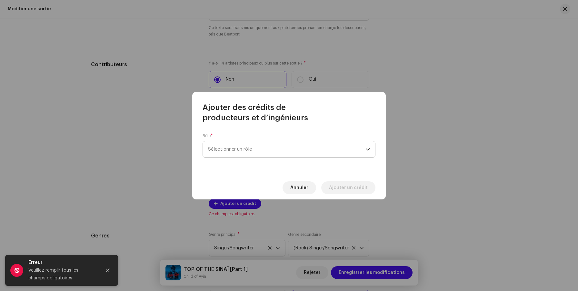
click at [235, 150] on span "Sélectionner un rôle" at bounding box center [286, 149] width 157 height 16
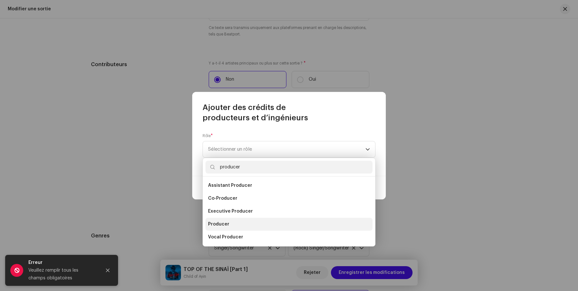
type input "producer"
click at [229, 222] on li "Producer" at bounding box center [288, 224] width 167 height 13
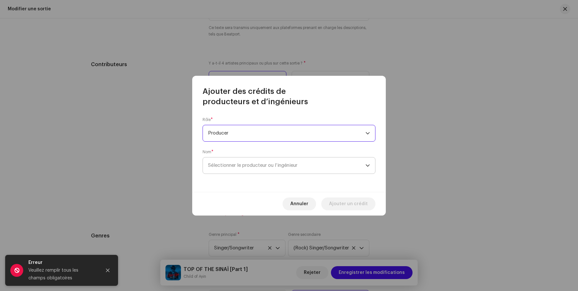
click at [236, 168] on span "Sélectionner le producteur ou l’ingénieur" at bounding box center [286, 165] width 157 height 16
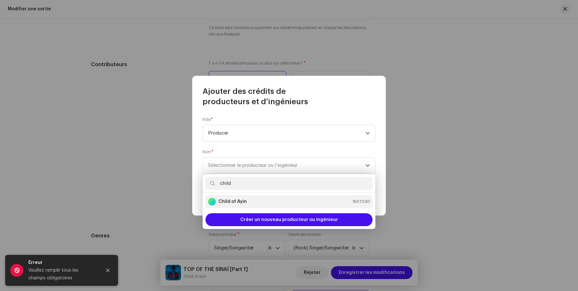
type input "child"
click at [224, 202] on strong "Child of Ayin" at bounding box center [232, 201] width 28 height 6
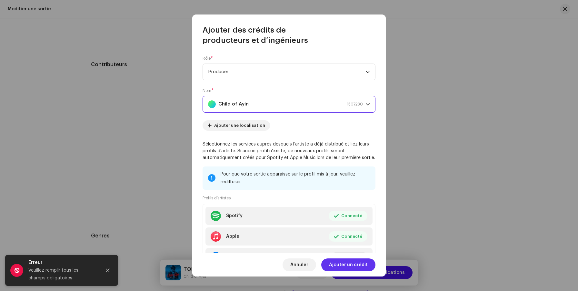
click at [344, 264] on span "Ajouter un crédit" at bounding box center [348, 264] width 39 height 13
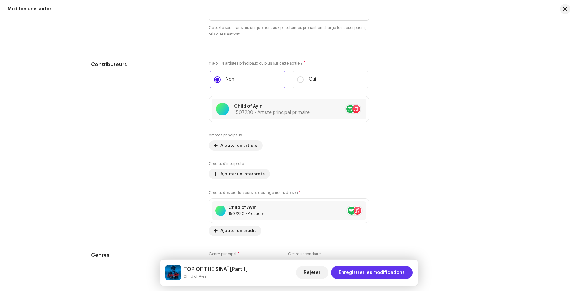
click at [380, 273] on span "Enregistrer les modifications" at bounding box center [371, 272] width 66 height 13
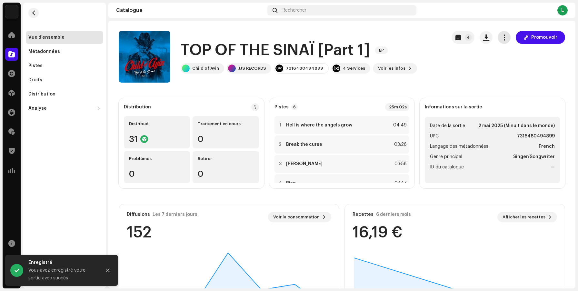
click at [505, 38] on button "button" at bounding box center [503, 37] width 13 height 13
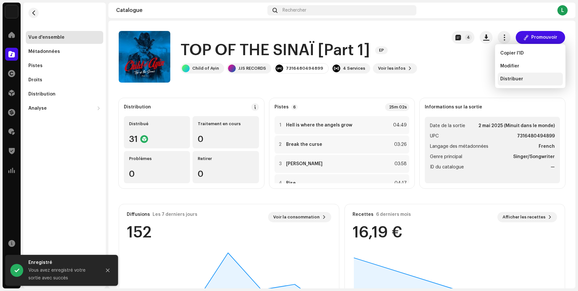
click at [505, 81] on span "Distribuer" at bounding box center [511, 78] width 23 height 5
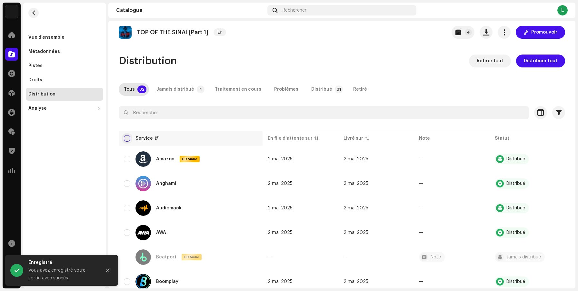
click at [129, 137] on input "checkbox" at bounding box center [127, 138] width 6 height 6
checkbox input "true"
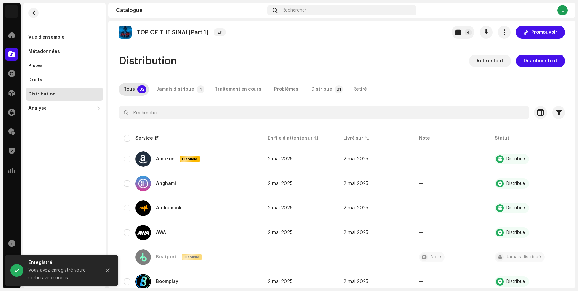
checkbox input "true"
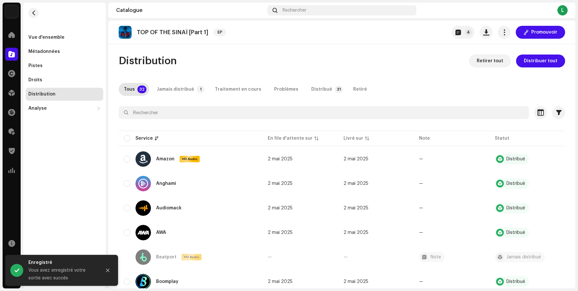
checkbox input "true"
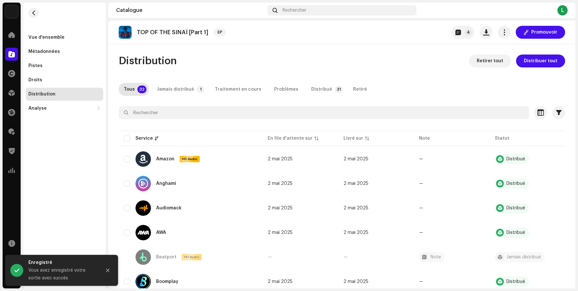
checkbox input "true"
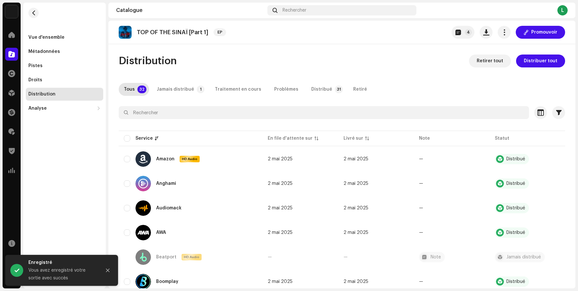
checkbox input "true"
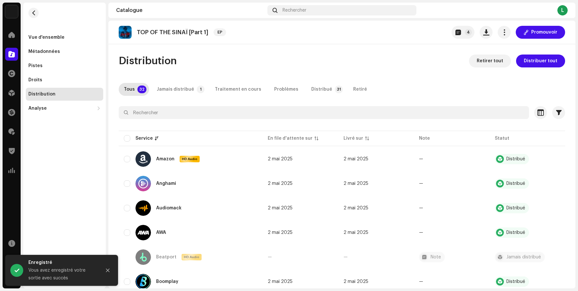
checkbox input "true"
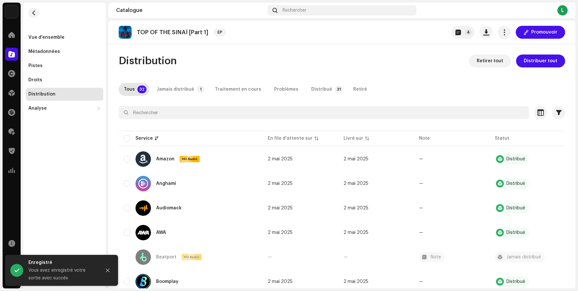
checkbox input "true"
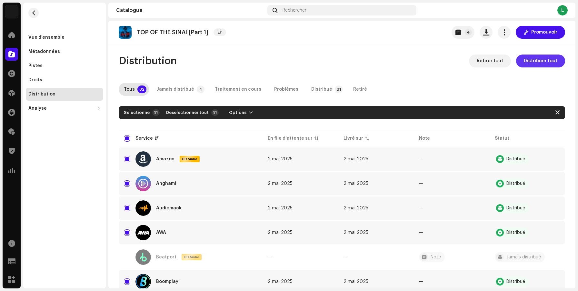
click at [546, 62] on span "Distribuer tout" at bounding box center [541, 60] width 34 height 13
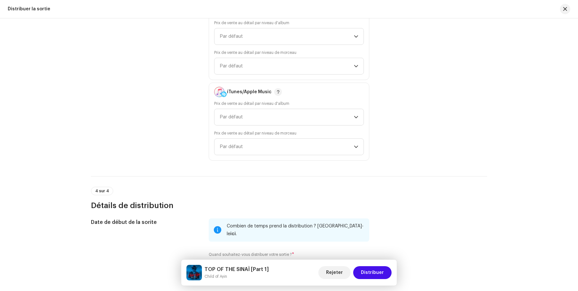
scroll to position [1278, 0]
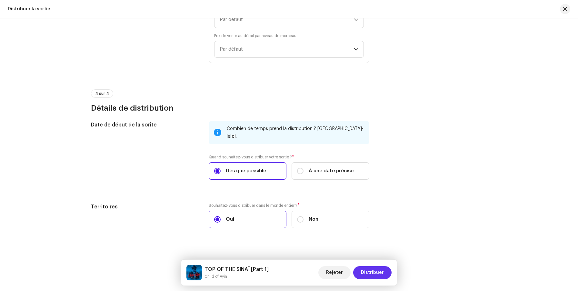
click at [363, 277] on span "Distribuer" at bounding box center [372, 272] width 23 height 13
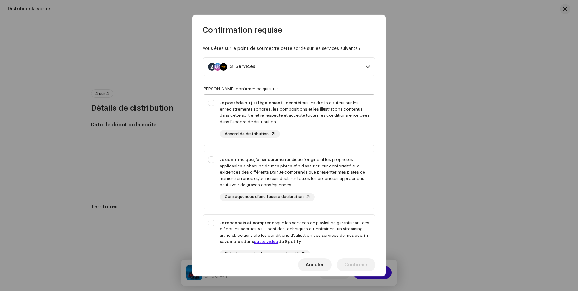
click at [214, 103] on div "Je possède ou j'ai légalement licencié tous les droits d'auteur sur les enregis…" at bounding box center [289, 118] width 172 height 48
checkbox input "true"
click at [211, 159] on div "Je confirme que j'ai sincèrement indiqué l'origine et les propriétés applicable…" at bounding box center [289, 178] width 172 height 55
checkbox input "true"
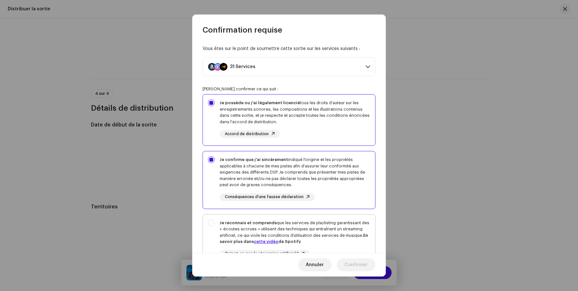
click at [211, 226] on div "Je reconnais et comprends que les services de playlisting garantissant des « éc…" at bounding box center [289, 243] width 172 height 59
checkbox input "true"
click at [357, 266] on span "Confirmer" at bounding box center [355, 264] width 23 height 13
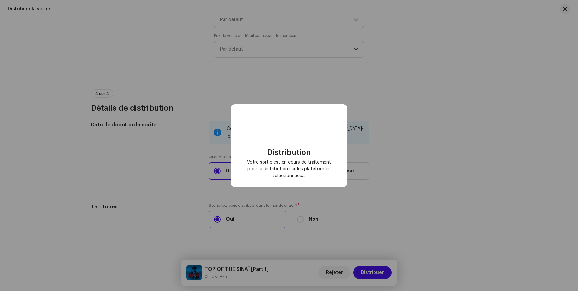
checkbox input "false"
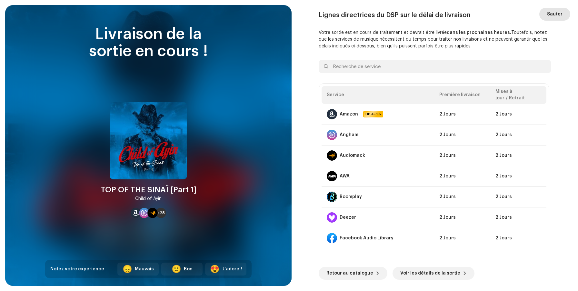
click at [561, 11] on span "Sauter" at bounding box center [554, 14] width 15 height 13
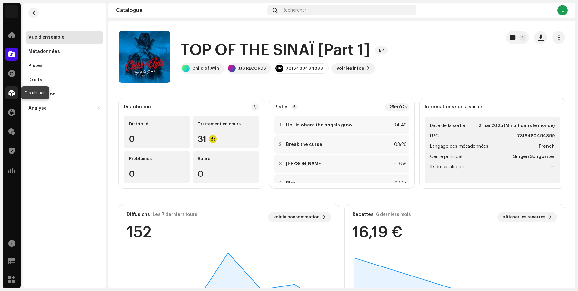
click at [11, 92] on span at bounding box center [11, 92] width 6 height 5
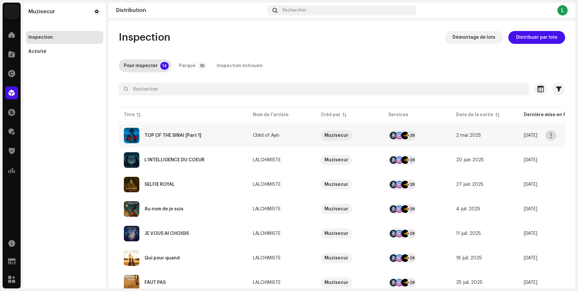
click at [550, 134] on span "button" at bounding box center [550, 135] width 5 height 5
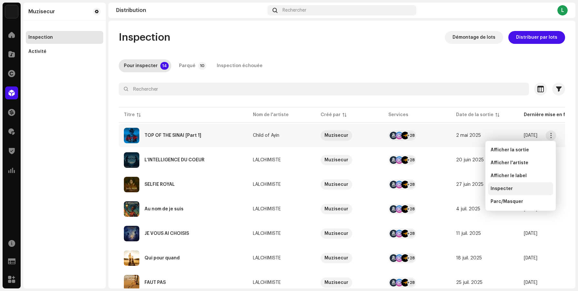
click at [498, 186] on span "Inspecter" at bounding box center [501, 188] width 22 height 5
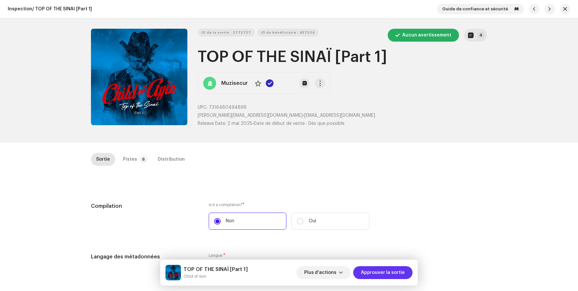
click at [383, 274] on span "Approuver la sortie" at bounding box center [383, 272] width 44 height 13
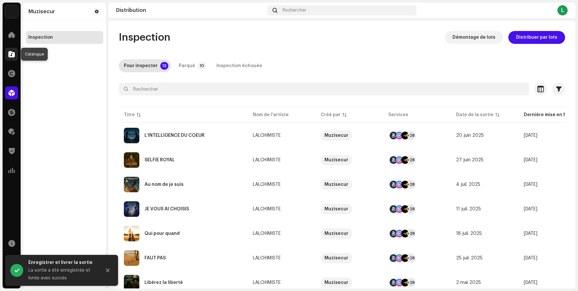
click at [11, 53] on span at bounding box center [11, 54] width 6 height 5
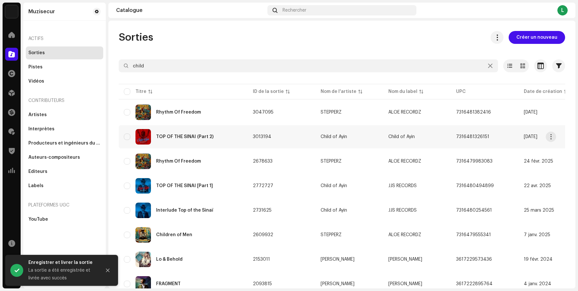
click at [198, 134] on div "TOP OF THE SINAÏ (Part 2)" at bounding box center [184, 136] width 57 height 5
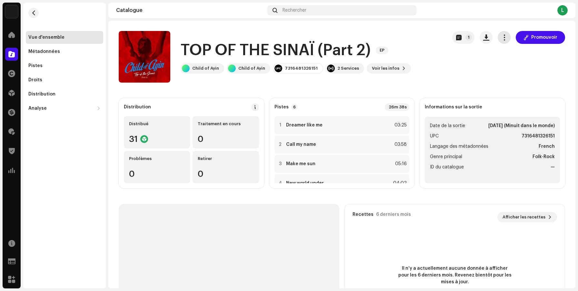
click at [501, 36] on span "button" at bounding box center [504, 37] width 6 height 5
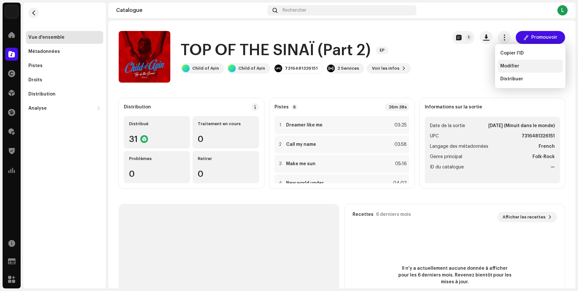
click at [507, 64] on span "Modifier" at bounding box center [509, 66] width 19 height 5
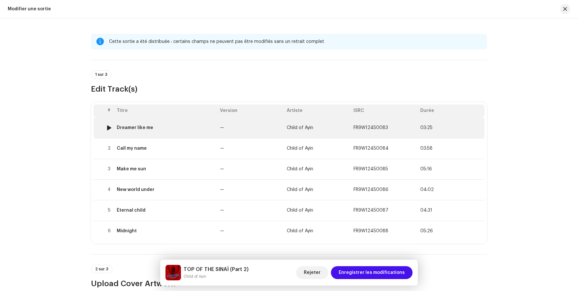
click at [348, 128] on td "Child of Ayin" at bounding box center [317, 127] width 67 height 21
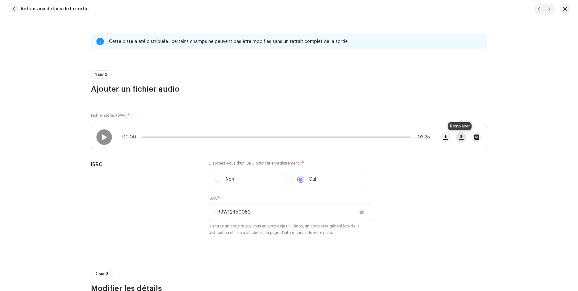
click at [461, 138] on span "button" at bounding box center [460, 136] width 5 height 5
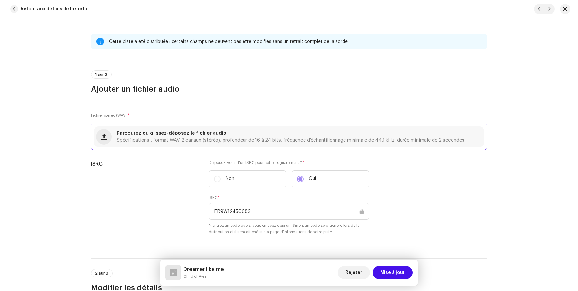
click at [337, 141] on span "Spécifications : format WAV 2 canaux (stéréo), profondeur de 16 à 24 bits, fréq…" at bounding box center [291, 140] width 348 height 5
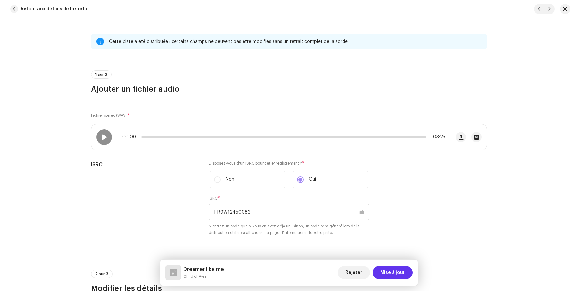
click at [390, 270] on span "Mise à jour" at bounding box center [392, 272] width 25 height 13
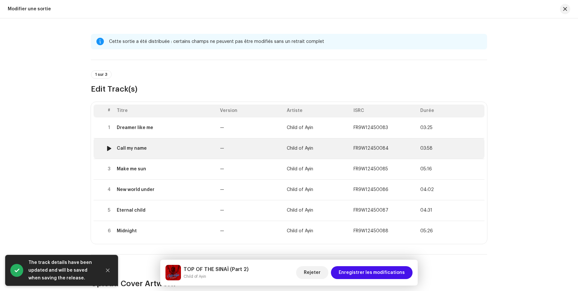
click at [268, 152] on td "—" at bounding box center [250, 148] width 67 height 21
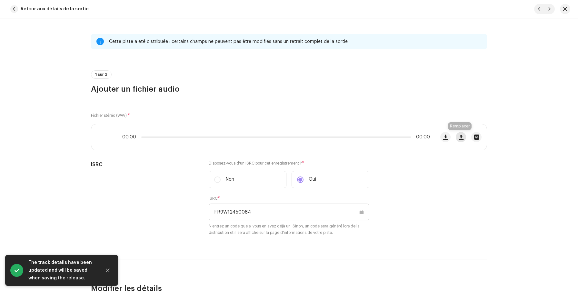
click at [458, 135] on span "button" at bounding box center [460, 136] width 5 height 5
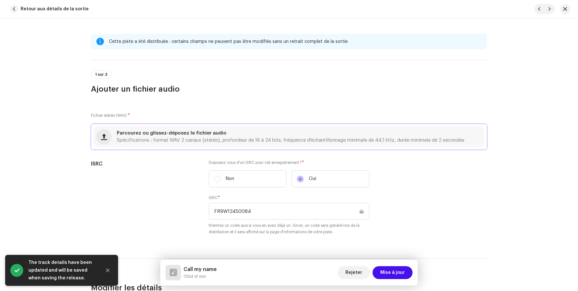
click at [448, 139] on span "Spécifications : format WAV 2 canaux (stéréo), profondeur de 16 à 24 bits, fréq…" at bounding box center [291, 140] width 348 height 5
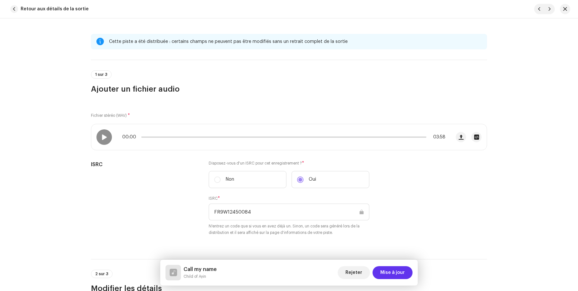
click at [394, 273] on span "Mise à jour" at bounding box center [392, 272] width 25 height 13
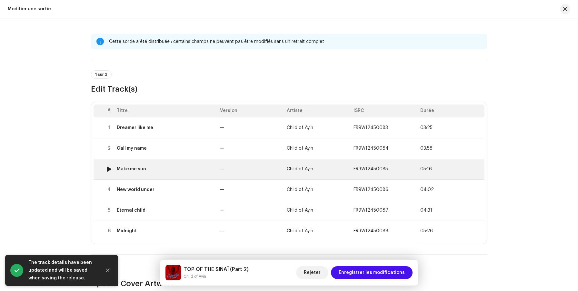
click at [331, 175] on td "Child of Ayin" at bounding box center [317, 169] width 67 height 21
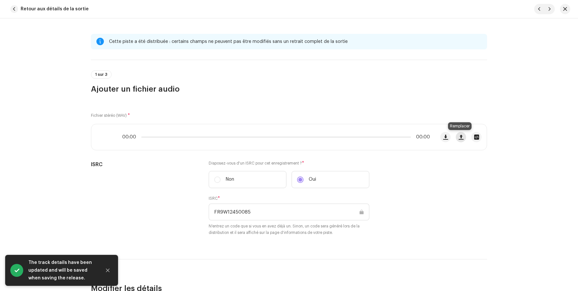
click at [459, 139] on span "button" at bounding box center [460, 136] width 5 height 5
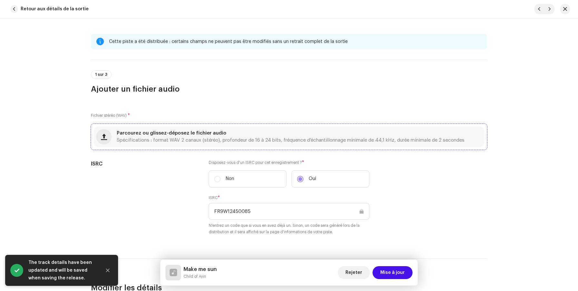
click at [311, 134] on div "Parcourez ou glissez-déposez le fichier audio Spécifications : format WAV 2 can…" at bounding box center [291, 137] width 348 height 12
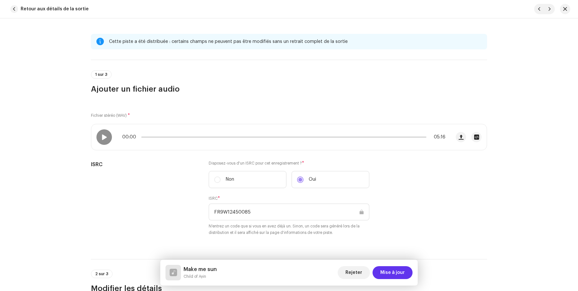
click at [395, 270] on span "Mise à jour" at bounding box center [392, 272] width 25 height 13
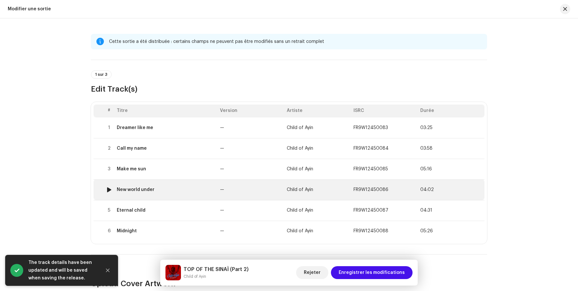
click at [235, 198] on td "—" at bounding box center [250, 189] width 67 height 21
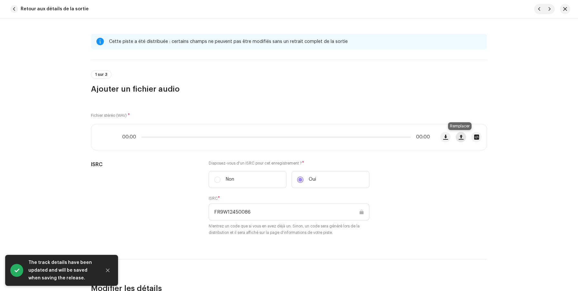
click at [458, 134] on span "button" at bounding box center [460, 136] width 5 height 5
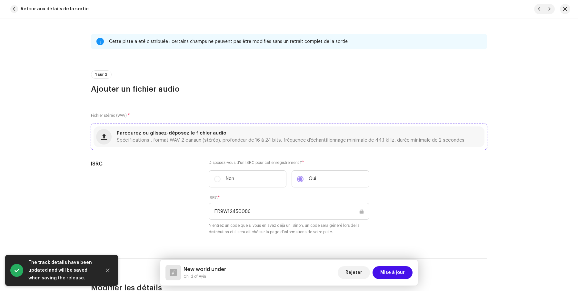
click at [436, 139] on span "Spécifications : format WAV 2 canaux (stéréo), profondeur de 16 à 24 bits, fréq…" at bounding box center [291, 140] width 348 height 5
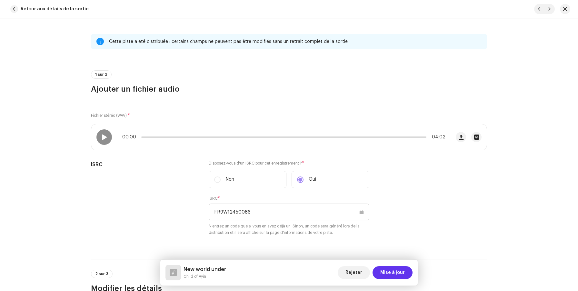
click at [394, 269] on span "Mise à jour" at bounding box center [392, 272] width 25 height 13
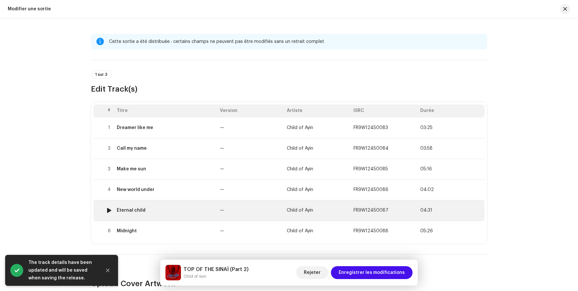
click at [262, 212] on td "—" at bounding box center [250, 210] width 67 height 21
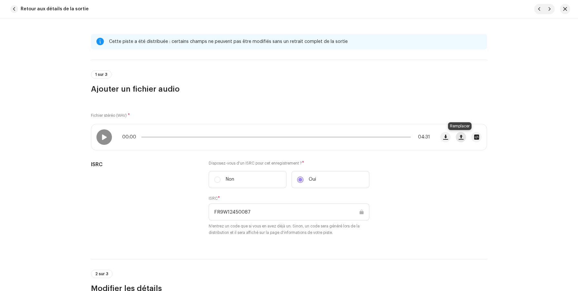
click at [462, 135] on button "button" at bounding box center [461, 137] width 10 height 10
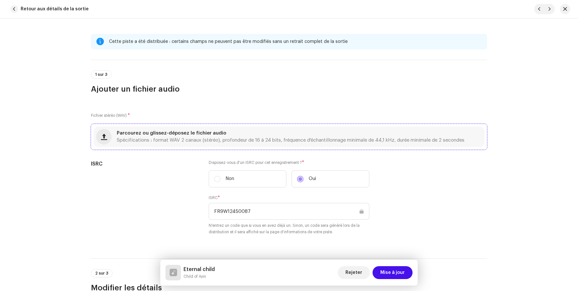
click at [366, 134] on div "Parcourez ou glissez-déposez le fichier audio Spécifications : format WAV 2 can…" at bounding box center [291, 137] width 348 height 12
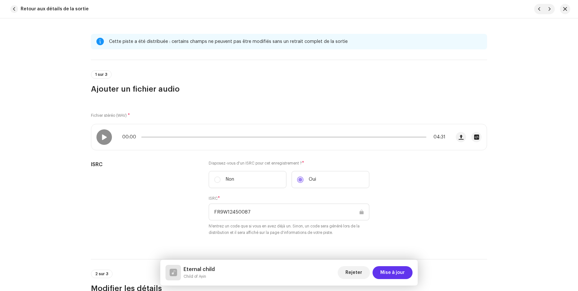
click at [397, 274] on span "Mise à jour" at bounding box center [392, 272] width 25 height 13
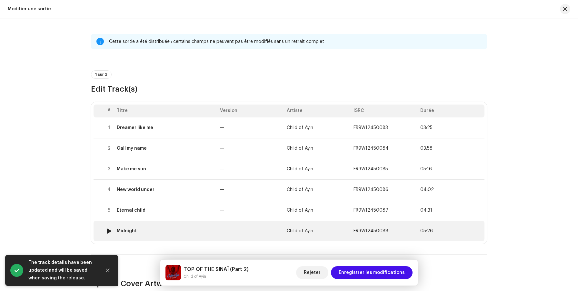
click at [269, 230] on td "—" at bounding box center [250, 231] width 67 height 21
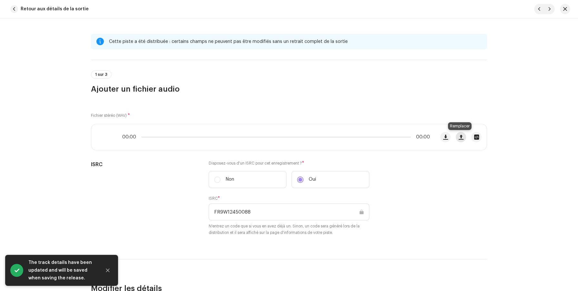
click at [462, 139] on span "button" at bounding box center [460, 136] width 5 height 5
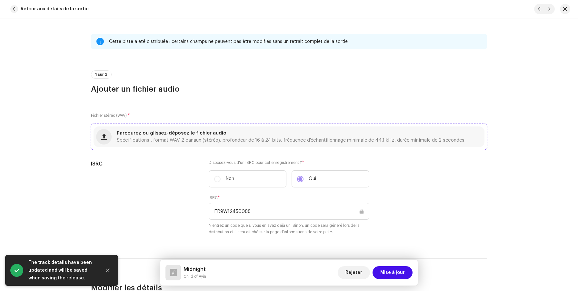
click at [378, 142] on span "Spécifications : format WAV 2 canaux (stéréo), profondeur de 16 à 24 bits, fréq…" at bounding box center [291, 140] width 348 height 5
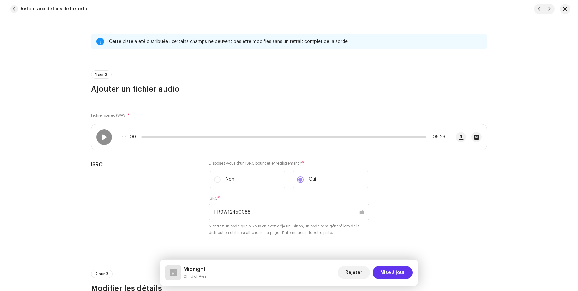
click at [397, 273] on span "Mise à jour" at bounding box center [392, 272] width 25 height 13
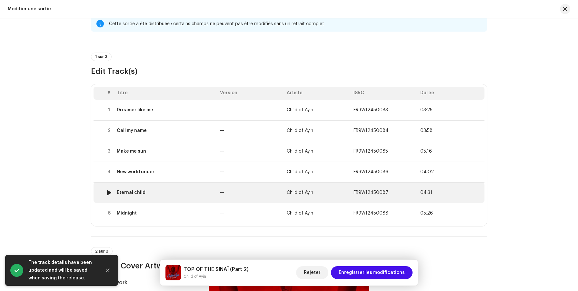
scroll to position [52, 0]
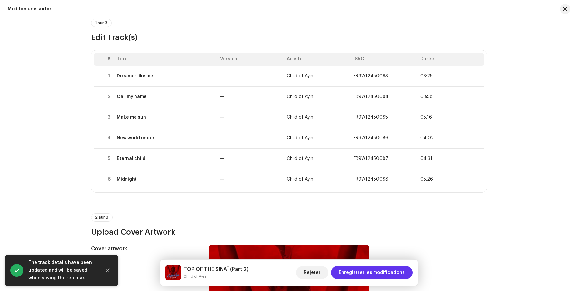
click at [381, 269] on span "Enregistrer les modifications" at bounding box center [371, 272] width 66 height 13
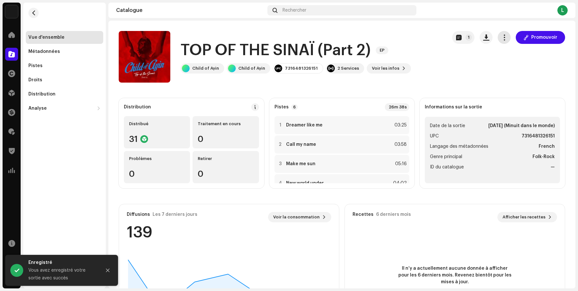
click at [501, 38] on span "button" at bounding box center [504, 37] width 6 height 5
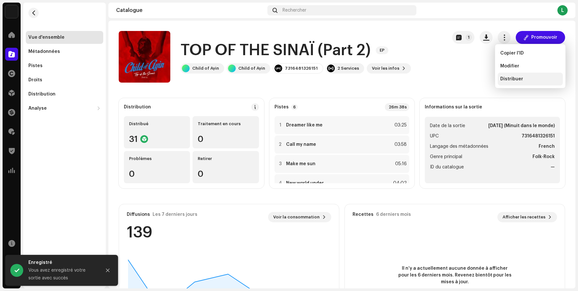
click at [502, 80] on span "Distribuer" at bounding box center [511, 78] width 23 height 5
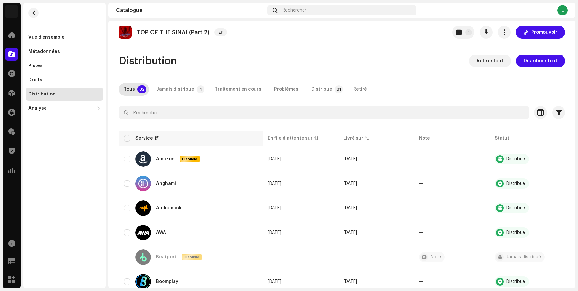
click at [127, 142] on th "Service" at bounding box center [191, 138] width 144 height 15
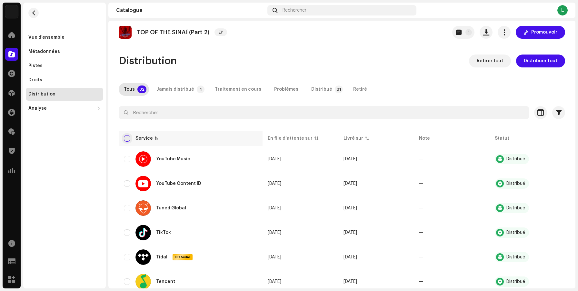
click at [129, 139] on input "checkbox" at bounding box center [127, 138] width 6 height 6
checkbox input "true"
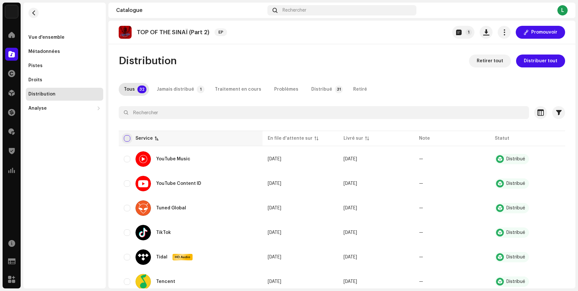
checkbox input "true"
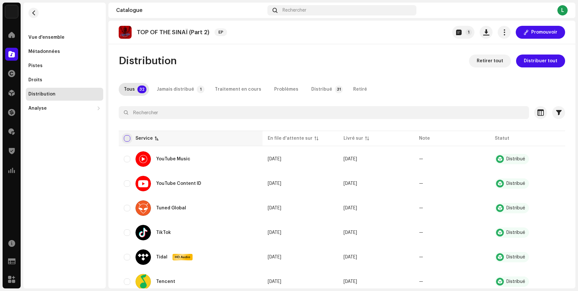
checkbox input "true"
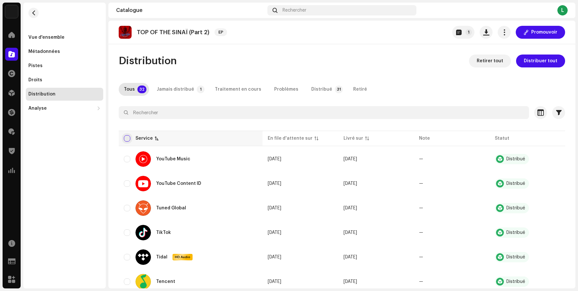
checkbox input "true"
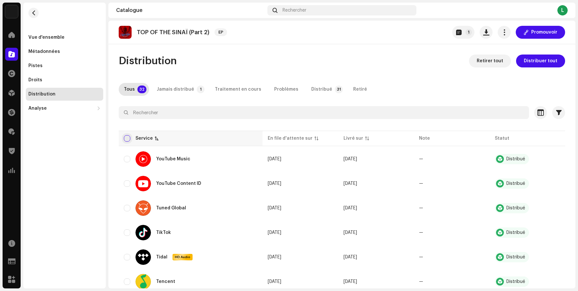
checkbox input "true"
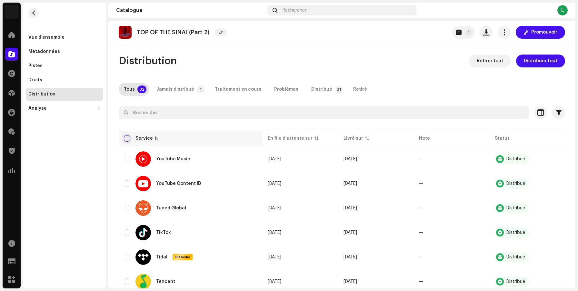
checkbox input "true"
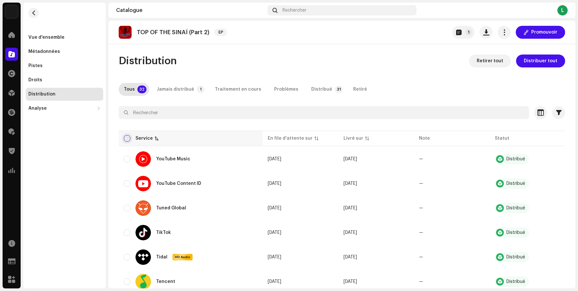
checkbox input "true"
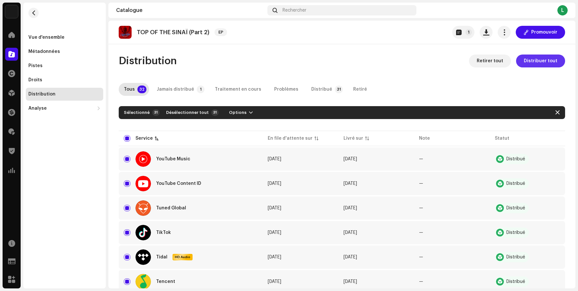
click at [540, 58] on span "Distribuer tout" at bounding box center [541, 60] width 34 height 13
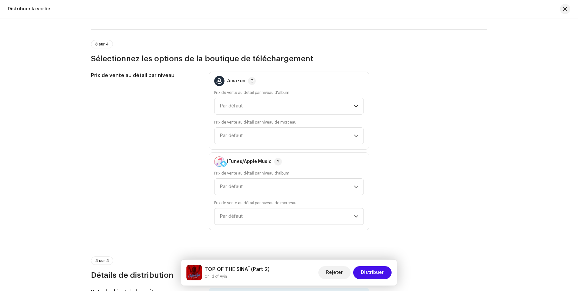
scroll to position [1278, 0]
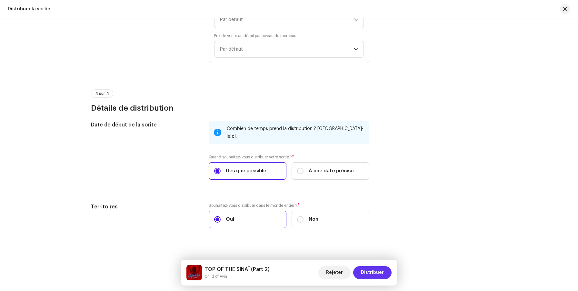
click at [372, 275] on span "Distribuer" at bounding box center [372, 272] width 23 height 13
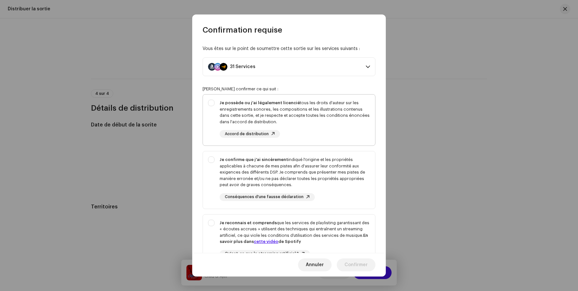
click at [211, 104] on div "Je possède ou j'ai légalement licencié tous les droits d'auteur sur les enregis…" at bounding box center [289, 118] width 172 height 48
checkbox input "true"
click at [209, 156] on div "Je confirme que j'ai sincèrement indiqué l'origine et les propriétés applicable…" at bounding box center [289, 178] width 172 height 55
checkbox input "true"
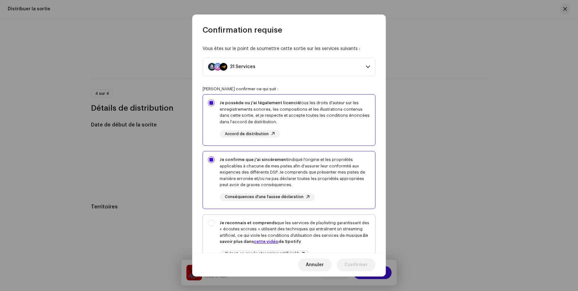
click at [211, 221] on div "Je reconnais et comprends que les services de playlisting garantissant des « éc…" at bounding box center [289, 243] width 172 height 59
checkbox input "true"
click at [353, 268] on span "Confirmer" at bounding box center [355, 264] width 23 height 13
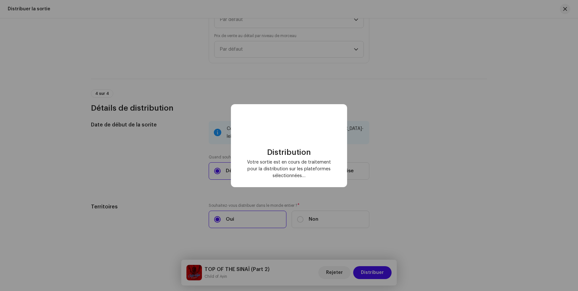
checkbox input "false"
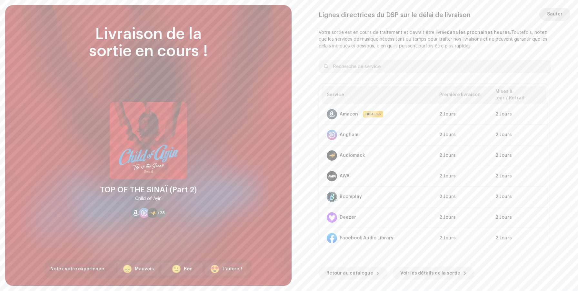
click at [552, 12] on span "Sauter" at bounding box center [554, 14] width 15 height 13
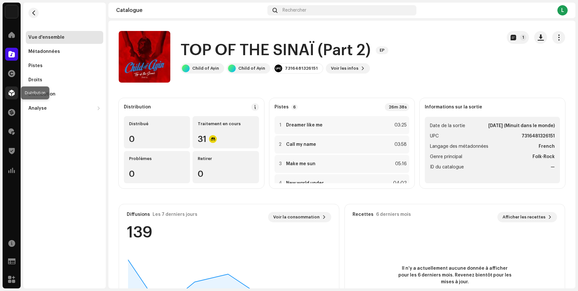
click at [12, 95] on span at bounding box center [11, 92] width 6 height 5
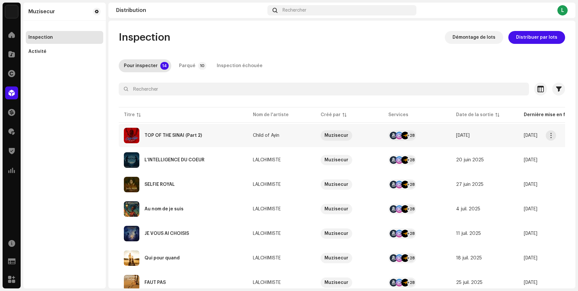
click at [375, 135] on re-a-table-vip "Muzisecur" at bounding box center [348, 135] width 57 height 10
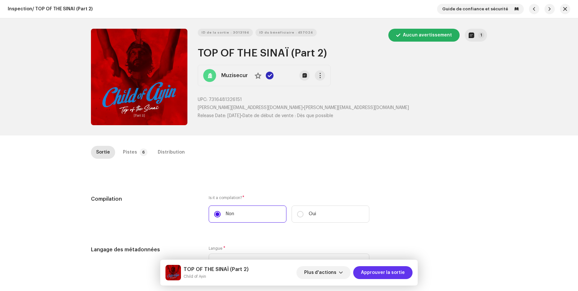
click at [379, 272] on span "Approuver la sortie" at bounding box center [383, 272] width 44 height 13
